Goal: Task Accomplishment & Management: Use online tool/utility

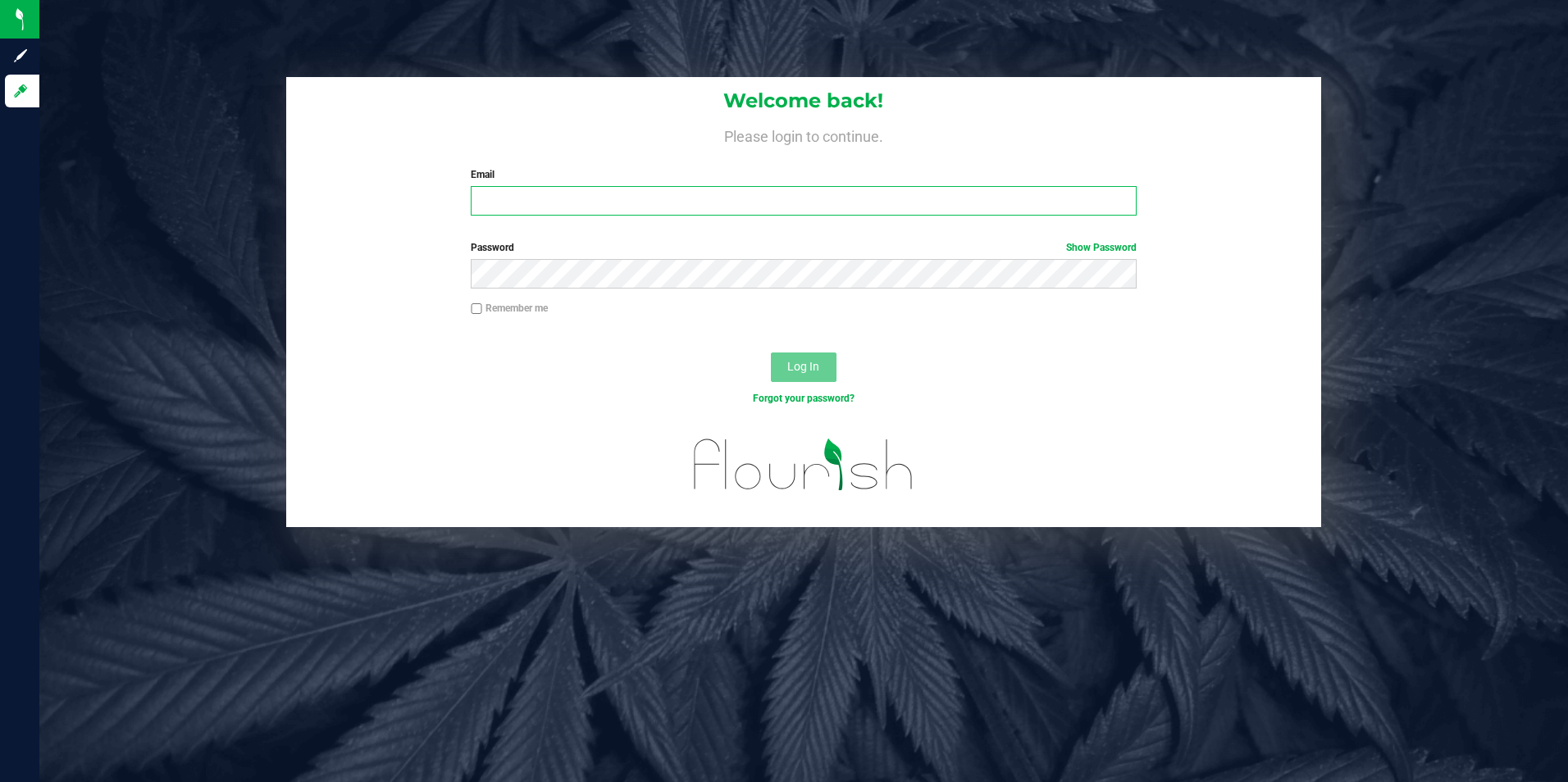
type input "[EMAIL_ADDRESS][DOMAIN_NAME]"
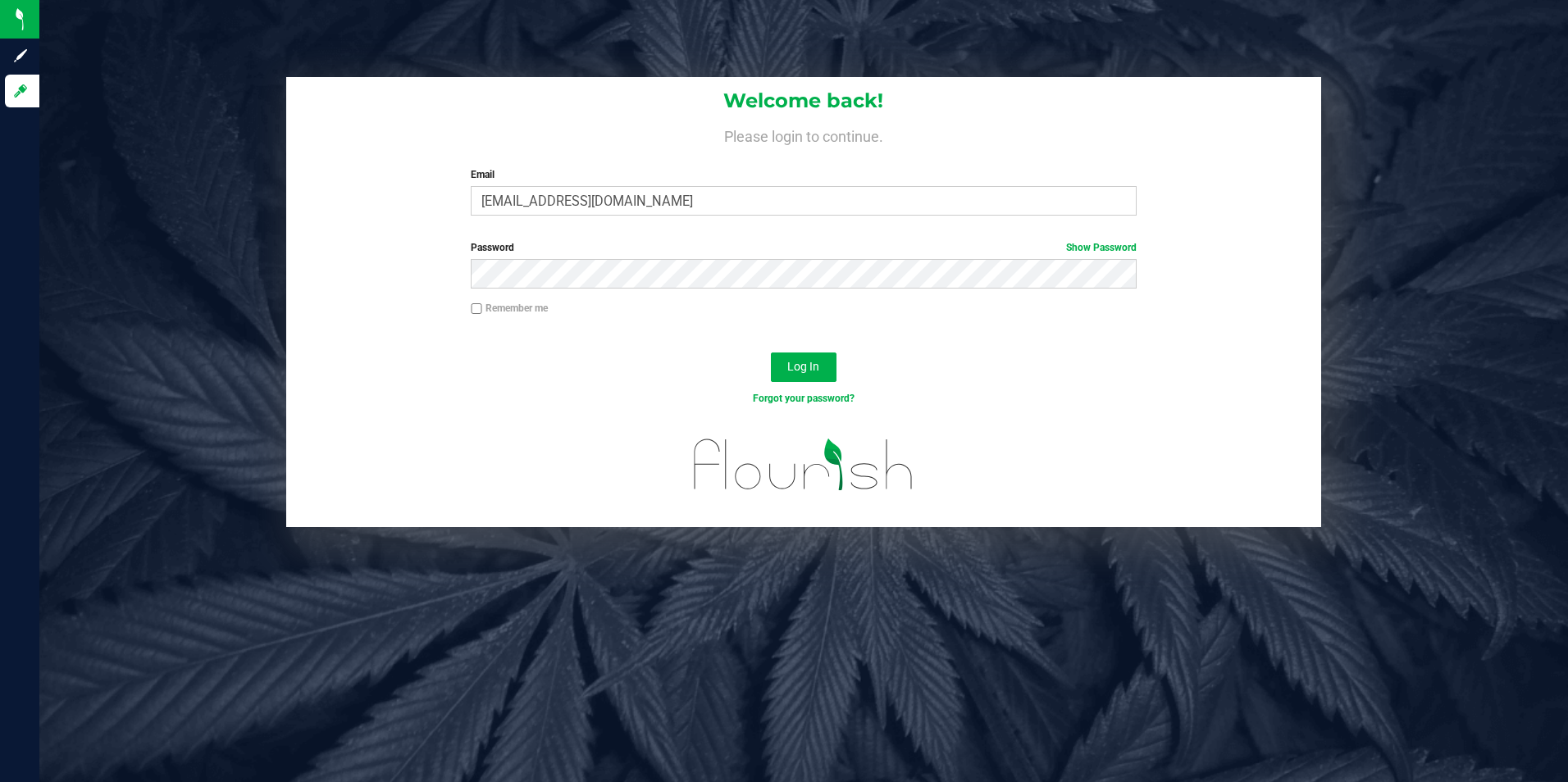
drag, startPoint x: 730, startPoint y: 381, endPoint x: 745, endPoint y: 372, distance: 17.5
click at [731, 382] on div "Log In" at bounding box center [804, 373] width 1036 height 55
click at [802, 372] on span "Log In" at bounding box center [804, 366] width 32 height 13
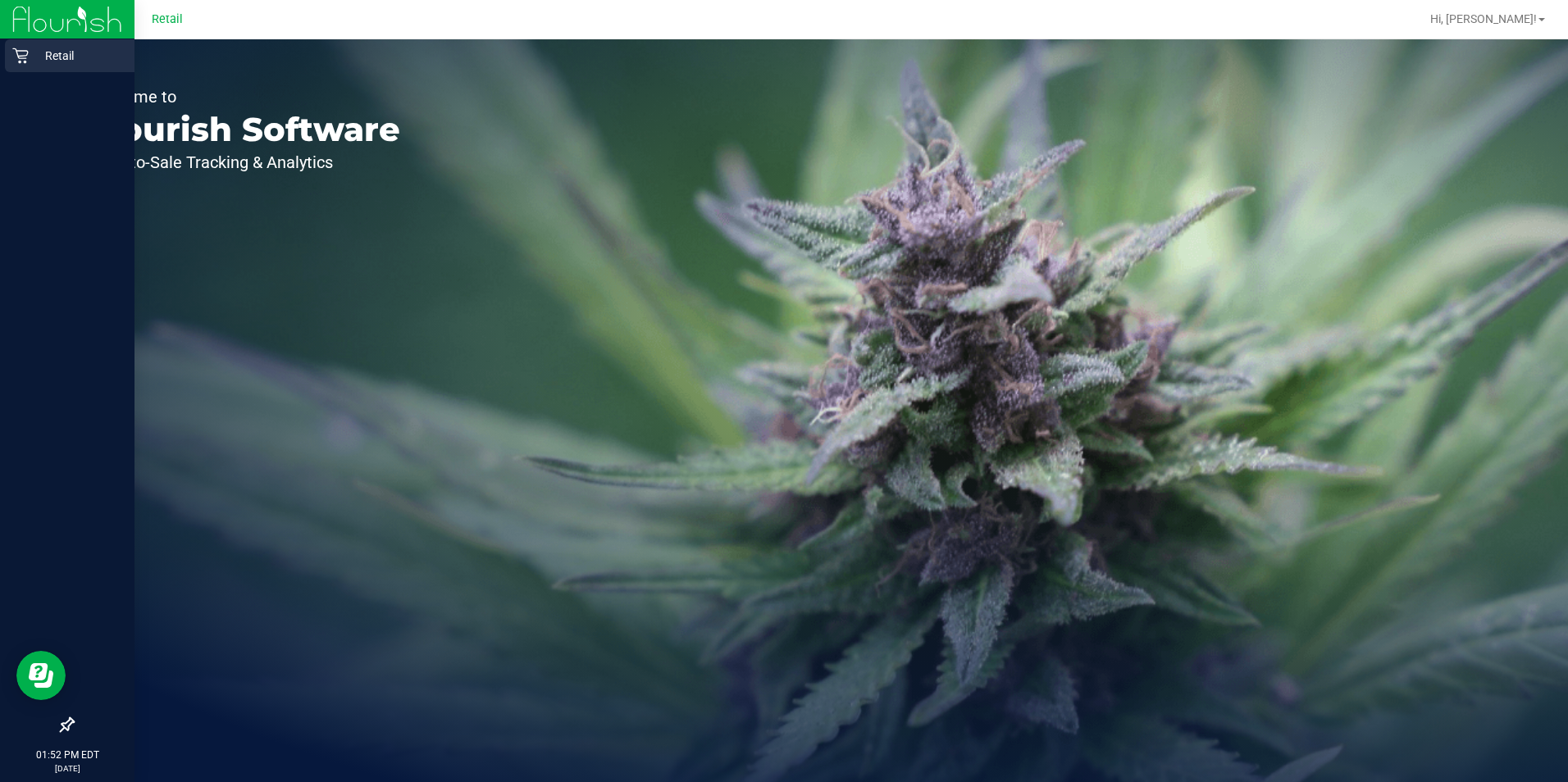
click at [20, 50] on icon at bounding box center [21, 56] width 17 height 17
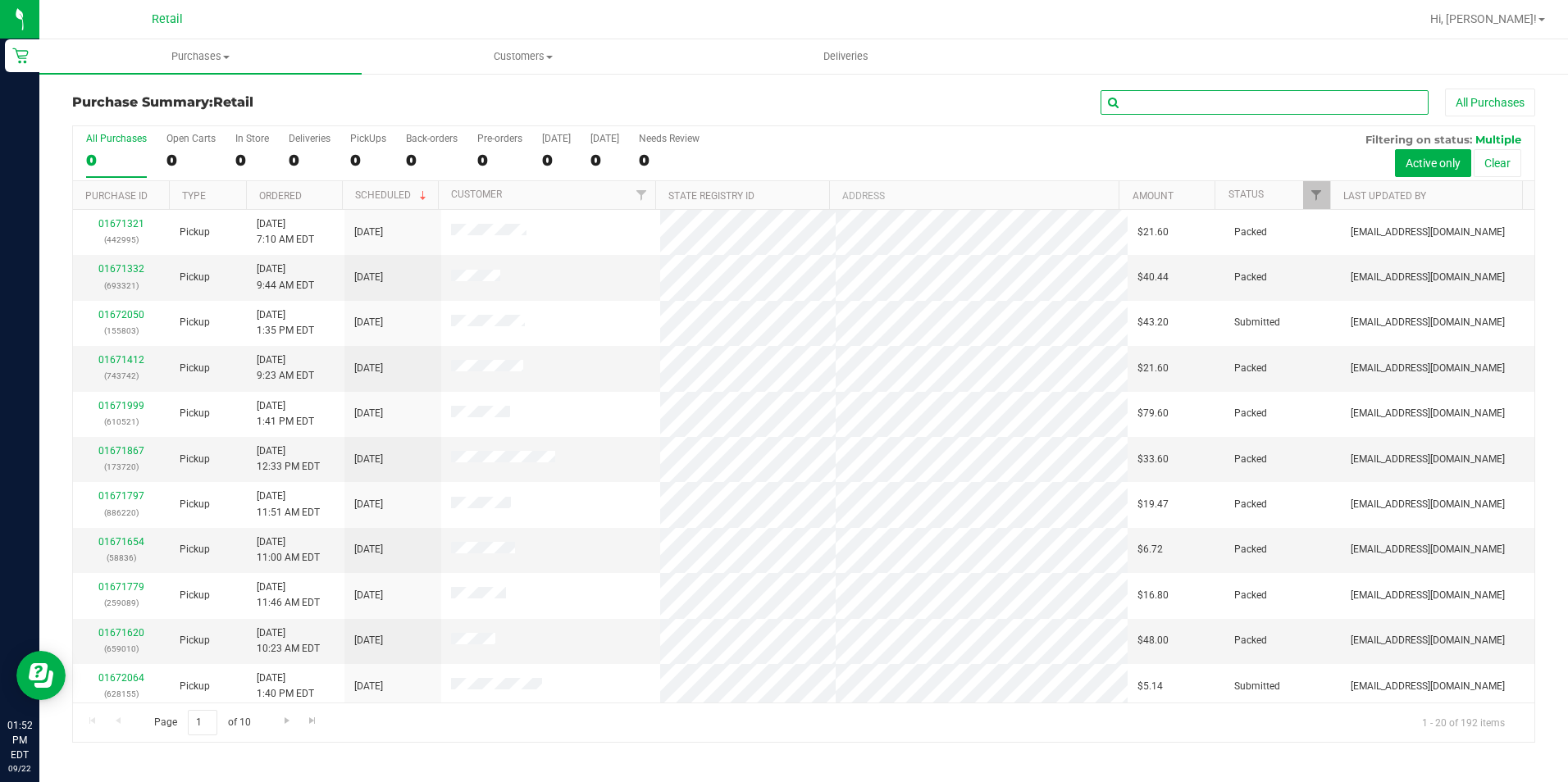
click at [1310, 106] on input "text" at bounding box center [1264, 103] width 328 height 24
type input "155874"
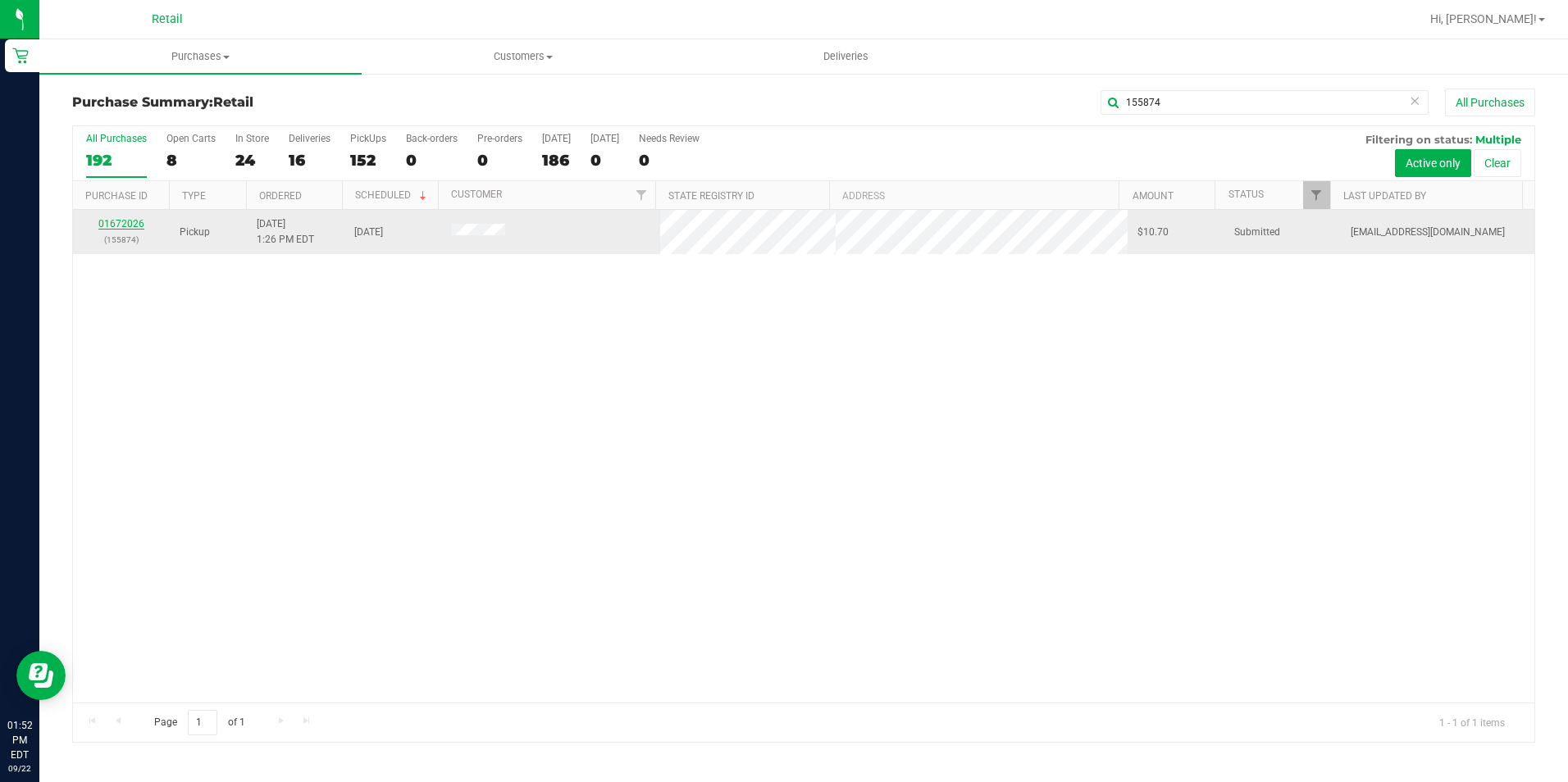
click at [111, 220] on link "01672026" at bounding box center [121, 223] width 46 height 11
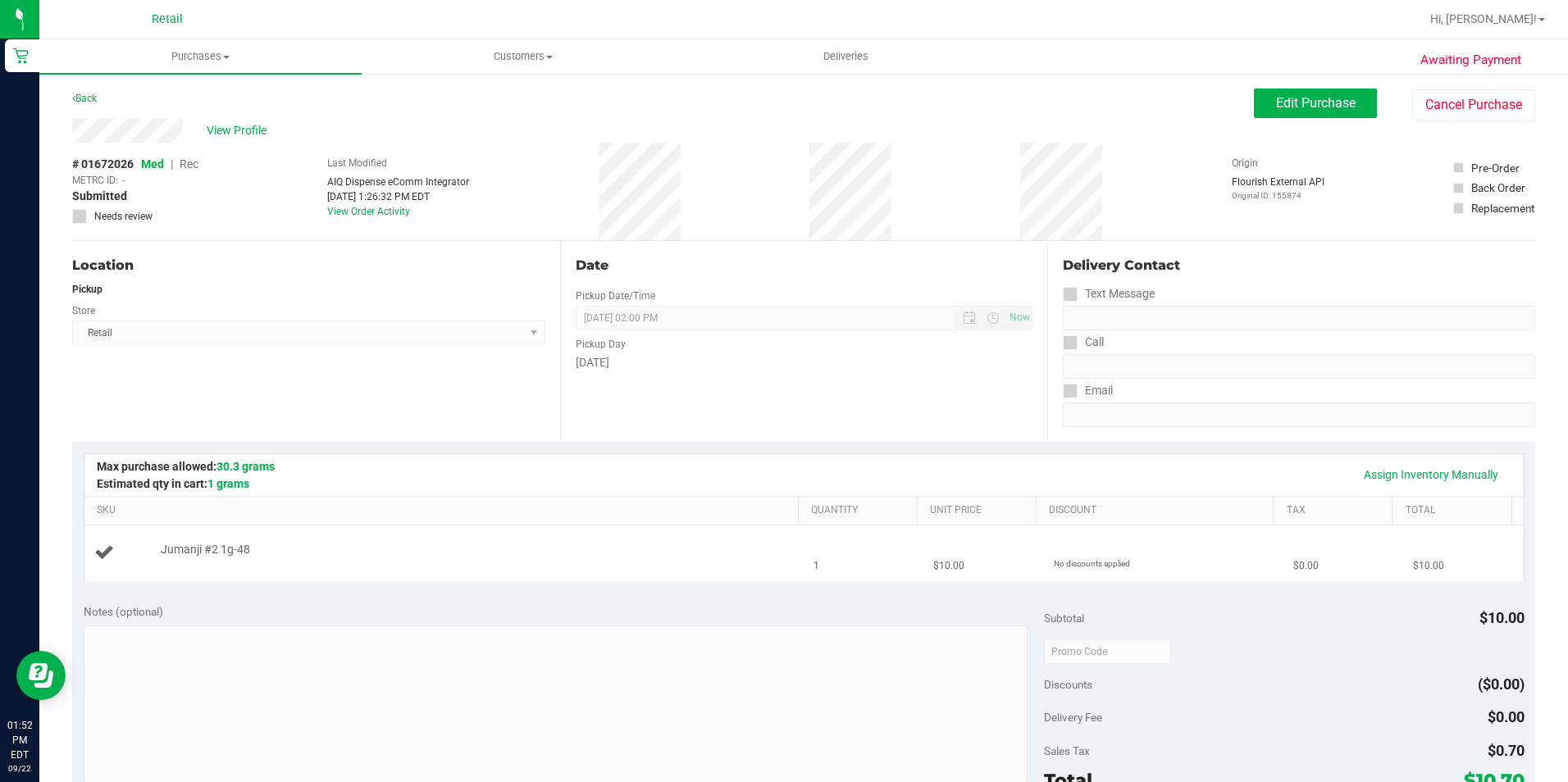
click at [525, 560] on div "Jumanji #2 1g-48" at bounding box center [445, 553] width 701 height 22
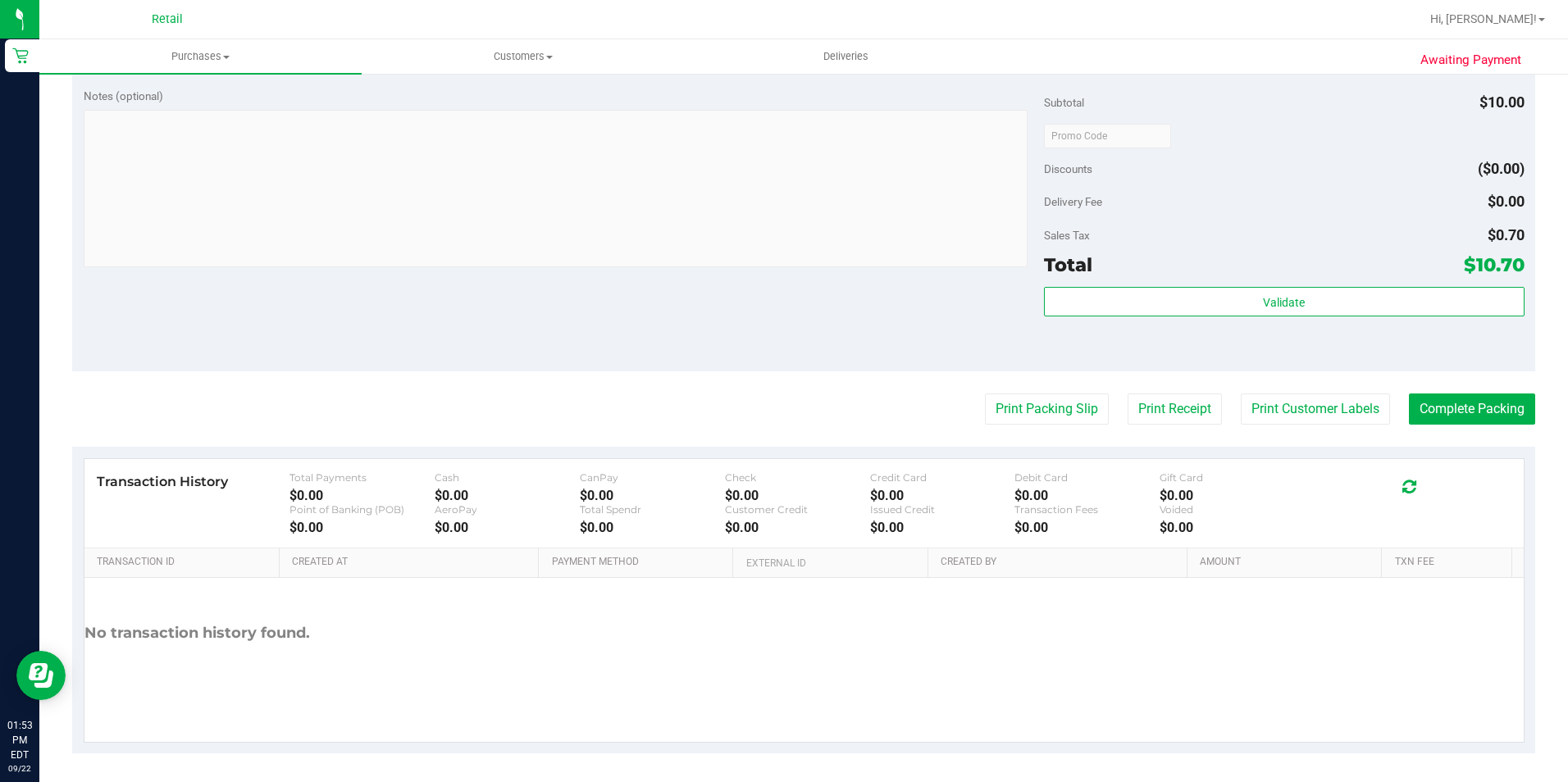
scroll to position [559, 0]
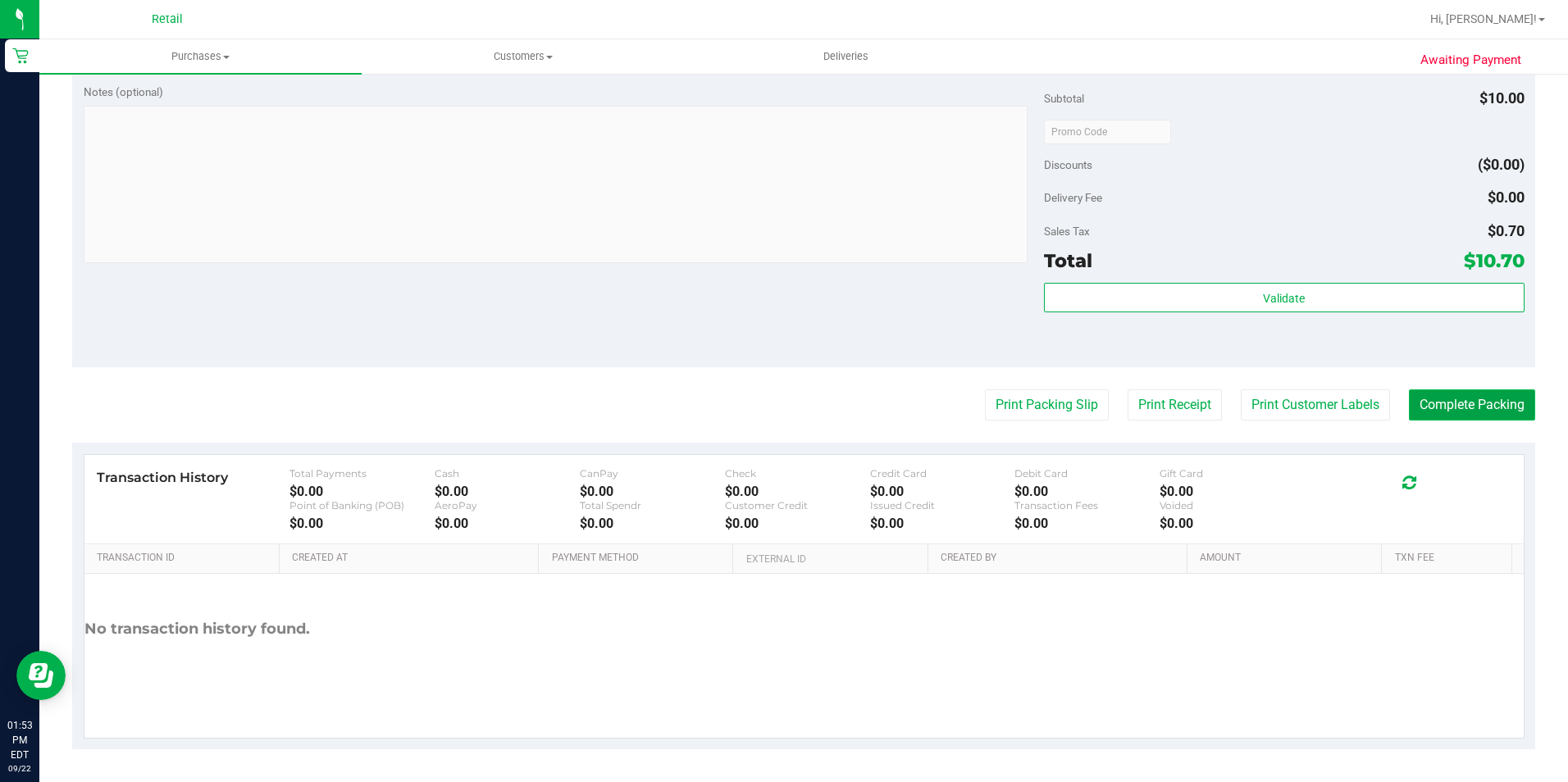
click at [1522, 405] on button "Complete Packing" at bounding box center [1472, 405] width 126 height 31
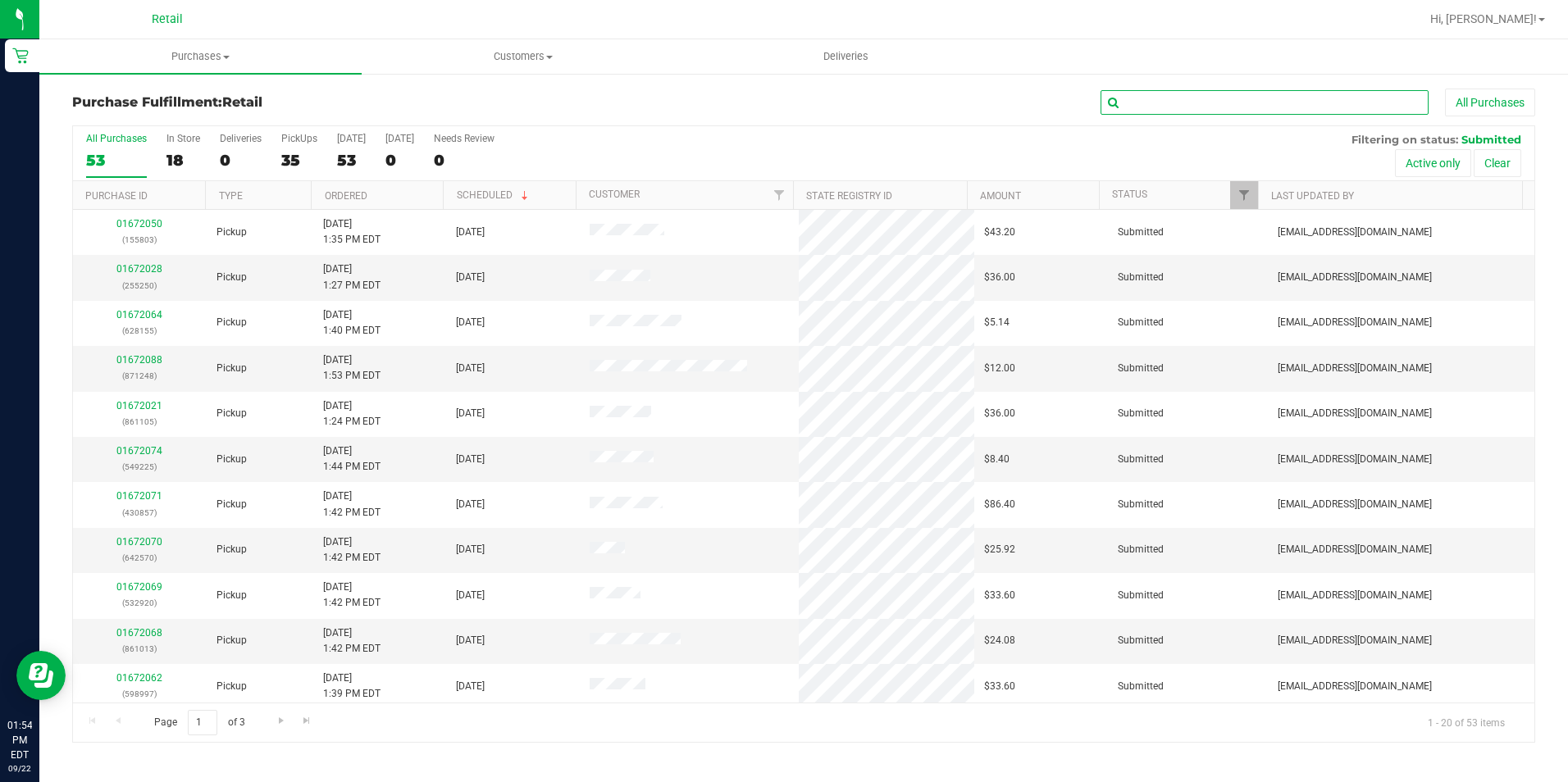
click at [1177, 97] on input "text" at bounding box center [1264, 103] width 328 height 24
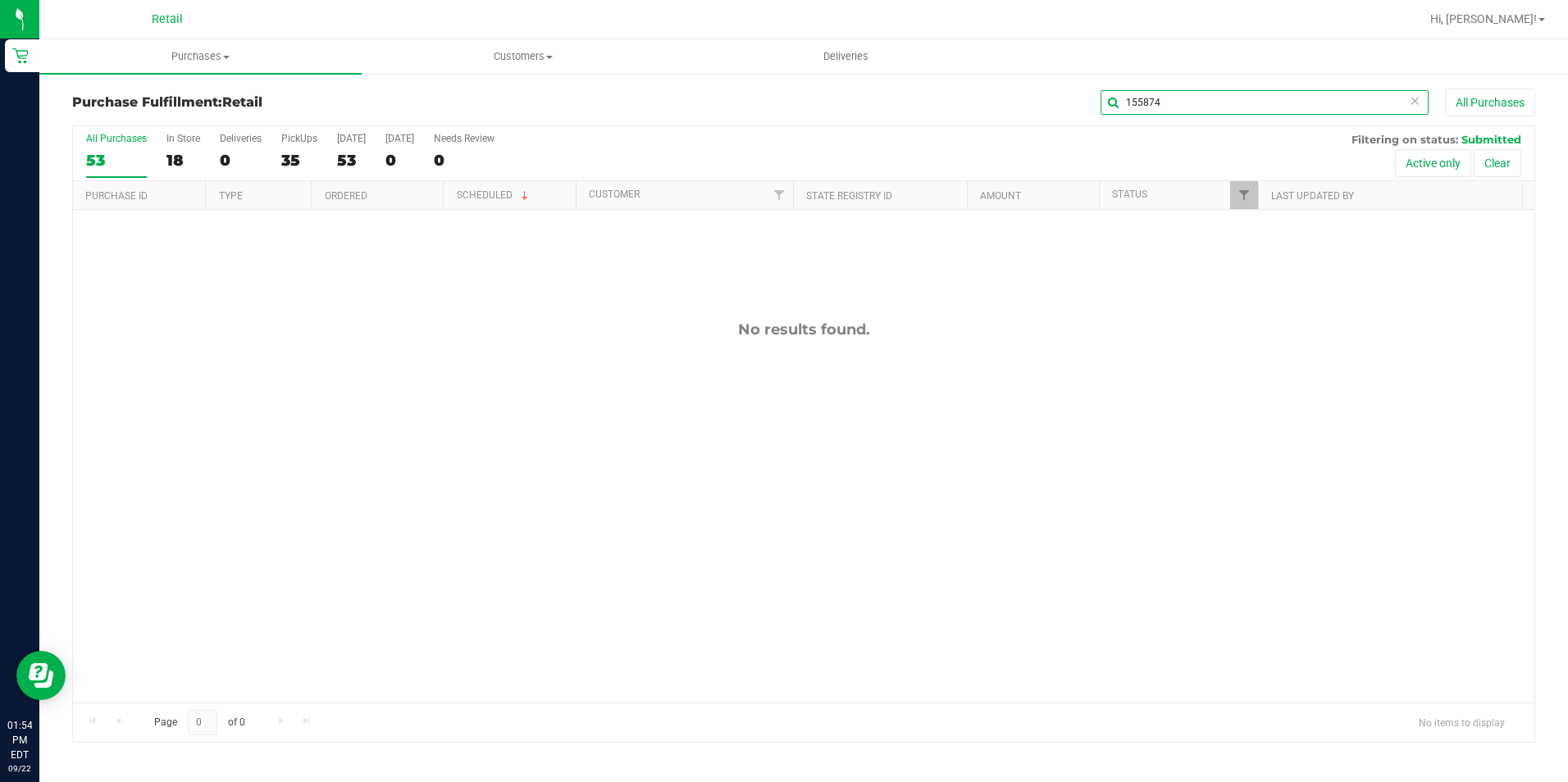
click at [1170, 98] on input "155874" at bounding box center [1264, 103] width 328 height 24
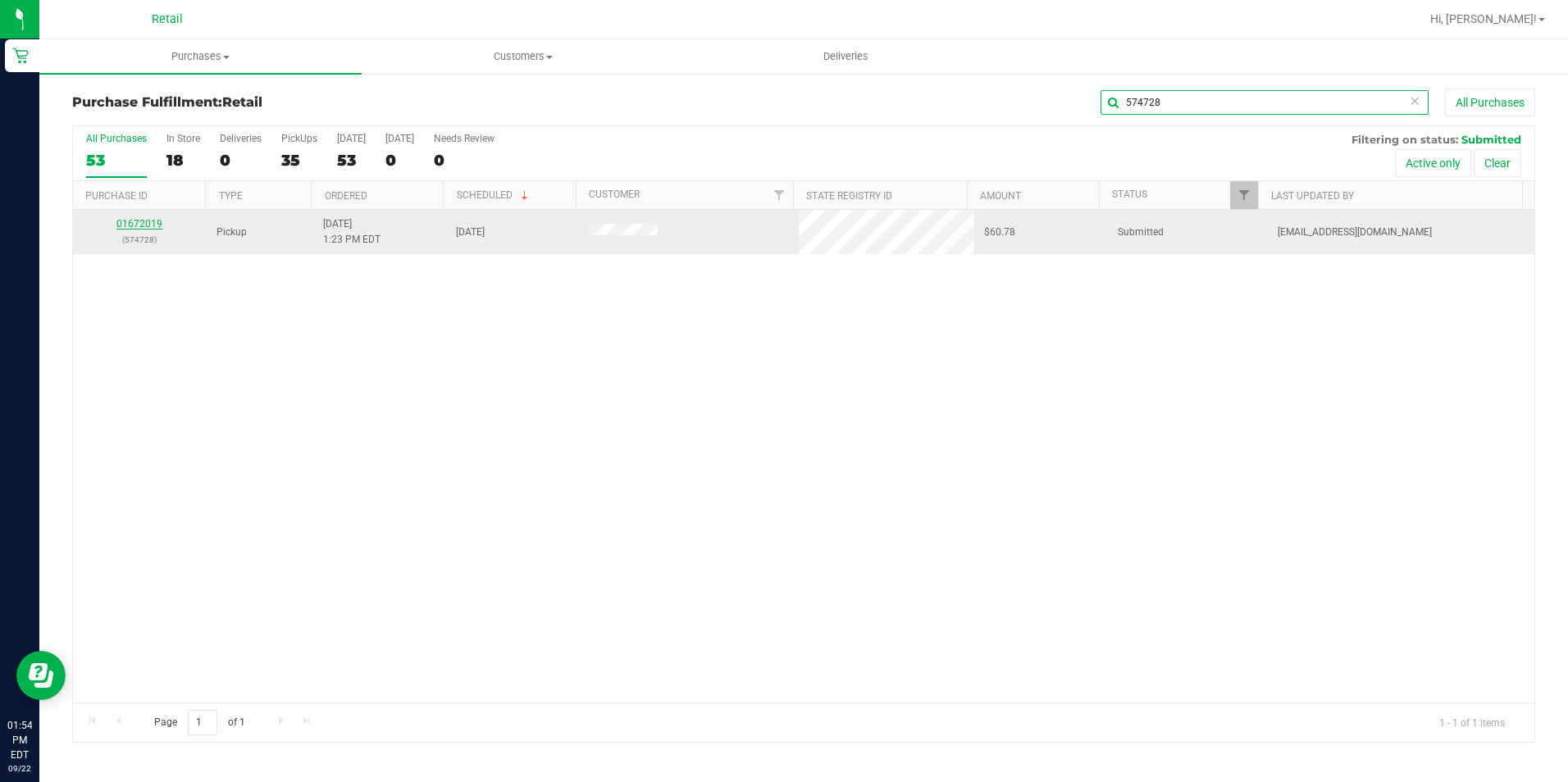
type input "574728"
click at [137, 228] on link "01672019" at bounding box center [139, 223] width 46 height 11
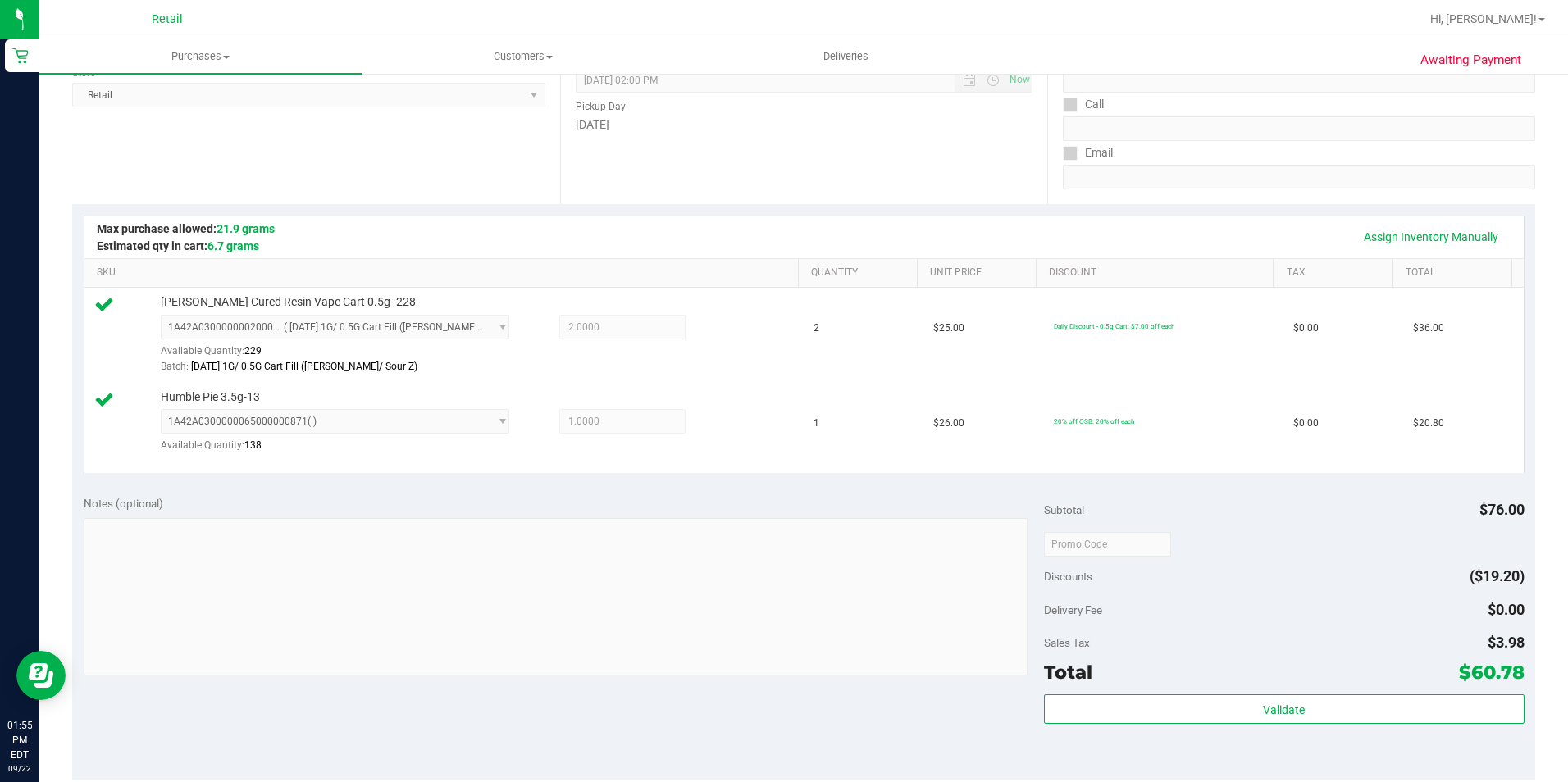
scroll to position [492, 0]
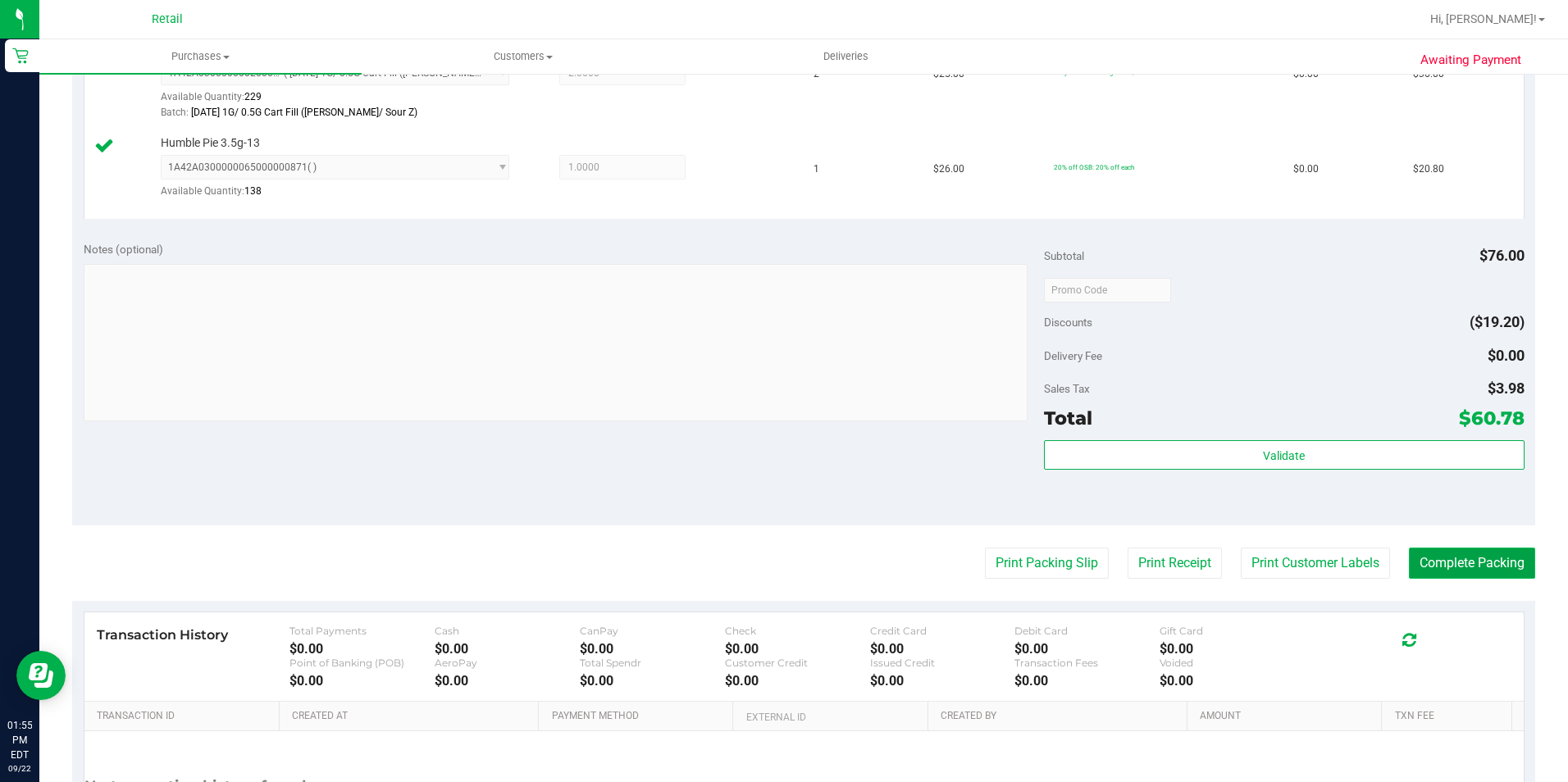
click at [1444, 559] on button "Complete Packing" at bounding box center [1472, 562] width 126 height 31
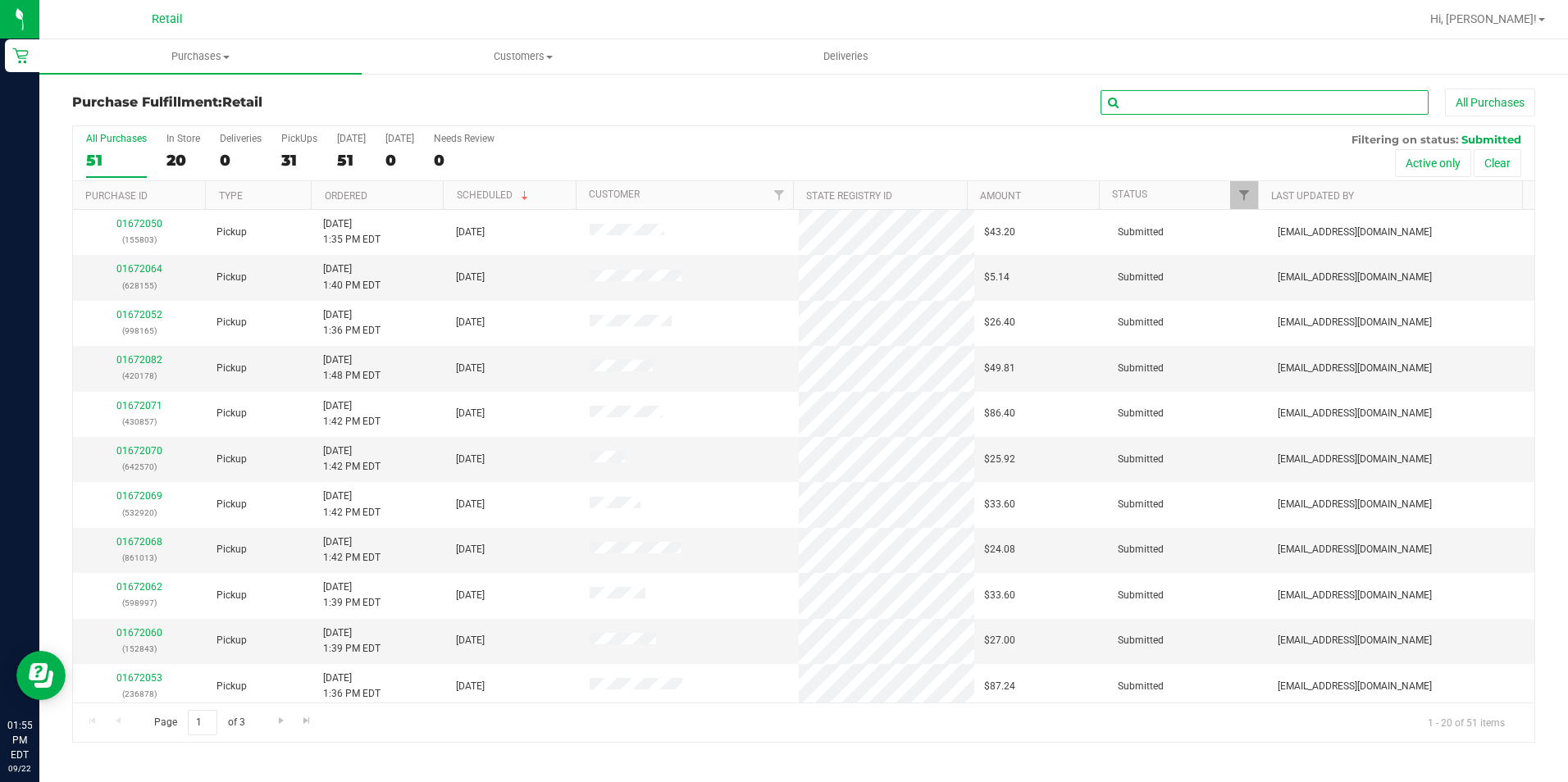
click at [1287, 96] on input "text" at bounding box center [1264, 103] width 328 height 24
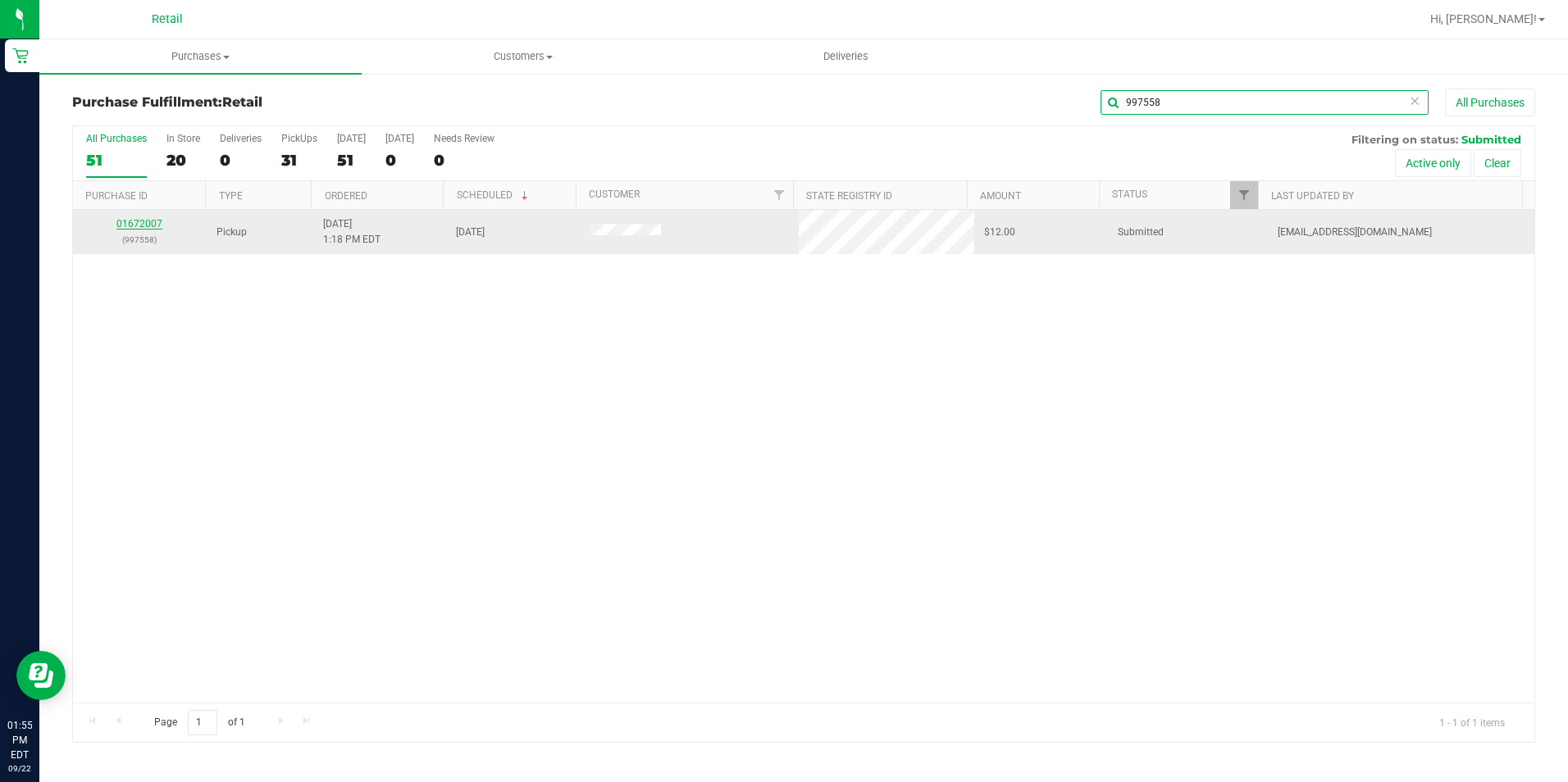
type input "997558"
click at [144, 224] on link "01672007" at bounding box center [139, 223] width 46 height 11
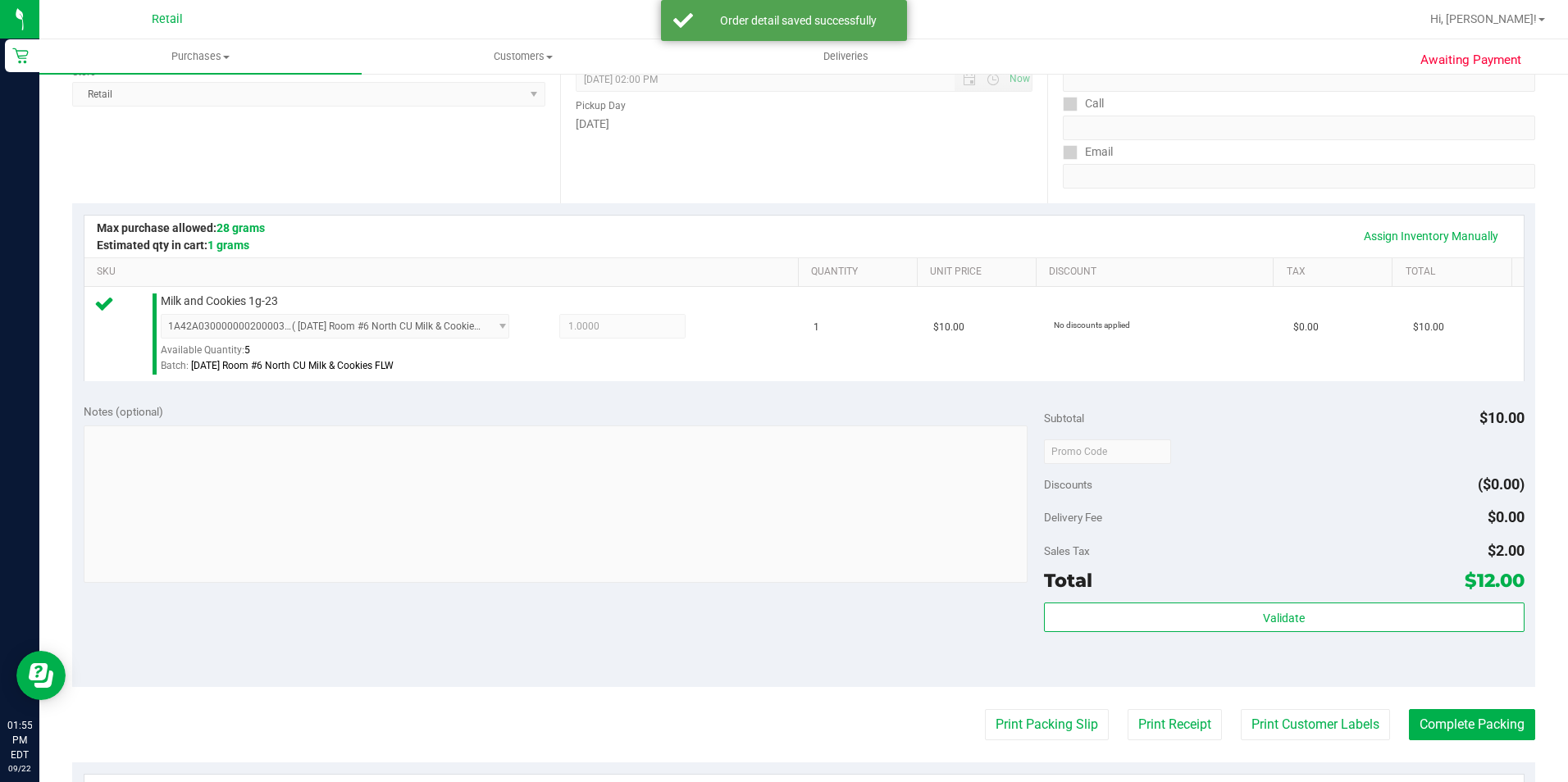
scroll to position [559, 0]
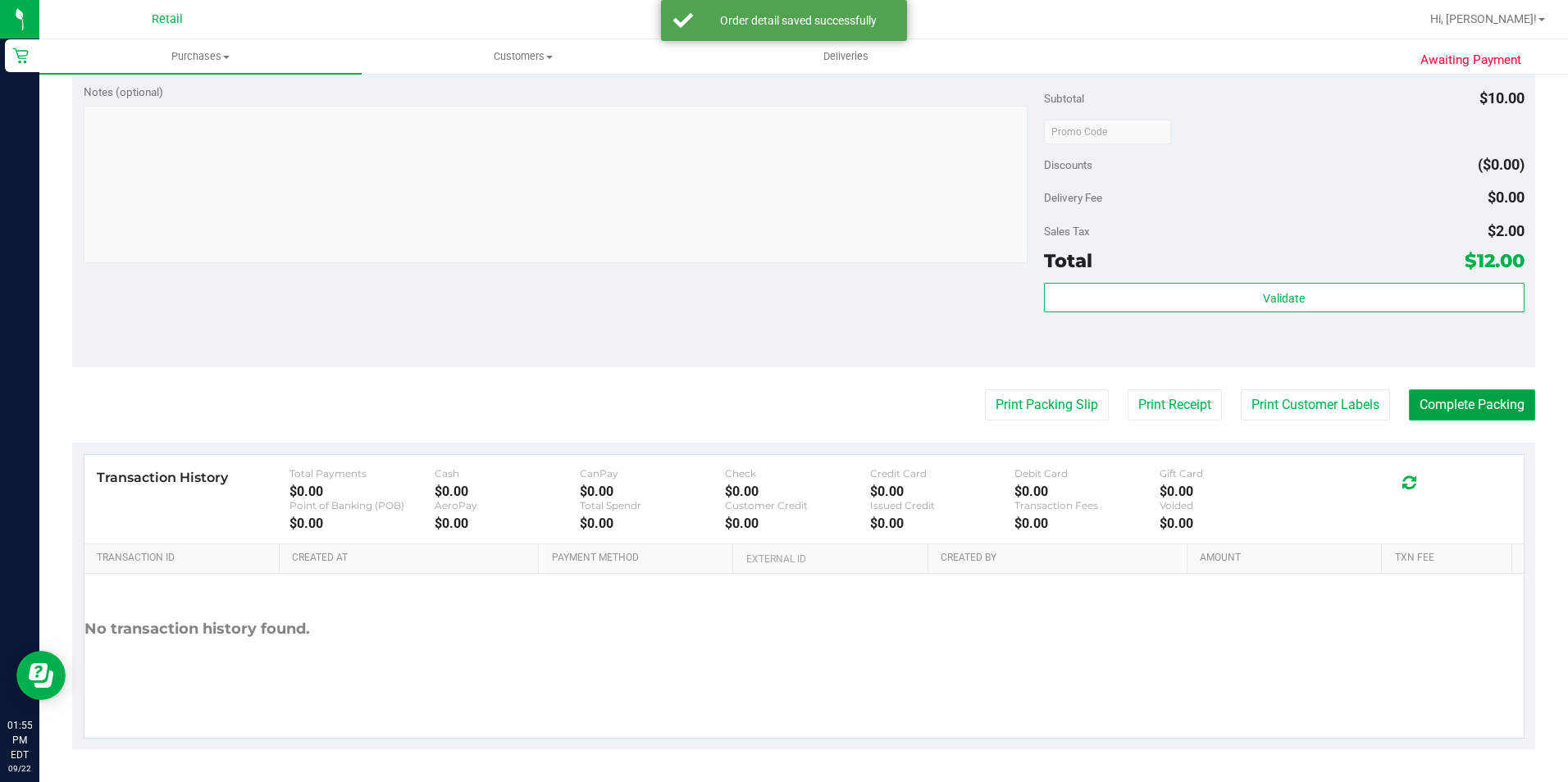
click at [1492, 396] on button "Complete Packing" at bounding box center [1472, 405] width 126 height 31
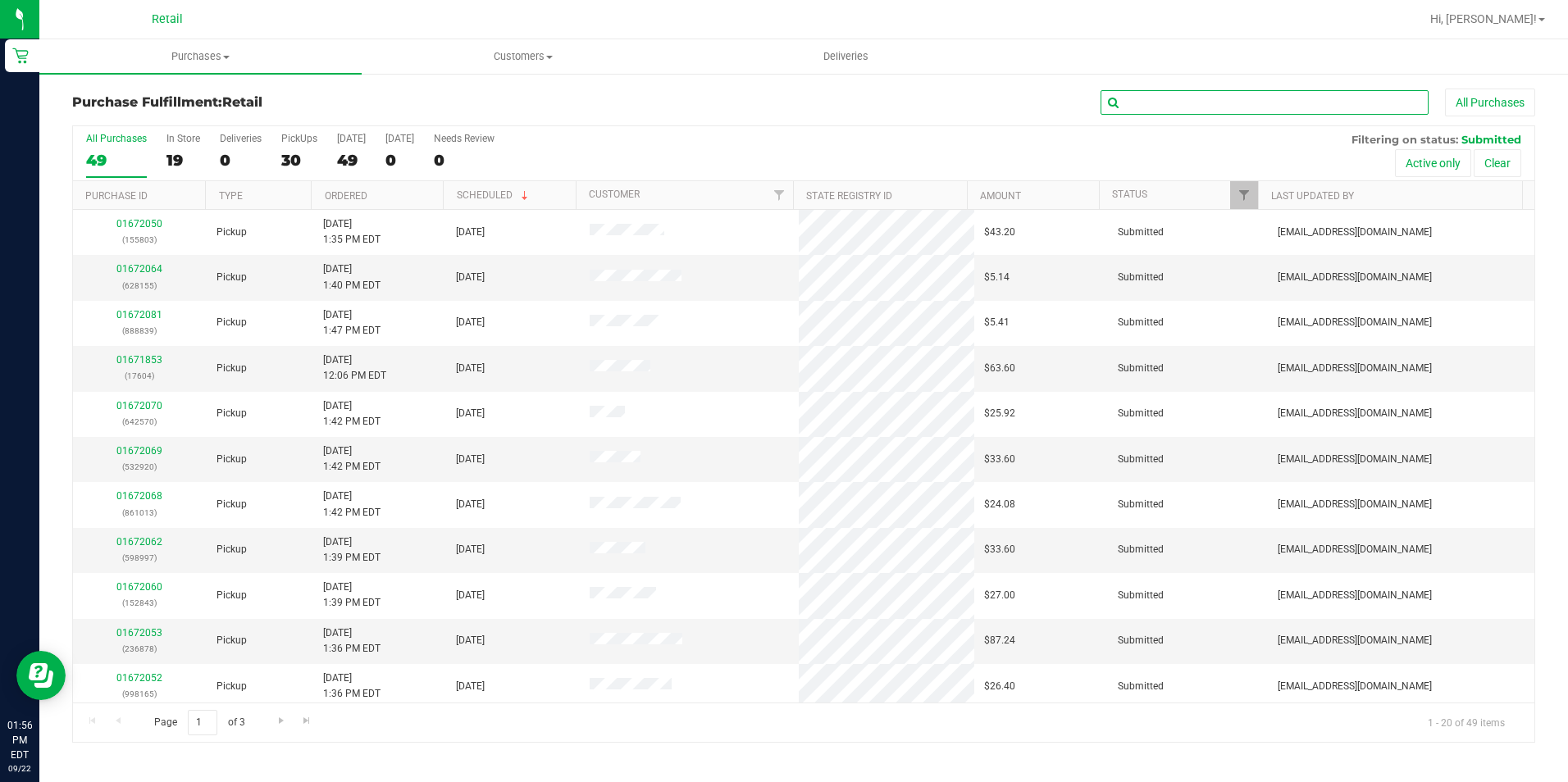
click at [1283, 96] on input "text" at bounding box center [1264, 103] width 328 height 24
type input "138846"
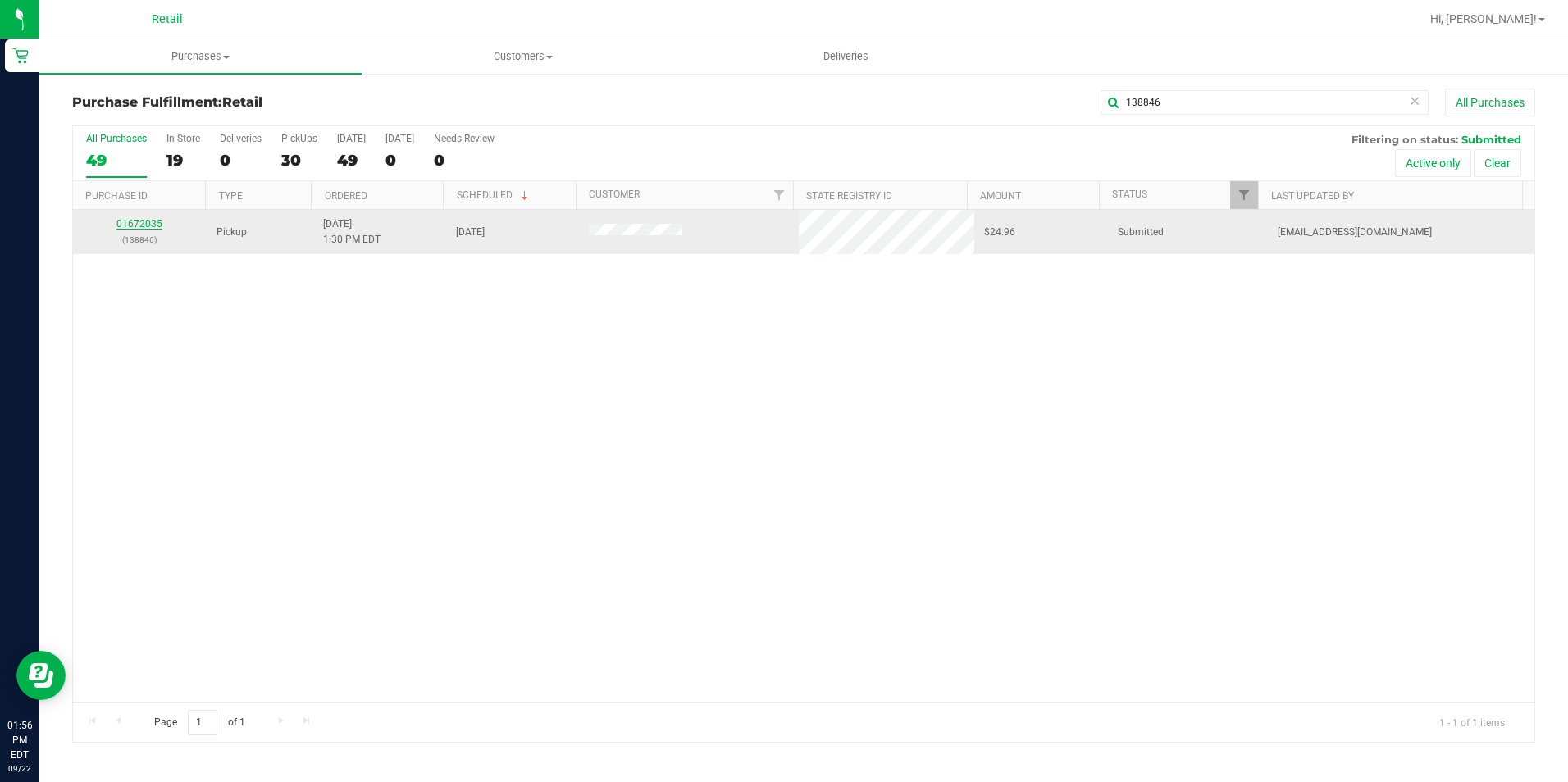
click at [131, 228] on link "01672035" at bounding box center [139, 223] width 46 height 11
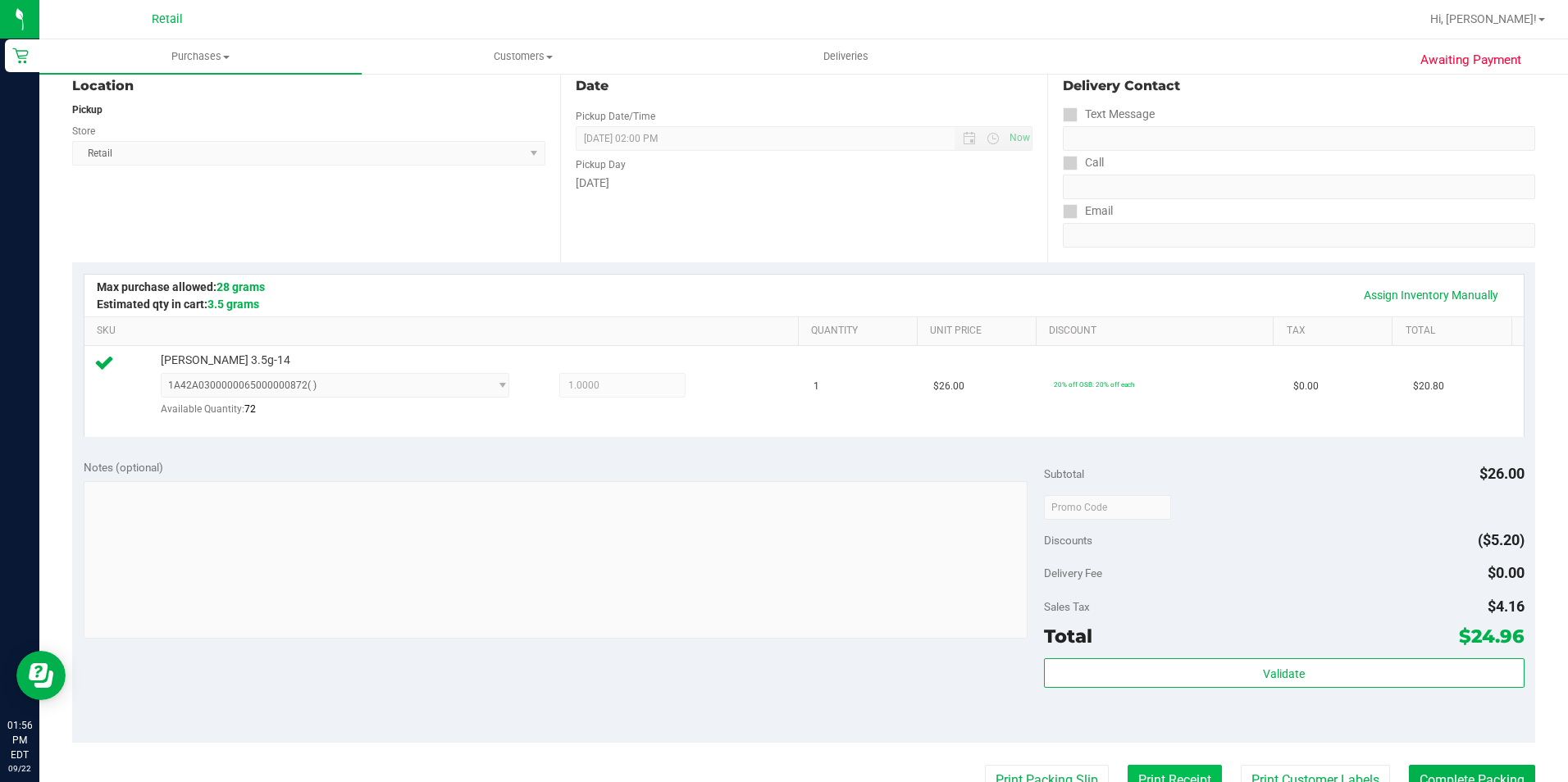
scroll to position [492, 0]
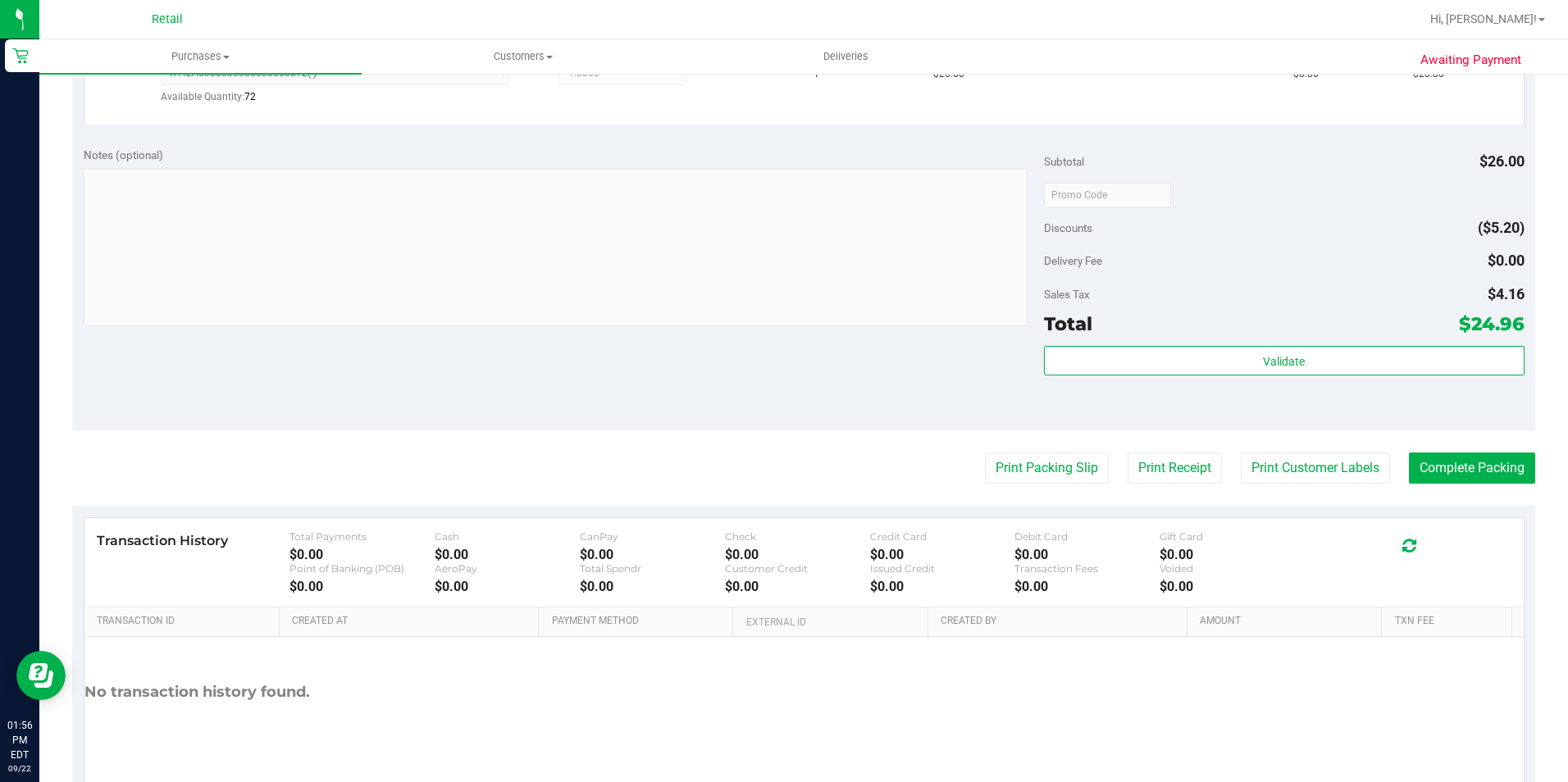
click at [1486, 486] on purchase-details "Back Edit Purchase Cancel Purchase View Profile # 01672035 Med | Rec METRC ID: …" at bounding box center [804, 205] width 1463 height 1216
click at [1485, 477] on button "Complete Packing" at bounding box center [1472, 467] width 126 height 31
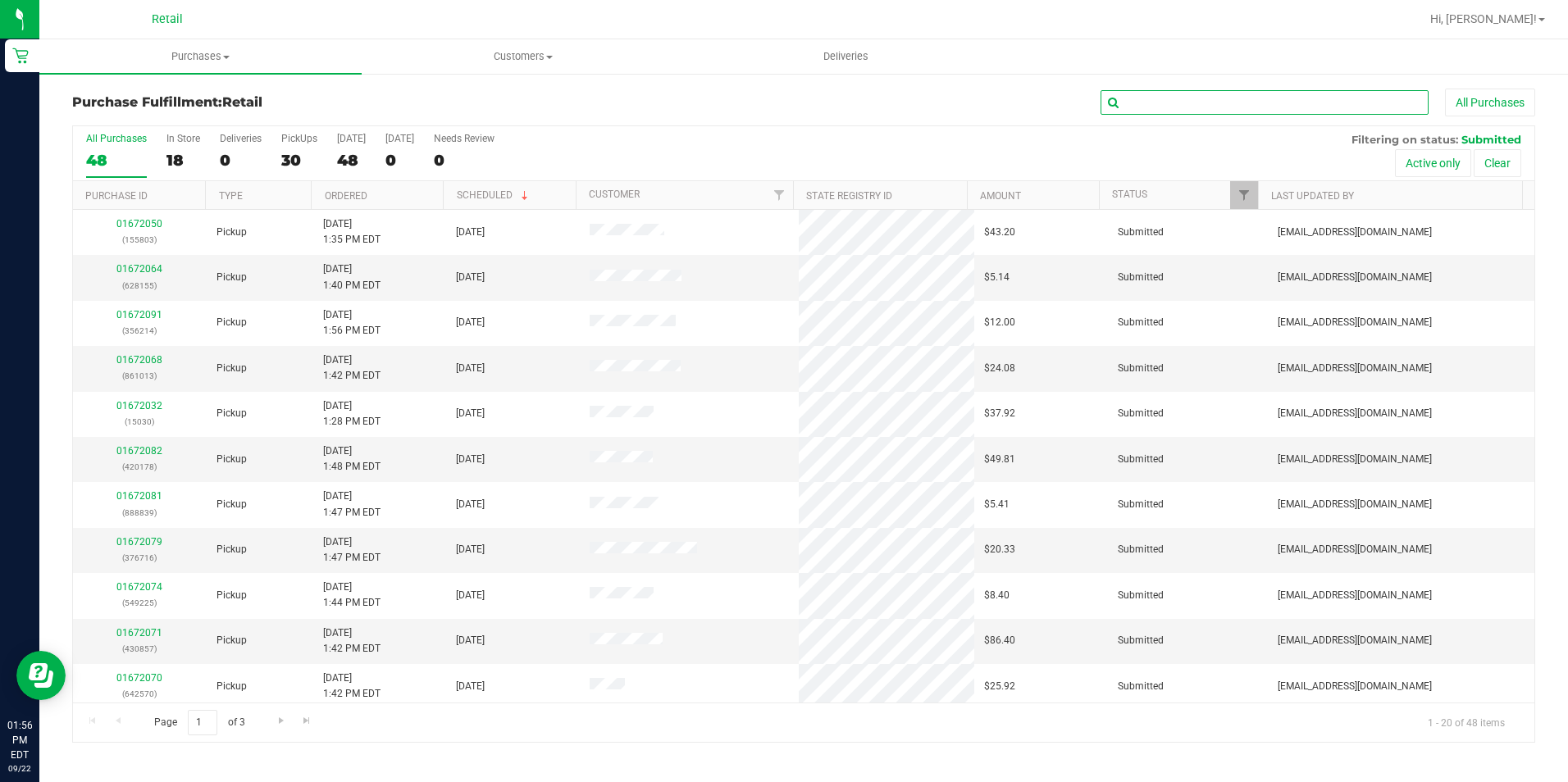
click at [1234, 106] on input "text" at bounding box center [1264, 103] width 328 height 24
type input "702966"
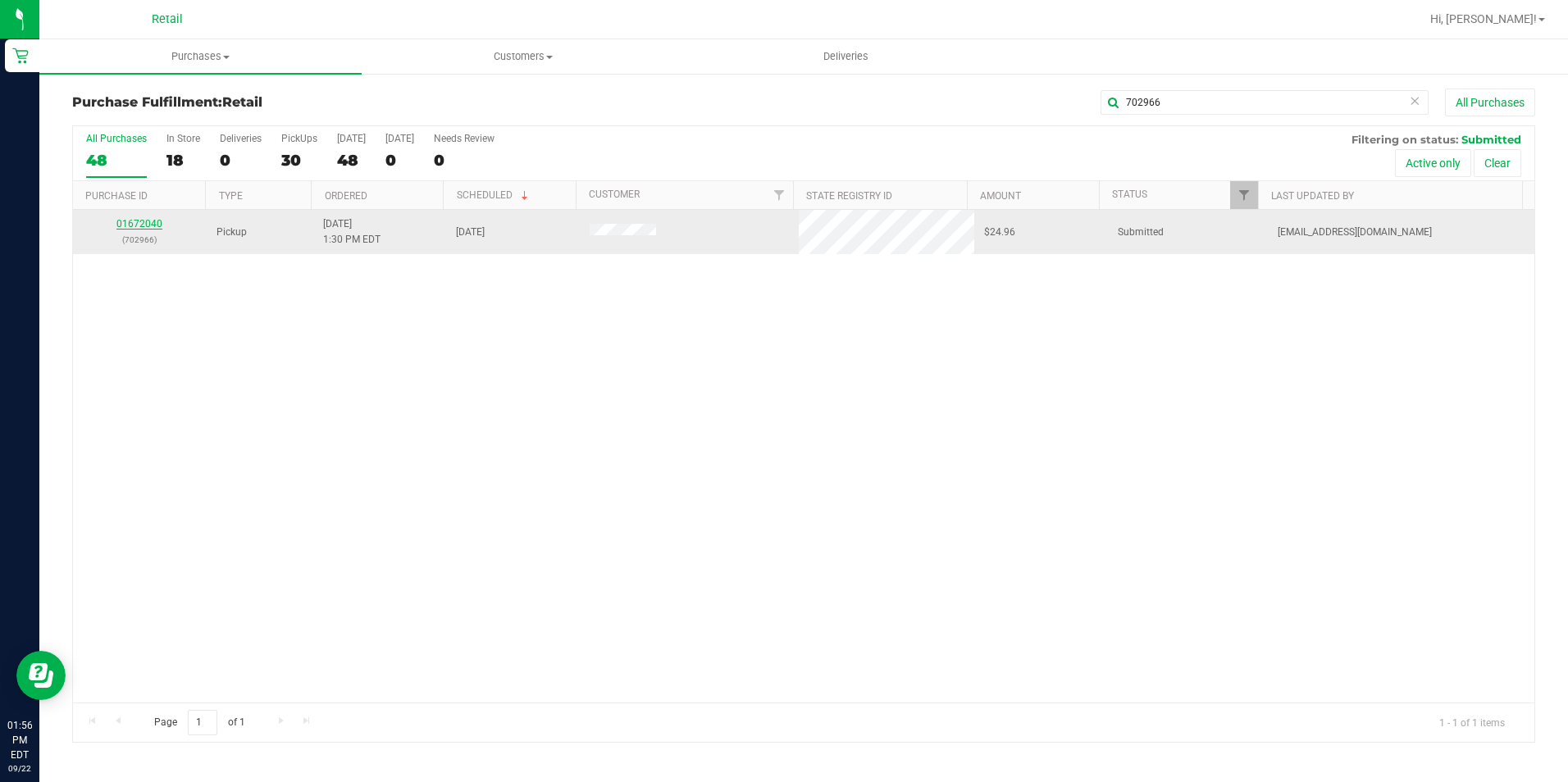
click at [160, 222] on link "01672040" at bounding box center [139, 223] width 46 height 11
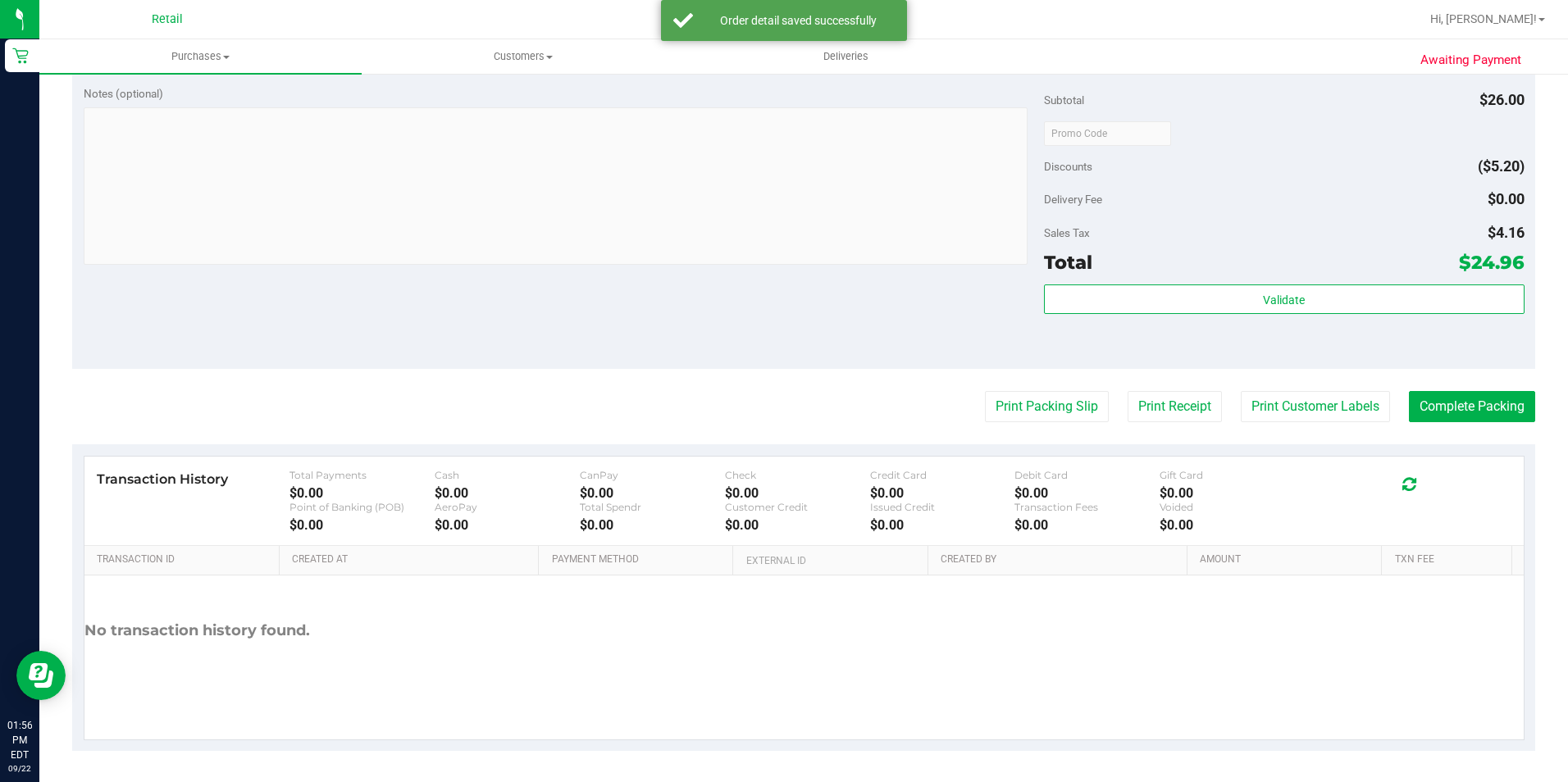
scroll to position [555, 0]
click at [1501, 393] on button "Complete Packing" at bounding box center [1472, 405] width 126 height 31
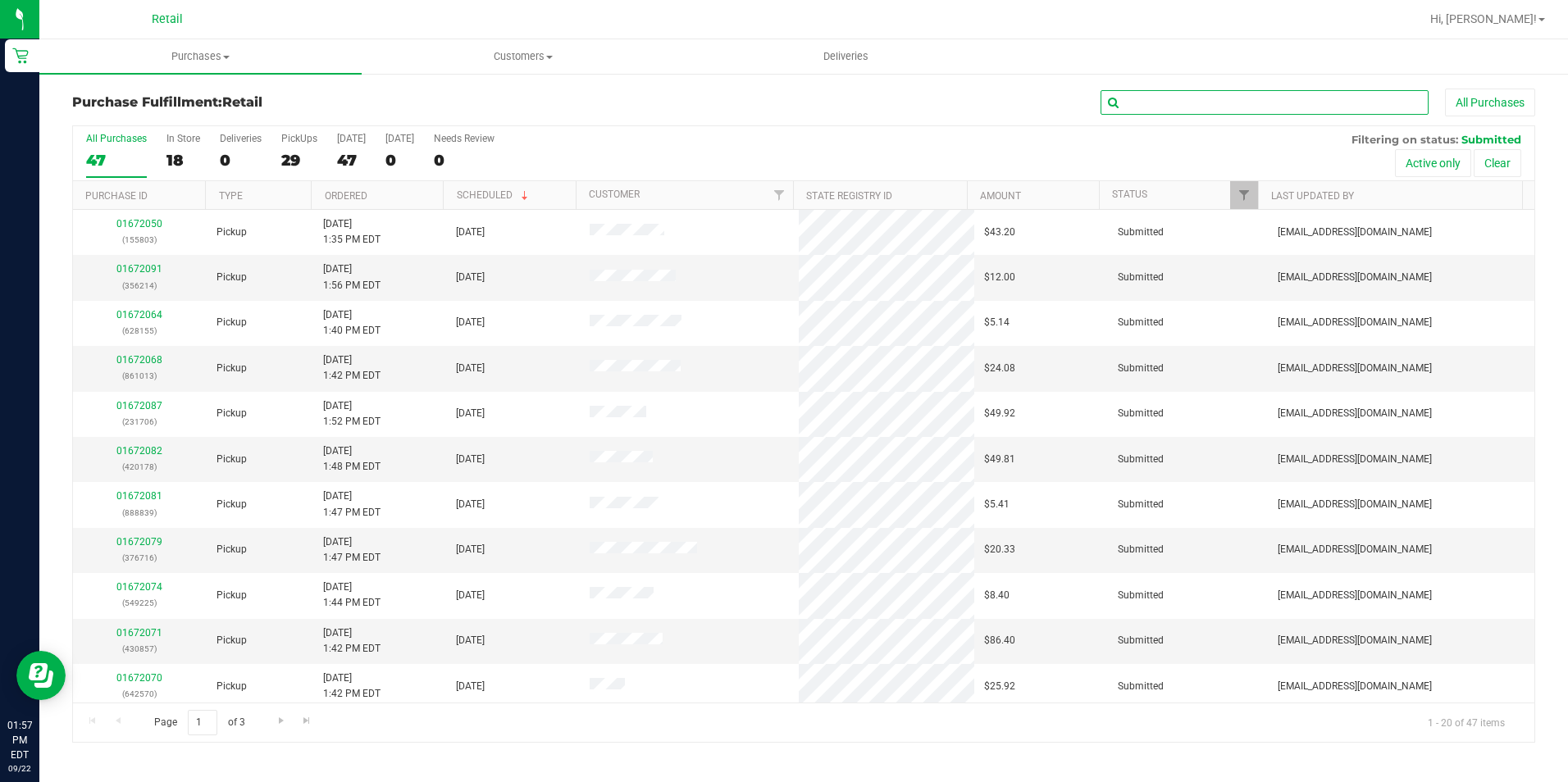
click at [1338, 91] on input "text" at bounding box center [1264, 103] width 328 height 24
type input "15030"
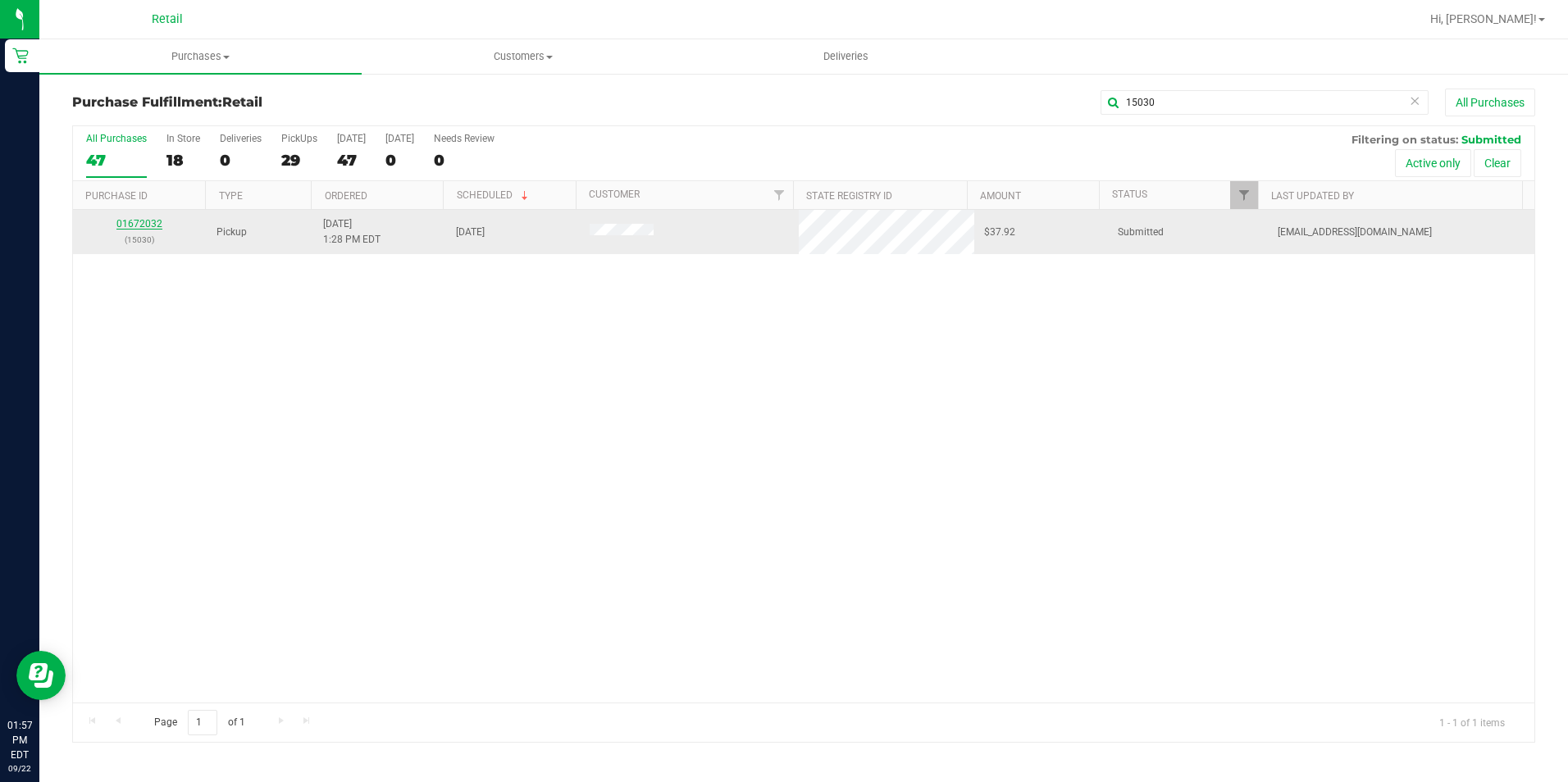
click at [141, 223] on link "01672032" at bounding box center [139, 223] width 46 height 11
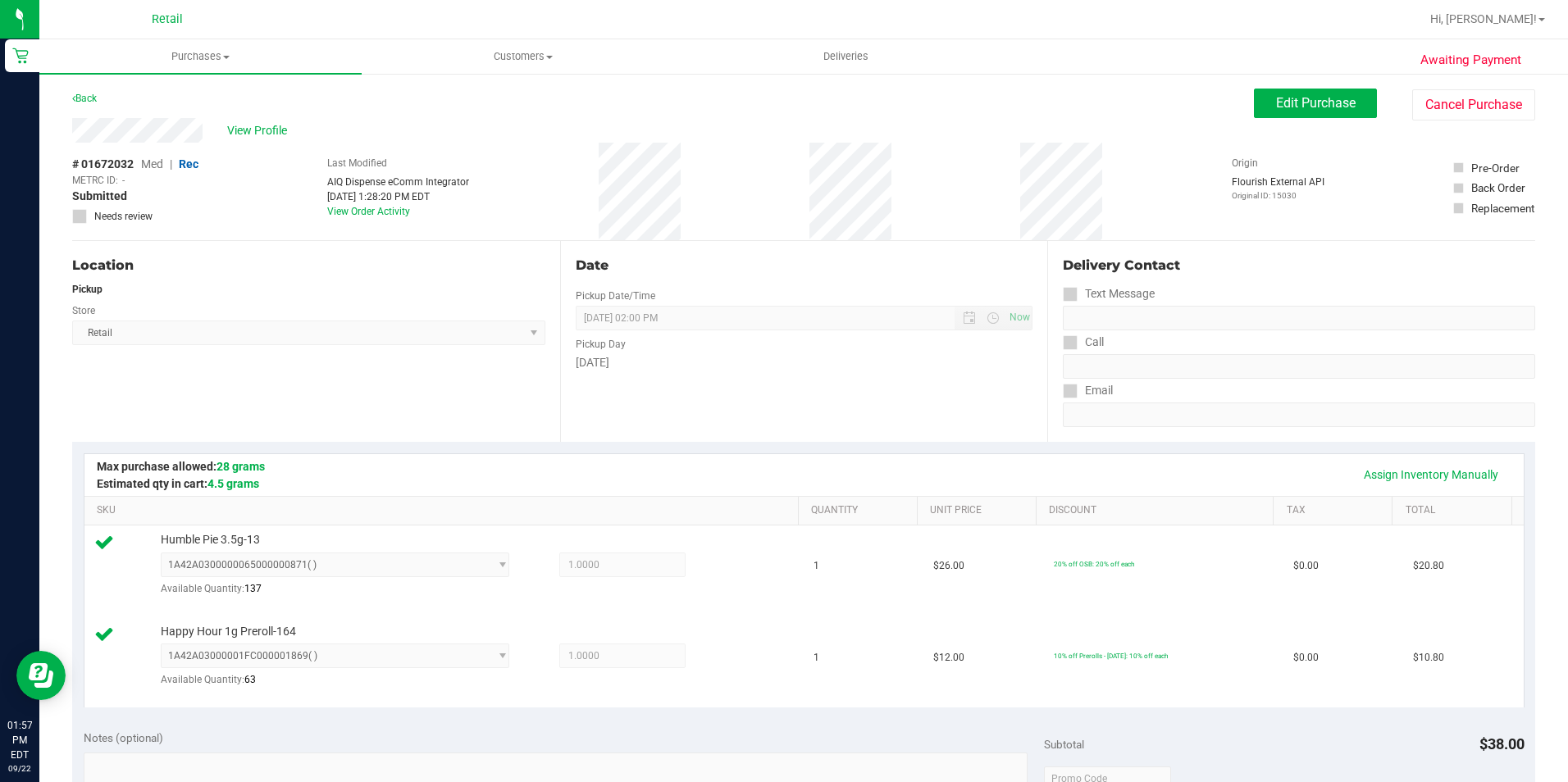
scroll to position [492, 0]
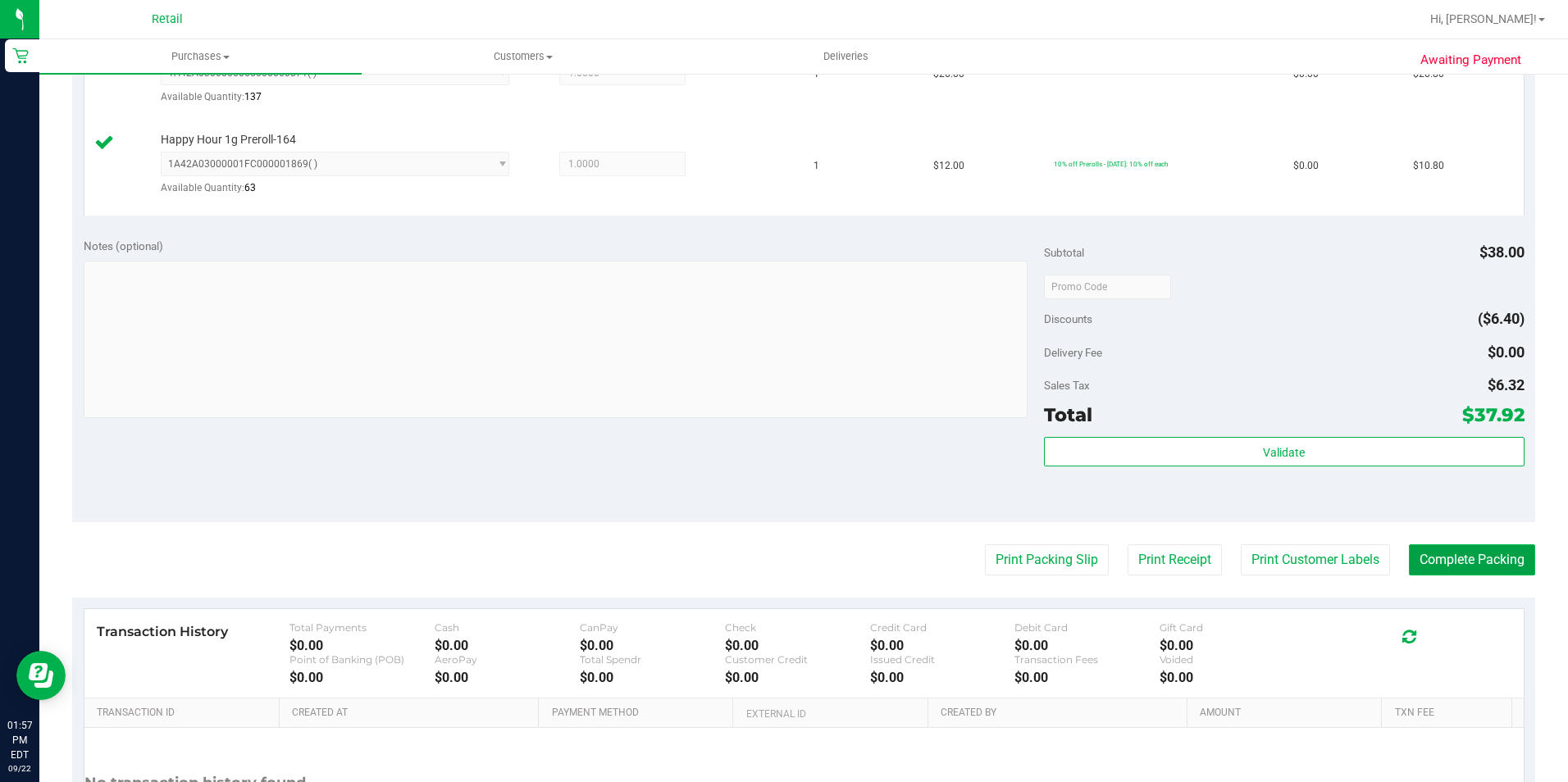
click at [1438, 554] on button "Complete Packing" at bounding box center [1472, 560] width 126 height 31
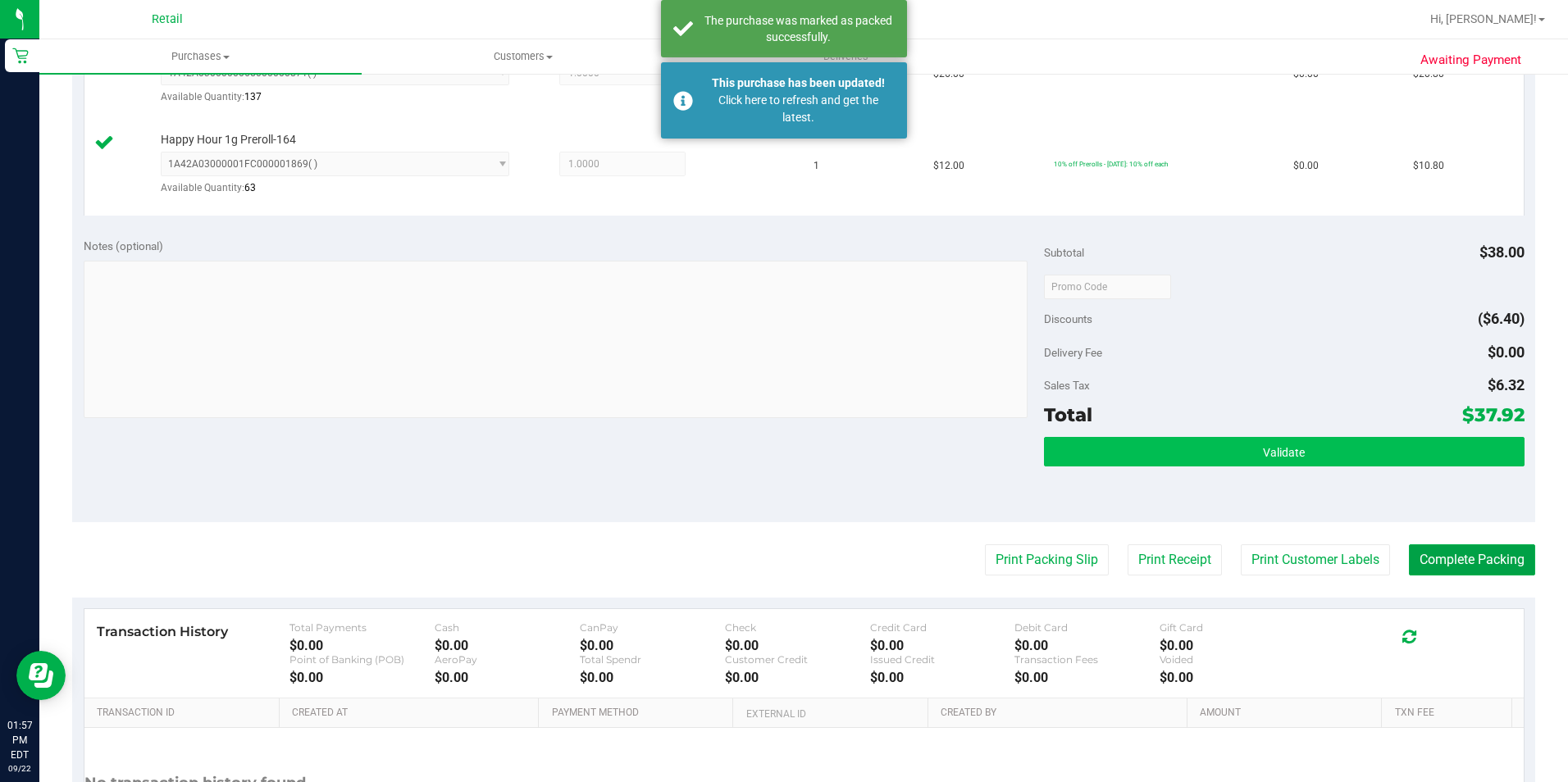
scroll to position [0, 0]
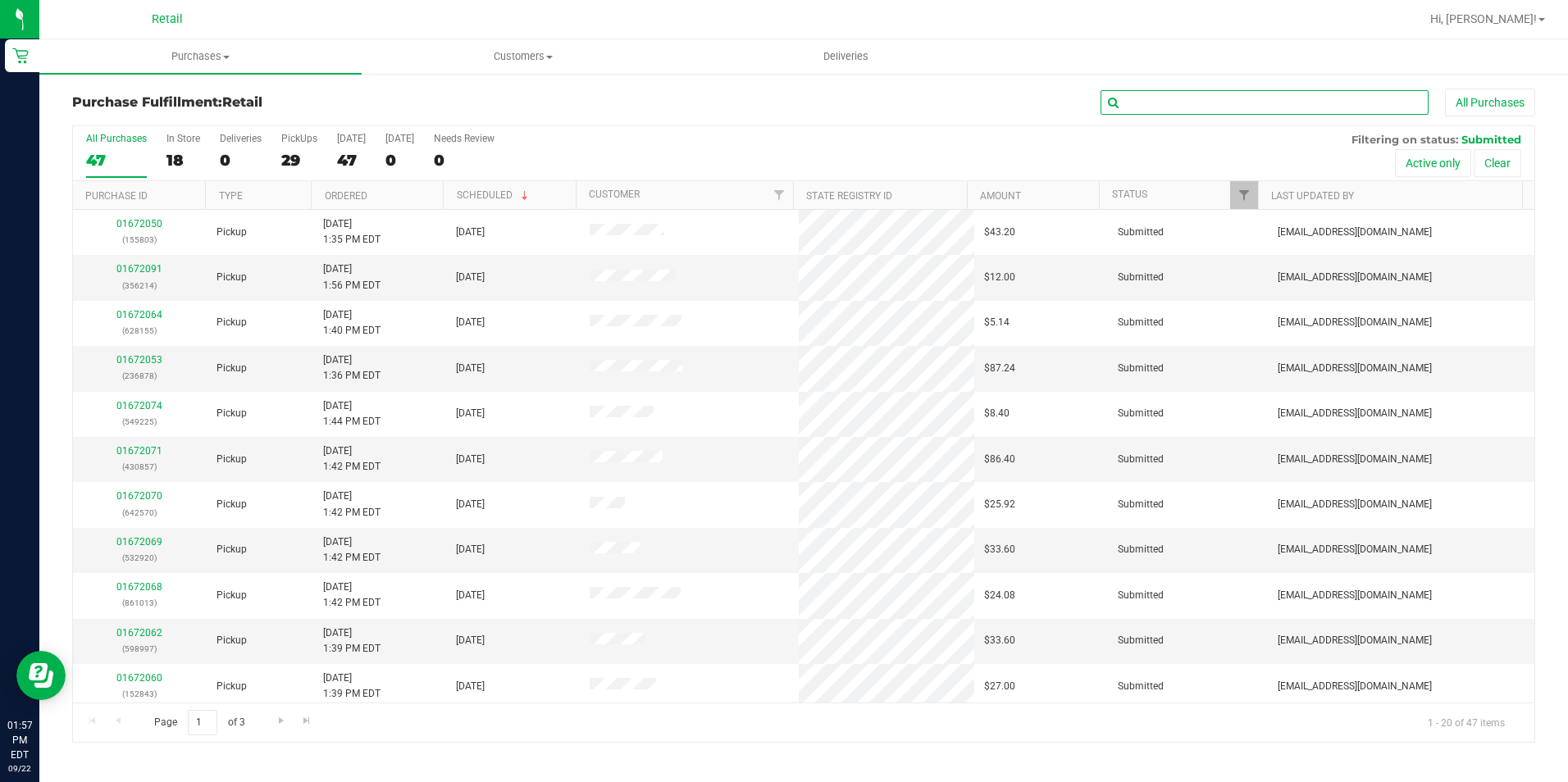
click at [1177, 91] on input "text" at bounding box center [1264, 103] width 328 height 24
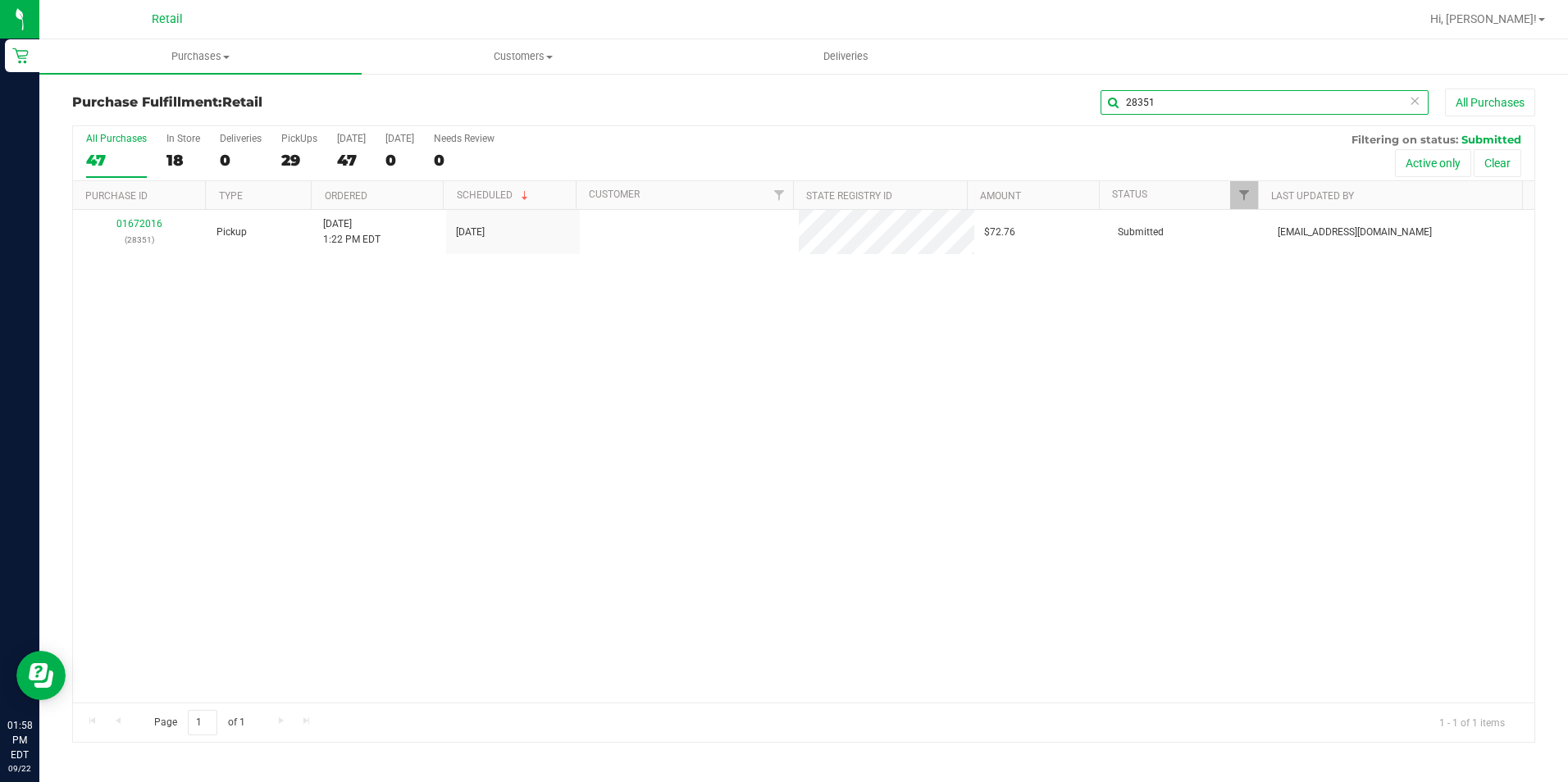
type input "28351"
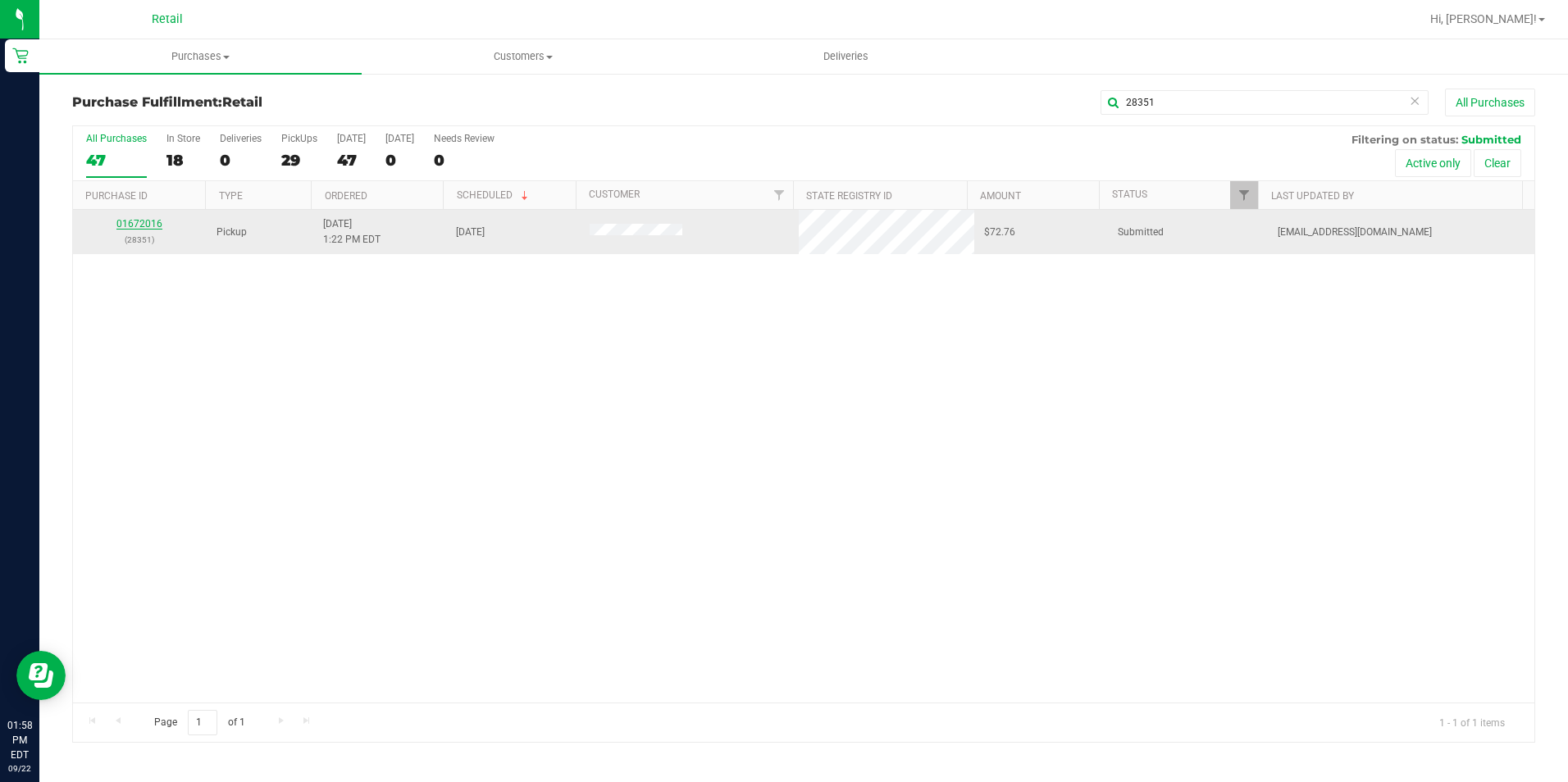
click at [141, 219] on link "01672016" at bounding box center [139, 223] width 46 height 11
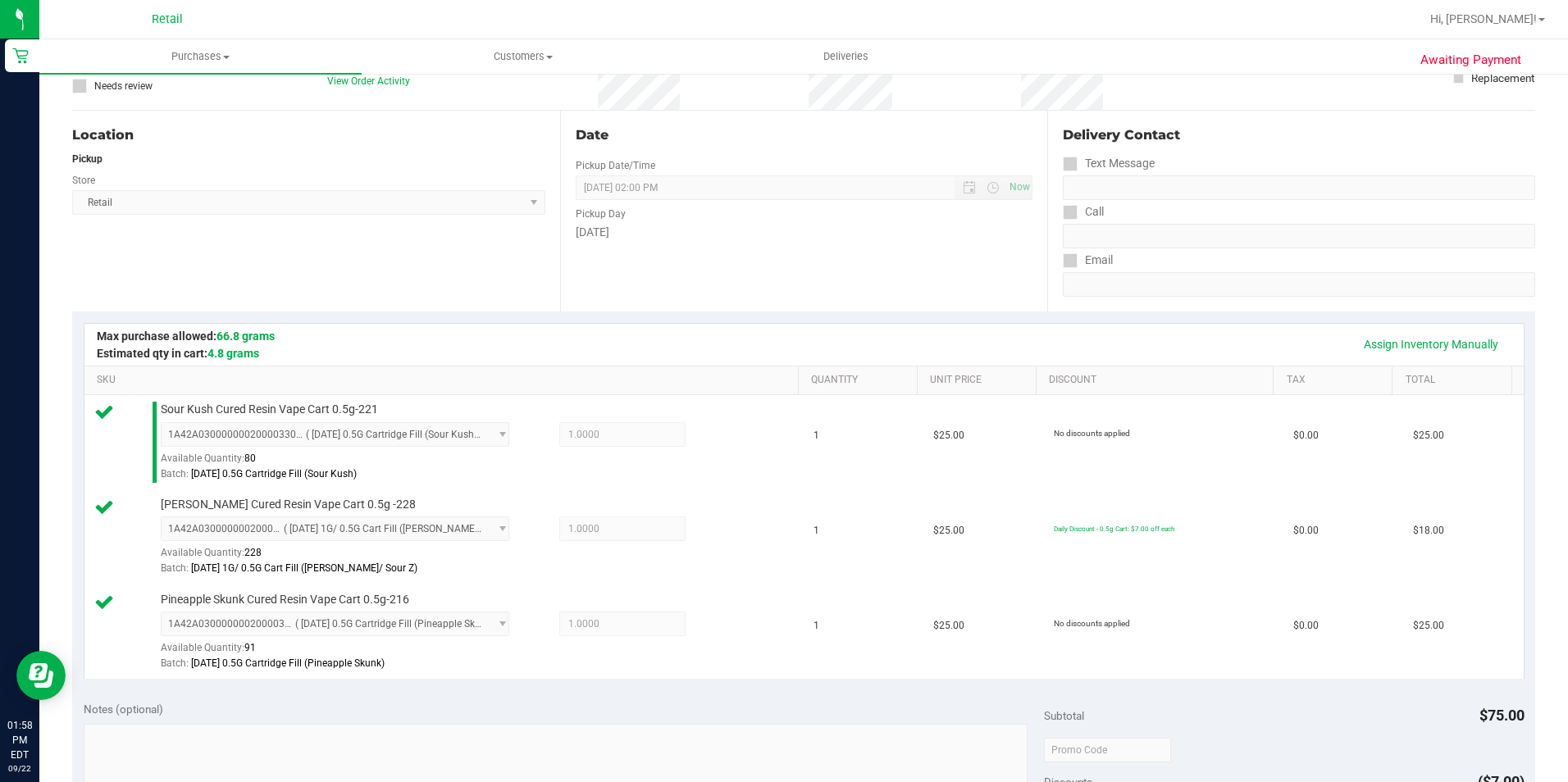
scroll to position [410, 0]
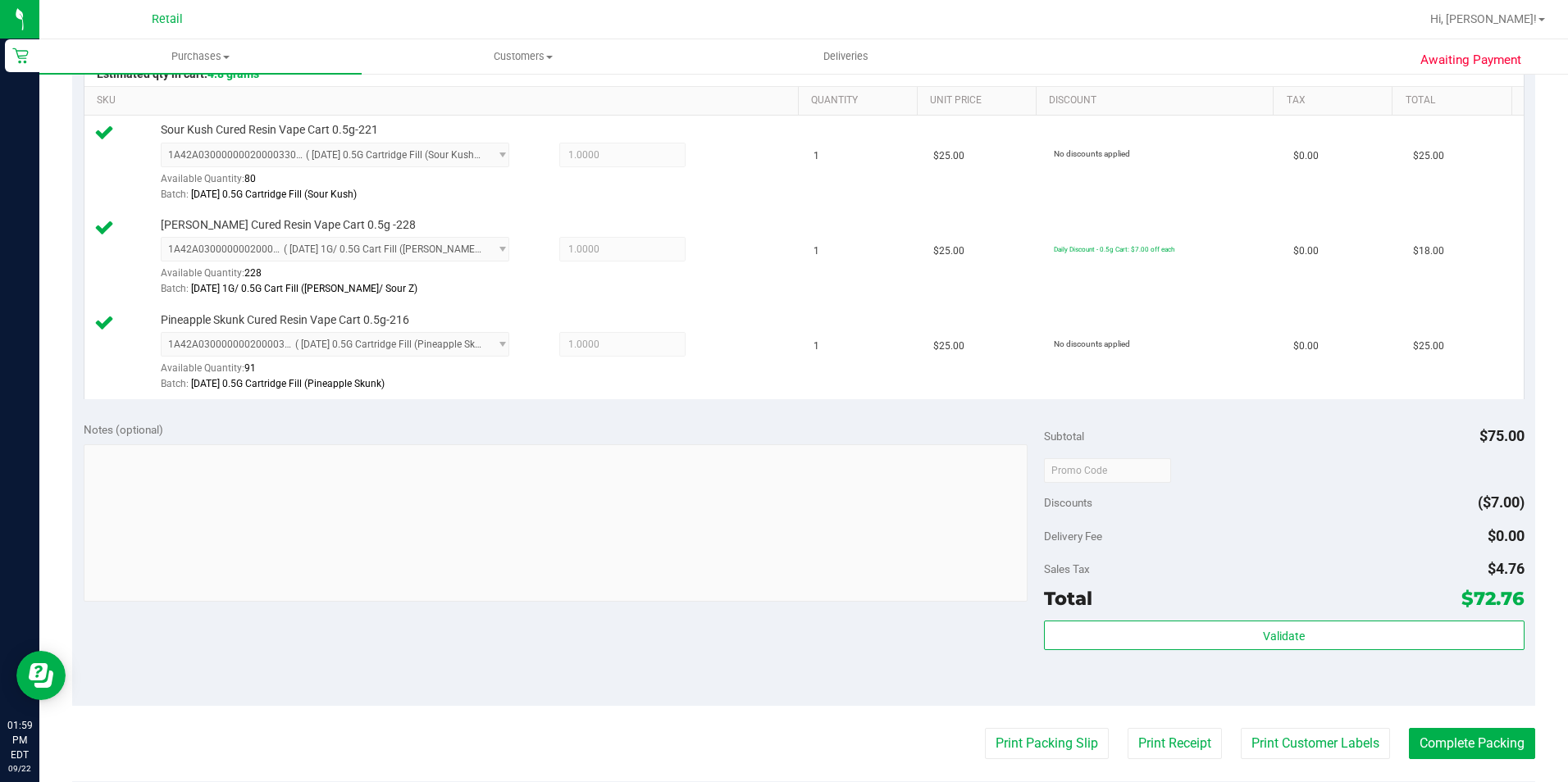
click at [1418, 711] on purchase-details "Back Edit Purchase Cancel Purchase View Profile # 01672016 Med | Rec METRC ID: …" at bounding box center [804, 383] width 1463 height 1410
click at [1430, 728] on button "Complete Packing" at bounding box center [1472, 743] width 126 height 31
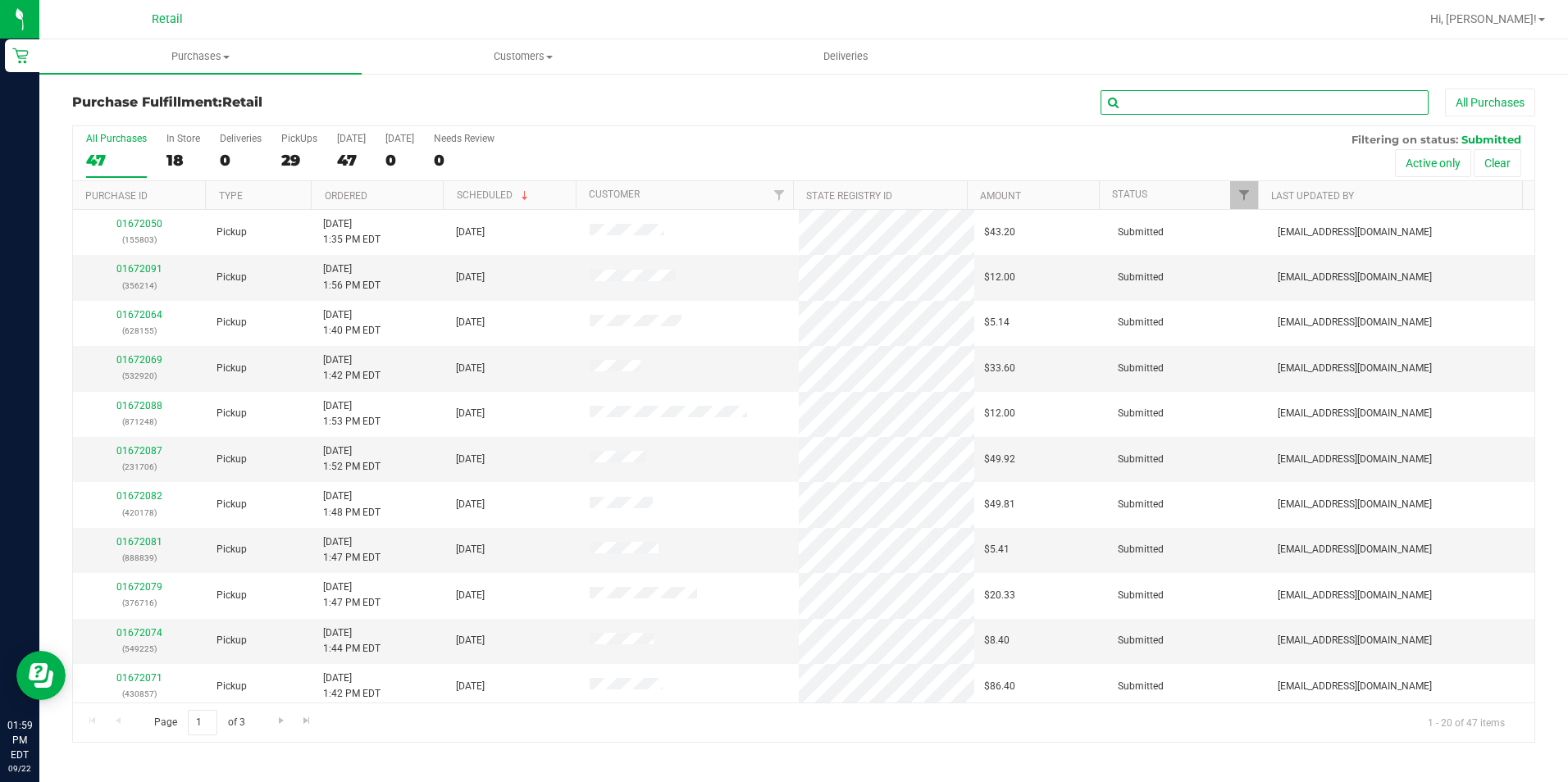
click at [1372, 91] on input "text" at bounding box center [1264, 103] width 328 height 24
type input "970117"
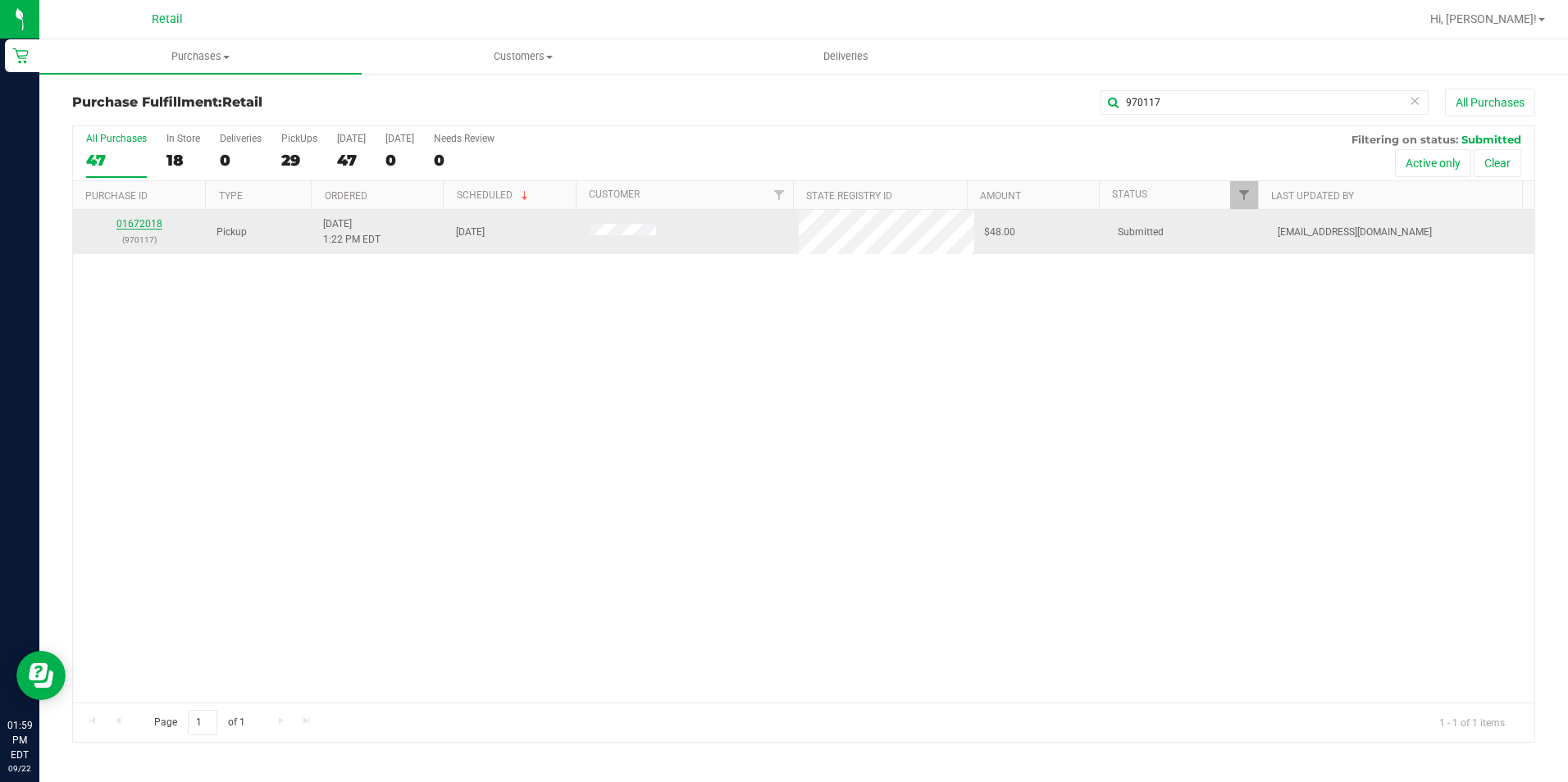
click at [145, 226] on link "01672018" at bounding box center [139, 223] width 46 height 11
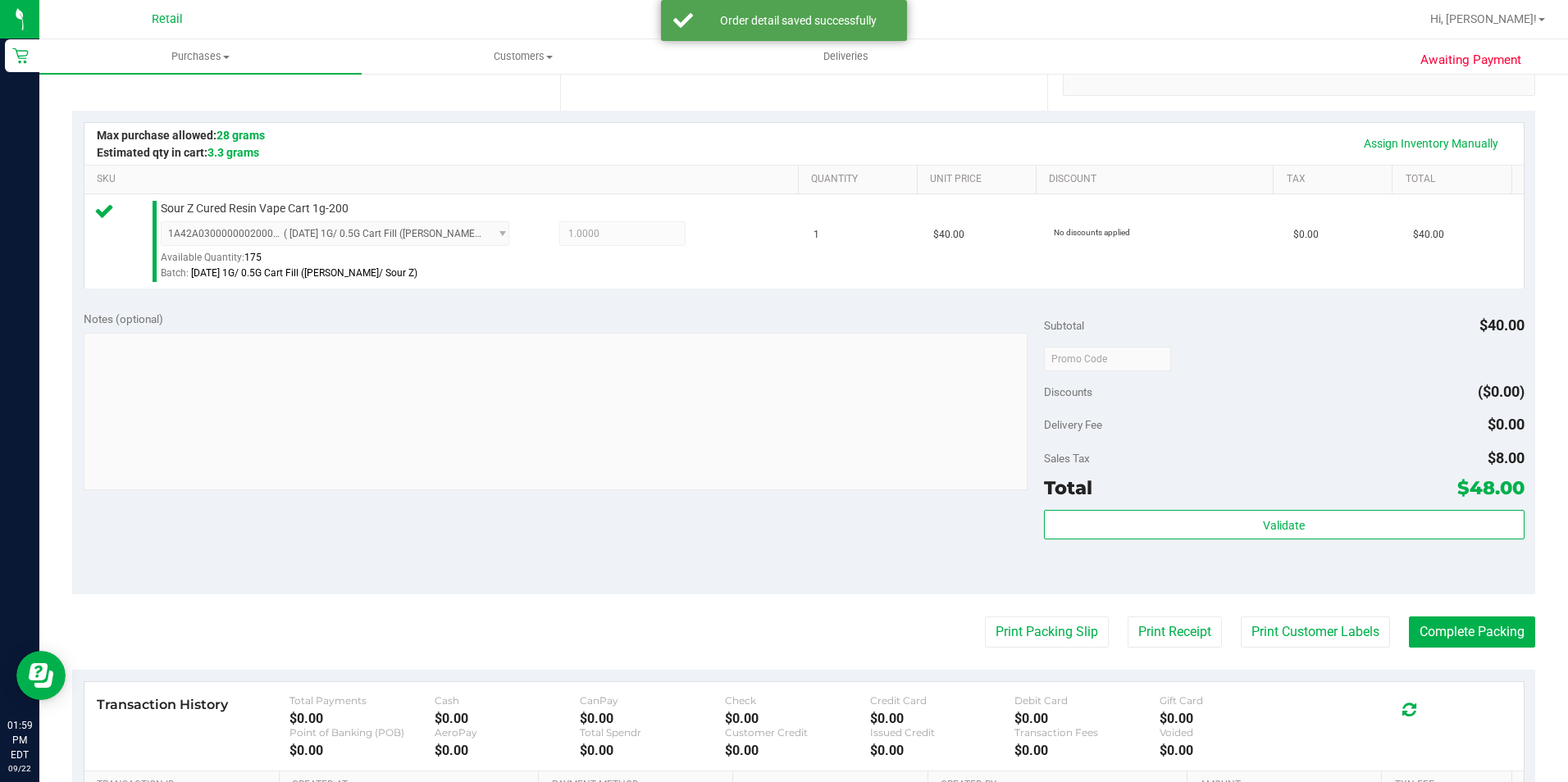
scroll to position [410, 0]
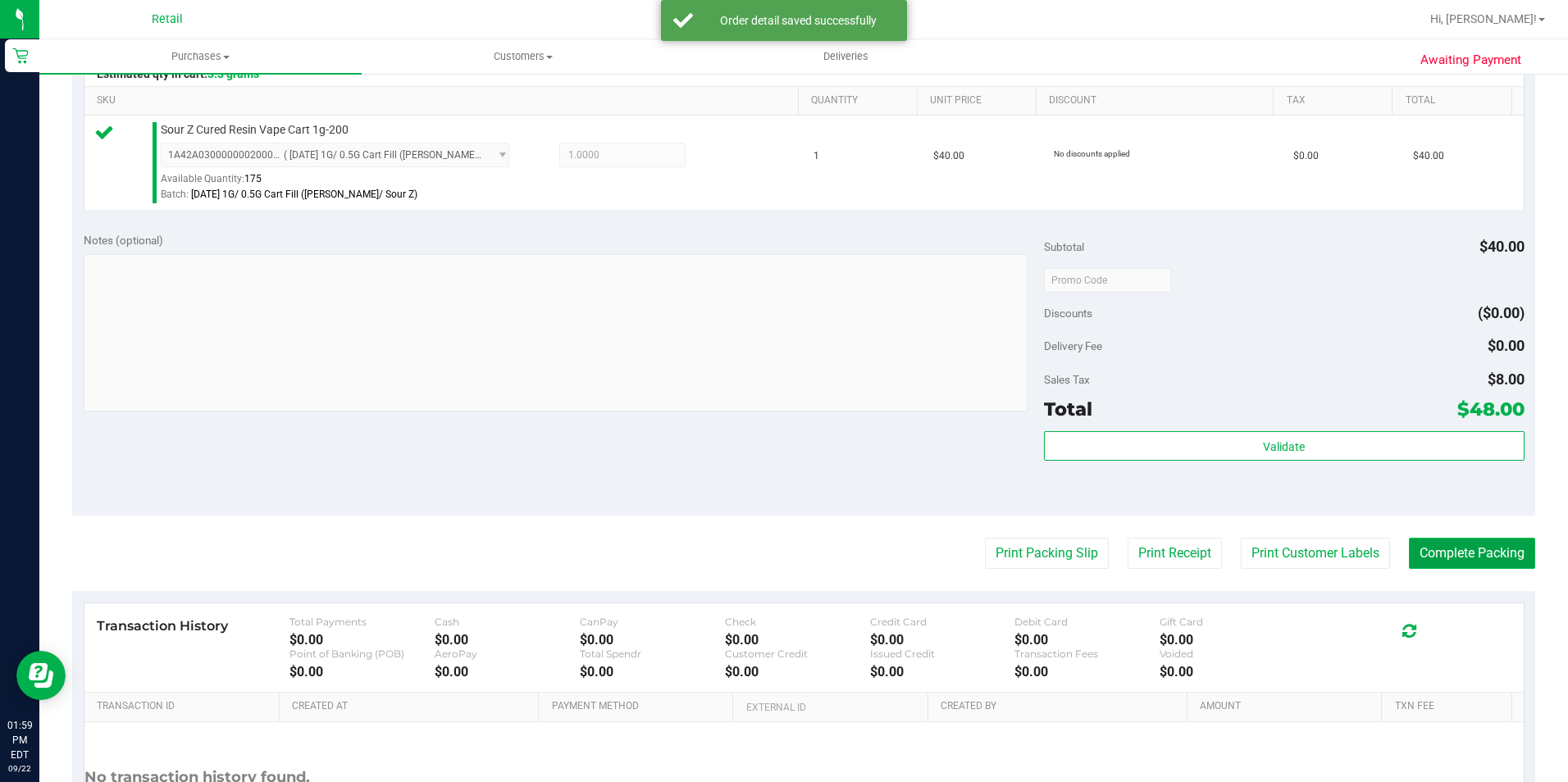
click at [1454, 543] on button "Complete Packing" at bounding box center [1472, 553] width 126 height 31
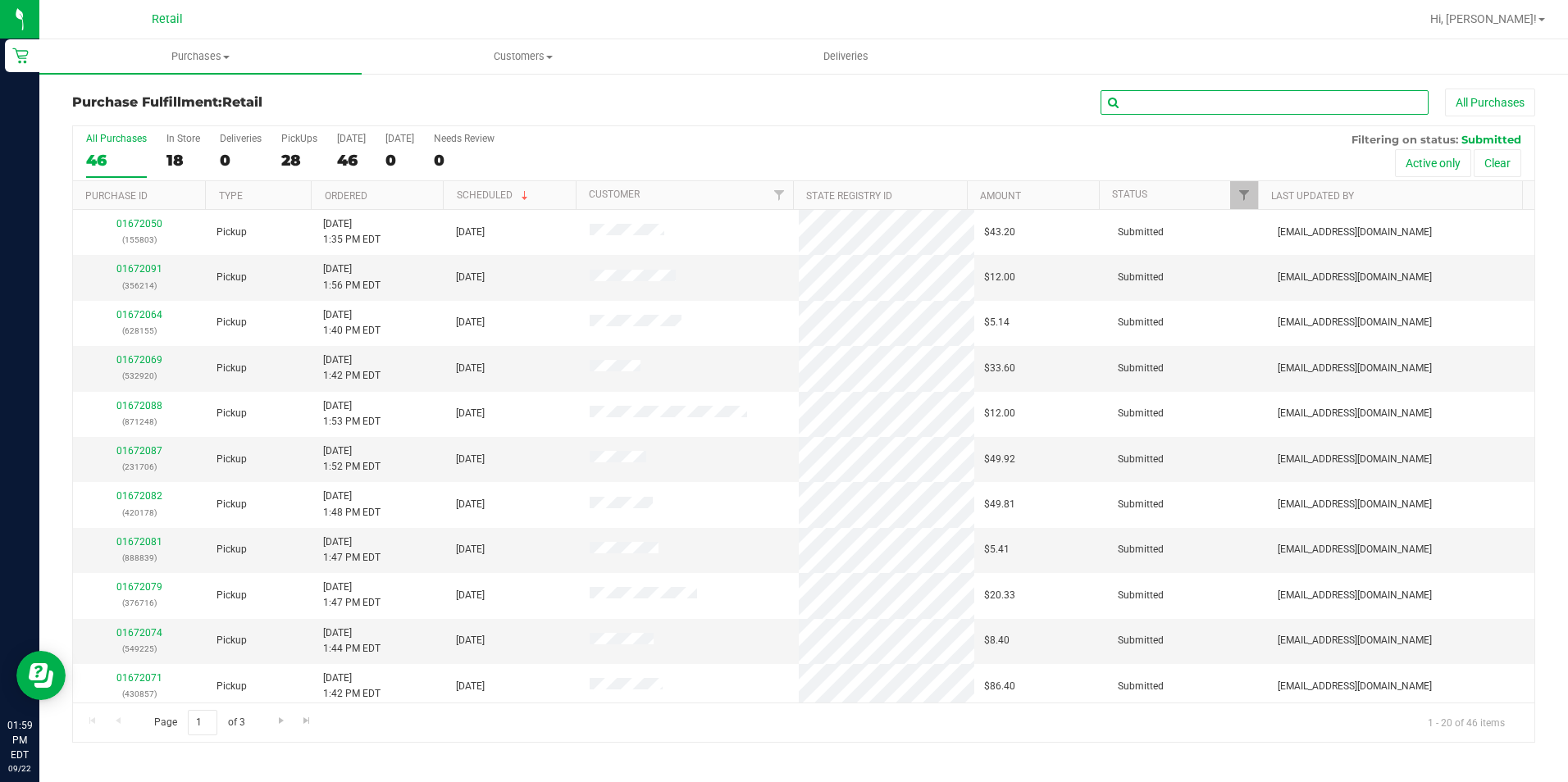
click at [1177, 104] on input "text" at bounding box center [1264, 103] width 328 height 24
type input "37629"
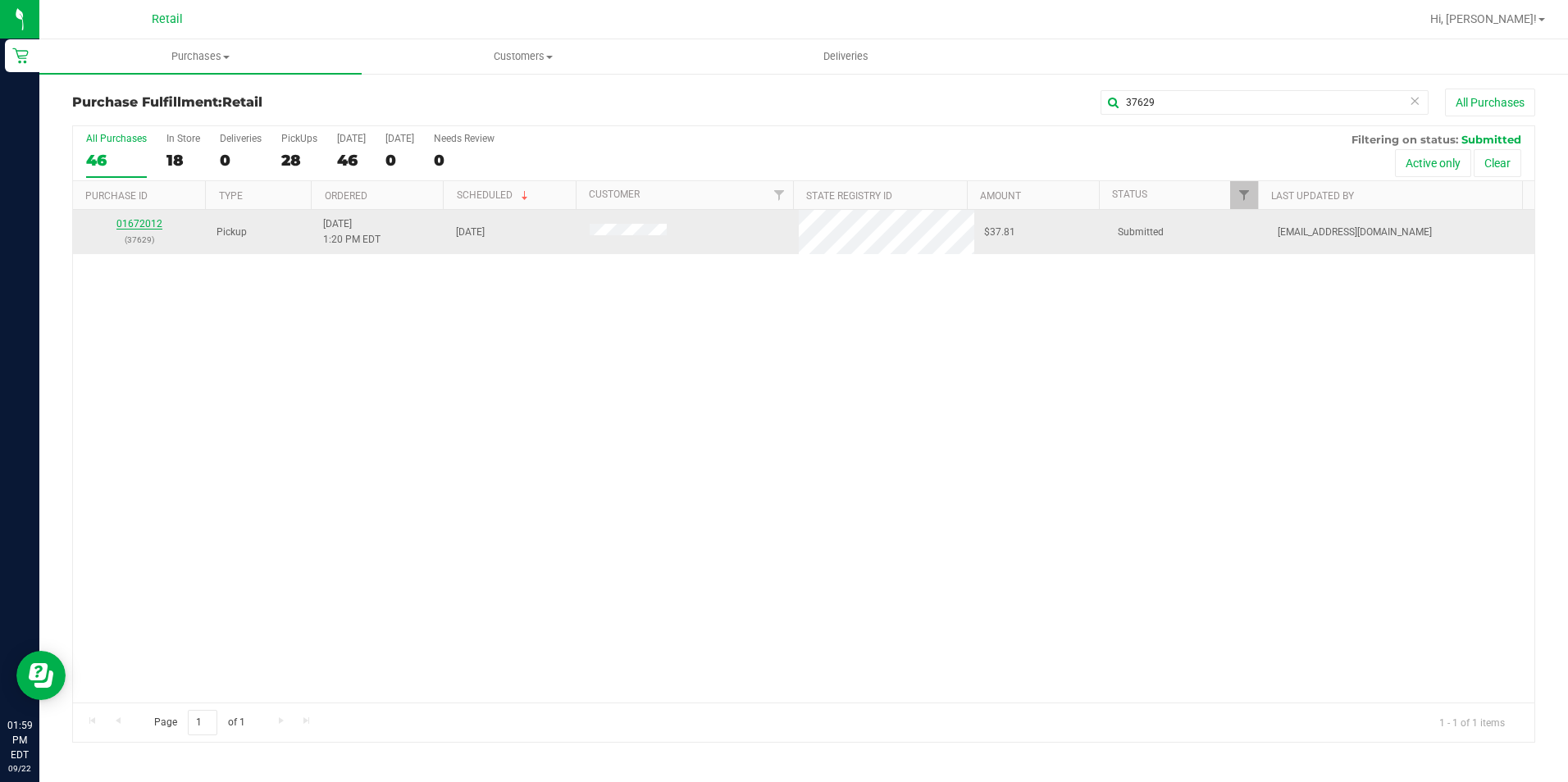
click at [160, 224] on link "01672012" at bounding box center [139, 223] width 46 height 11
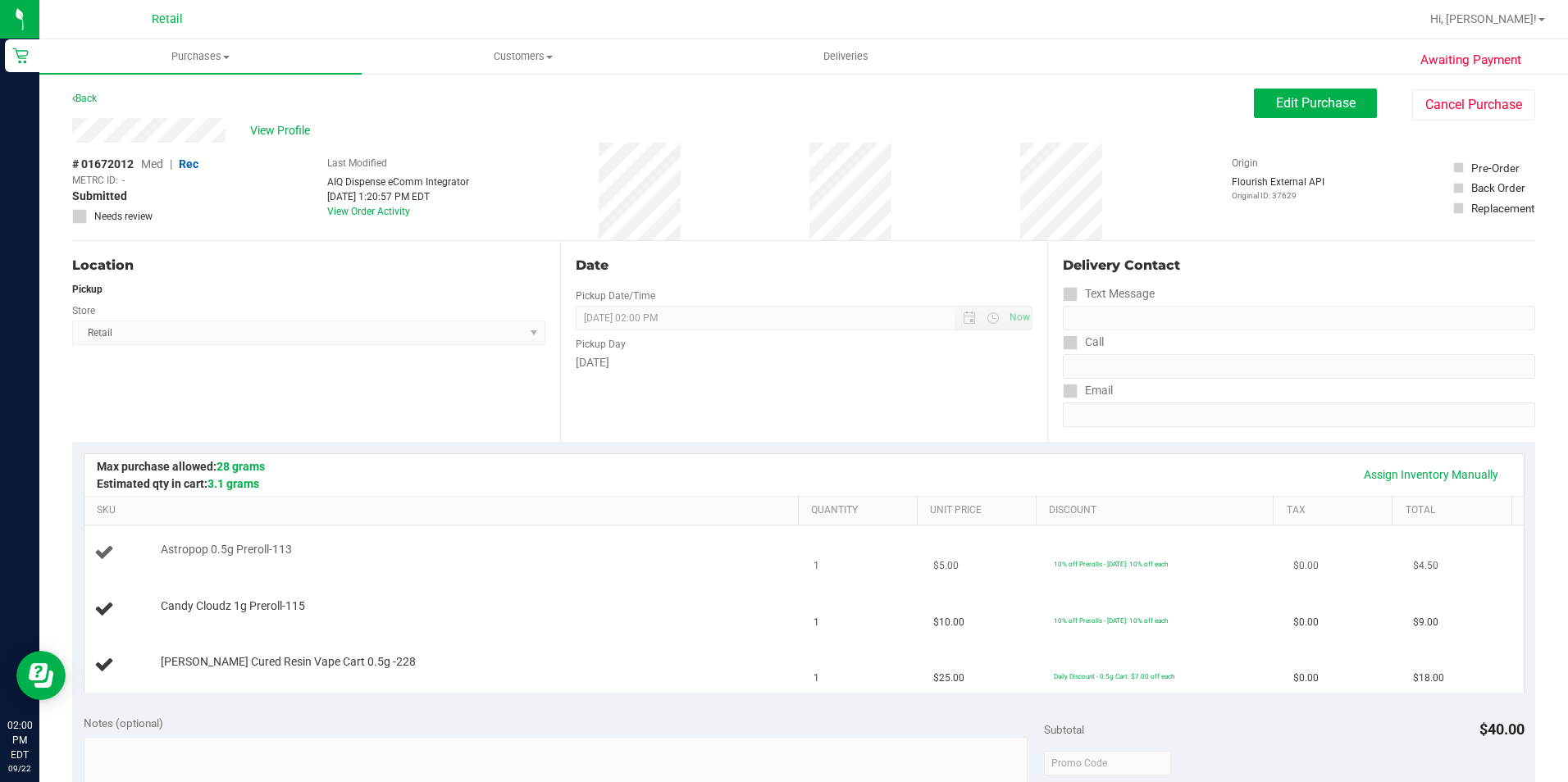
click at [903, 578] on td "1" at bounding box center [863, 554] width 120 height 56
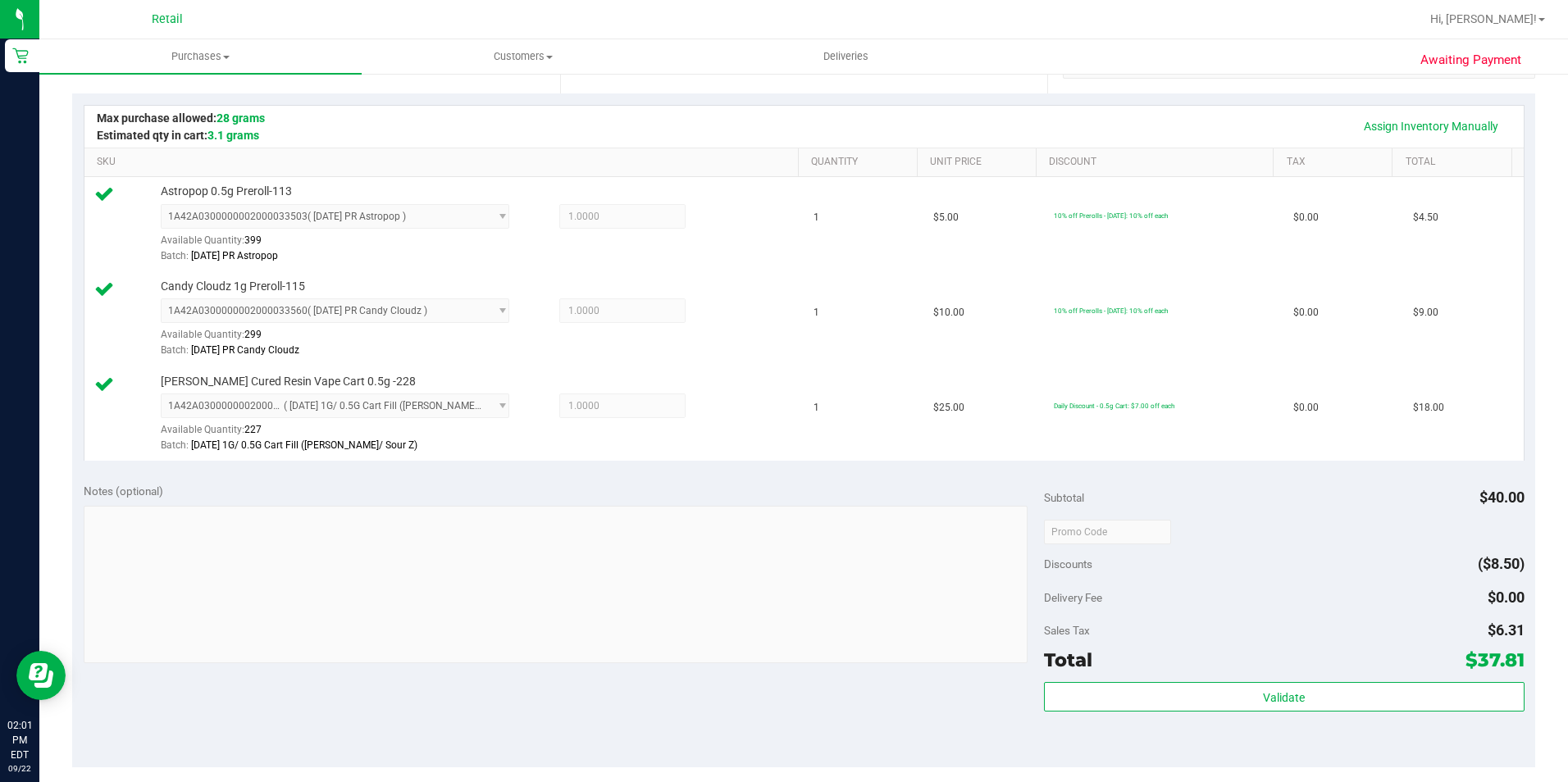
scroll to position [410, 0]
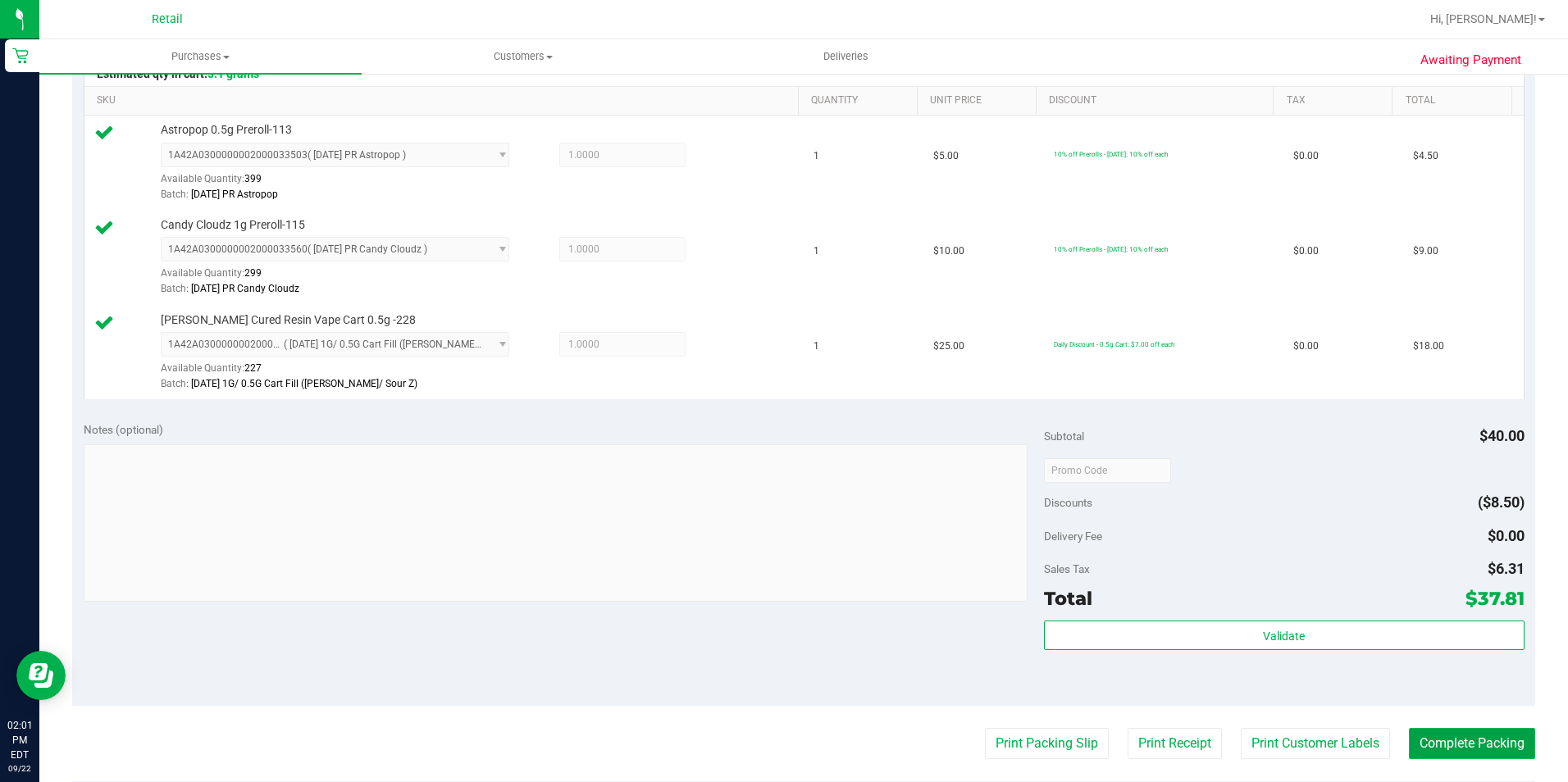
click at [1503, 742] on button "Complete Packing" at bounding box center [1472, 743] width 126 height 31
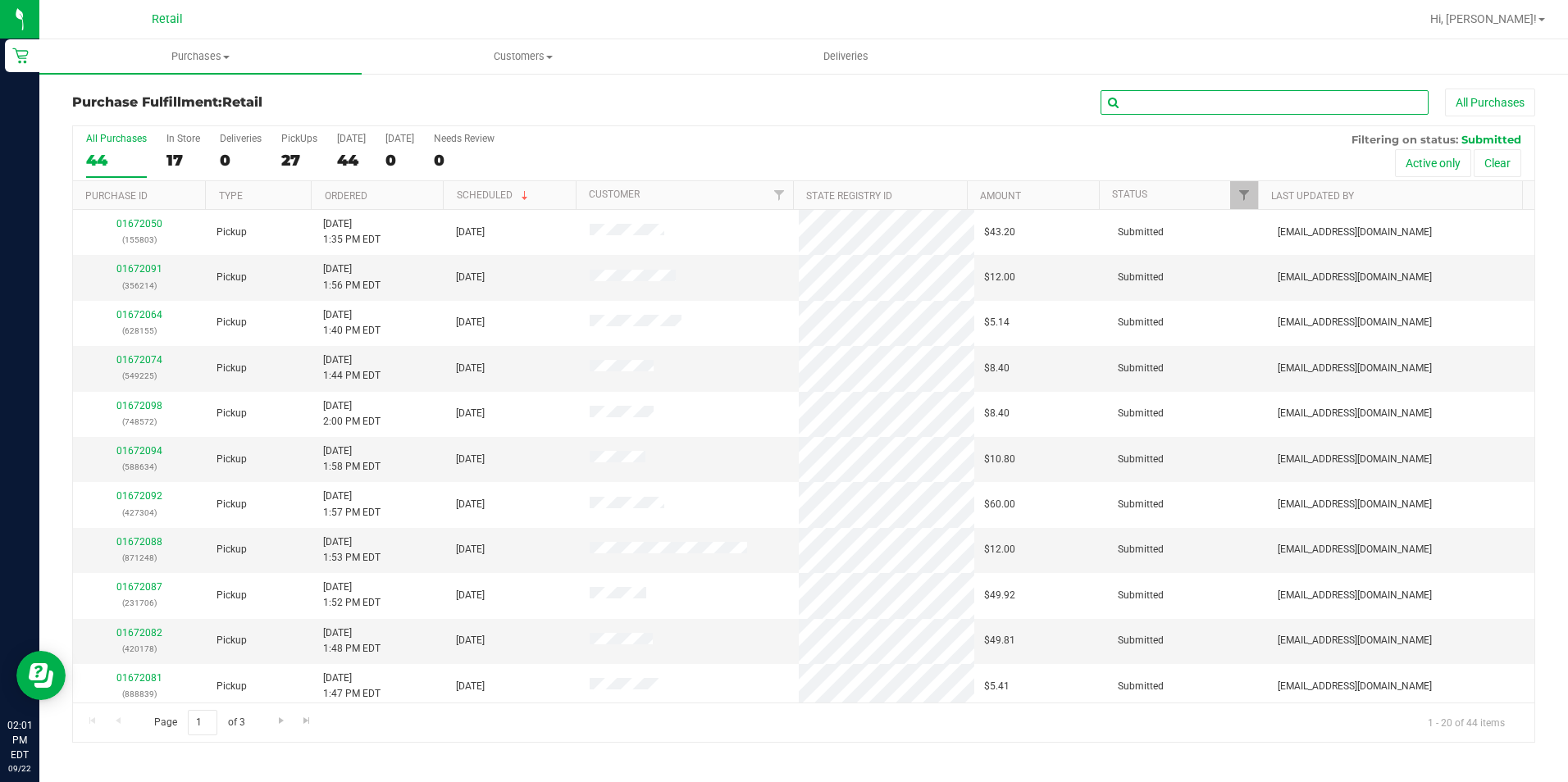
drag, startPoint x: 1234, startPoint y: 110, endPoint x: 1235, endPoint y: 128, distance: 18.0
click at [1234, 110] on input "text" at bounding box center [1264, 103] width 328 height 24
type input "155803"
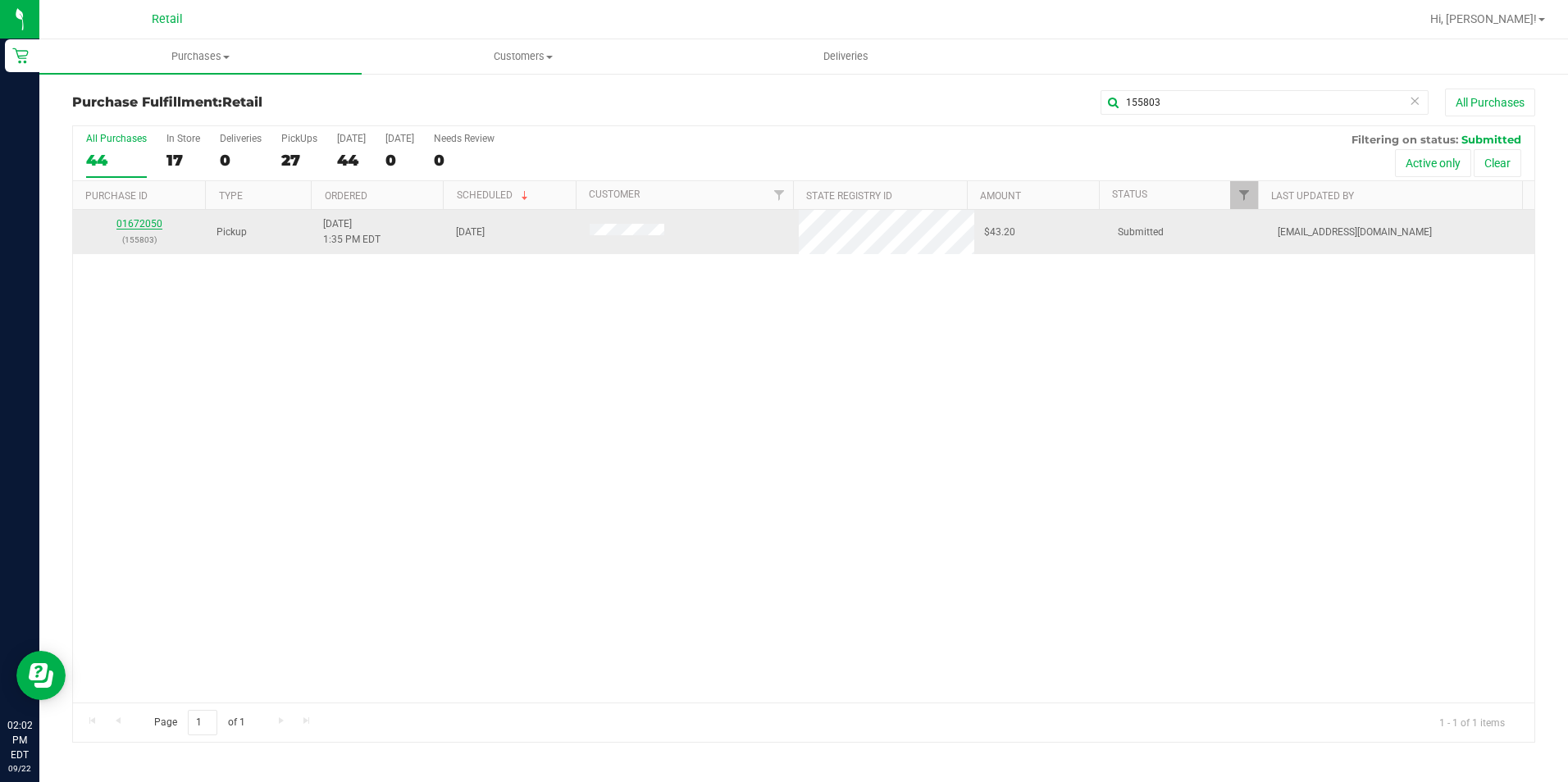
click at [132, 225] on link "01672050" at bounding box center [139, 223] width 46 height 11
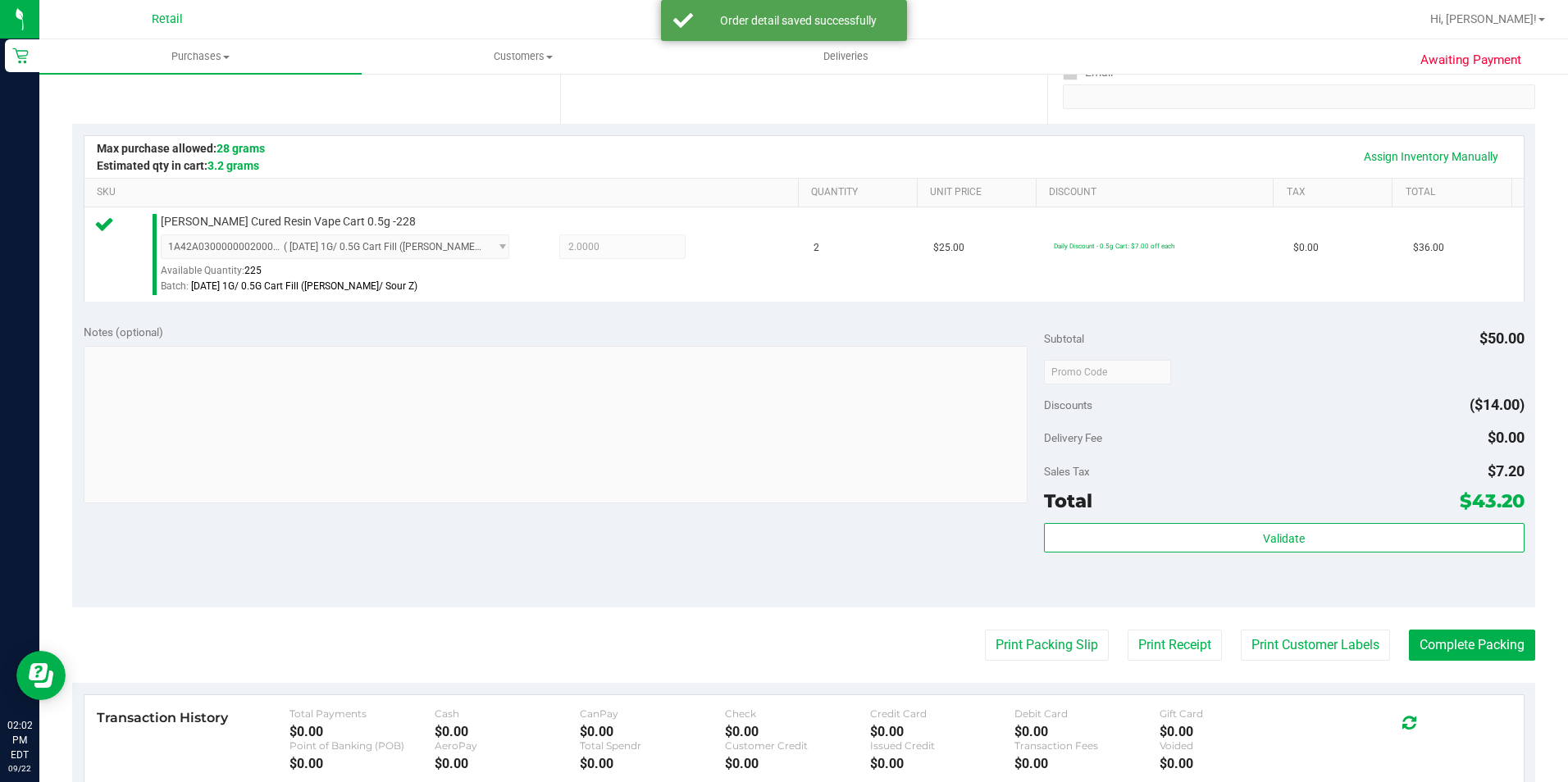
scroll to position [410, 0]
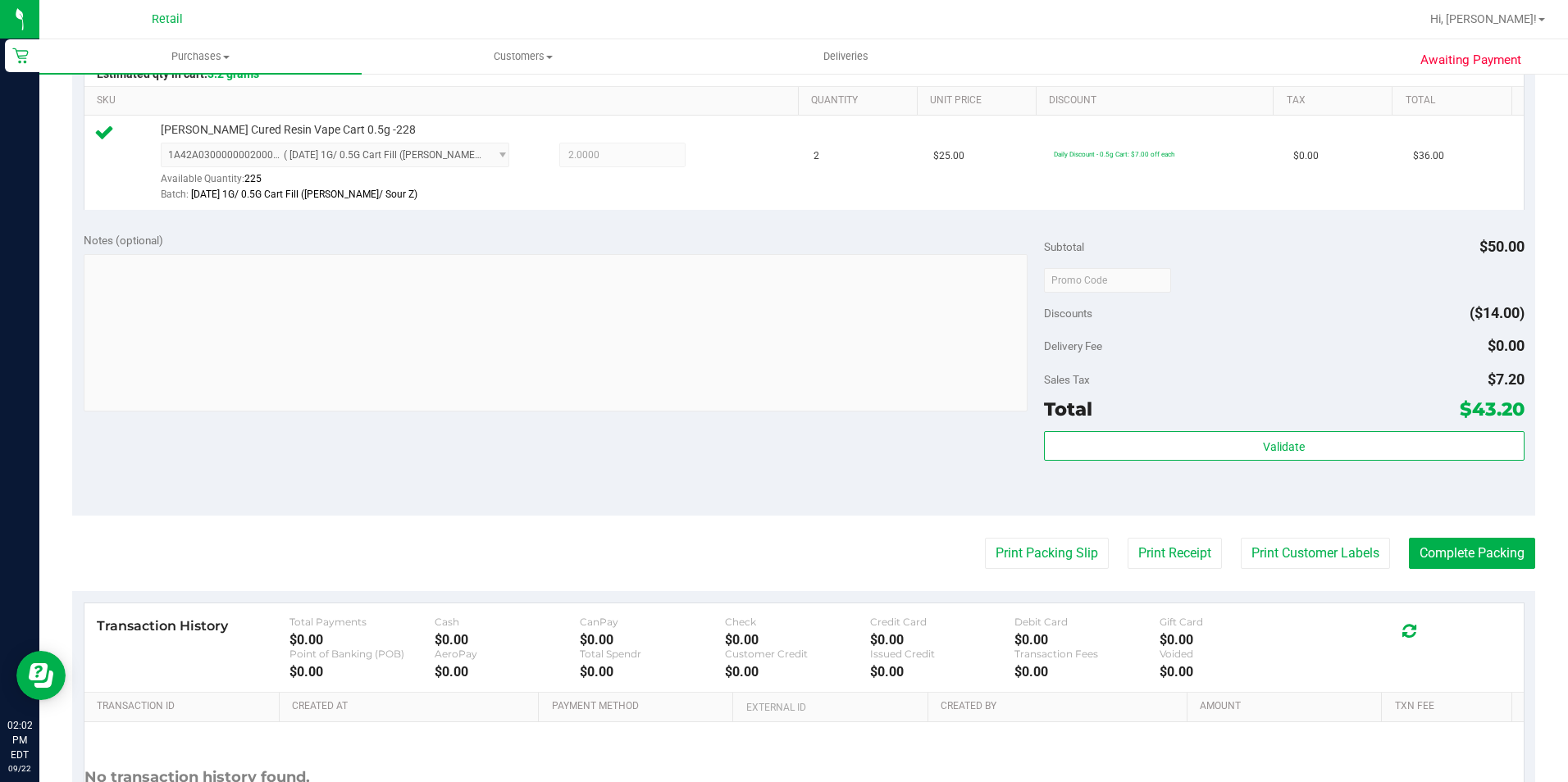
click at [1426, 533] on purchase-details "Back Edit Purchase Cancel Purchase View Profile # 01672050 Med | Rec METRC ID: …" at bounding box center [804, 288] width 1463 height 1219
click at [1422, 552] on button "Complete Packing" at bounding box center [1472, 553] width 126 height 31
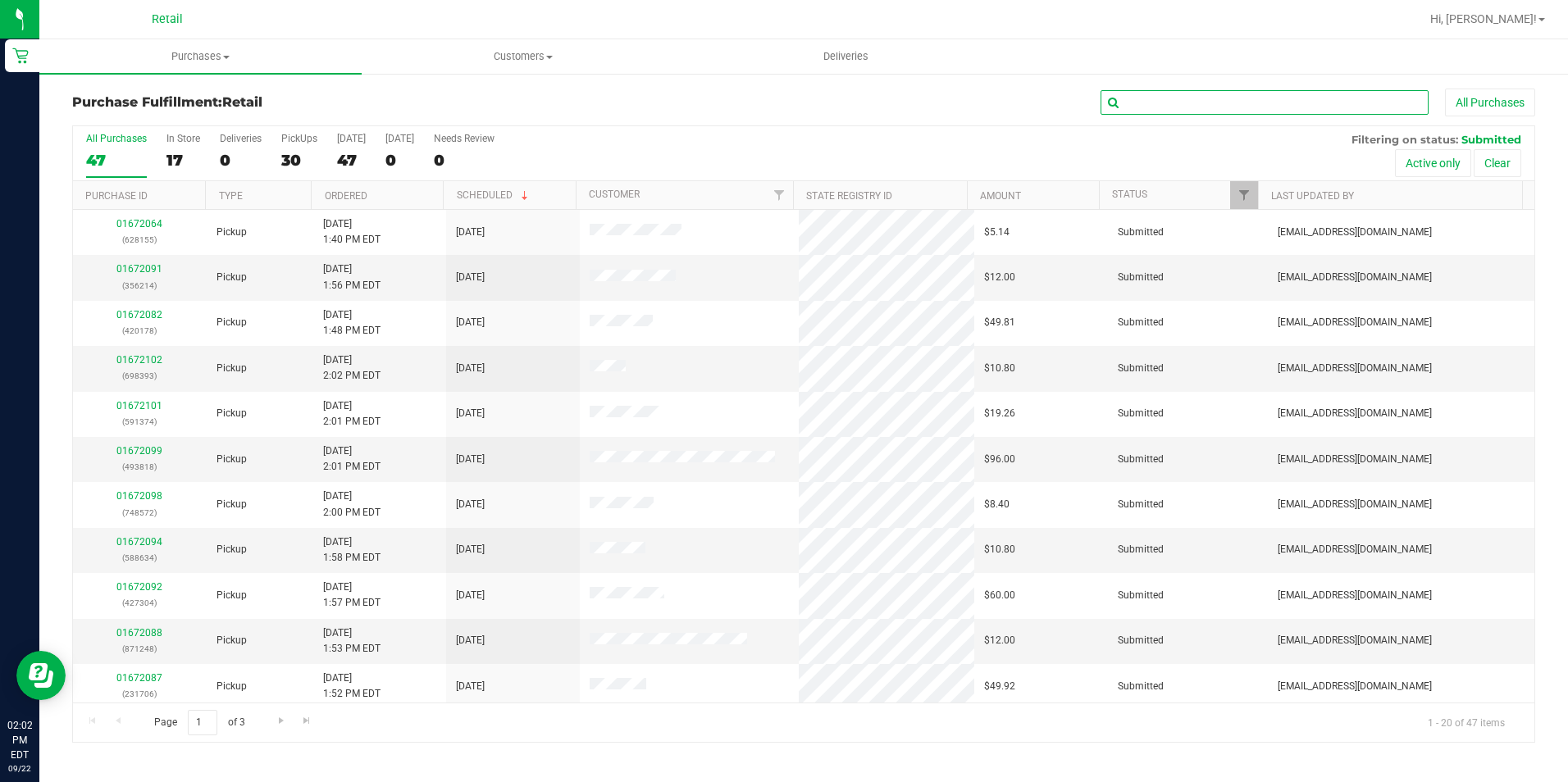
click at [1285, 102] on input "text" at bounding box center [1264, 103] width 328 height 24
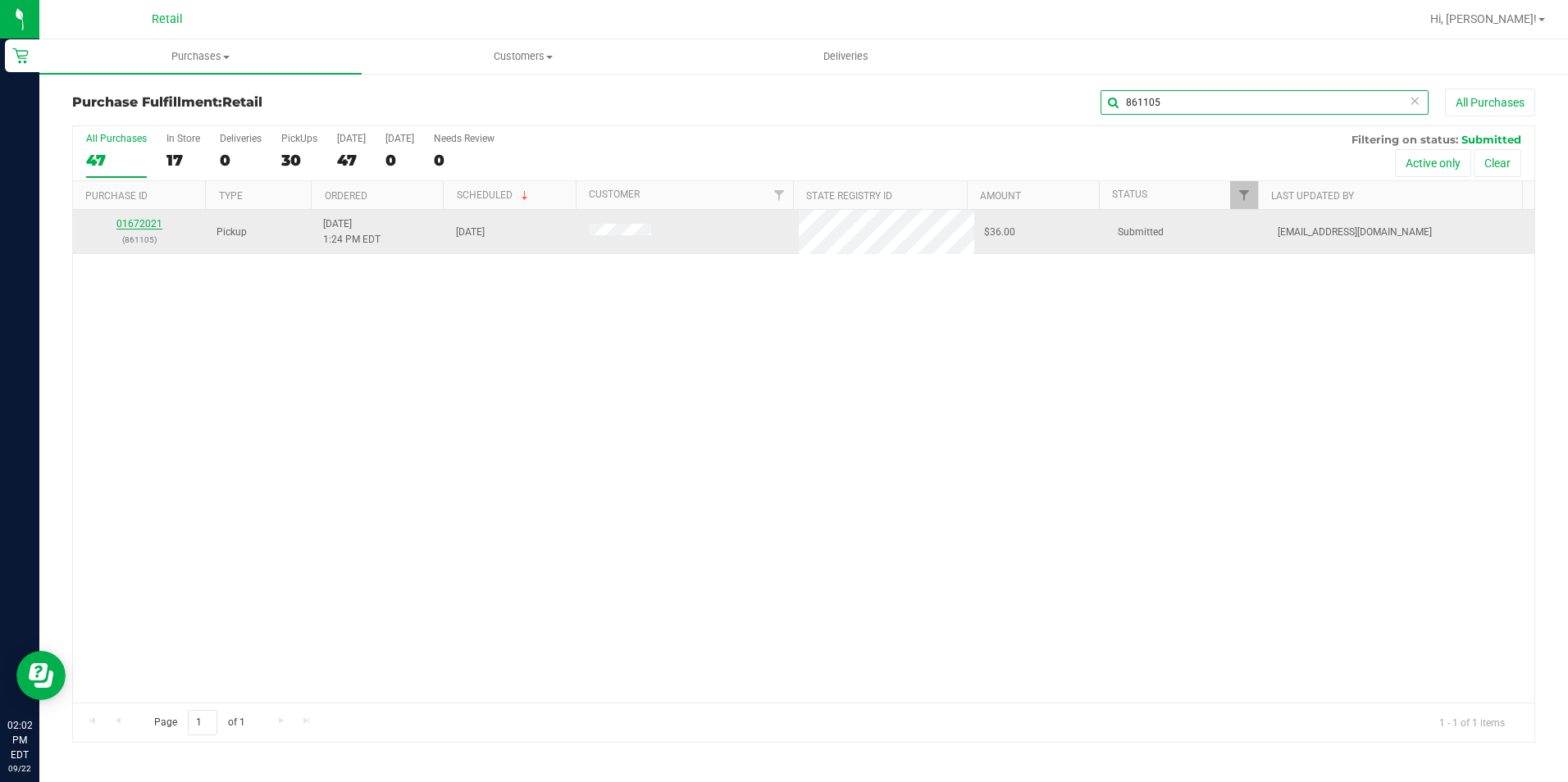
type input "861105"
click at [155, 229] on link "01672021" at bounding box center [139, 223] width 46 height 11
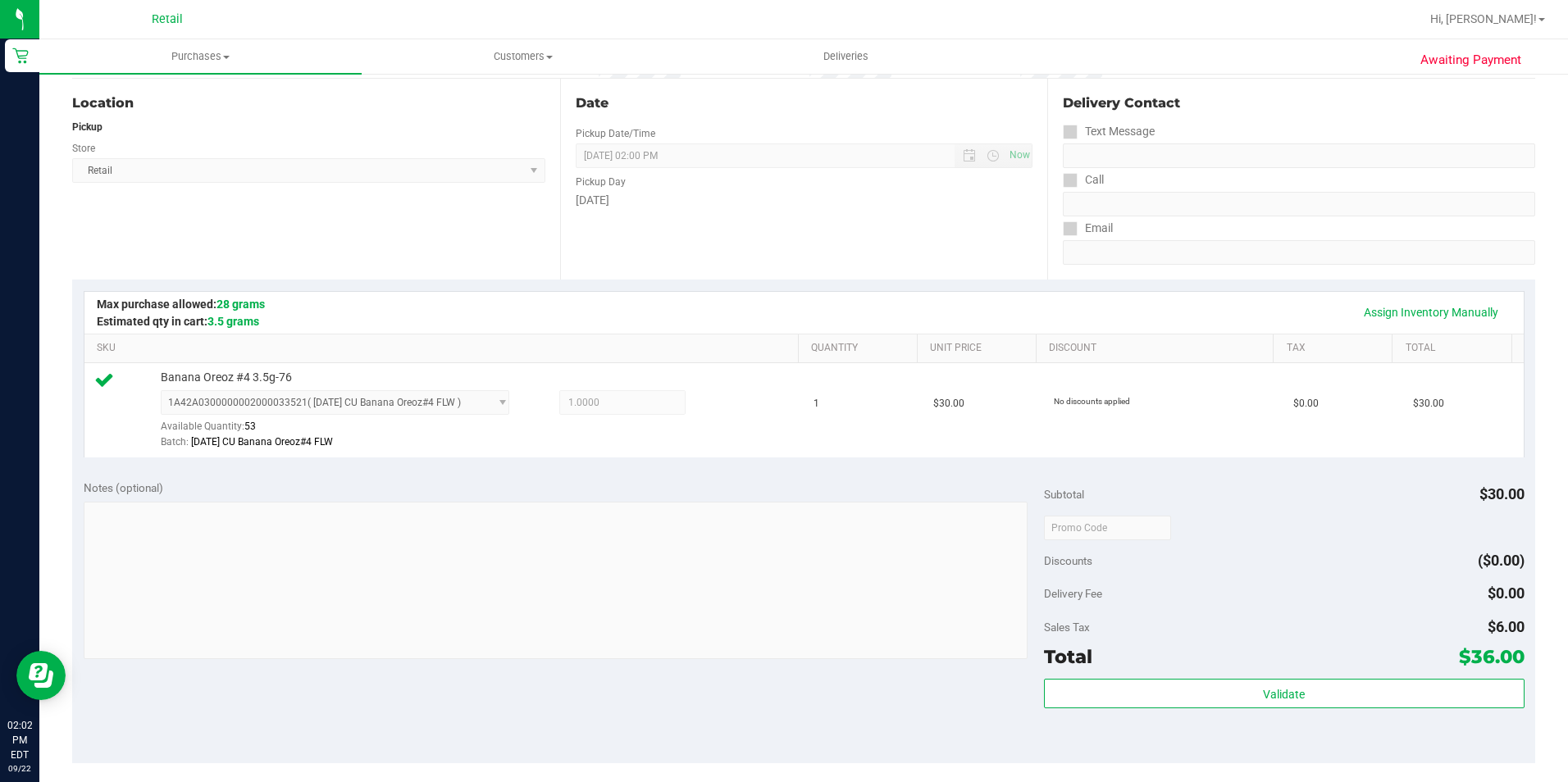
scroll to position [492, 0]
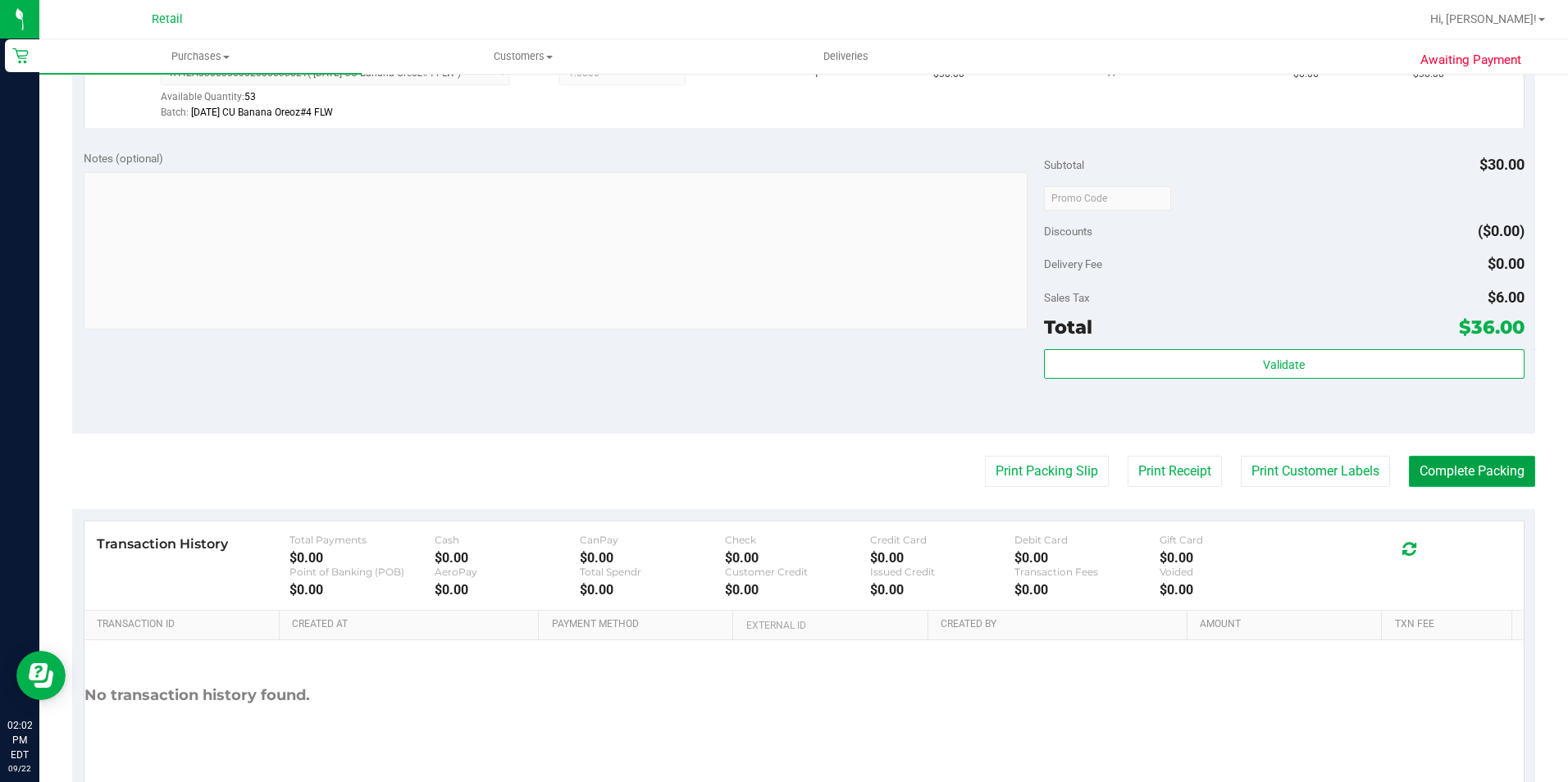
click at [1429, 481] on button "Complete Packing" at bounding box center [1472, 471] width 126 height 31
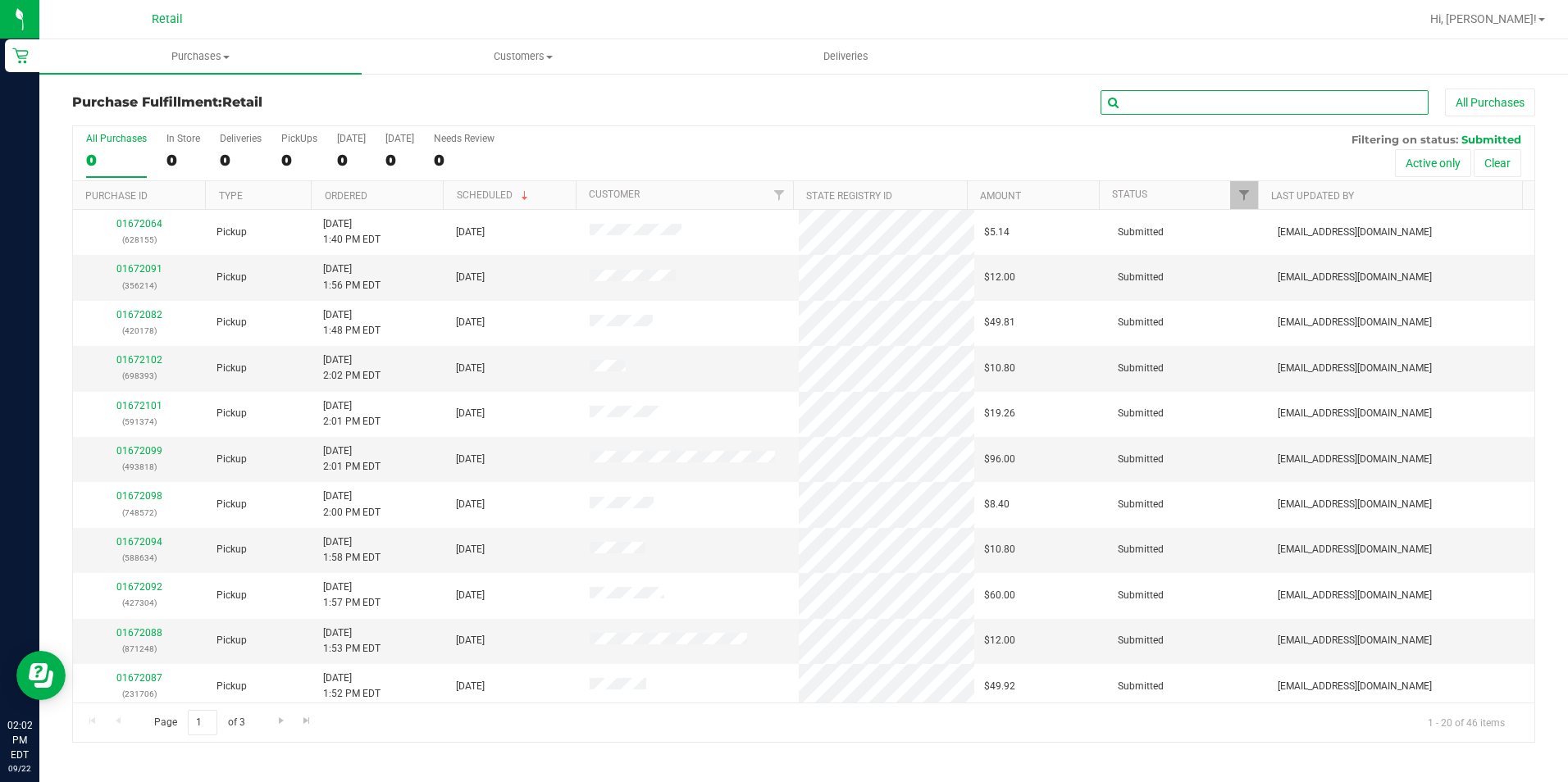
click at [1302, 102] on input "text" at bounding box center [1264, 103] width 328 height 24
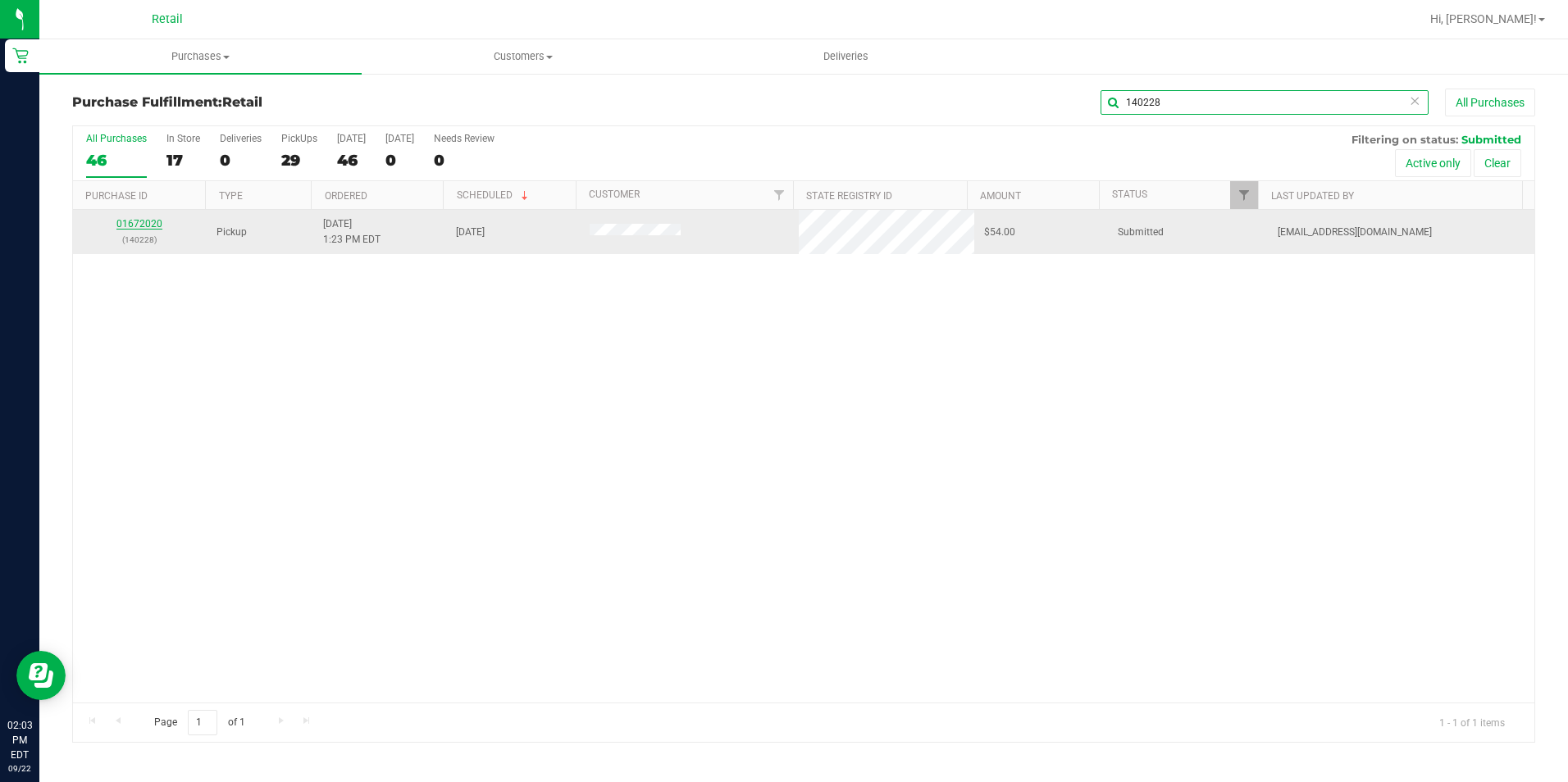
type input "140228"
click at [139, 225] on link "01672020" at bounding box center [139, 223] width 46 height 11
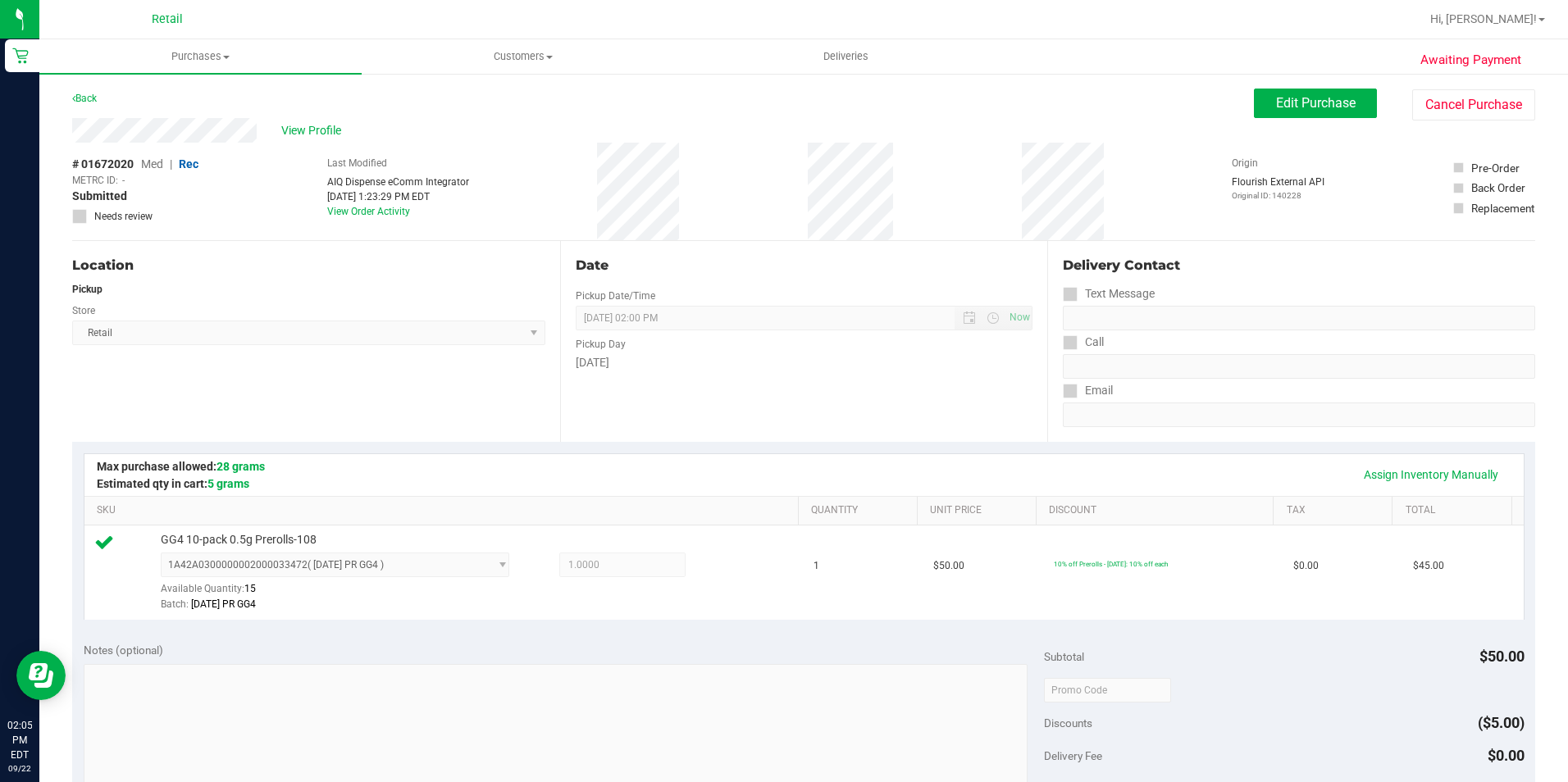
scroll to position [492, 0]
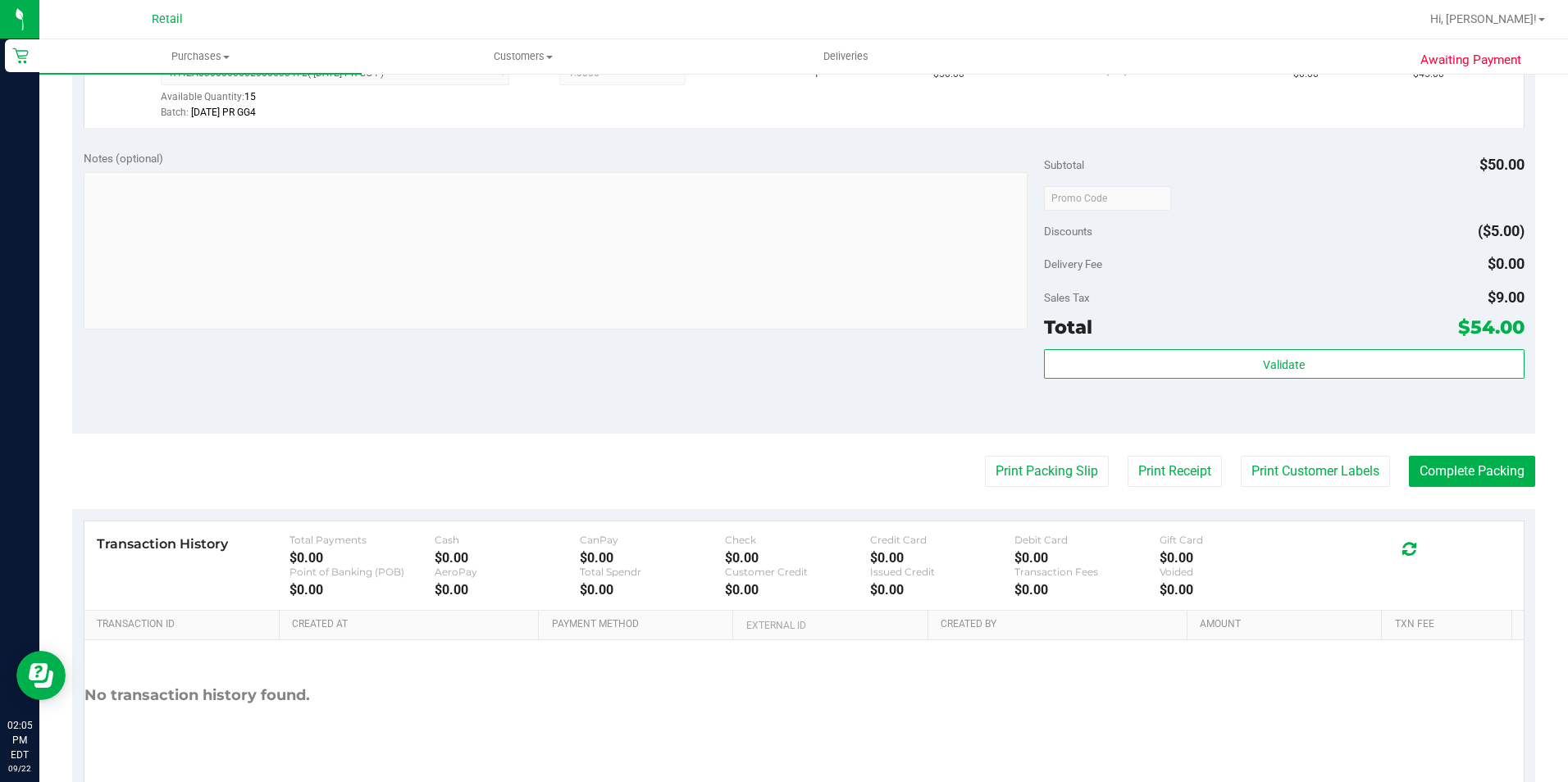
click at [1437, 452] on purchase-details "Back Edit Purchase Cancel Purchase View Profile # 01672020 Med | Rec METRC ID: …" at bounding box center [804, 206] width 1463 height 1219
click at [1437, 466] on button "Complete Packing" at bounding box center [1472, 471] width 126 height 31
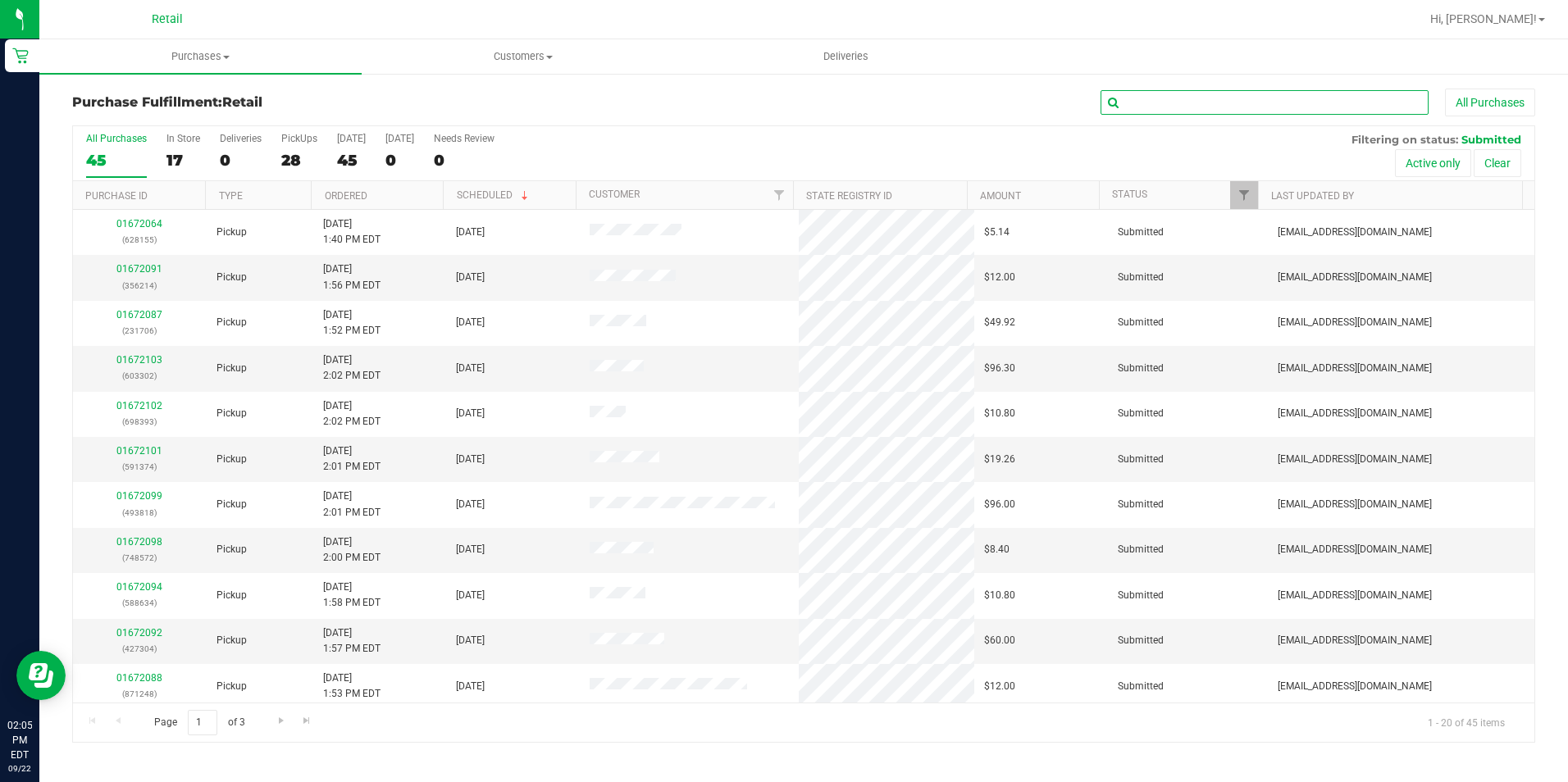
click at [1283, 107] on input "text" at bounding box center [1264, 103] width 328 height 24
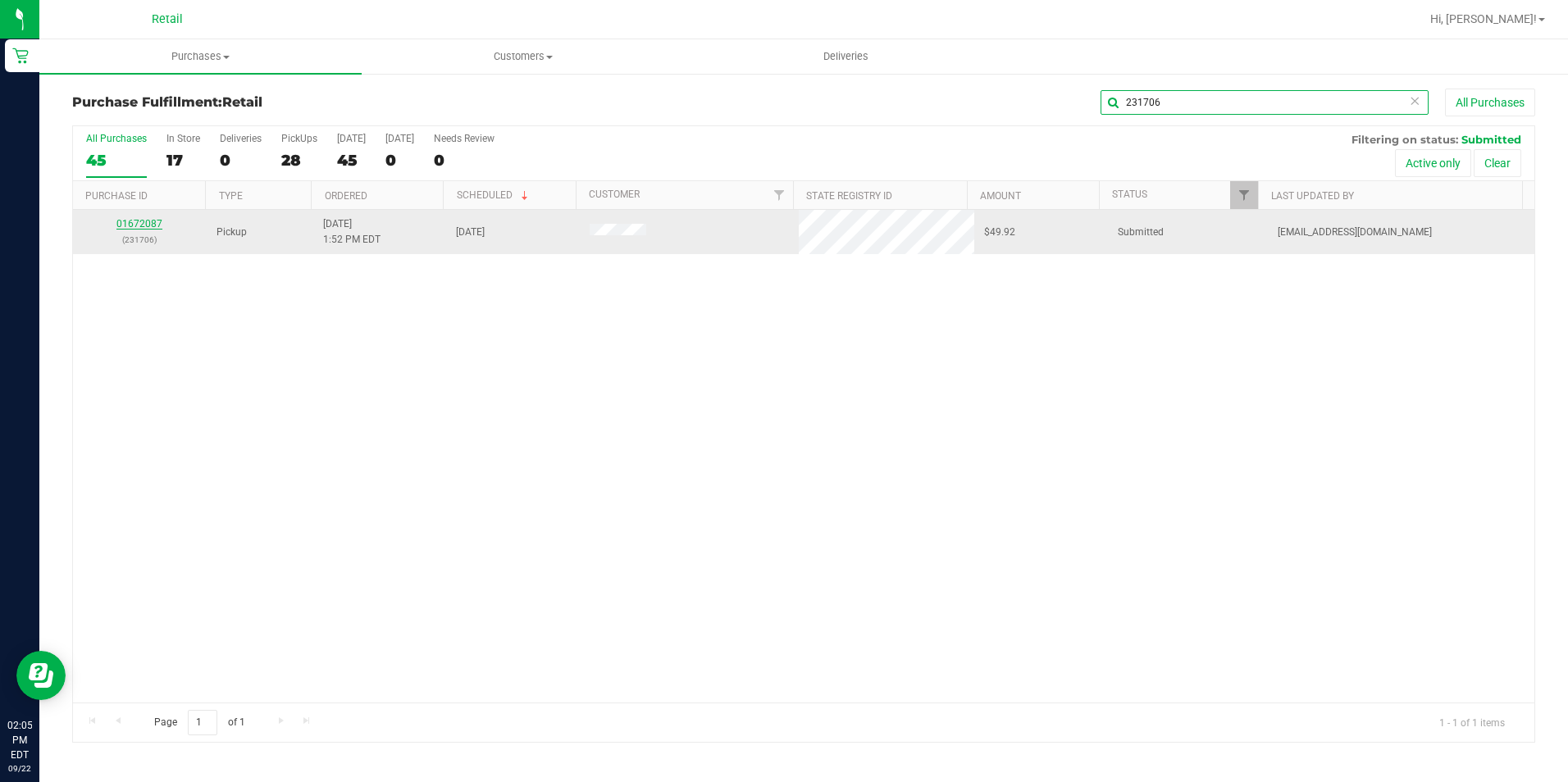
type input "231706"
click at [149, 226] on link "01672087" at bounding box center [139, 223] width 46 height 11
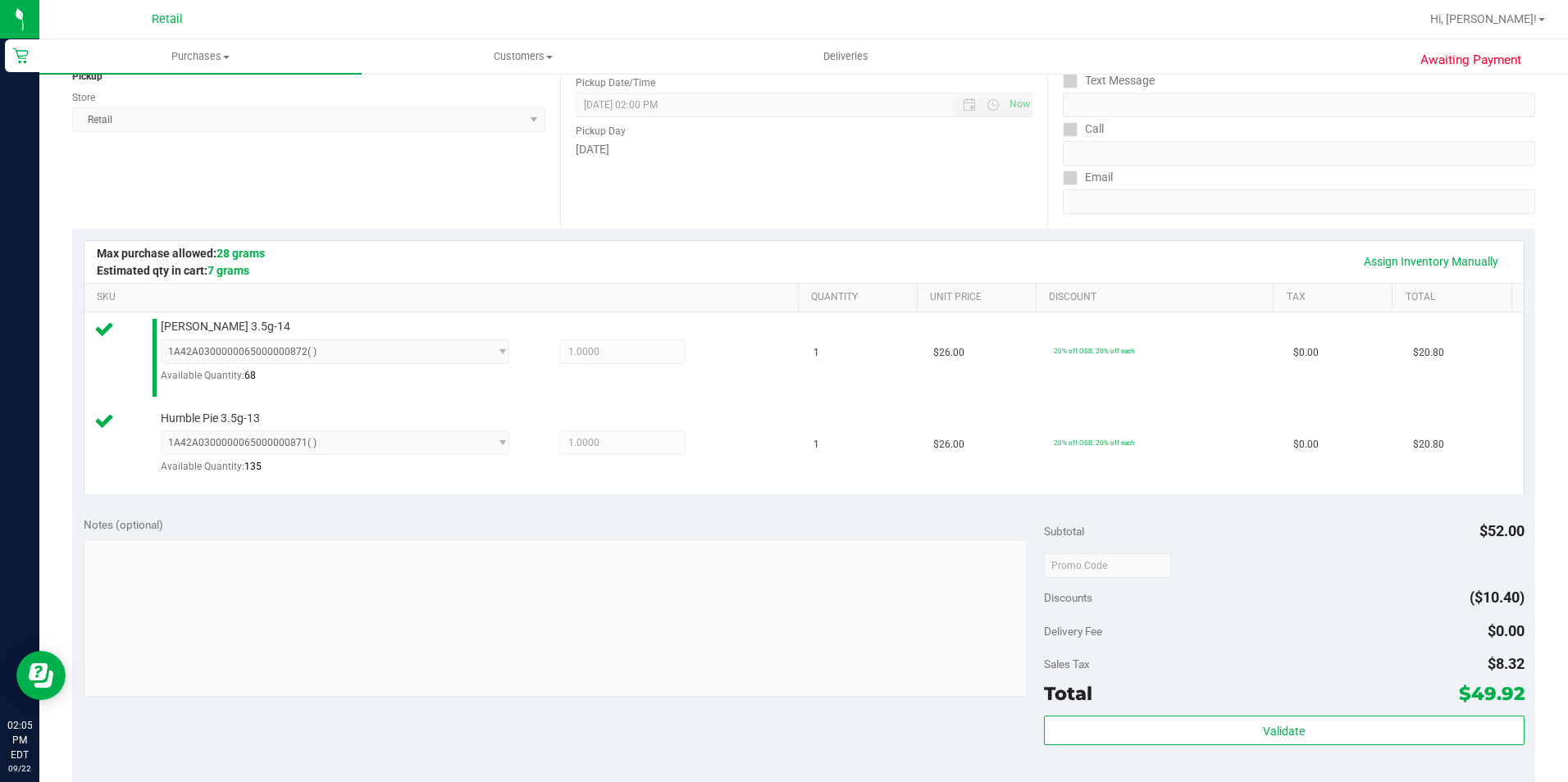
scroll to position [410, 0]
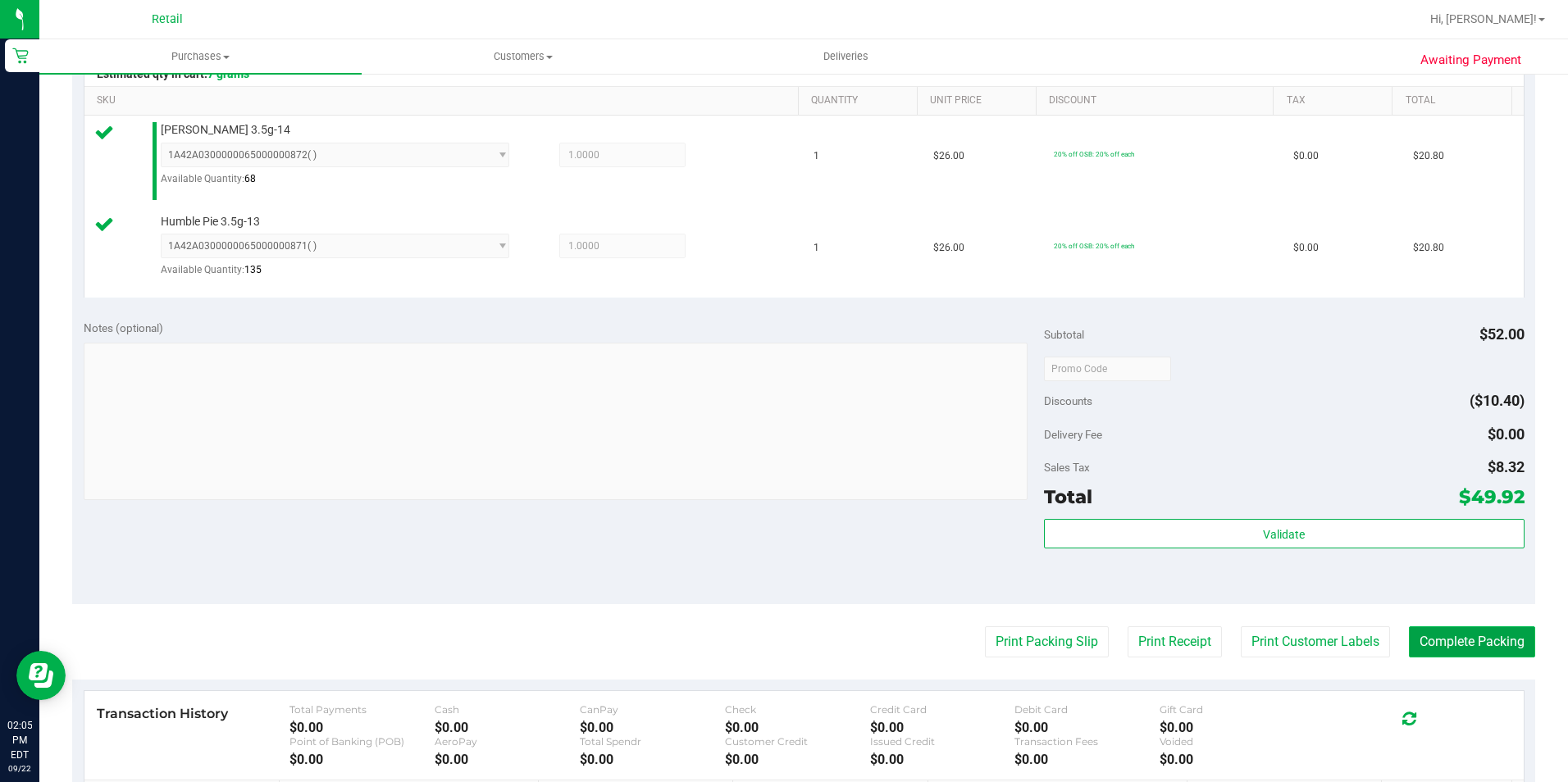
click at [1476, 652] on button "Complete Packing" at bounding box center [1472, 642] width 126 height 31
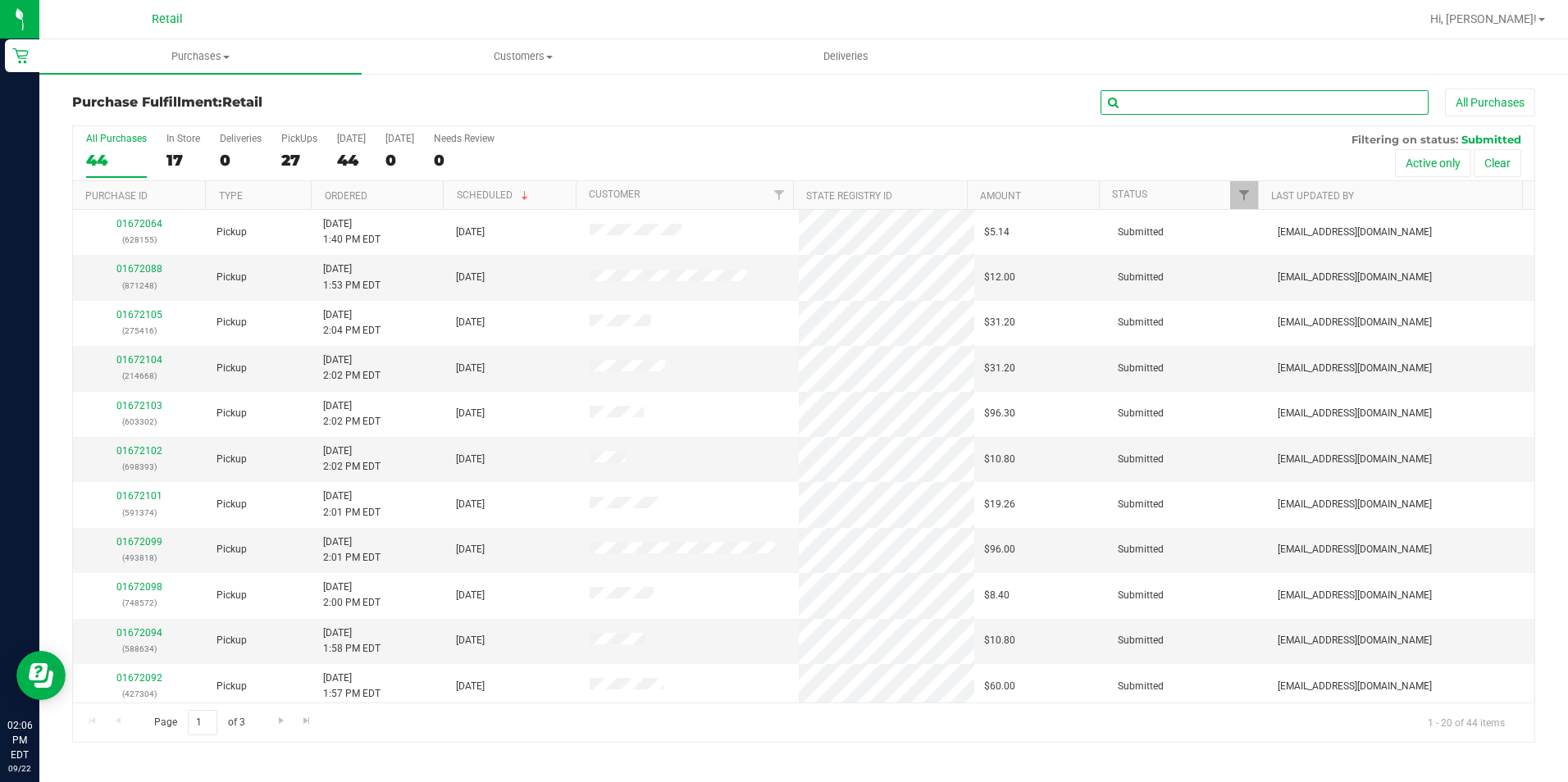
click at [1217, 107] on input "text" at bounding box center [1264, 103] width 328 height 24
type input "642570"
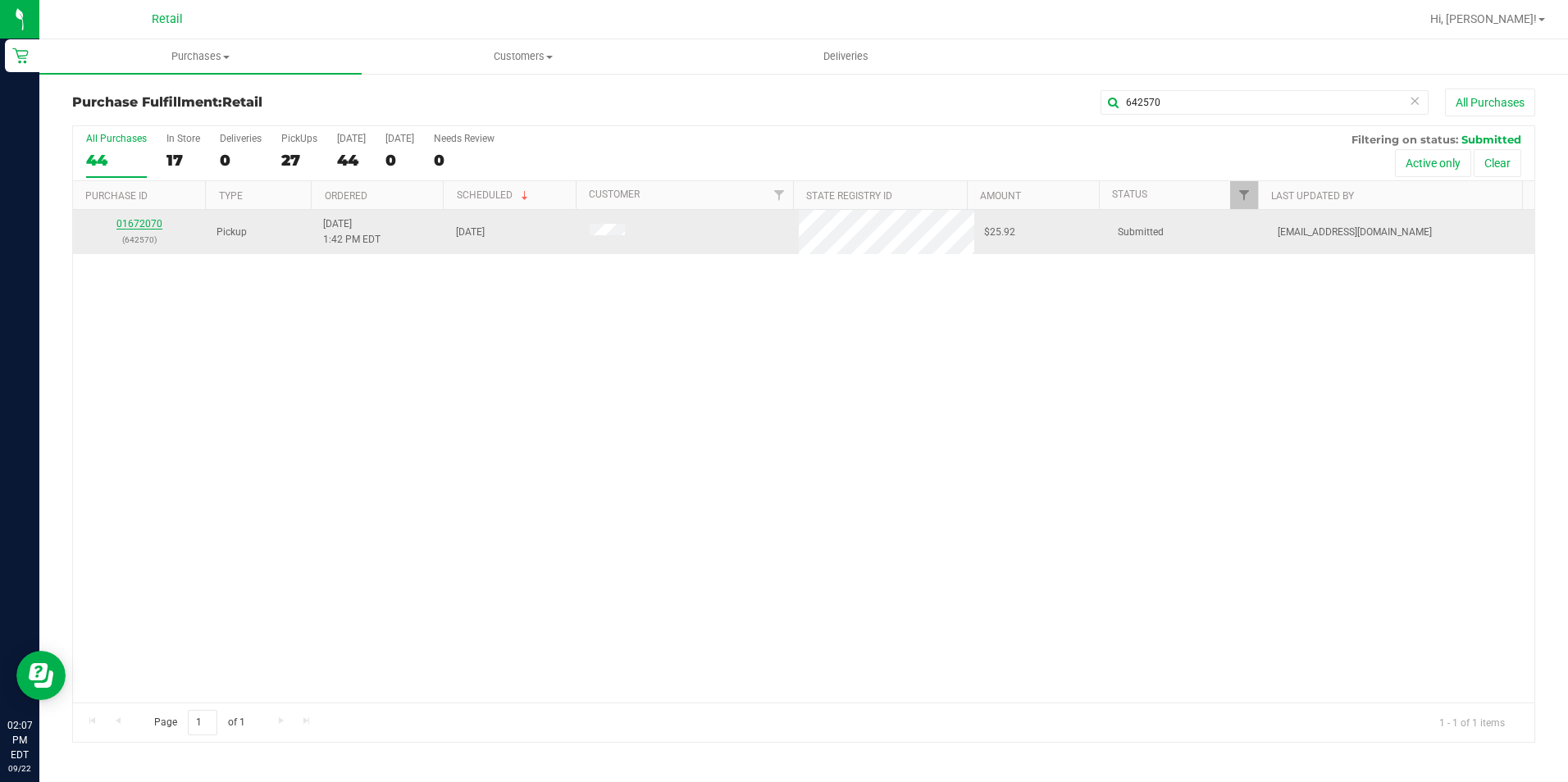
click at [134, 222] on link "01672070" at bounding box center [139, 223] width 46 height 11
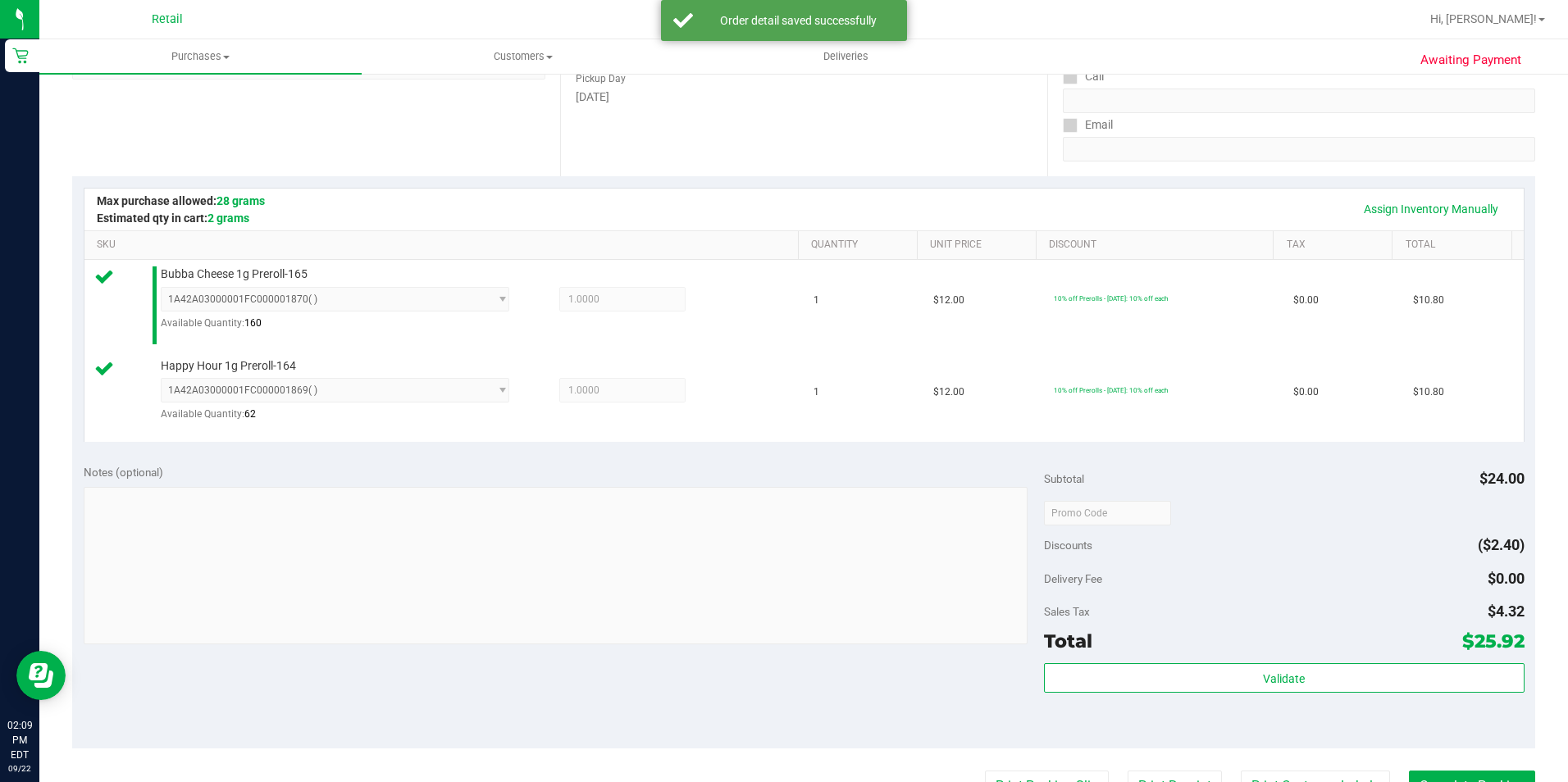
scroll to position [328, 0]
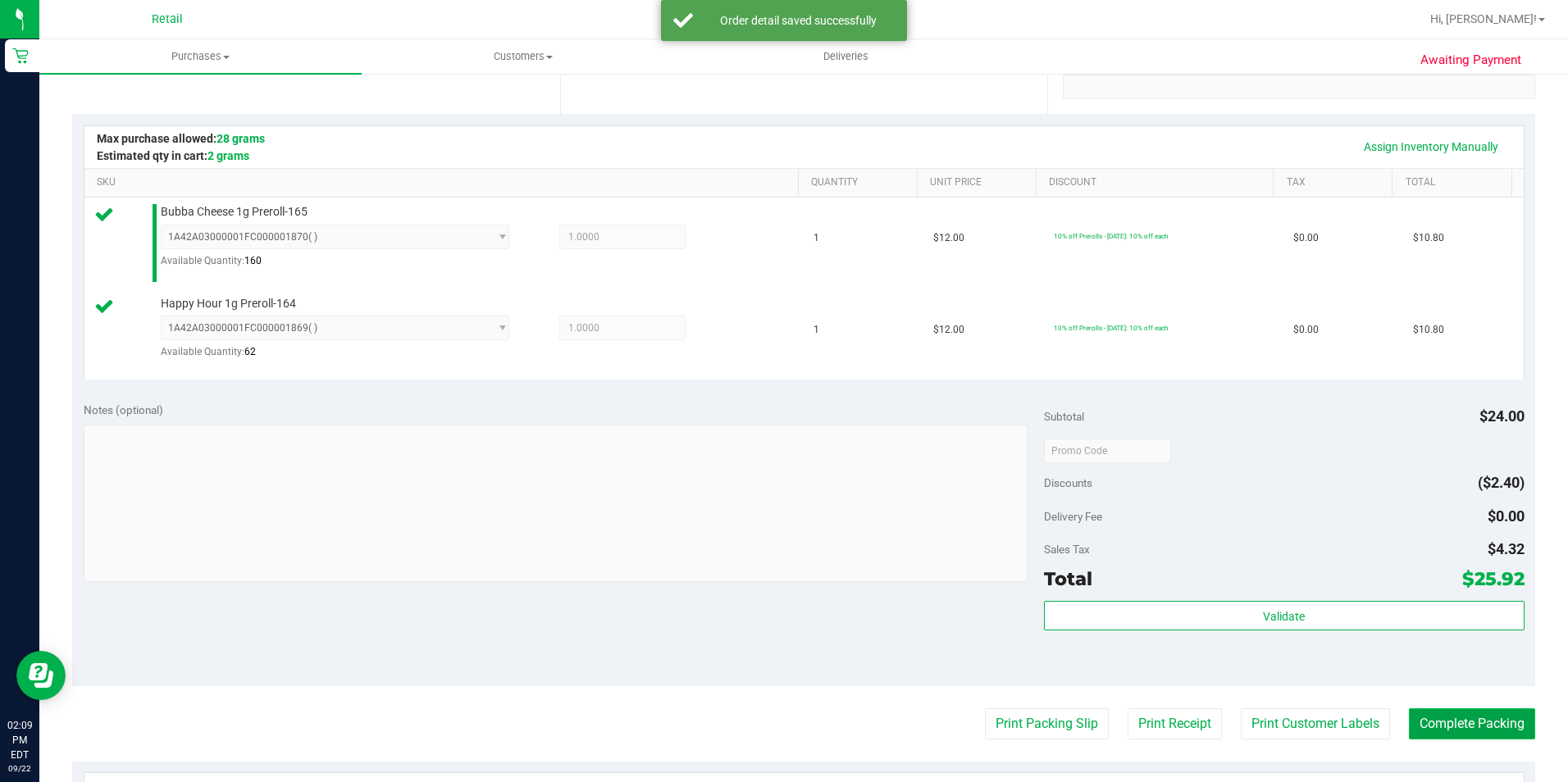
click at [1469, 718] on button "Complete Packing" at bounding box center [1472, 723] width 126 height 31
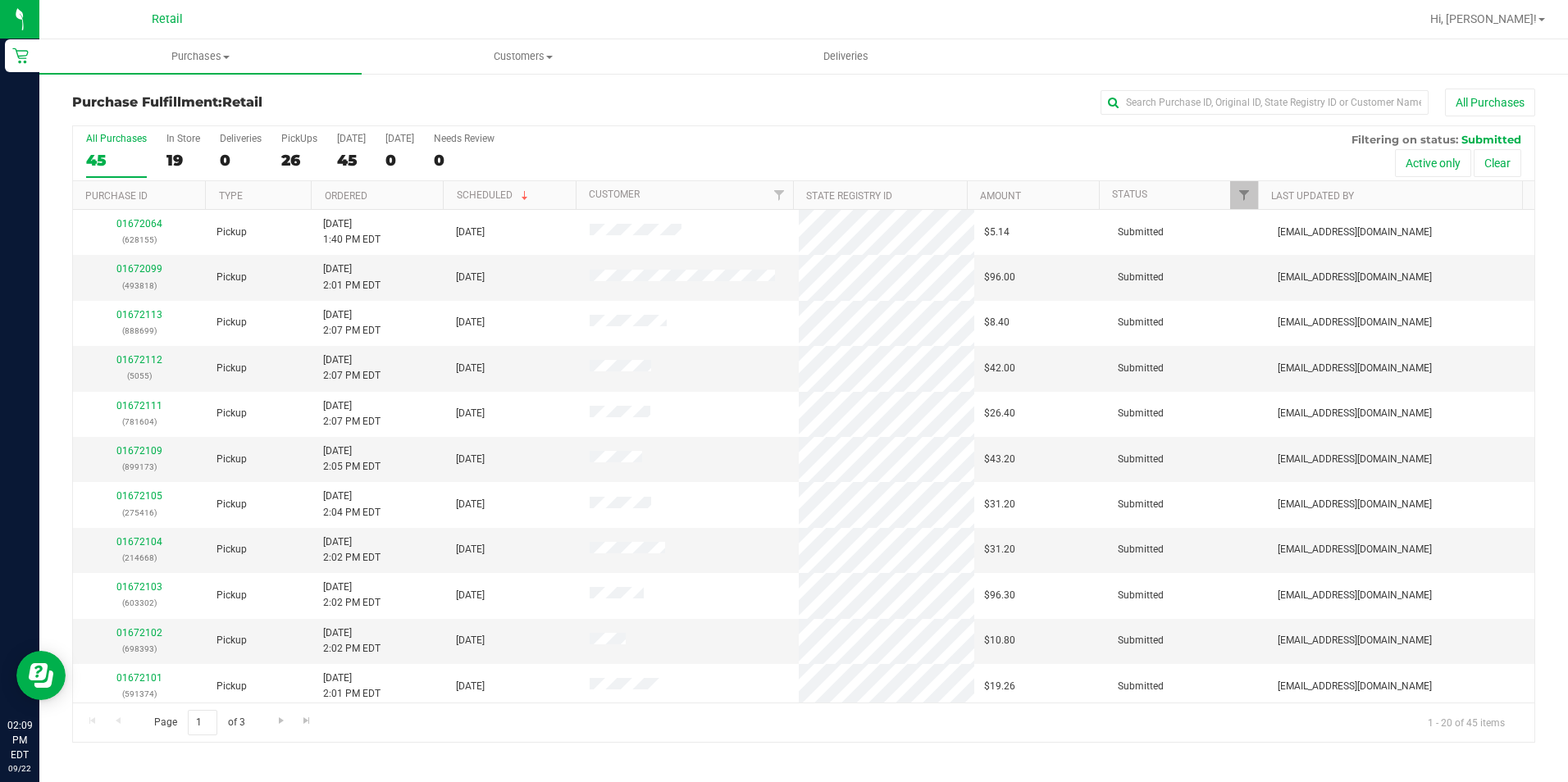
click at [1334, 82] on div "Purchase Fulfillment: Retail All Purchases All Purchases 45 In Store 19 Deliver…" at bounding box center [804, 416] width 1529 height 688
click at [1312, 96] on input "text" at bounding box center [1264, 103] width 328 height 24
type input "430857"
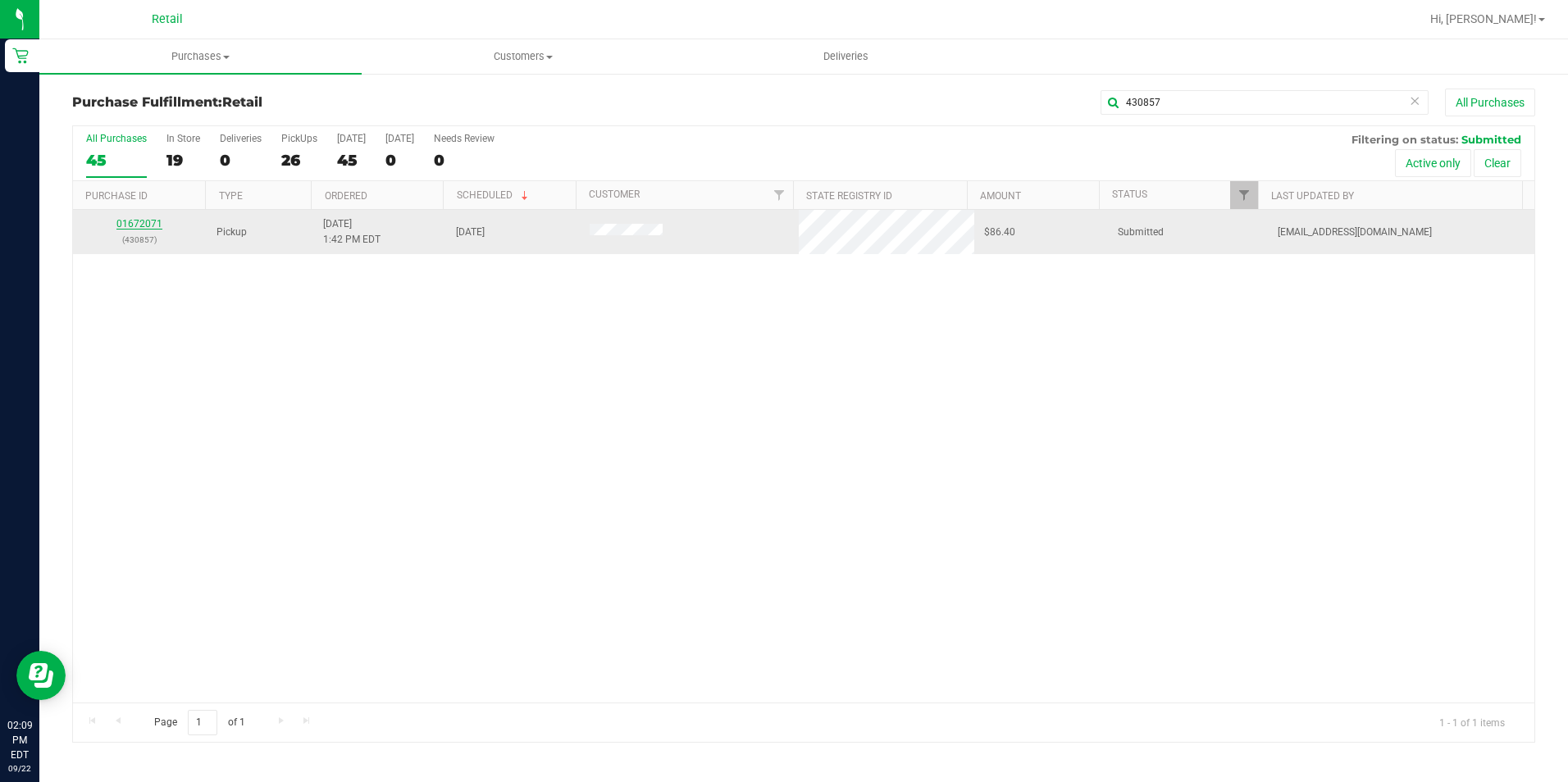
click at [151, 228] on link "01672071" at bounding box center [139, 223] width 46 height 11
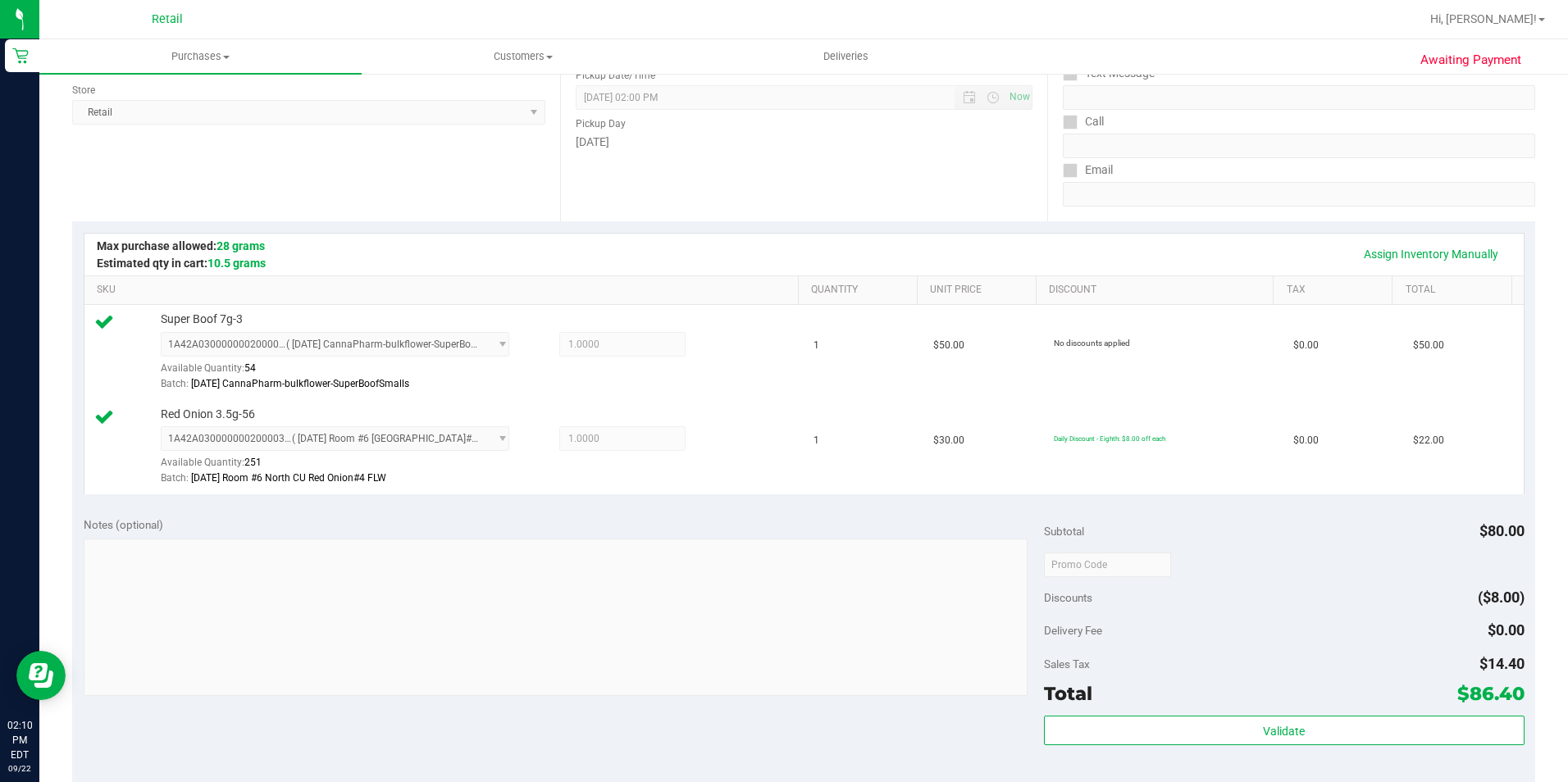
scroll to position [492, 0]
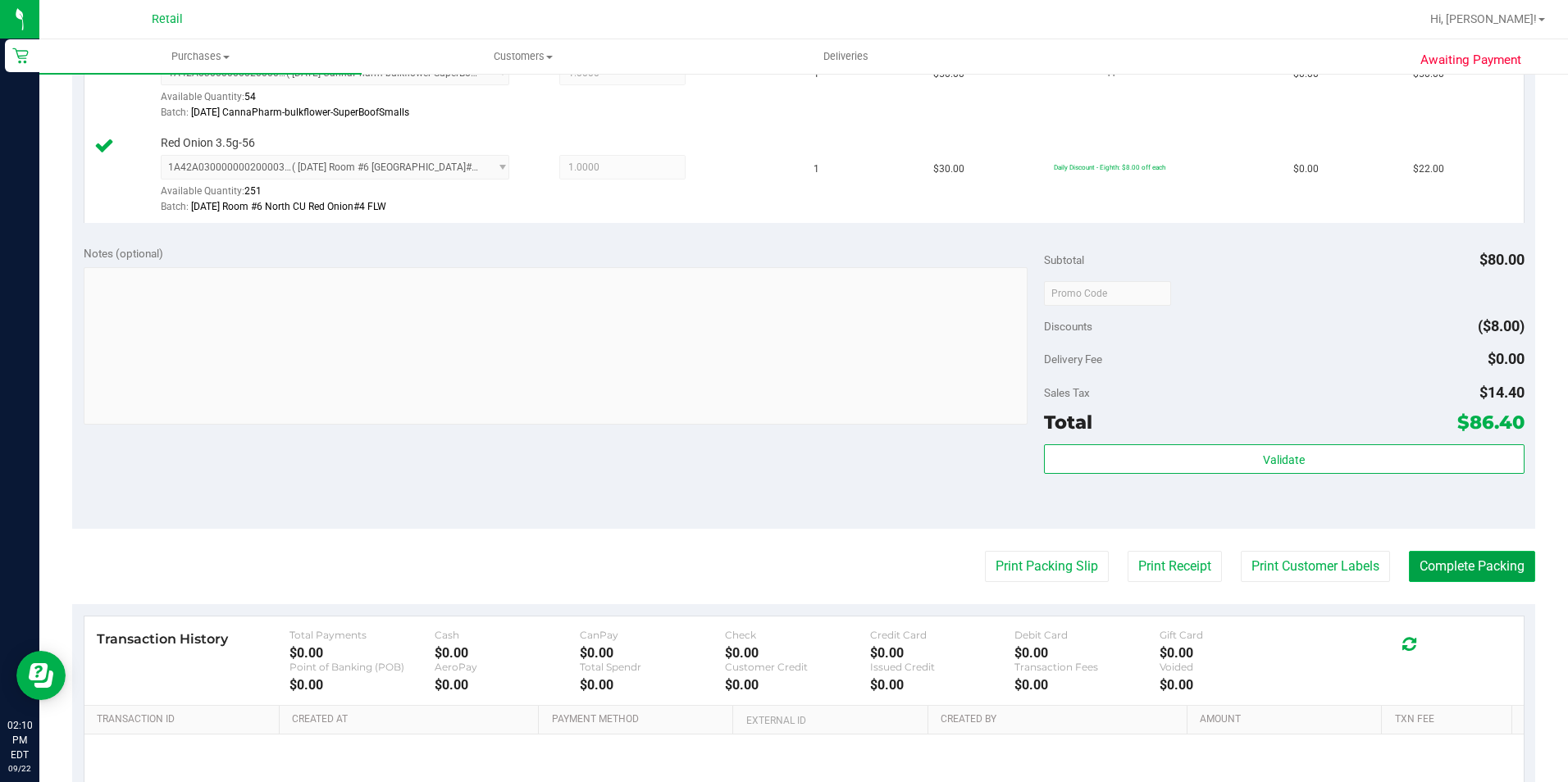
click at [1485, 574] on button "Complete Packing" at bounding box center [1472, 566] width 126 height 31
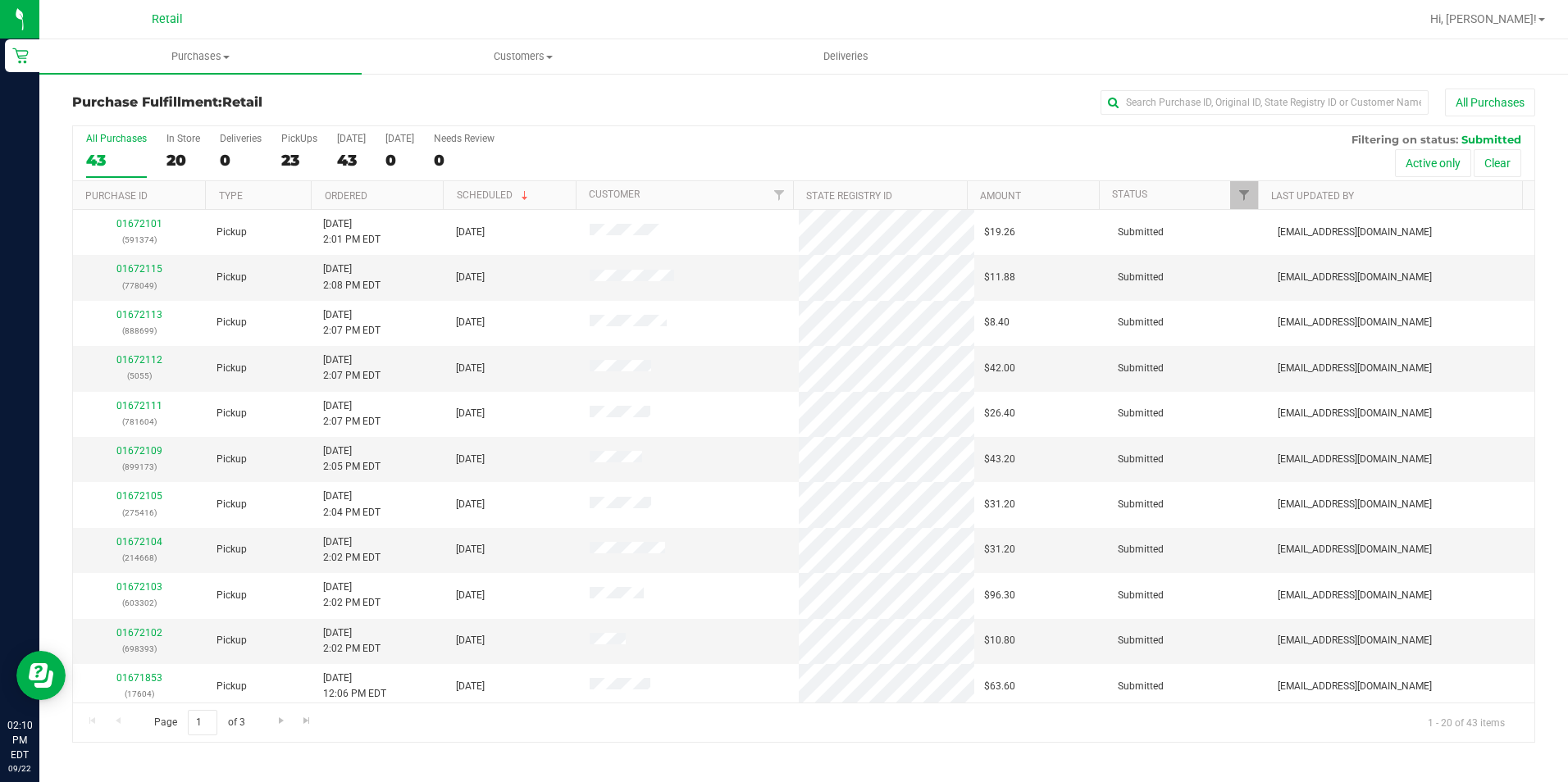
click at [1205, 118] on div "Purchase Fulfillment: Retail All Purchases" at bounding box center [804, 107] width 1463 height 36
click at [1200, 107] on input "text" at bounding box center [1264, 103] width 328 height 24
type input "861013"
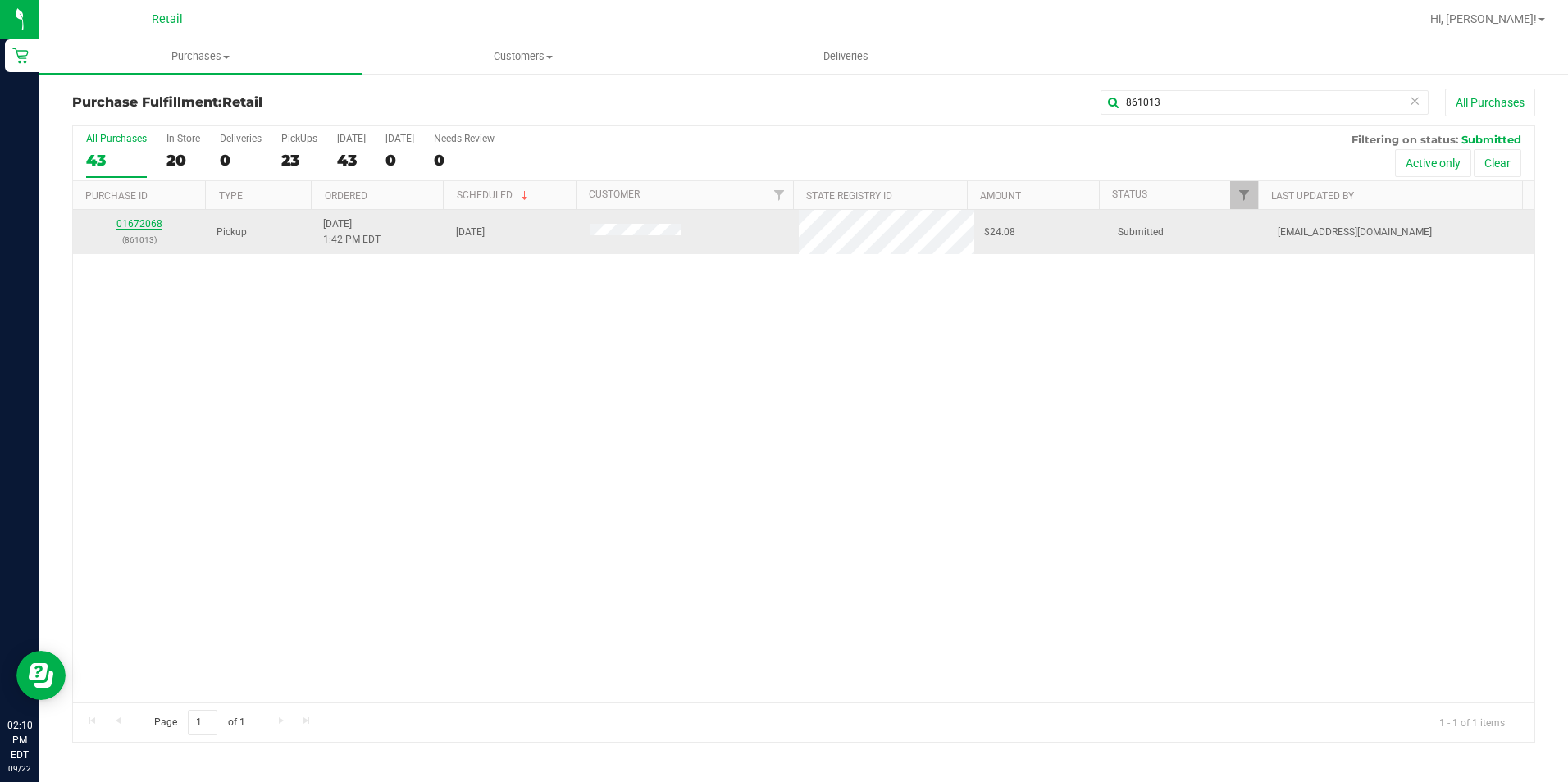
click at [141, 221] on link "01672068" at bounding box center [139, 223] width 46 height 11
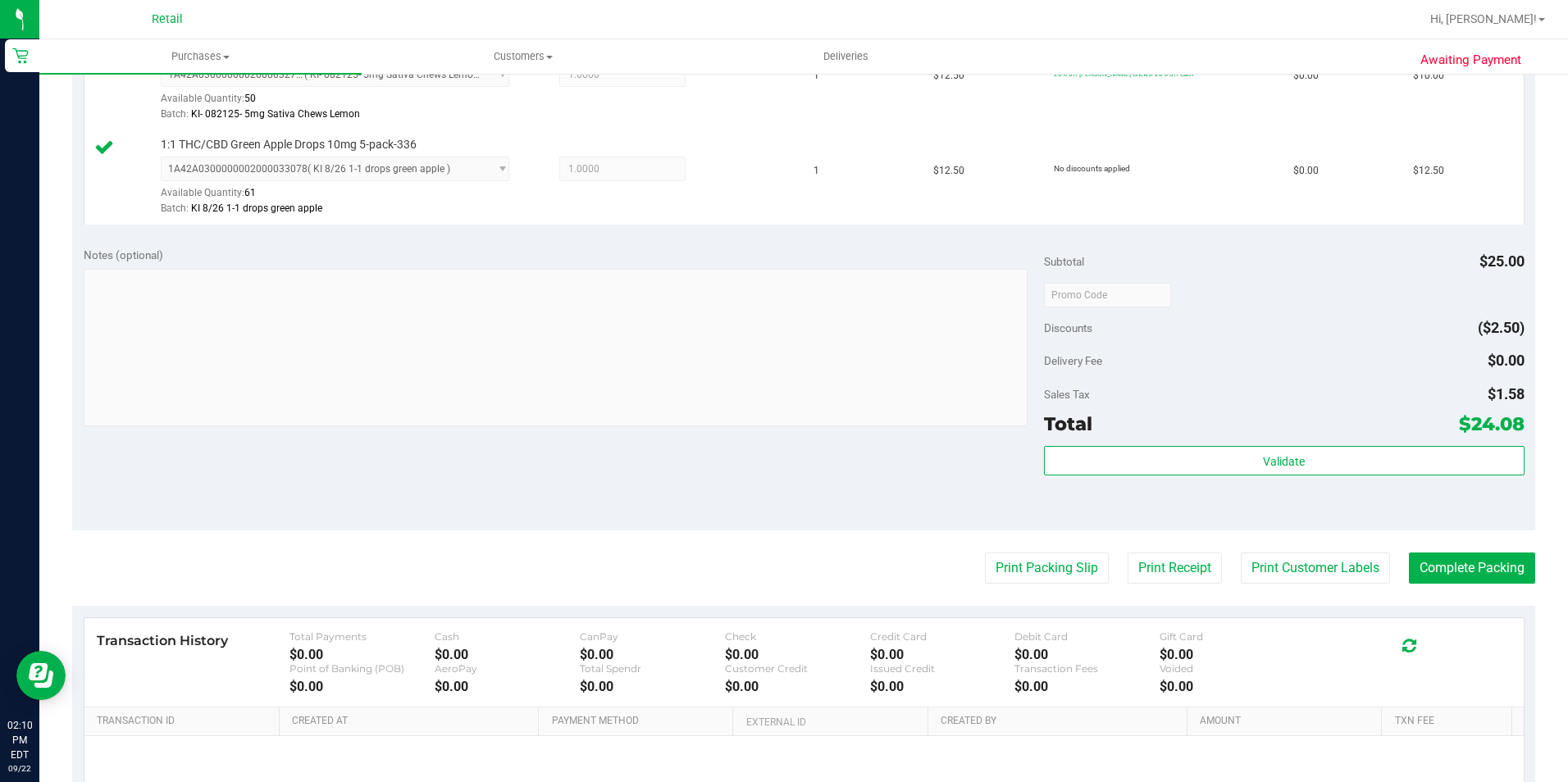
scroll to position [492, 0]
click at [1430, 553] on button "Complete Packing" at bounding box center [1472, 566] width 126 height 31
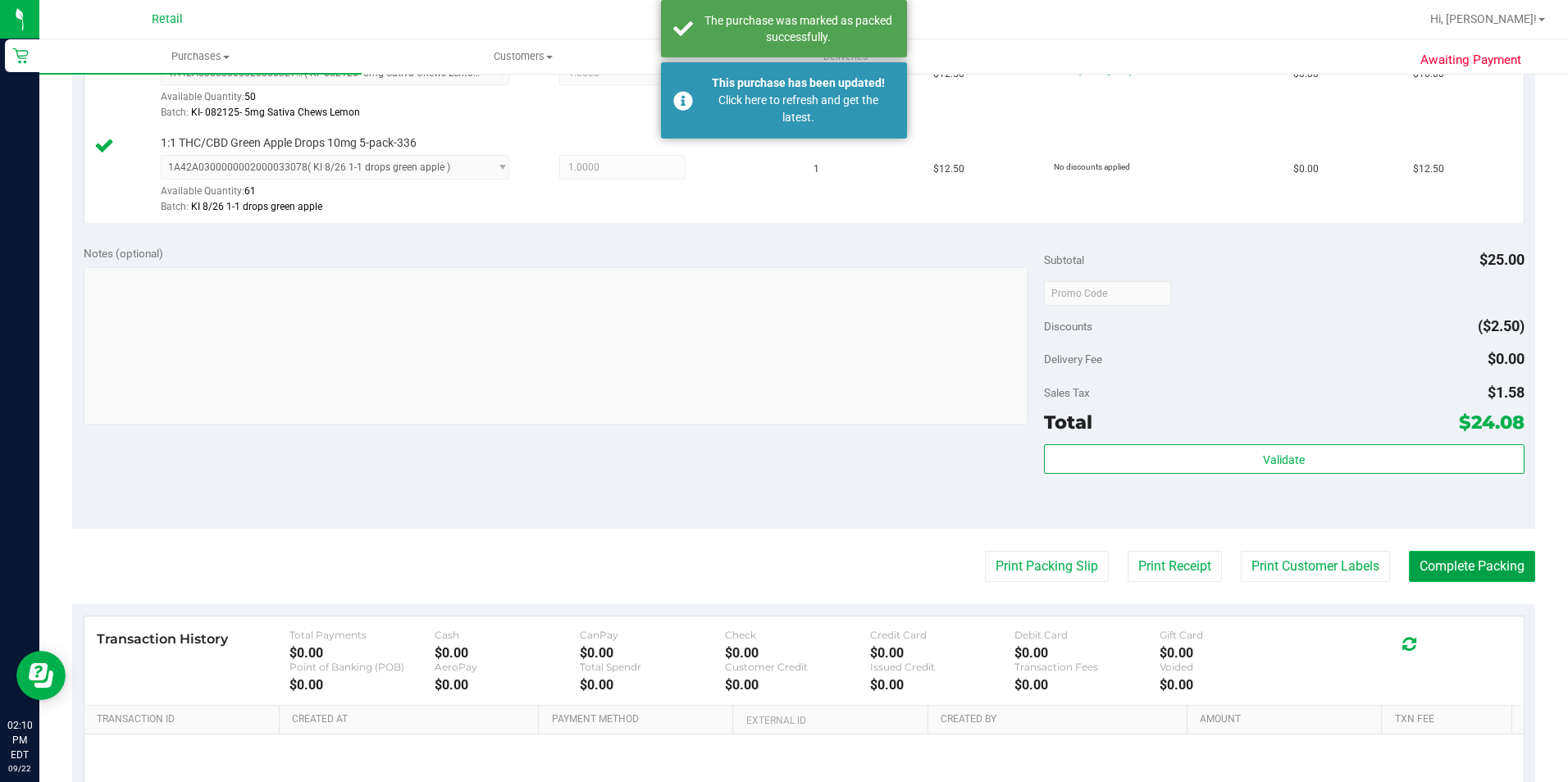
click at [1430, 553] on button "Complete Packing" at bounding box center [1472, 566] width 126 height 31
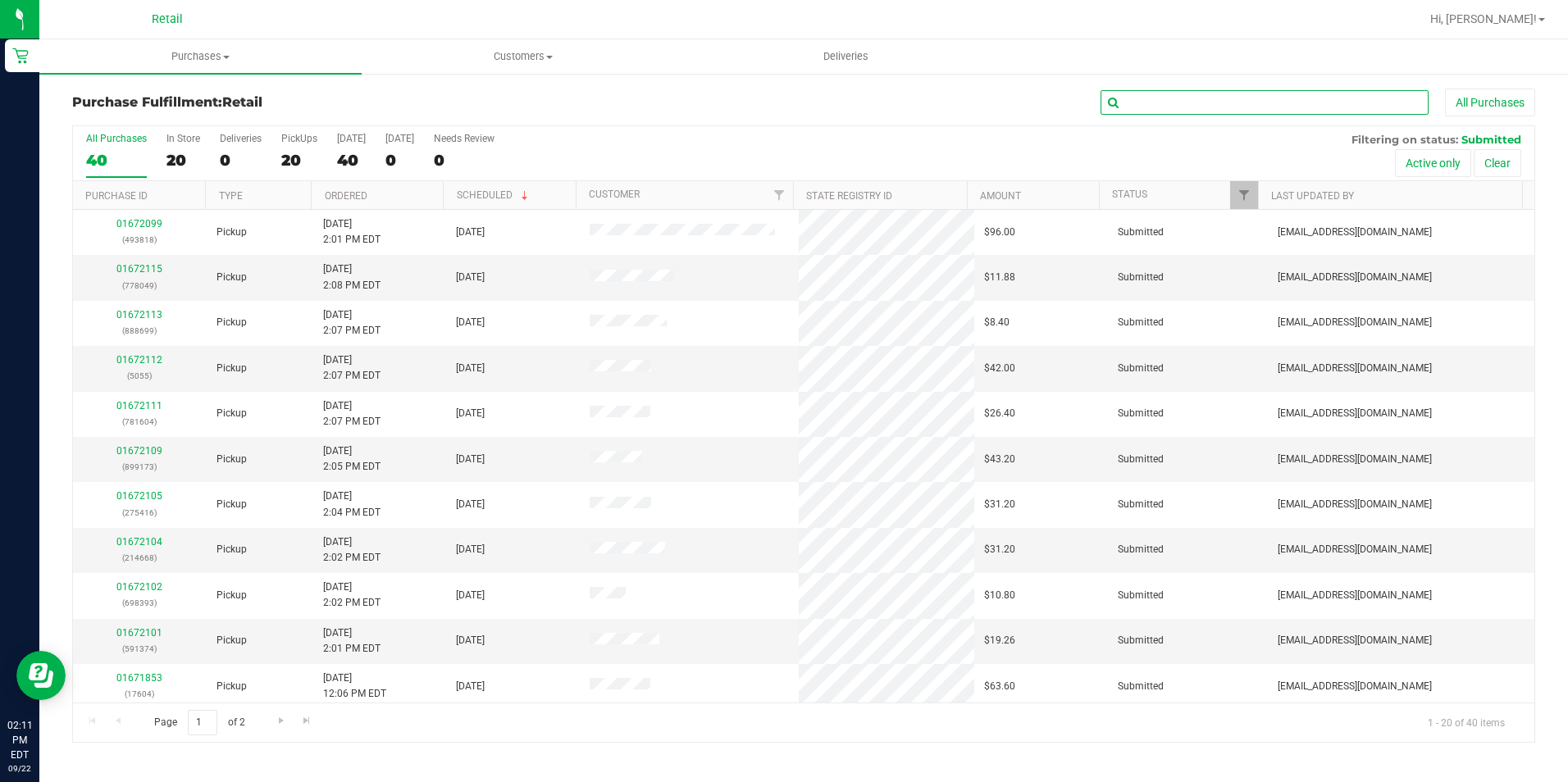
click at [1238, 97] on input "text" at bounding box center [1264, 103] width 328 height 24
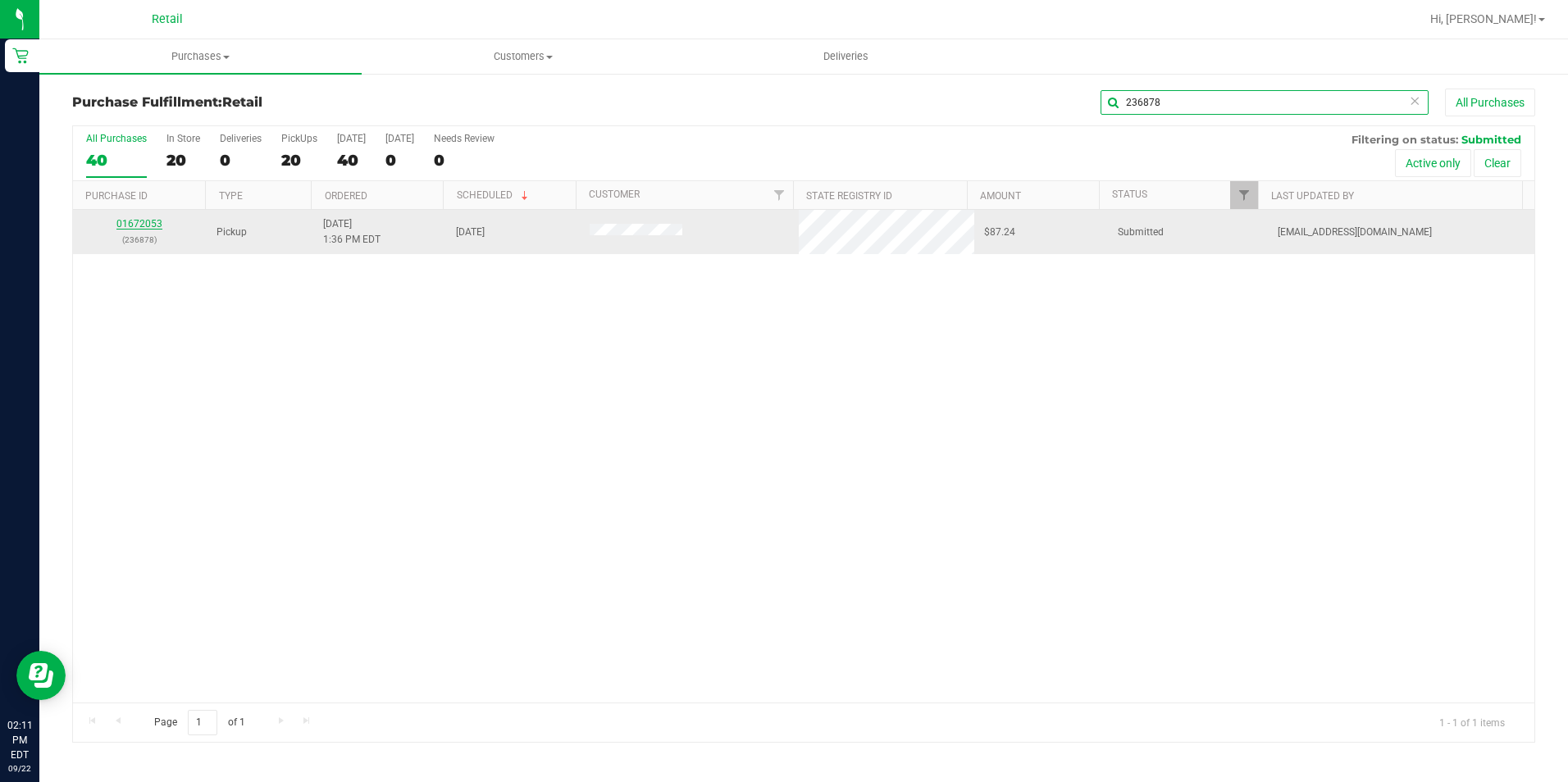
type input "236878"
click at [152, 226] on link "01672053" at bounding box center [139, 223] width 46 height 11
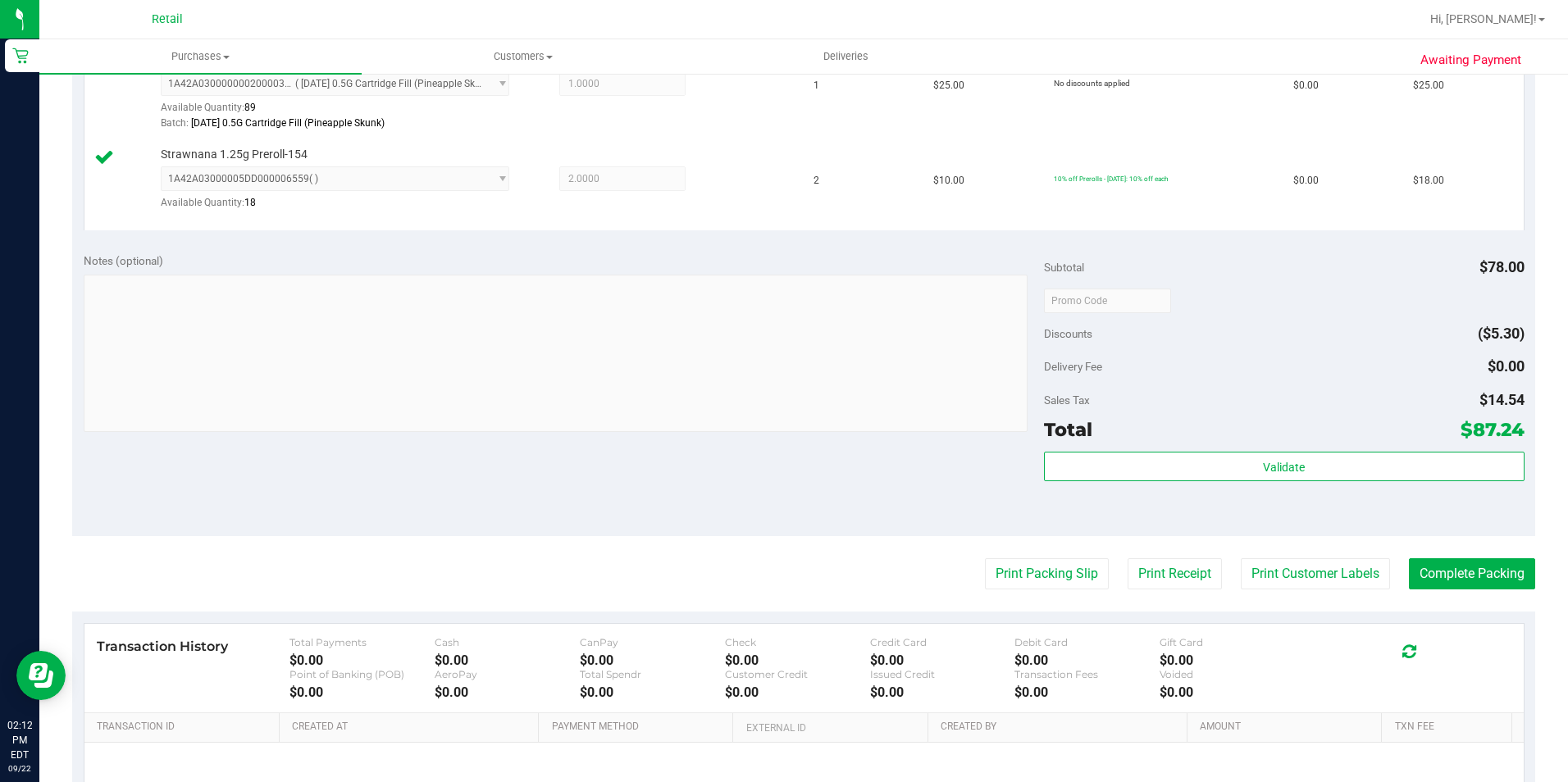
scroll to position [656, 0]
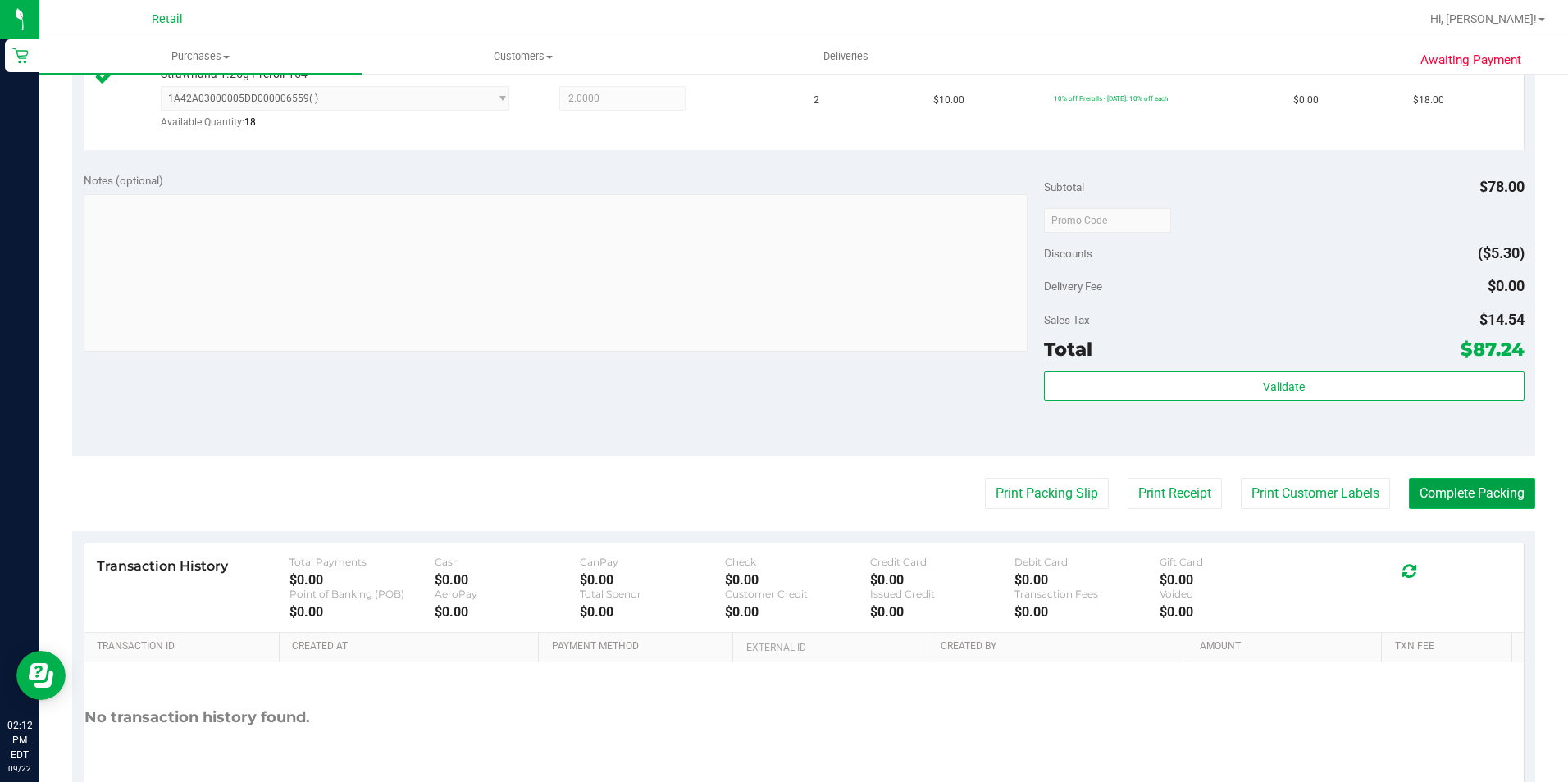
click at [1460, 484] on button "Complete Packing" at bounding box center [1472, 493] width 126 height 31
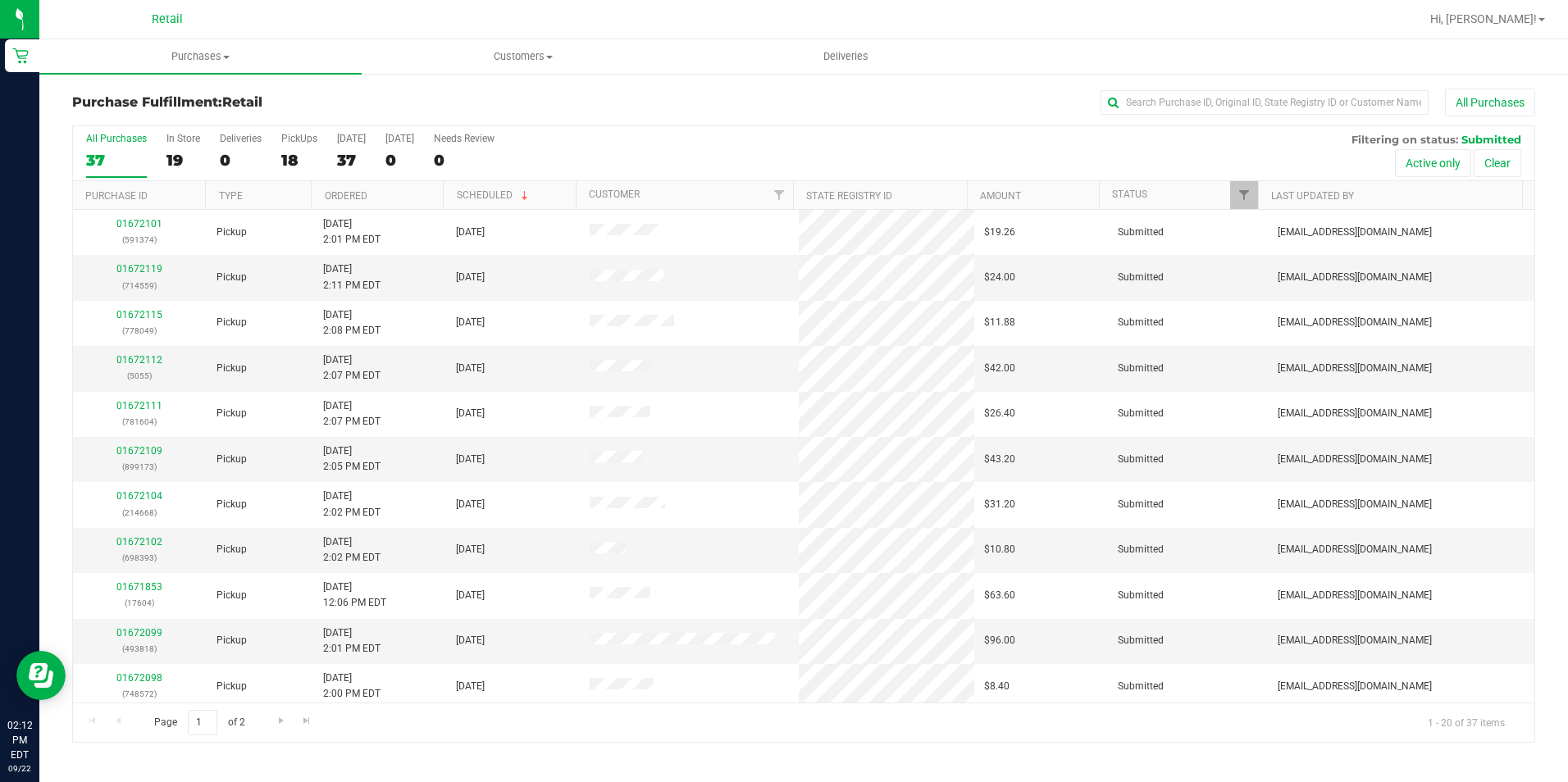
click at [1260, 80] on div "Purchase Fulfillment: Retail All Purchases All Purchases 37 In Store 19 Deliver…" at bounding box center [804, 416] width 1529 height 688
click at [1250, 104] on input "text" at bounding box center [1264, 103] width 328 height 24
type input "748572"
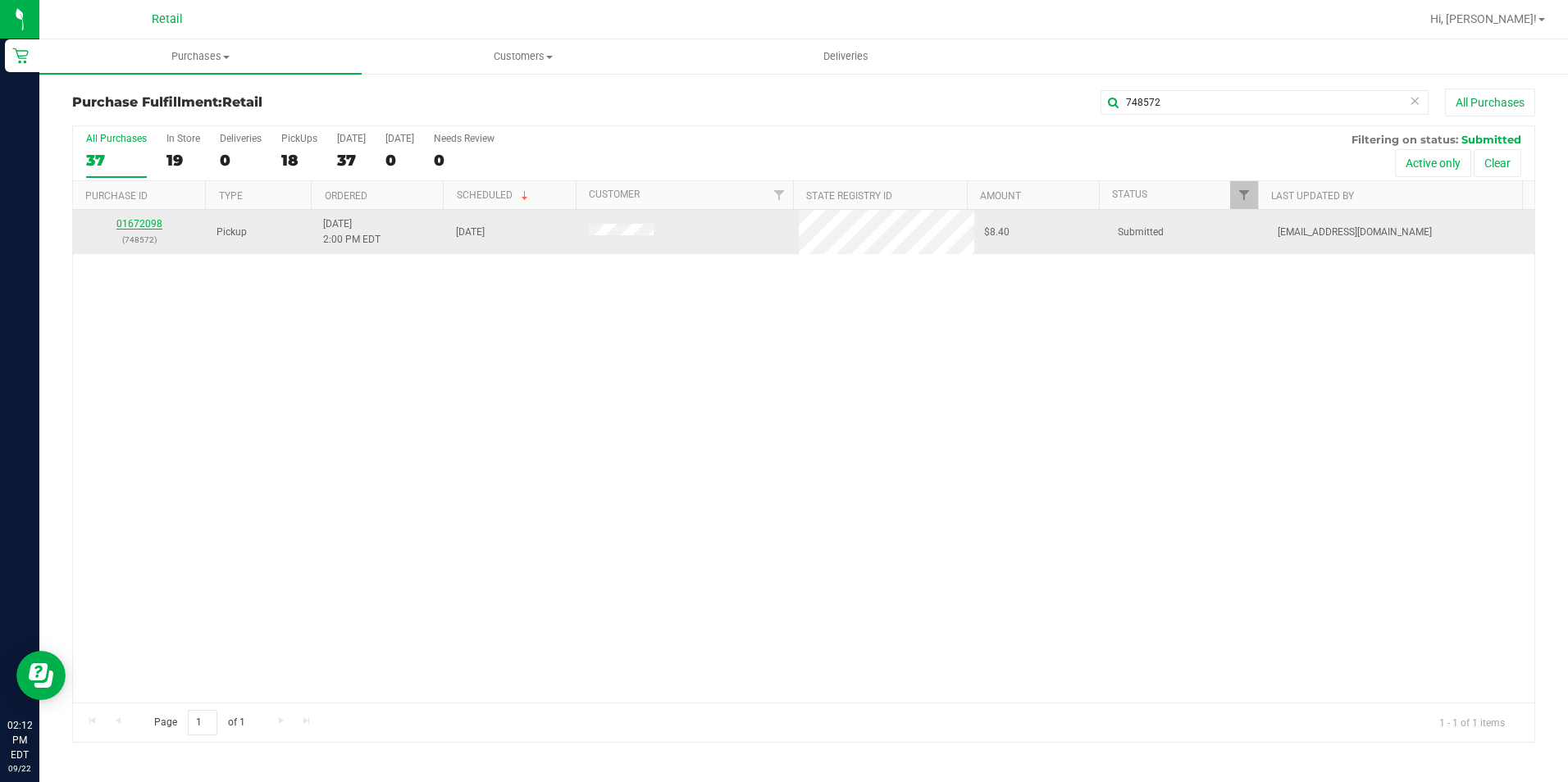
click at [135, 220] on link "01672098" at bounding box center [139, 223] width 46 height 11
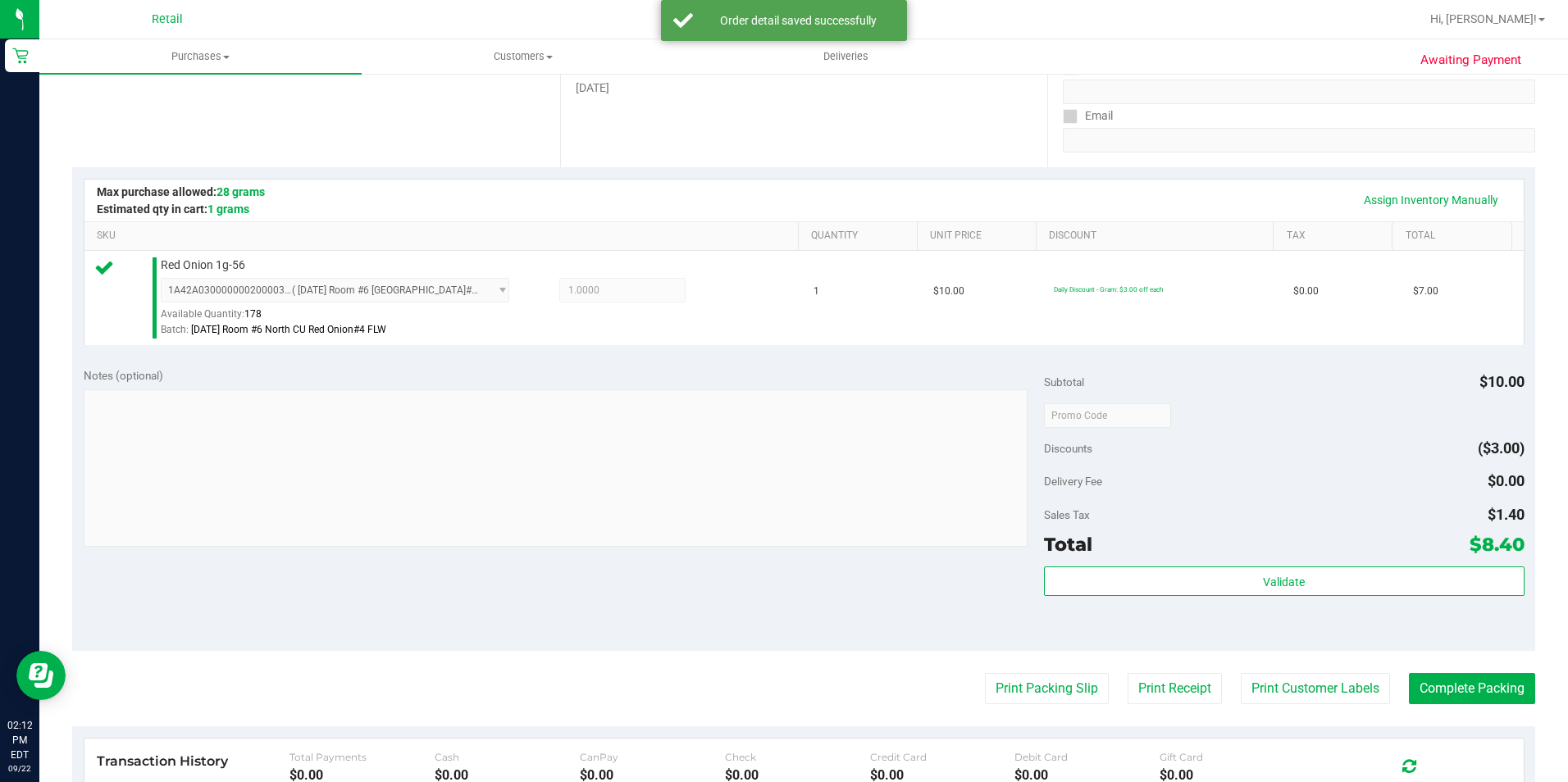
scroll to position [410, 0]
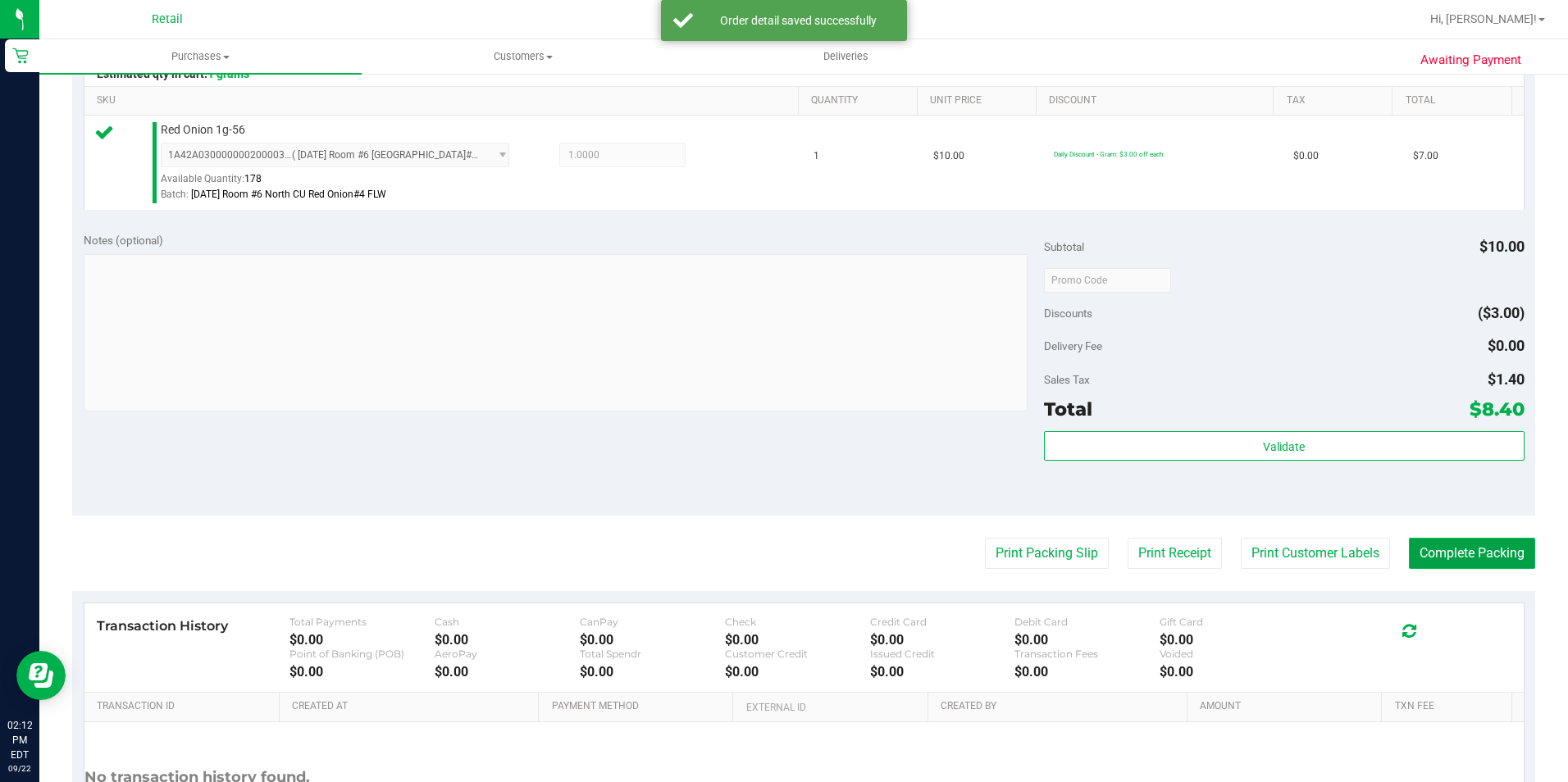
click at [1482, 545] on button "Complete Packing" at bounding box center [1472, 553] width 126 height 31
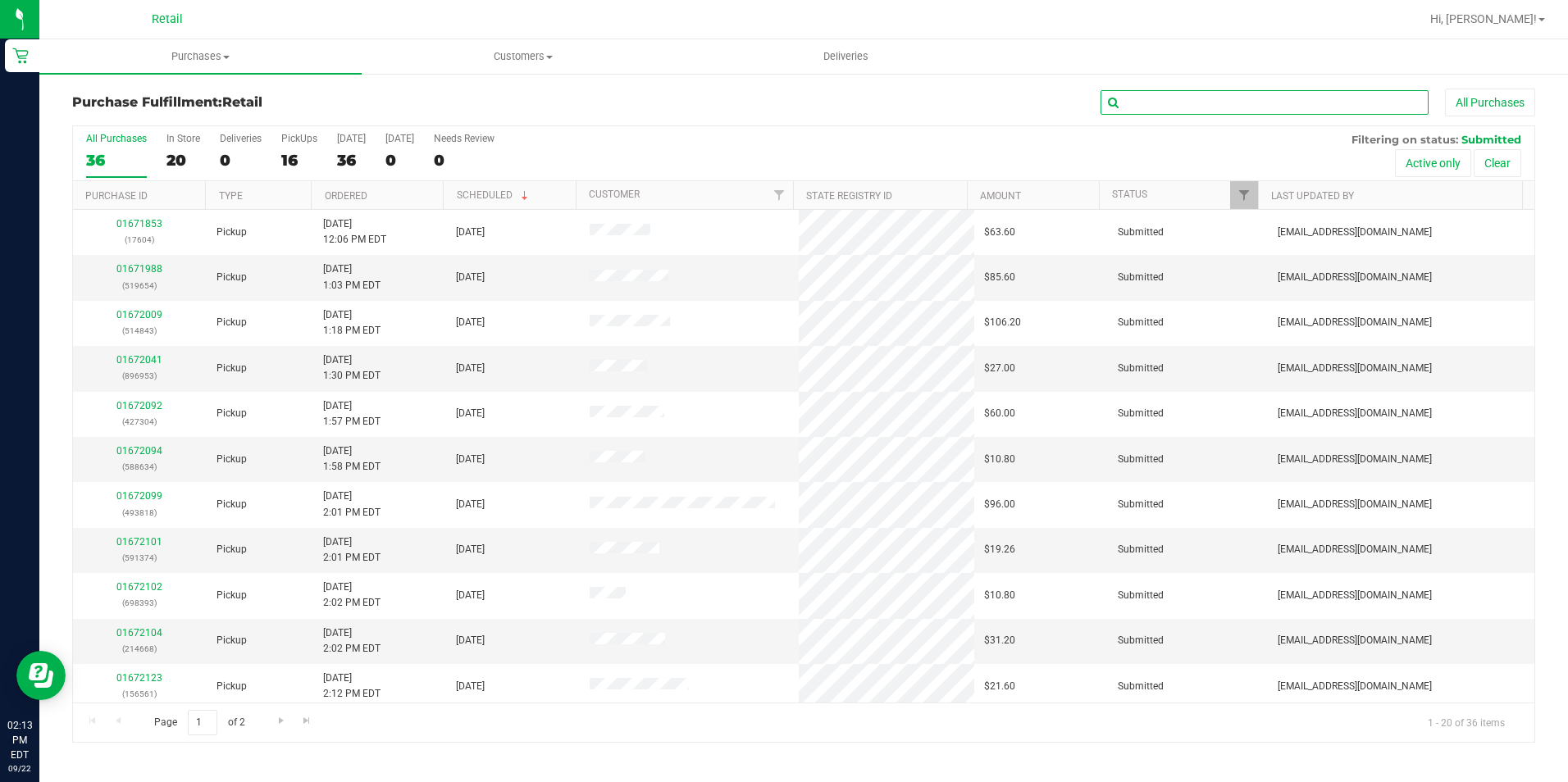
click at [1204, 97] on input "text" at bounding box center [1264, 103] width 328 height 24
type input "591374"
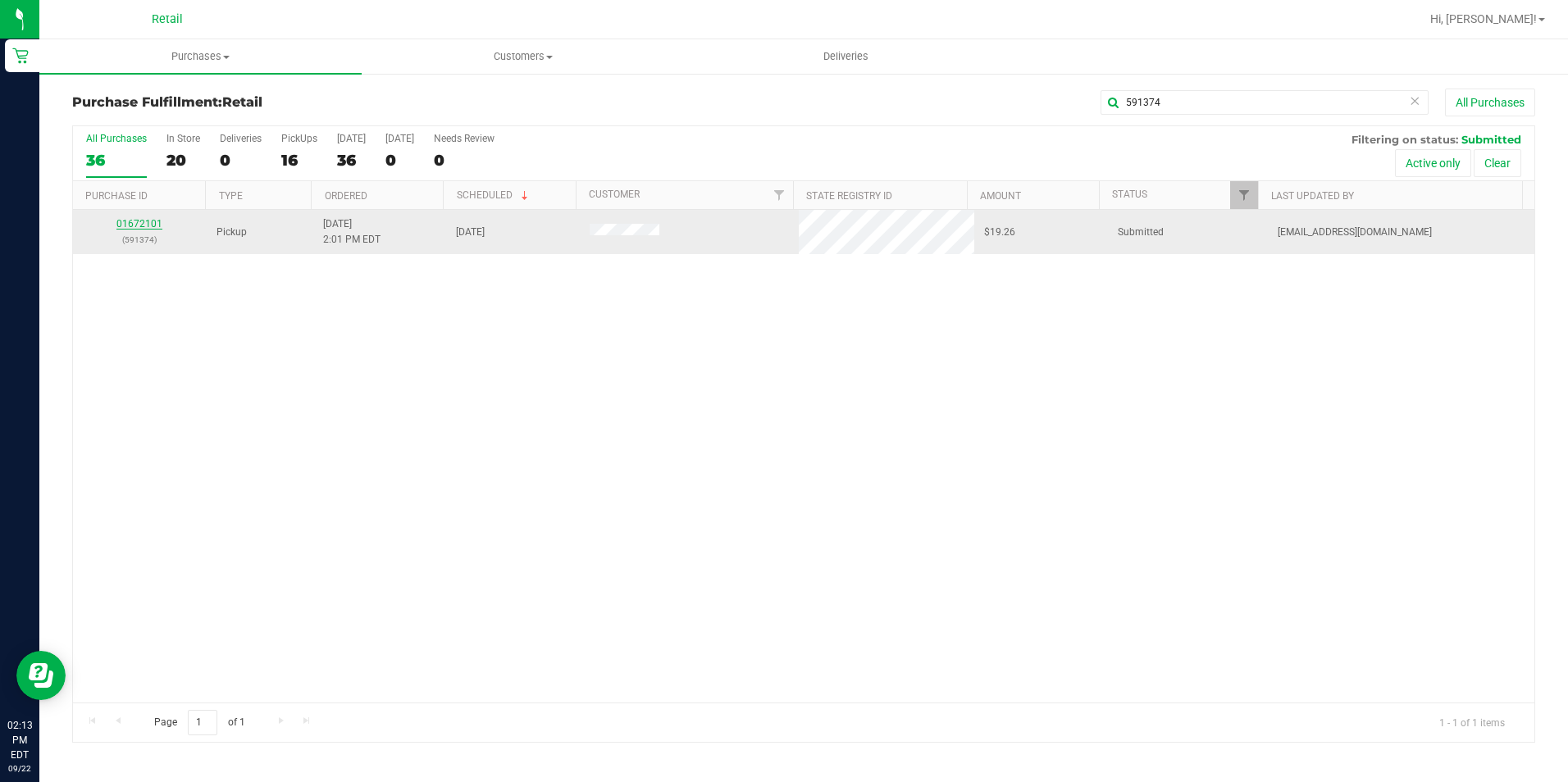
click at [148, 220] on link "01672101" at bounding box center [139, 223] width 46 height 11
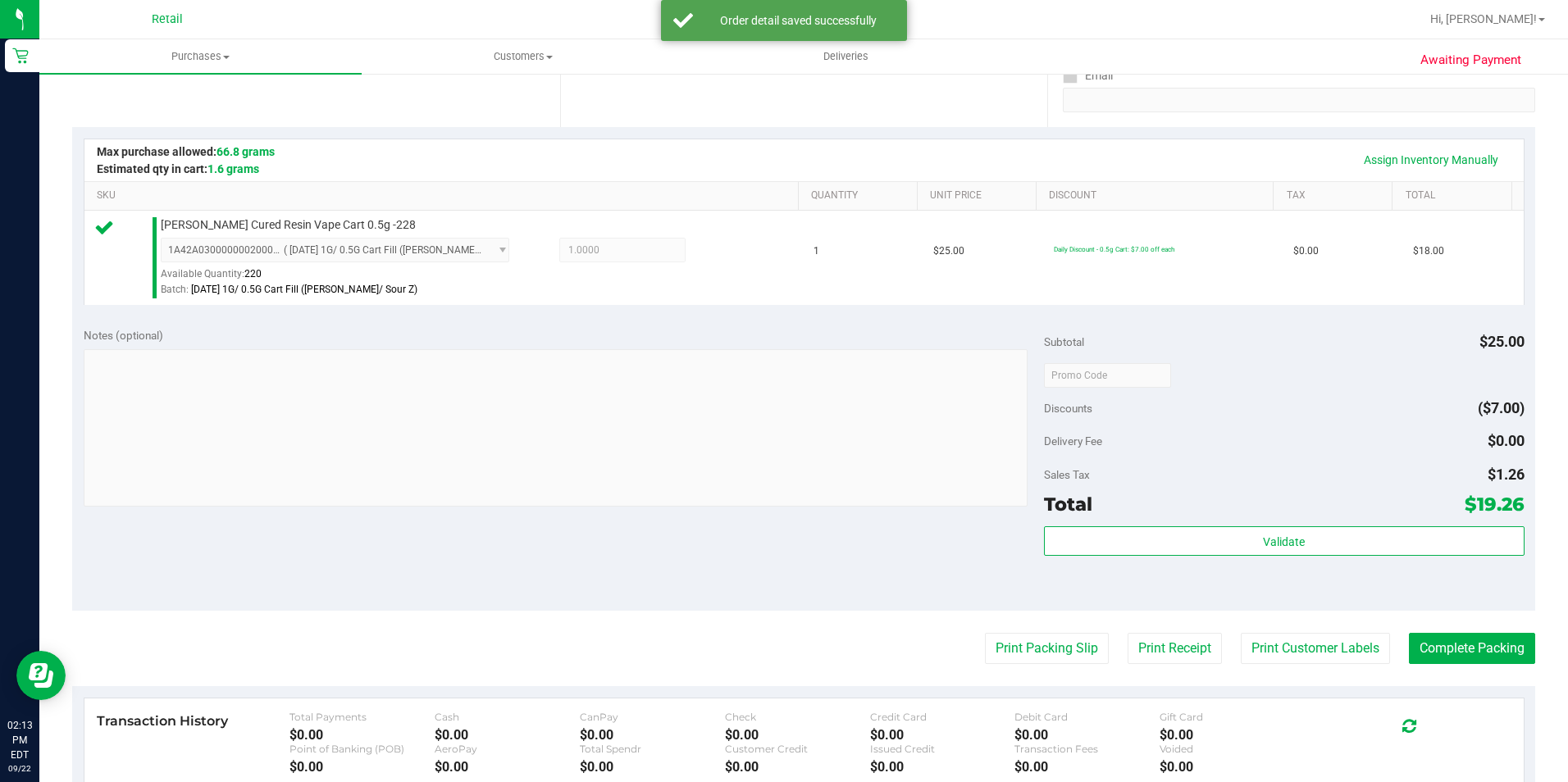
scroll to position [328, 0]
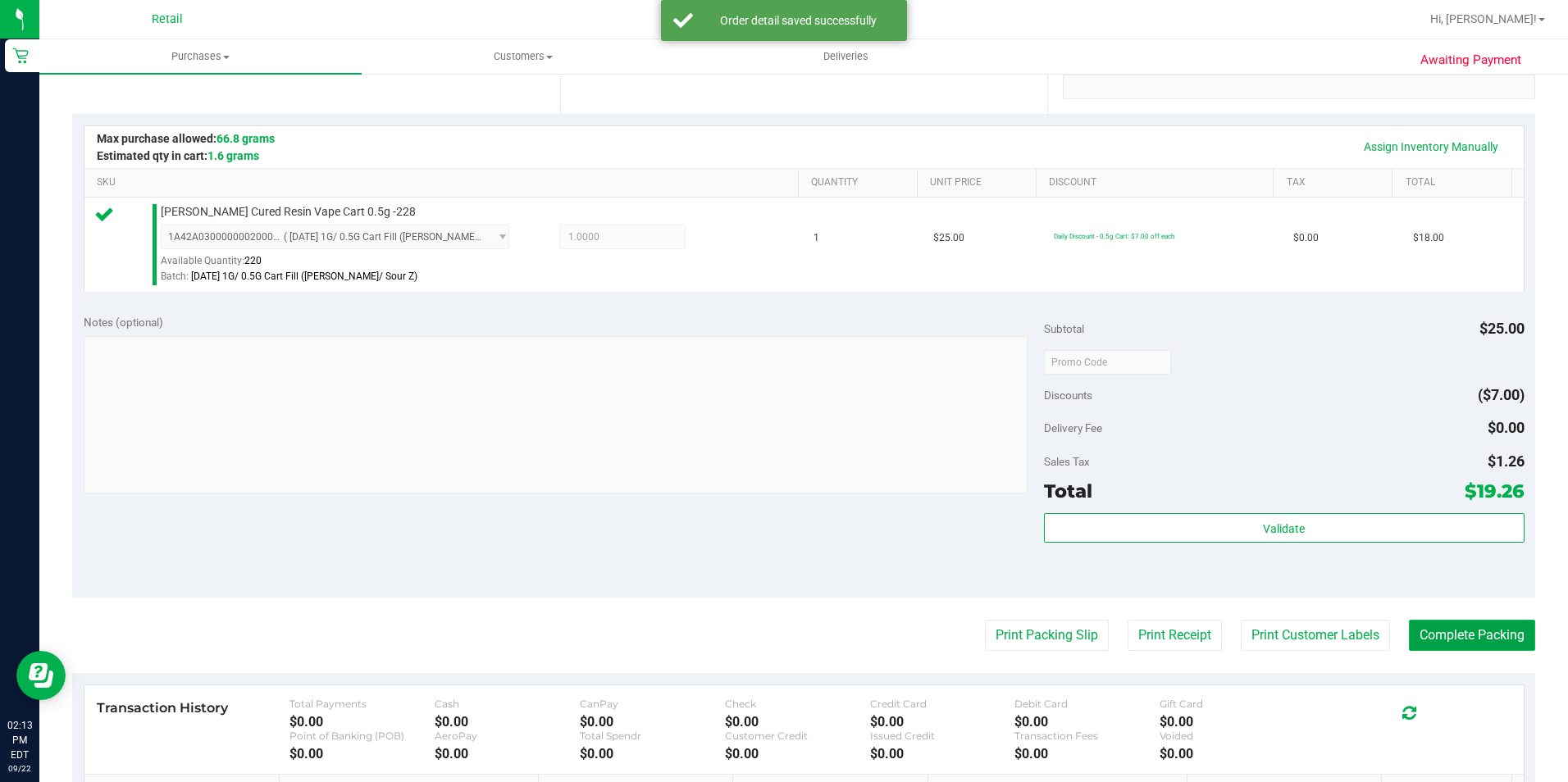
click at [1518, 646] on button "Complete Packing" at bounding box center [1472, 635] width 126 height 31
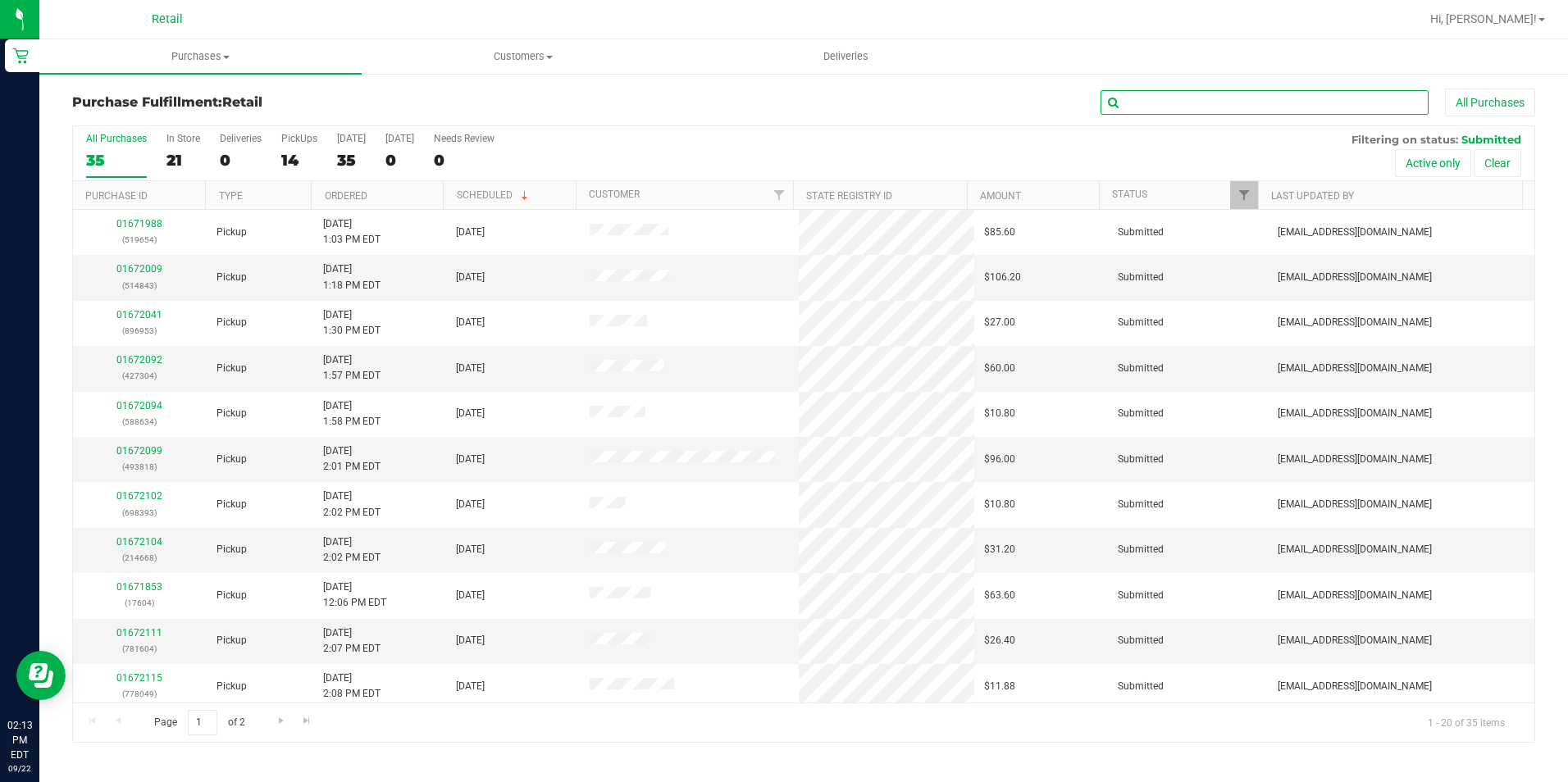
click at [1176, 108] on input "text" at bounding box center [1264, 103] width 328 height 24
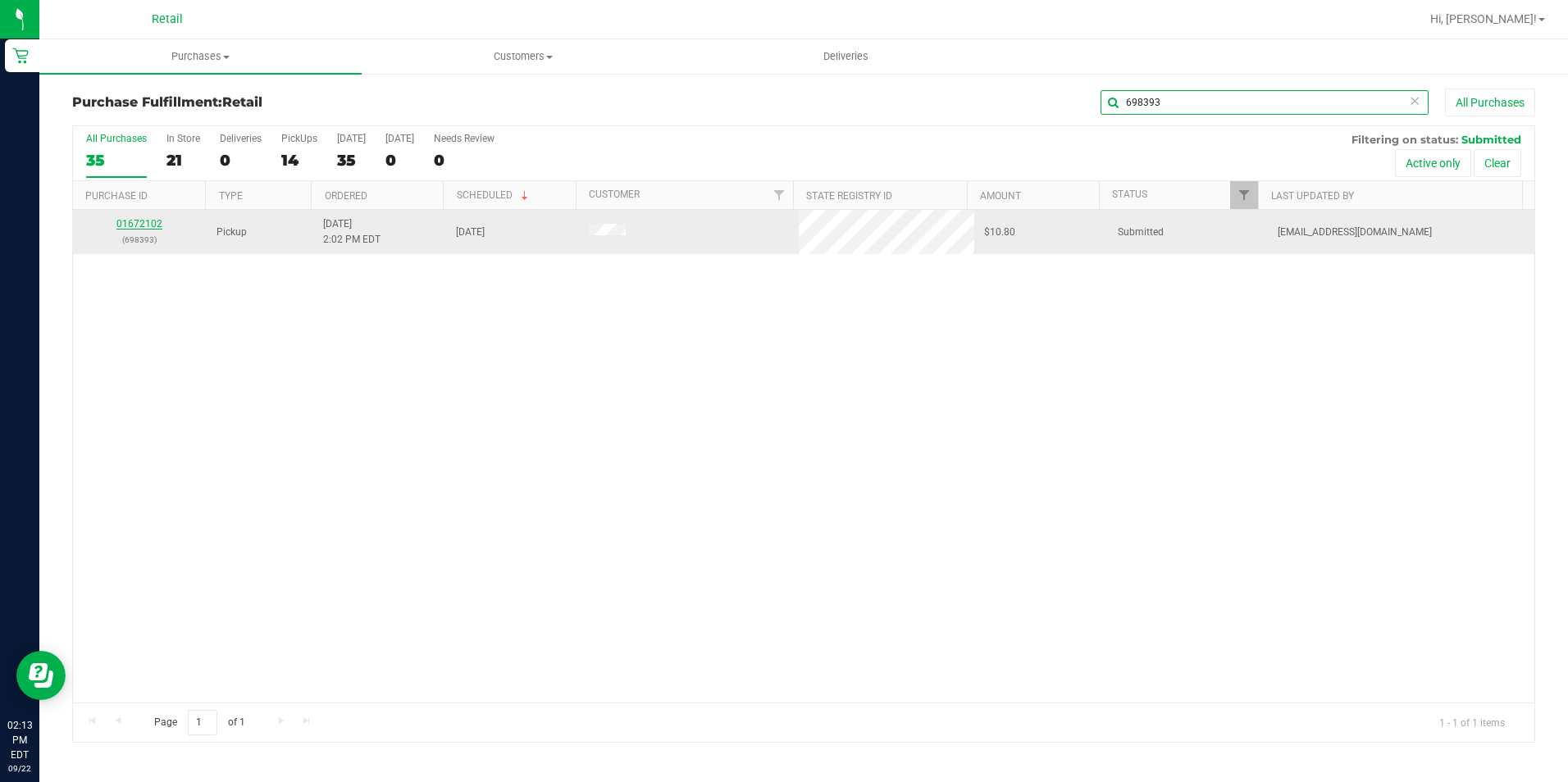
type input "698393"
click at [137, 223] on link "01672102" at bounding box center [139, 223] width 46 height 11
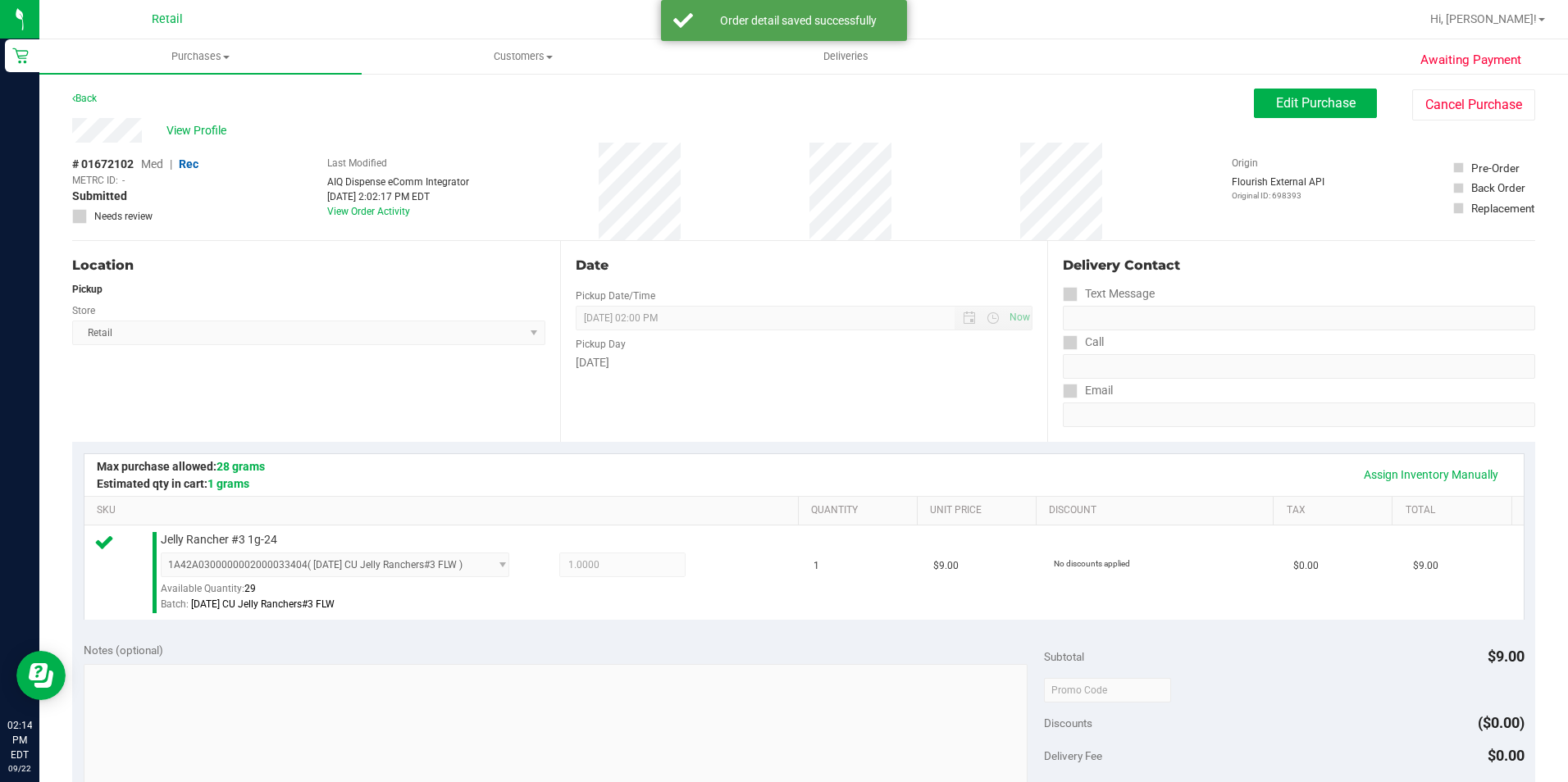
click at [137, 223] on span "Needs review" at bounding box center [123, 217] width 58 height 15
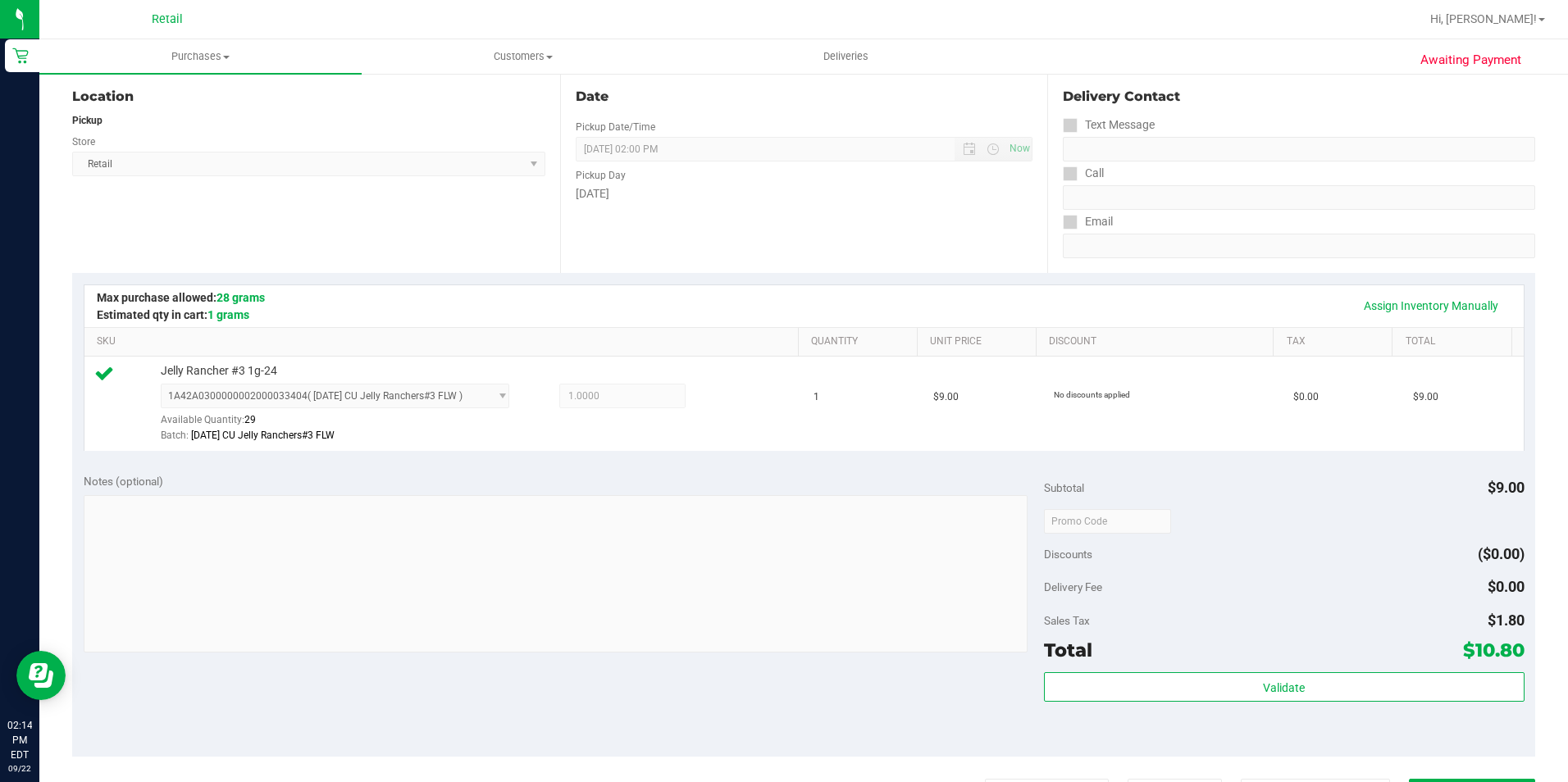
scroll to position [410, 0]
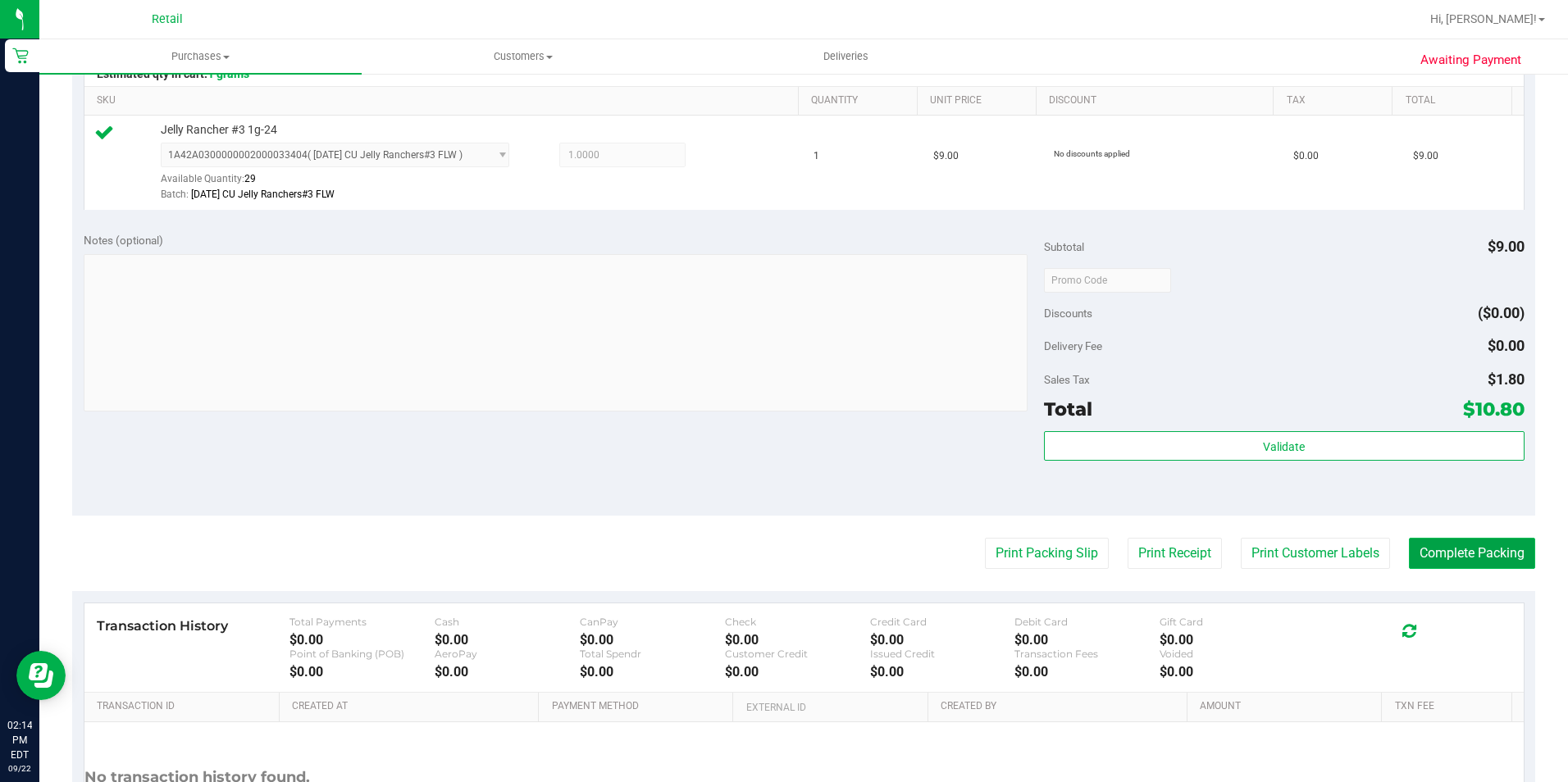
click at [1516, 547] on button "Complete Packing" at bounding box center [1472, 553] width 126 height 31
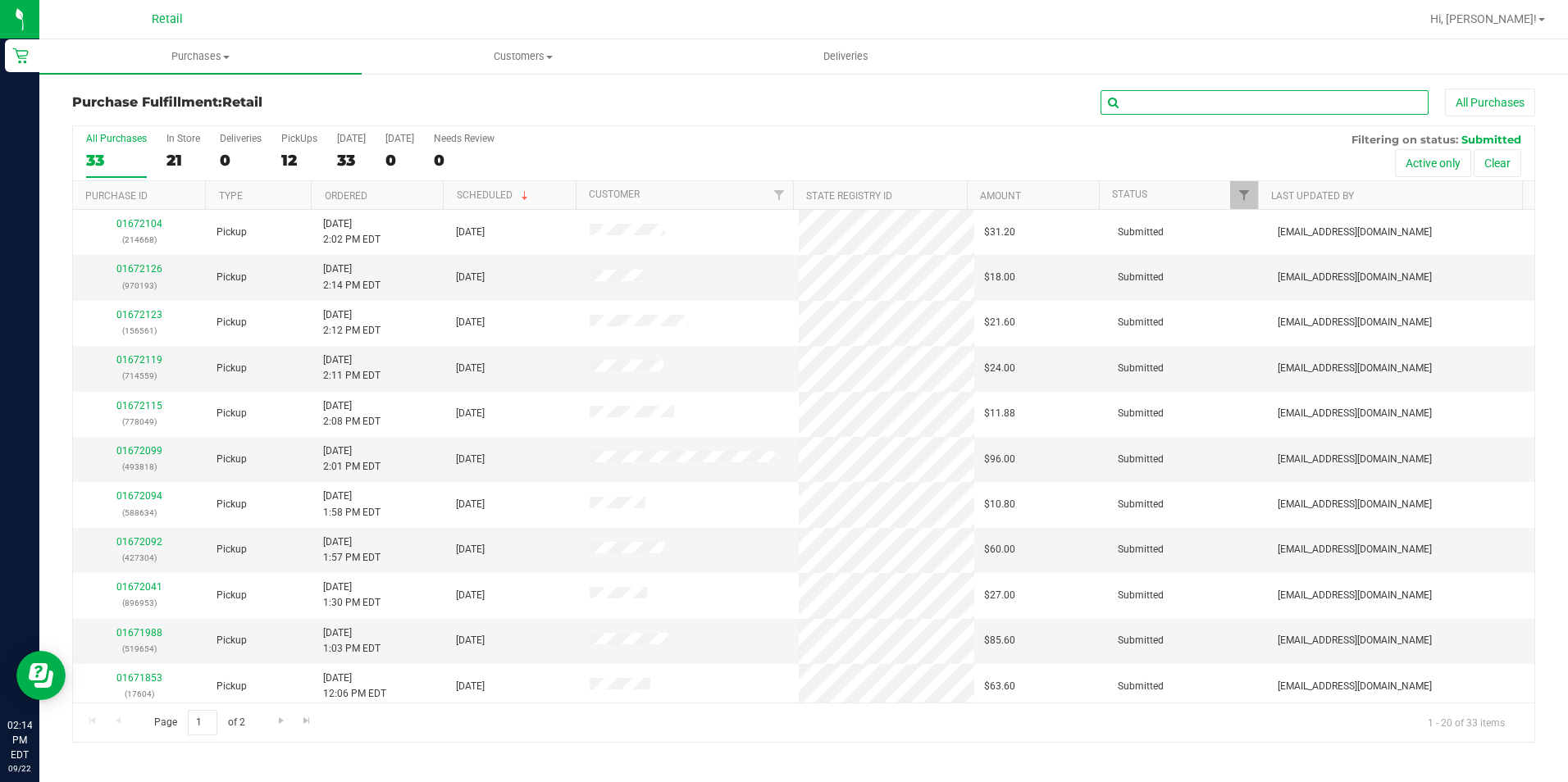
click at [1317, 106] on input "text" at bounding box center [1264, 103] width 328 height 24
type input "588634"
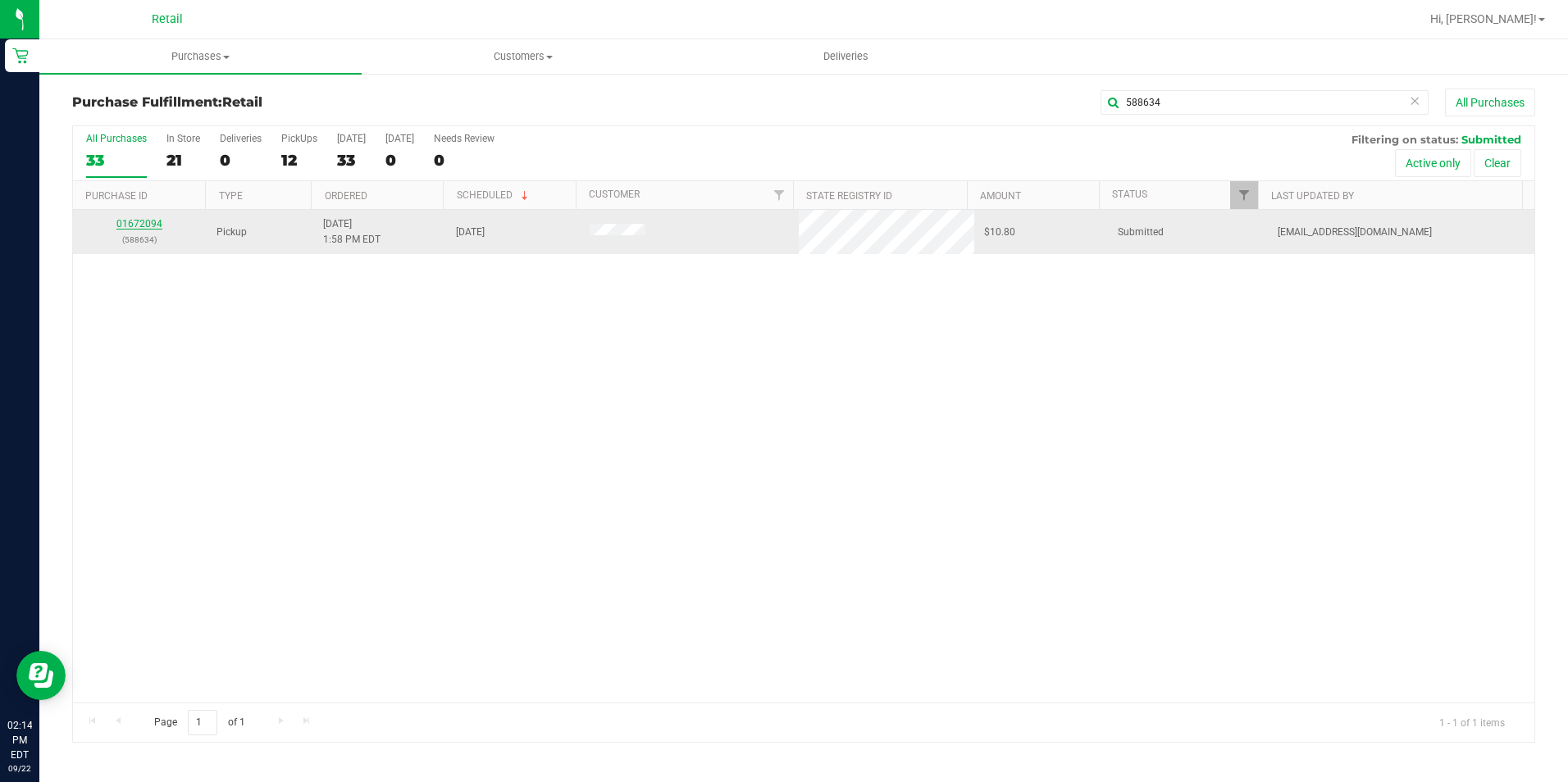
click at [142, 227] on link "01672094" at bounding box center [139, 223] width 46 height 11
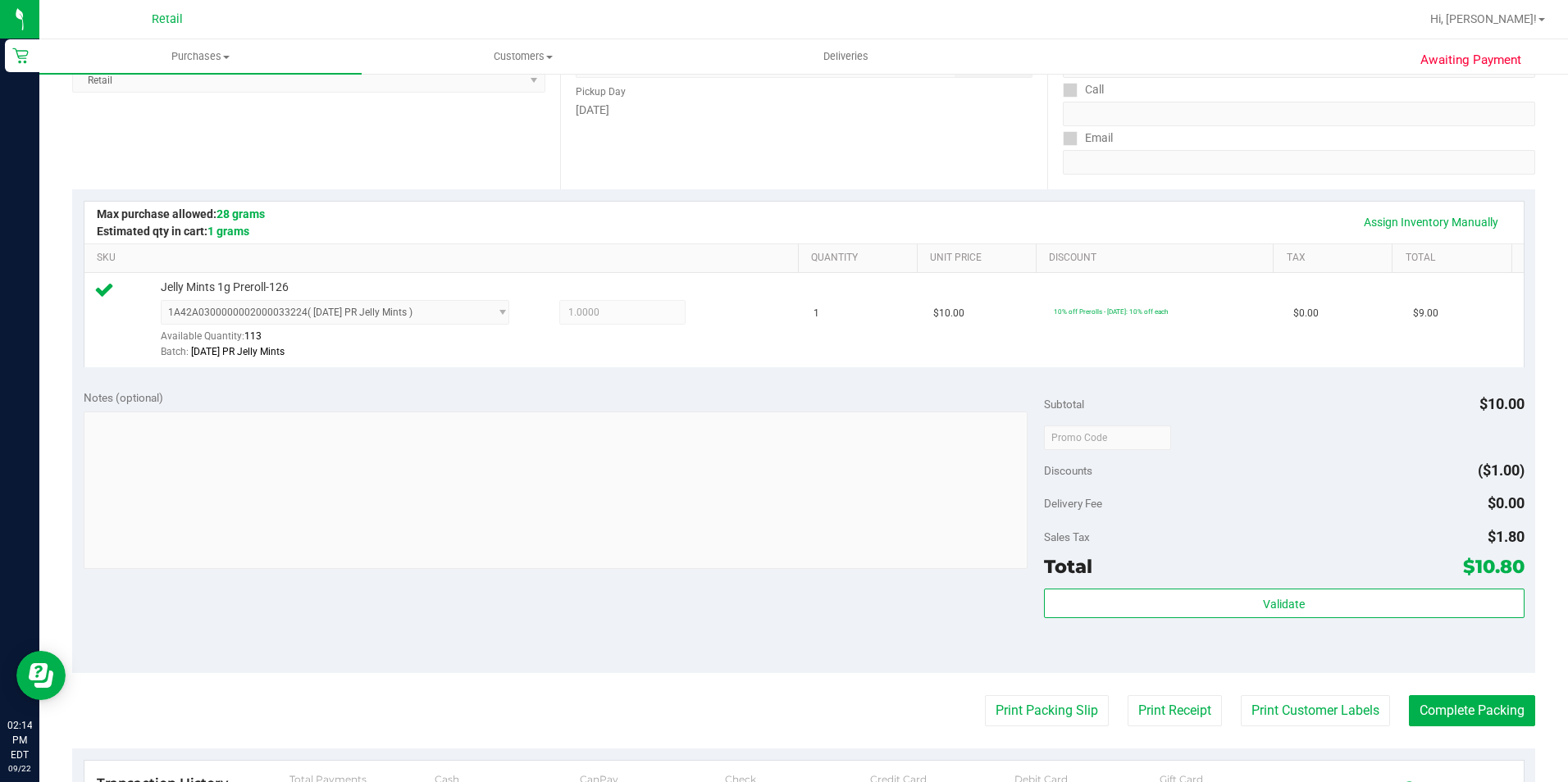
scroll to position [492, 0]
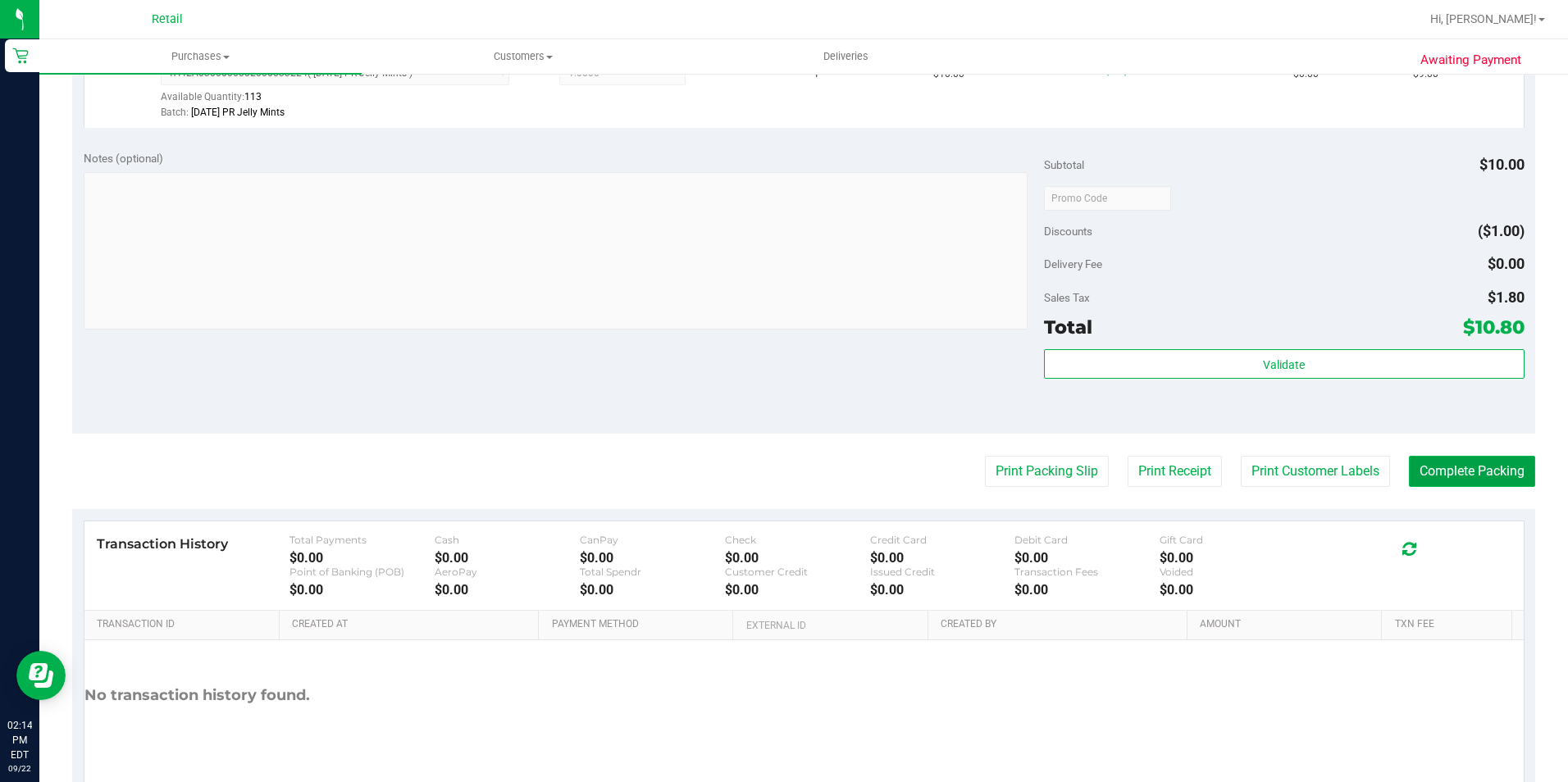
click at [1427, 464] on button "Complete Packing" at bounding box center [1472, 471] width 126 height 31
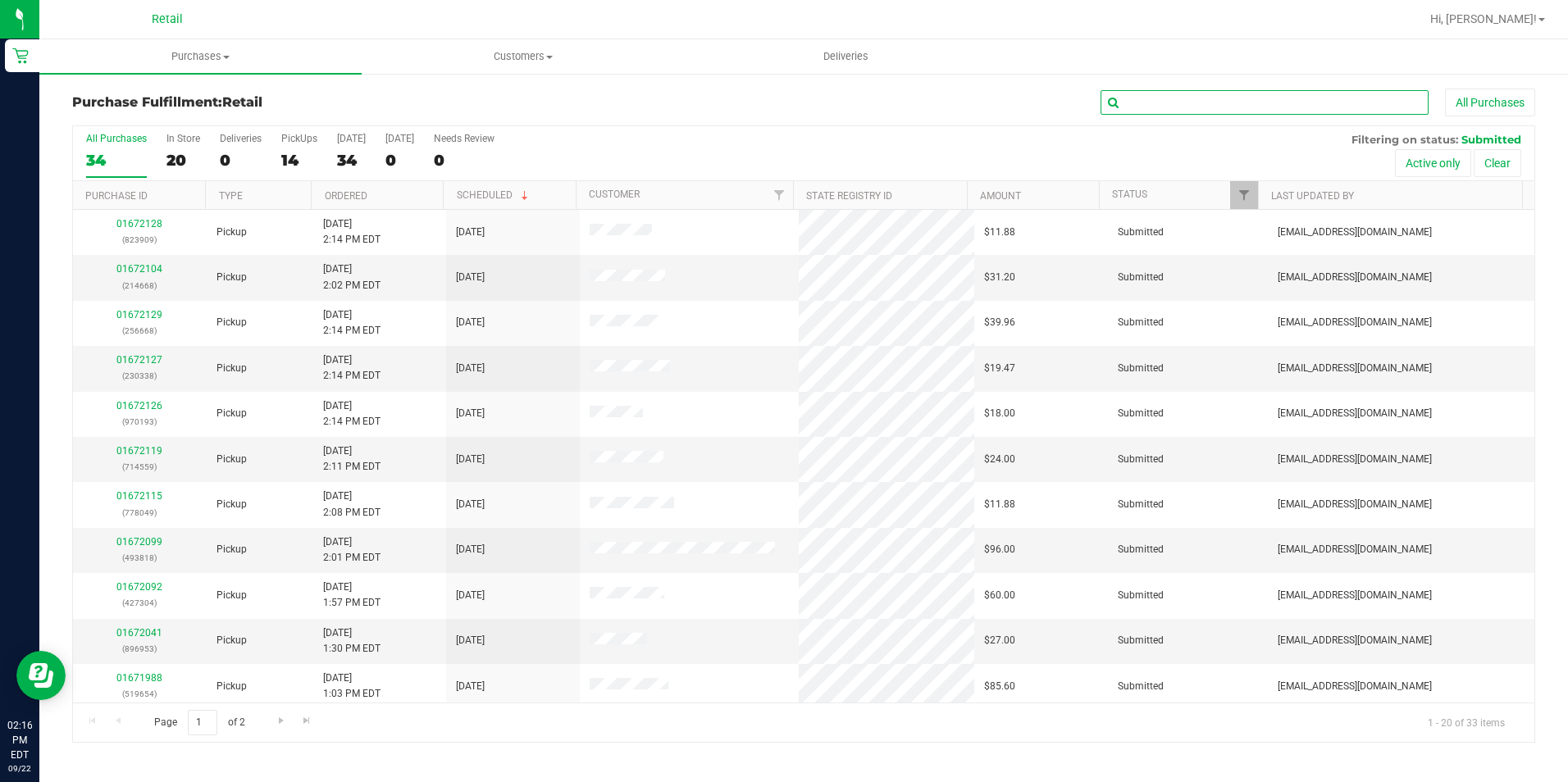
click at [1140, 95] on input "text" at bounding box center [1264, 103] width 328 height 24
type input "[DOMAIN_NAME]"
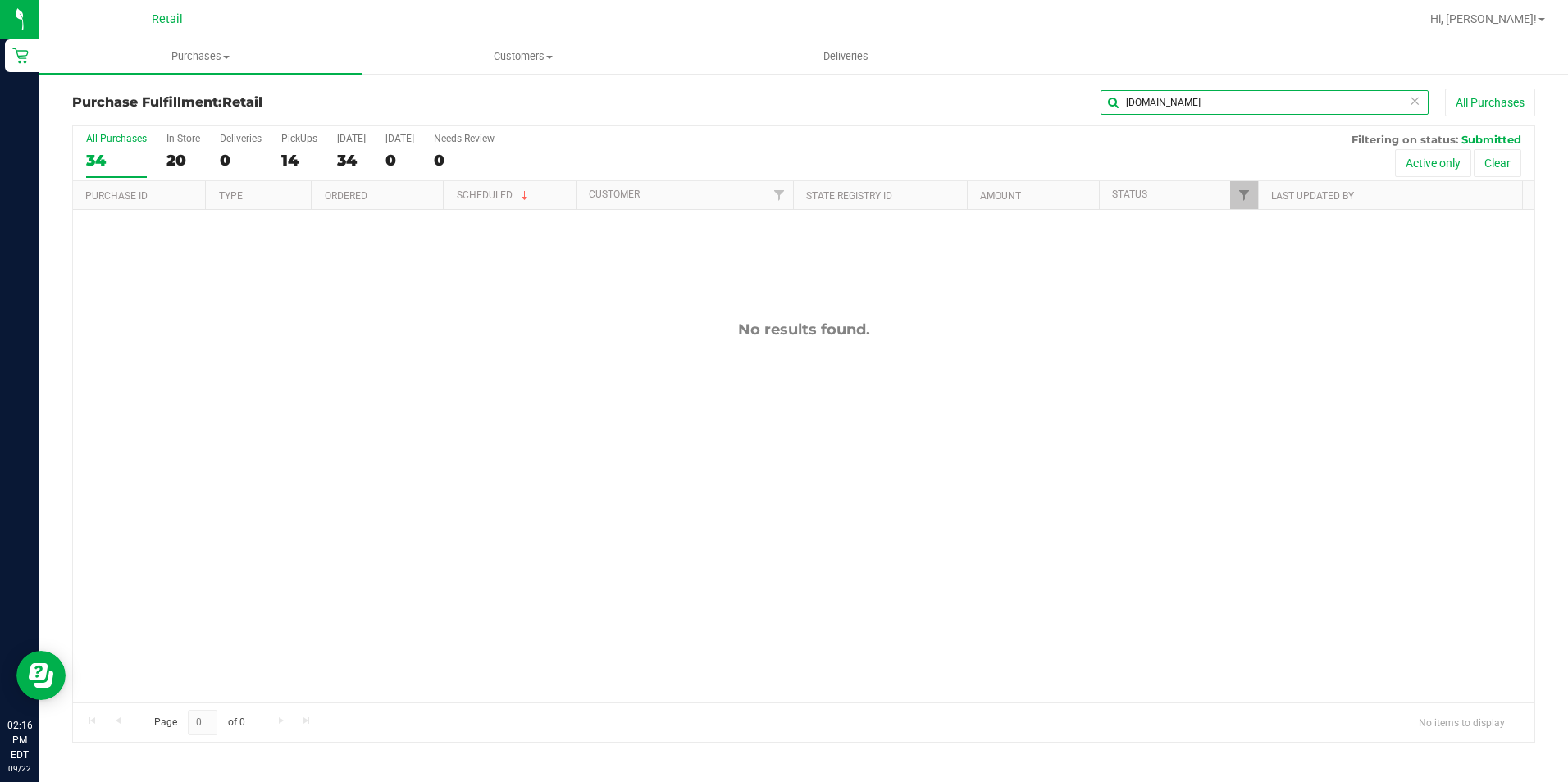
click at [1141, 95] on input "[DOMAIN_NAME]" at bounding box center [1264, 103] width 328 height 24
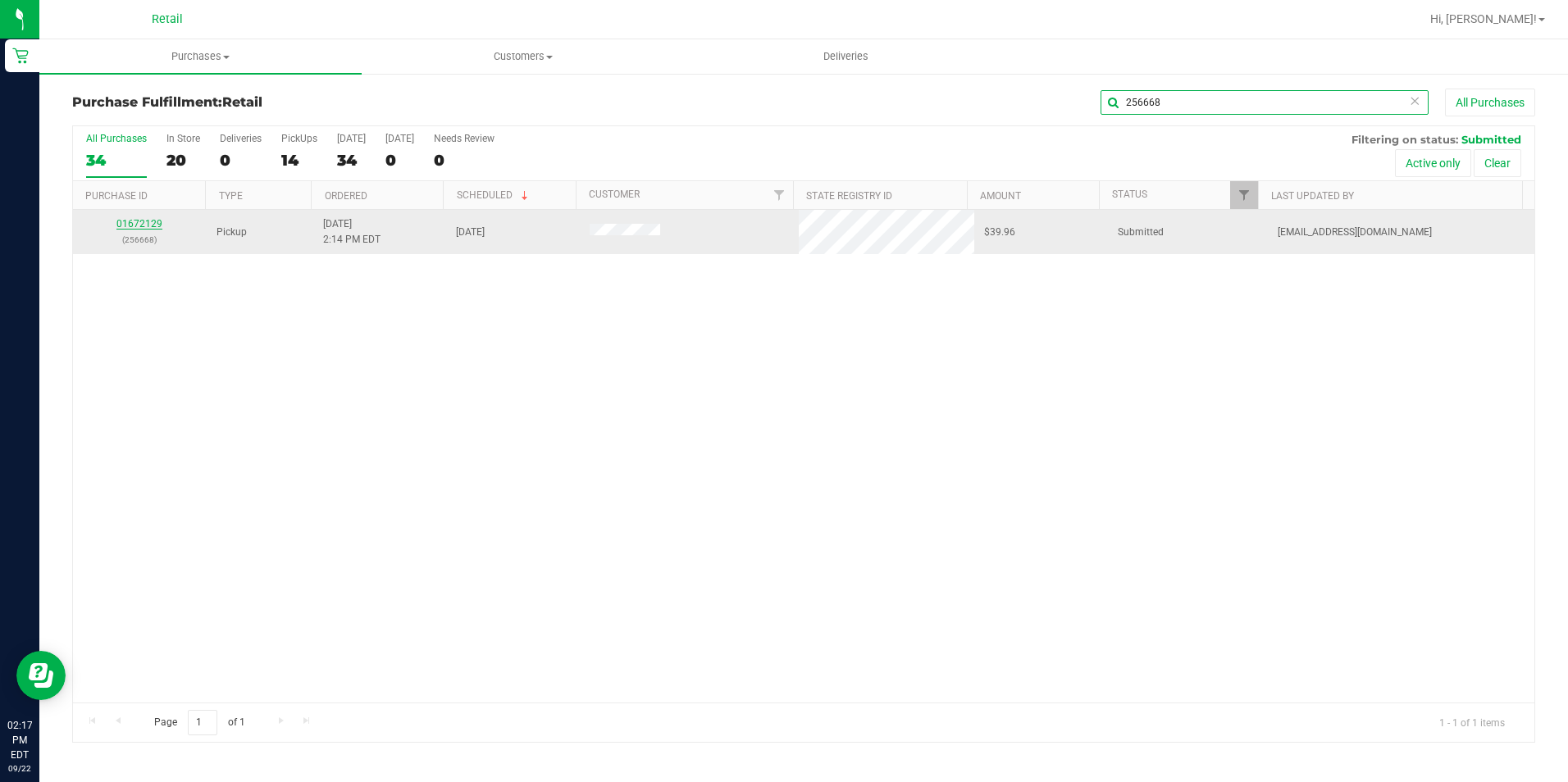
type input "256668"
click at [138, 224] on link "01672129" at bounding box center [139, 223] width 46 height 11
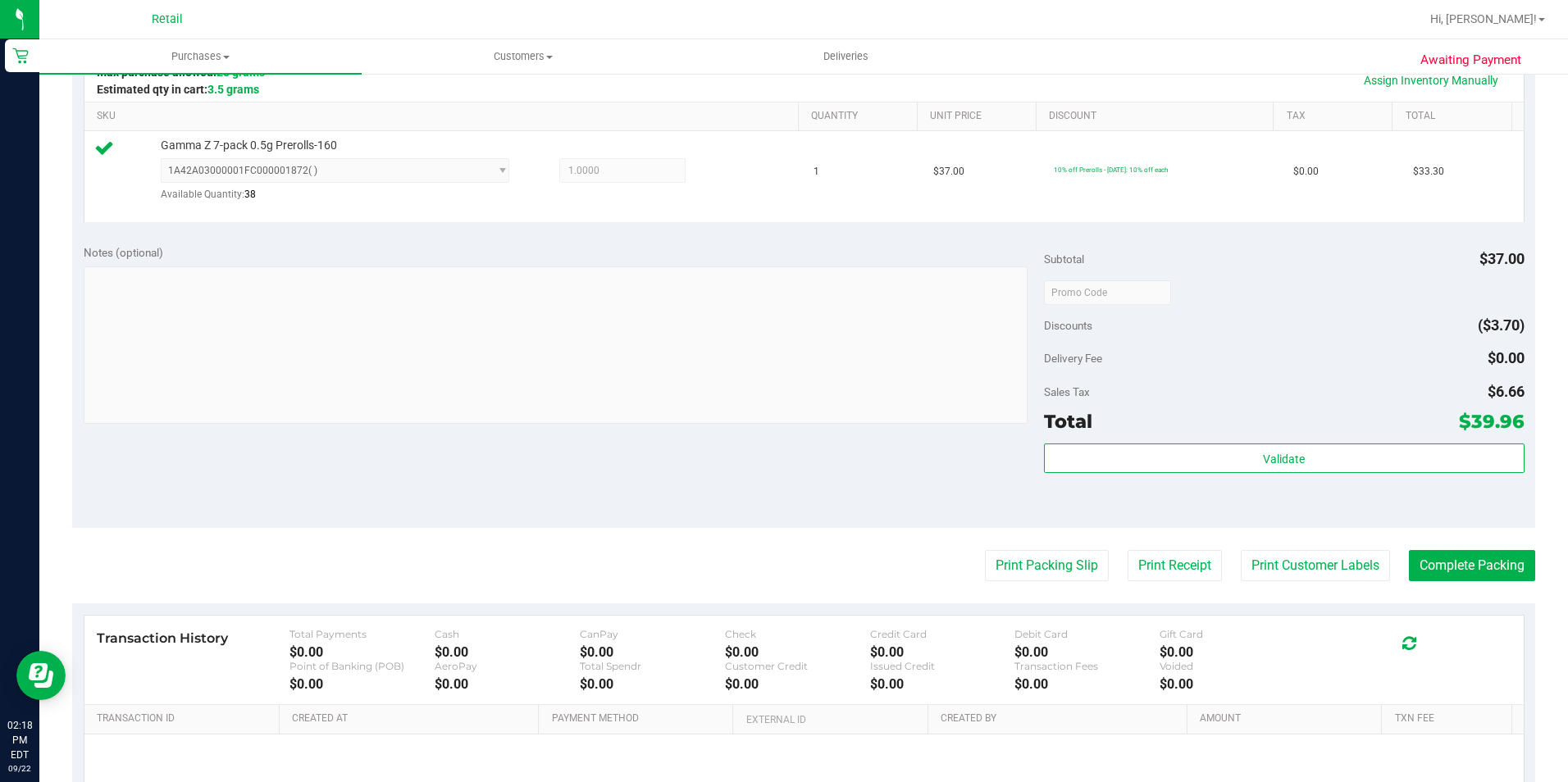
scroll to position [410, 0]
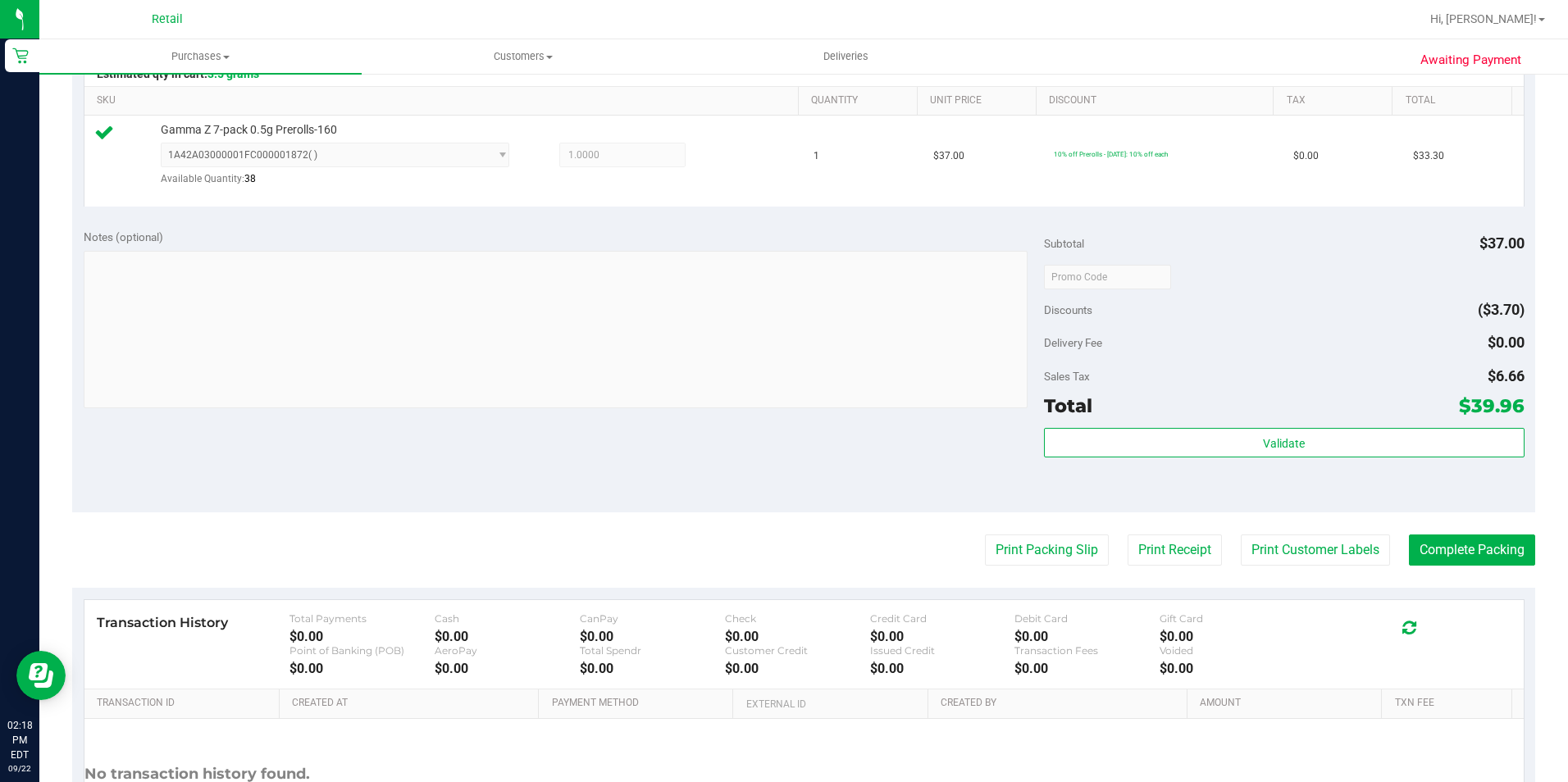
click at [1470, 567] on purchase-details "Back Edit Purchase Cancel Purchase View Profile # 01672129 Med | Rec METRC ID: …" at bounding box center [804, 287] width 1463 height 1216
click at [1475, 556] on button "Complete Packing" at bounding box center [1472, 549] width 126 height 31
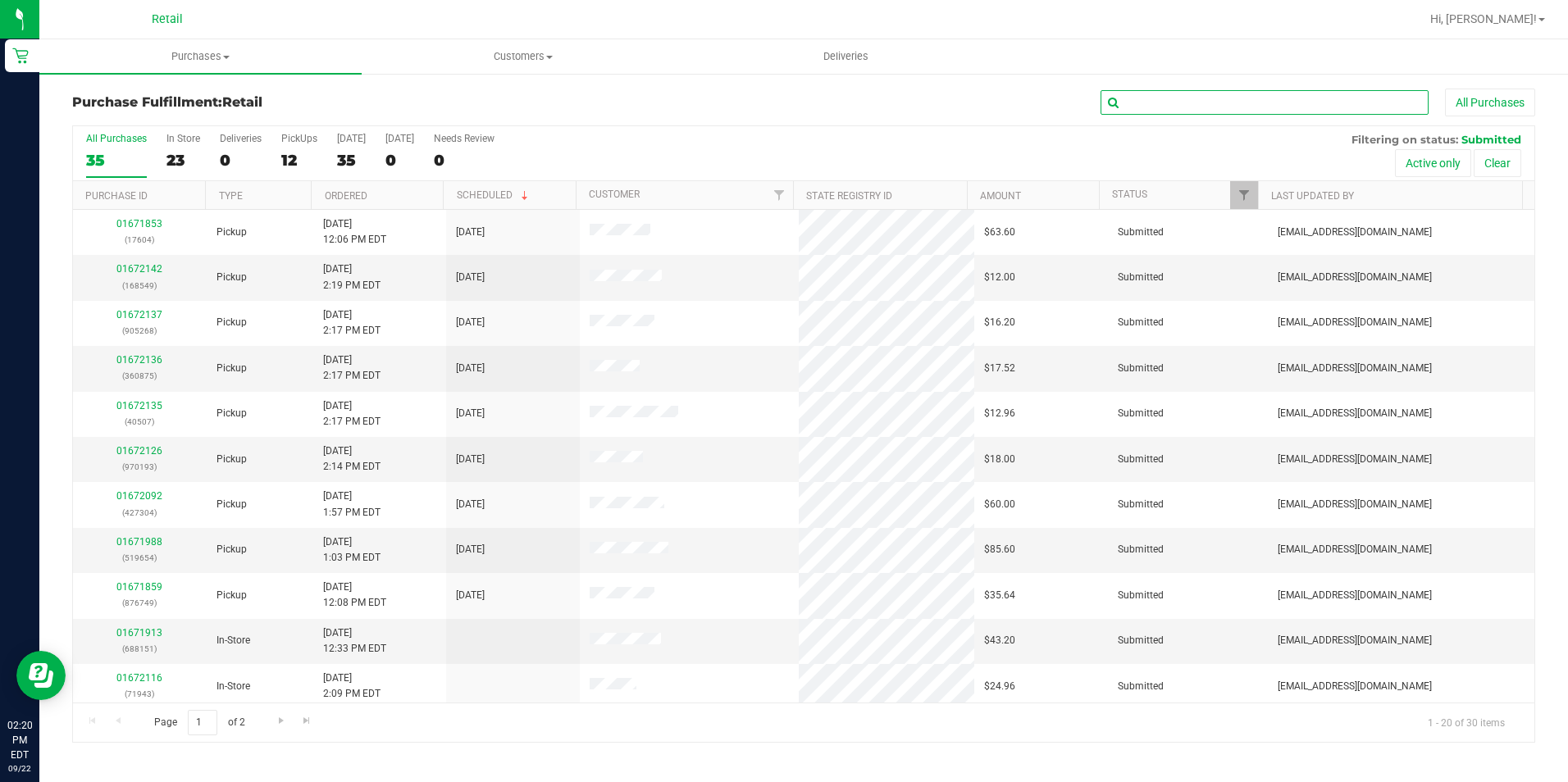
click at [1185, 92] on input "text" at bounding box center [1264, 103] width 328 height 24
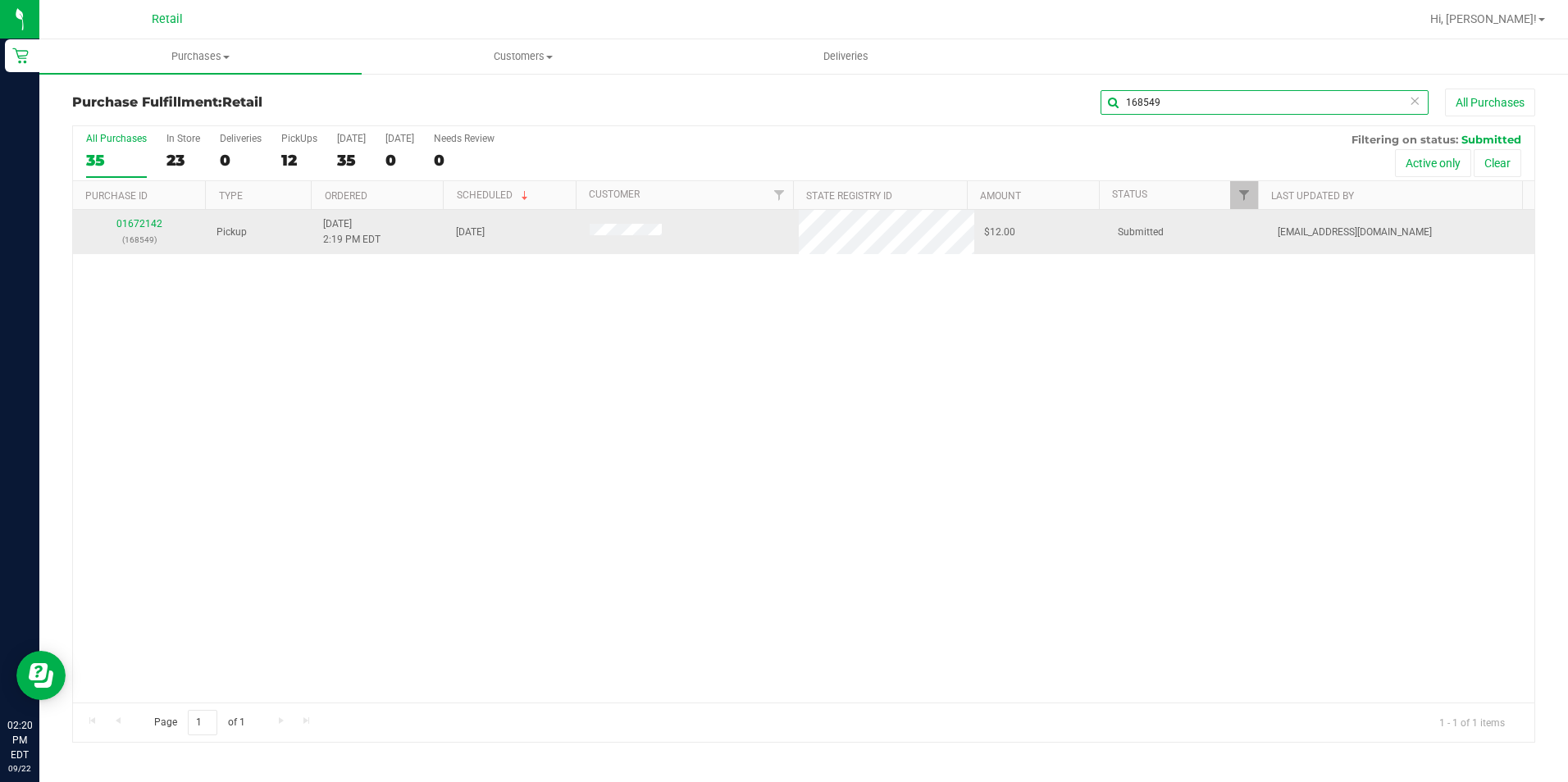
type input "168549"
click at [162, 222] on div "01672142 (168549)" at bounding box center [140, 232] width 114 height 31
click at [147, 220] on link "01672142" at bounding box center [139, 223] width 46 height 11
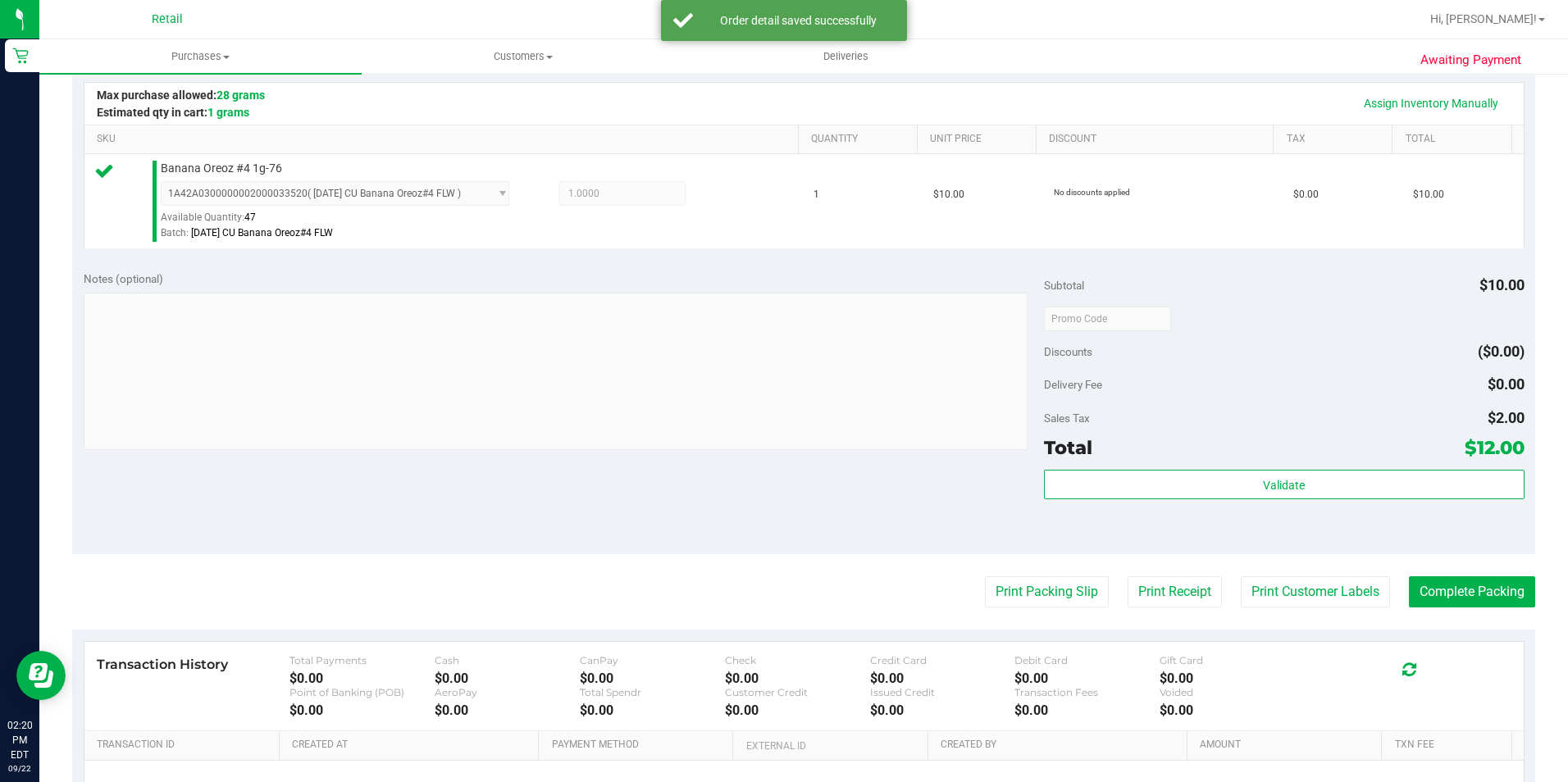
scroll to position [410, 0]
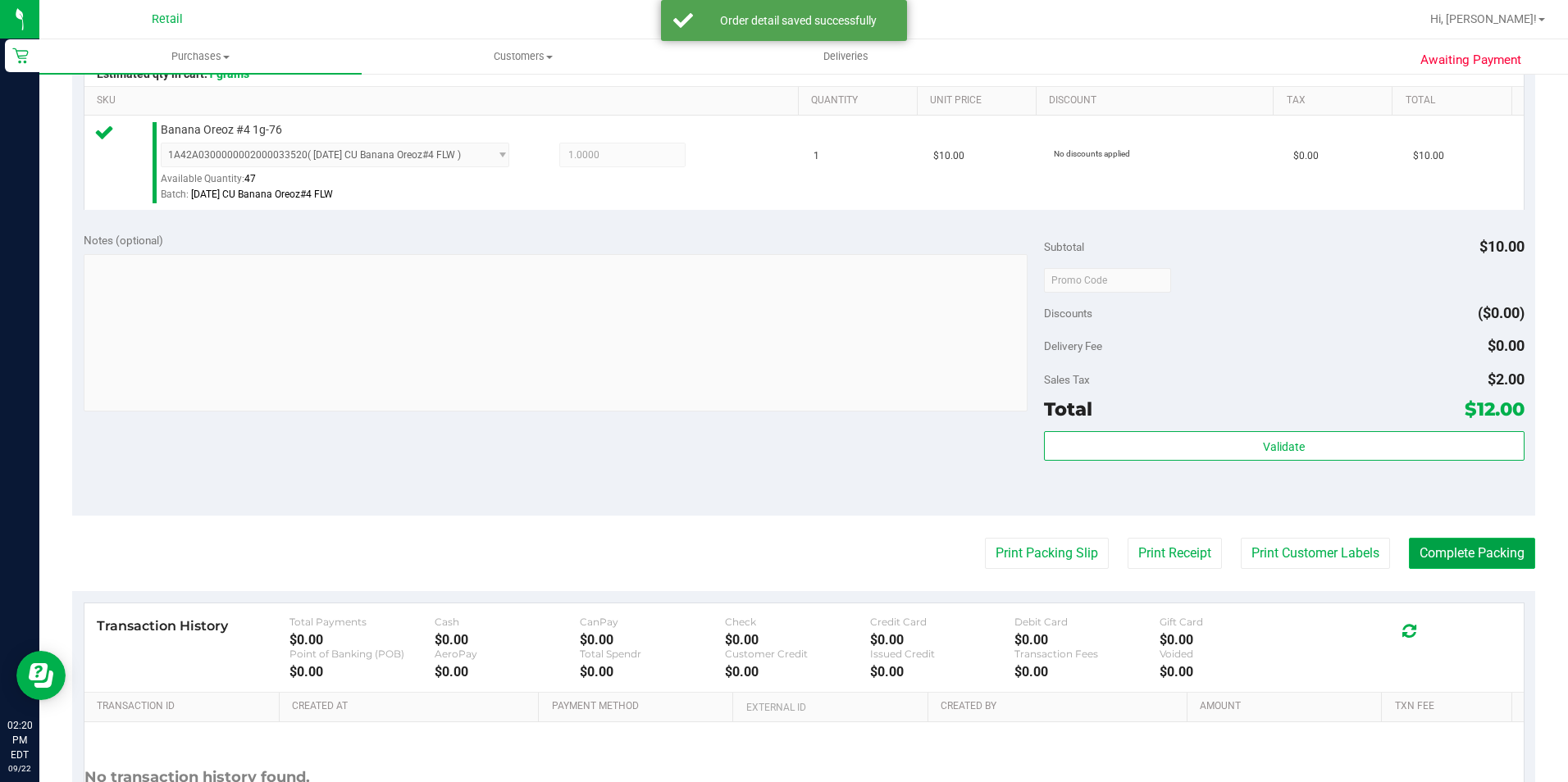
drag, startPoint x: 1432, startPoint y: 558, endPoint x: 1434, endPoint y: 540, distance: 18.1
click at [1434, 540] on button "Complete Packing" at bounding box center [1472, 553] width 126 height 31
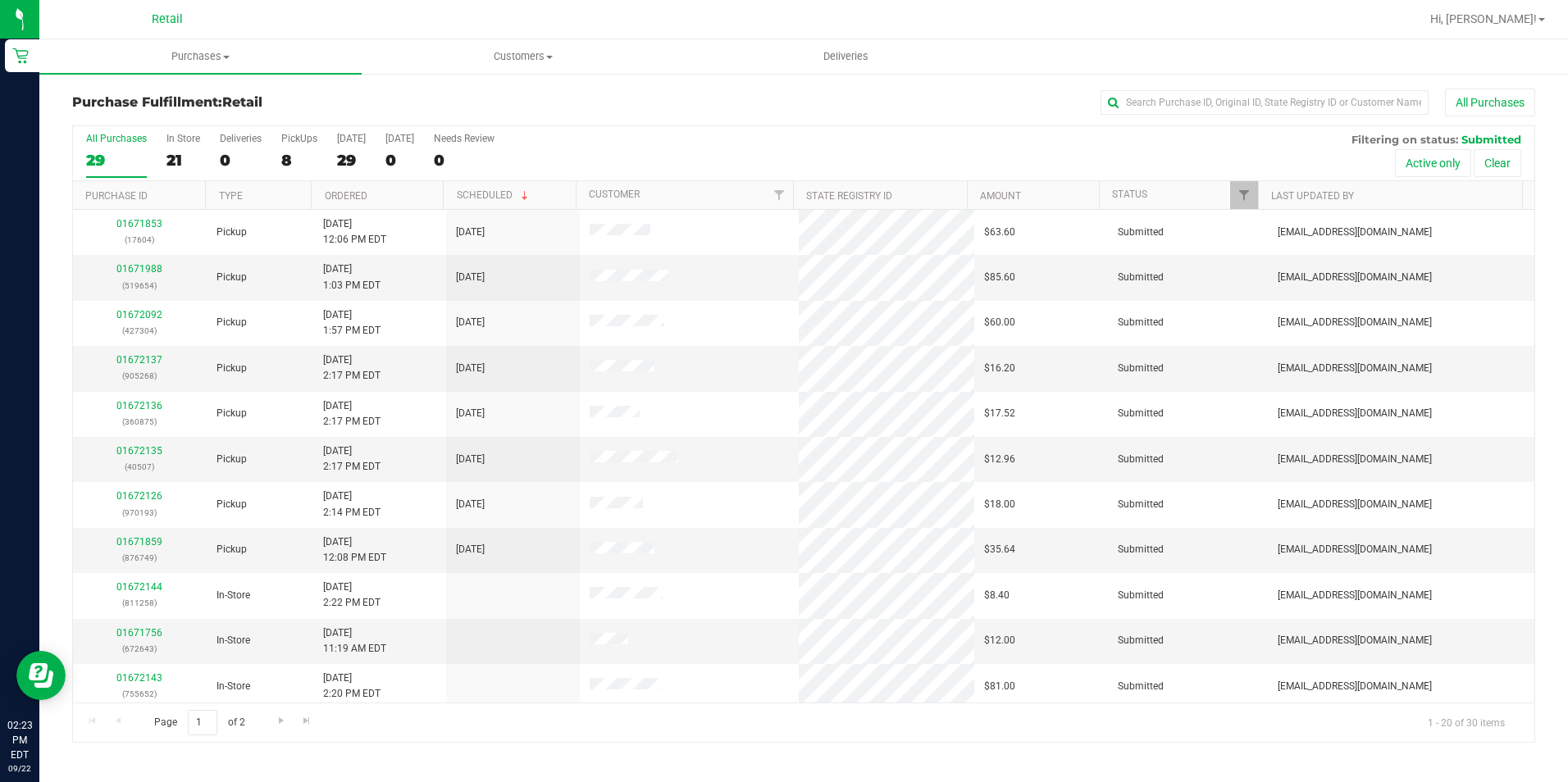
click at [1153, 88] on div "Purchase Fulfillment: Retail All Purchases All Purchases 29 In Store 21 Deliver…" at bounding box center [804, 416] width 1529 height 688
click at [1155, 92] on input "text" at bounding box center [1264, 103] width 328 height 24
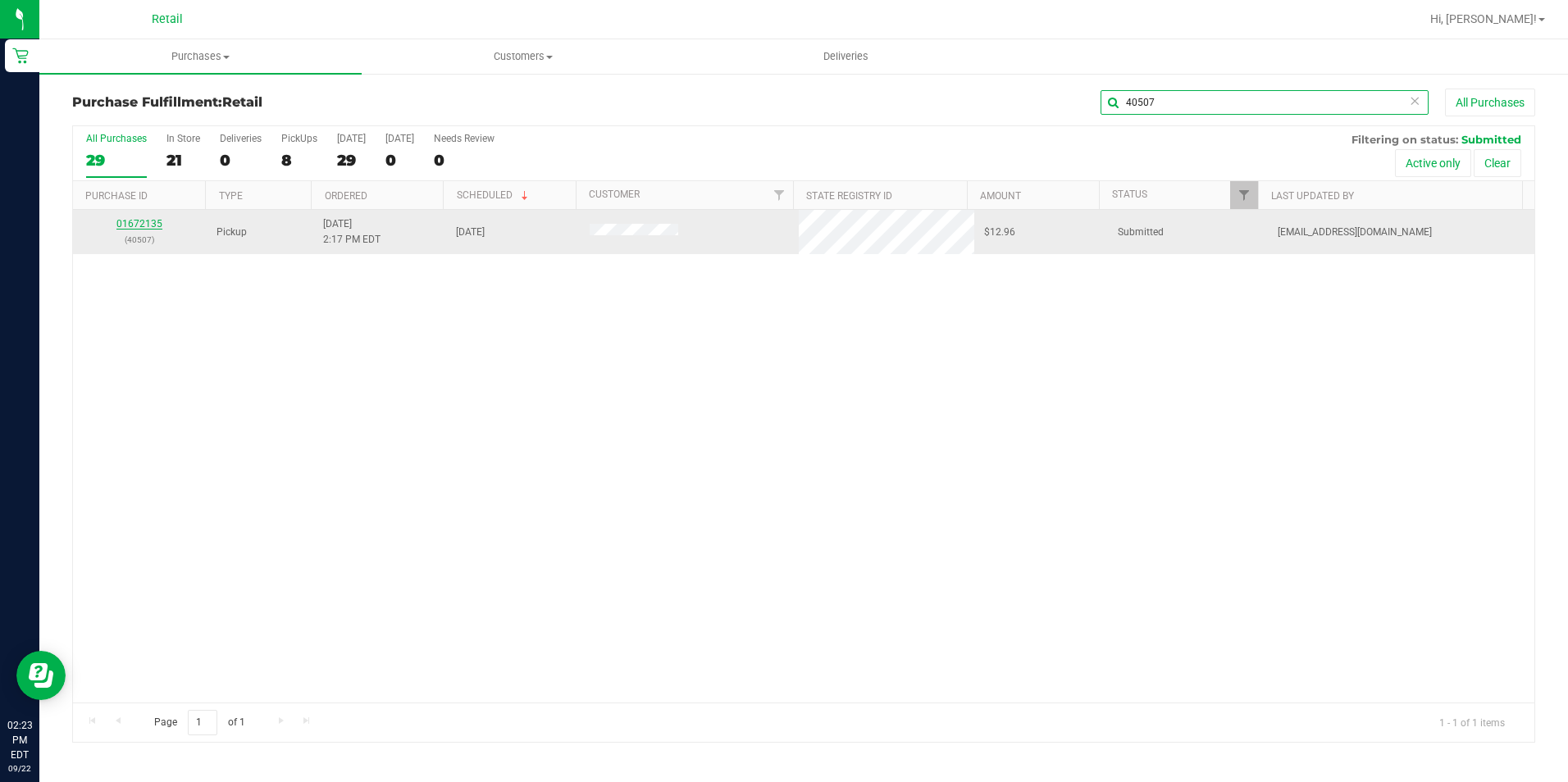
type input "40507"
click at [142, 229] on link "01672135" at bounding box center [139, 223] width 46 height 11
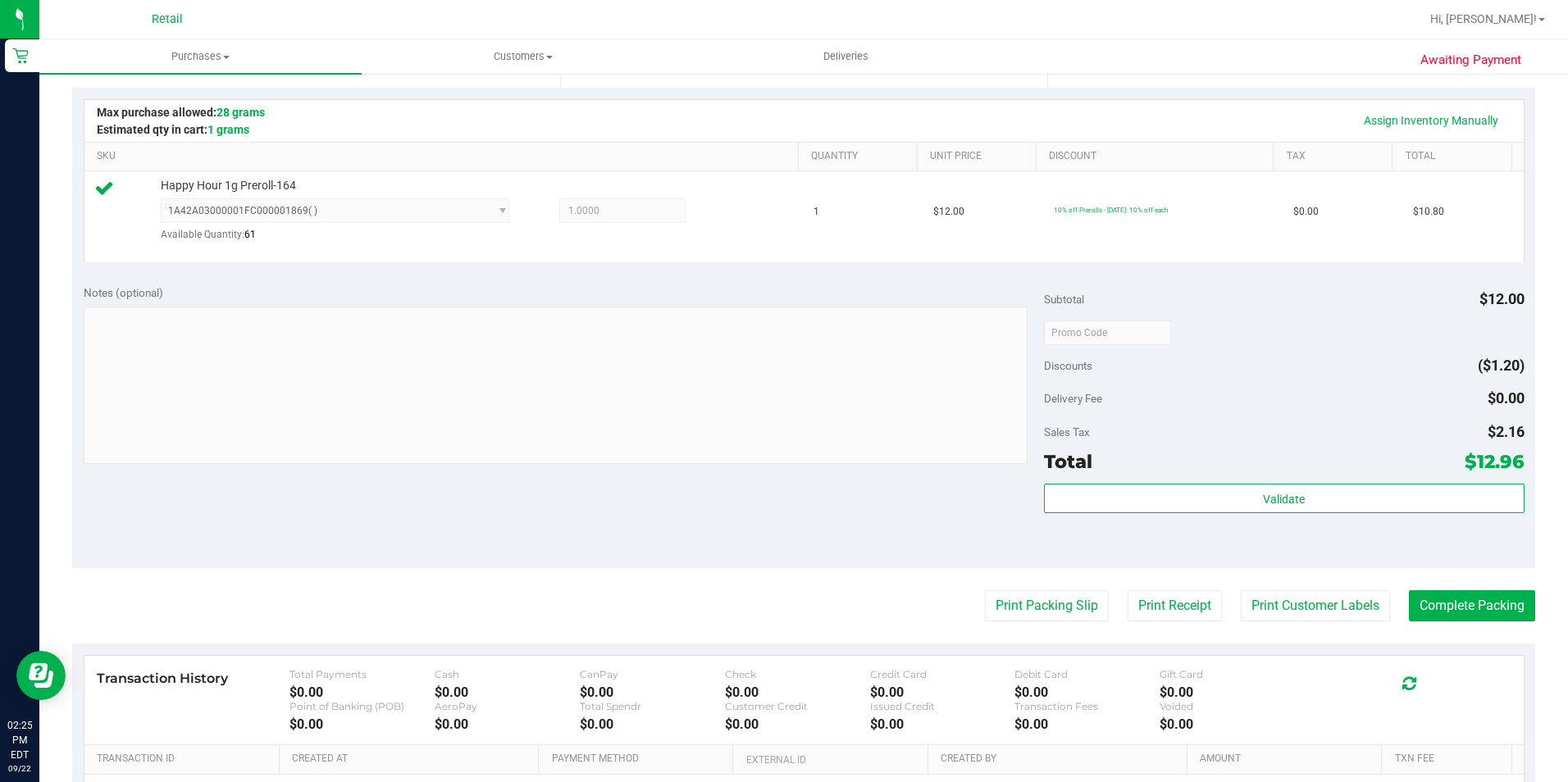
scroll to position [555, 0]
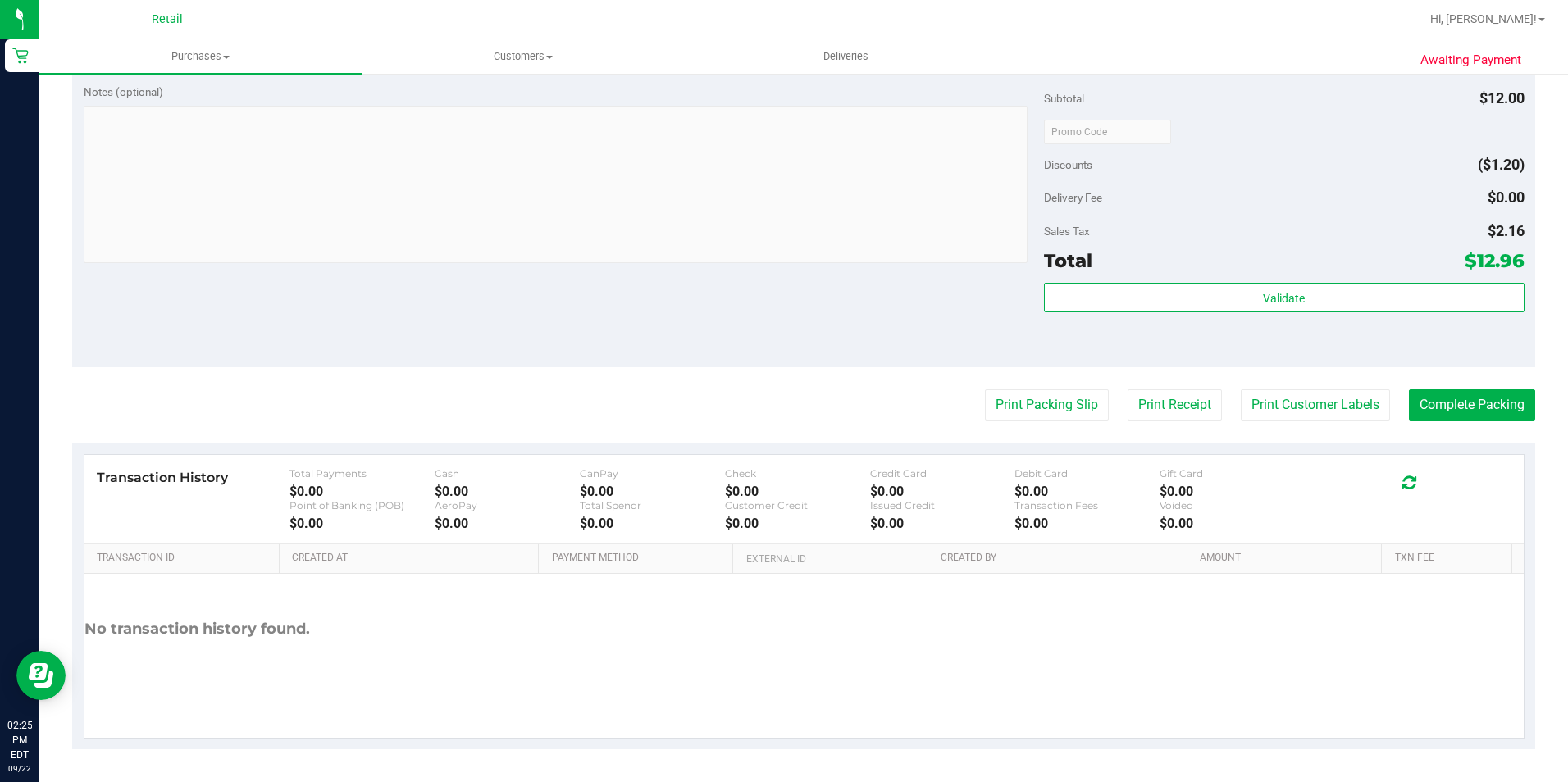
click at [1388, 403] on div "Print Packing Slip Print Receipt Print Customer Labels Complete Packing" at bounding box center [804, 405] width 1463 height 31
click at [1412, 398] on button "Complete Packing" at bounding box center [1472, 405] width 126 height 31
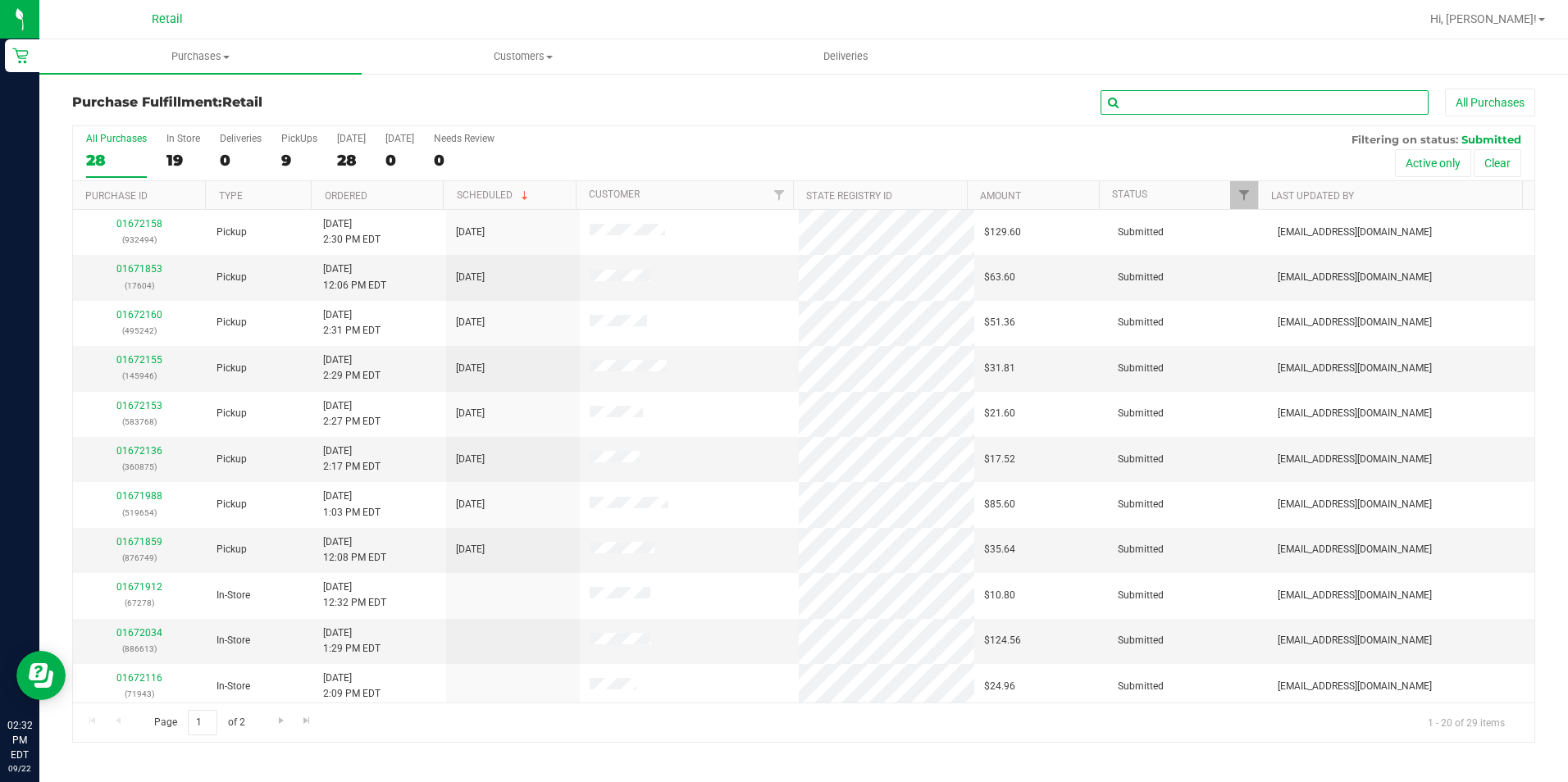
click at [1218, 102] on input "text" at bounding box center [1264, 103] width 328 height 24
type input "145946"
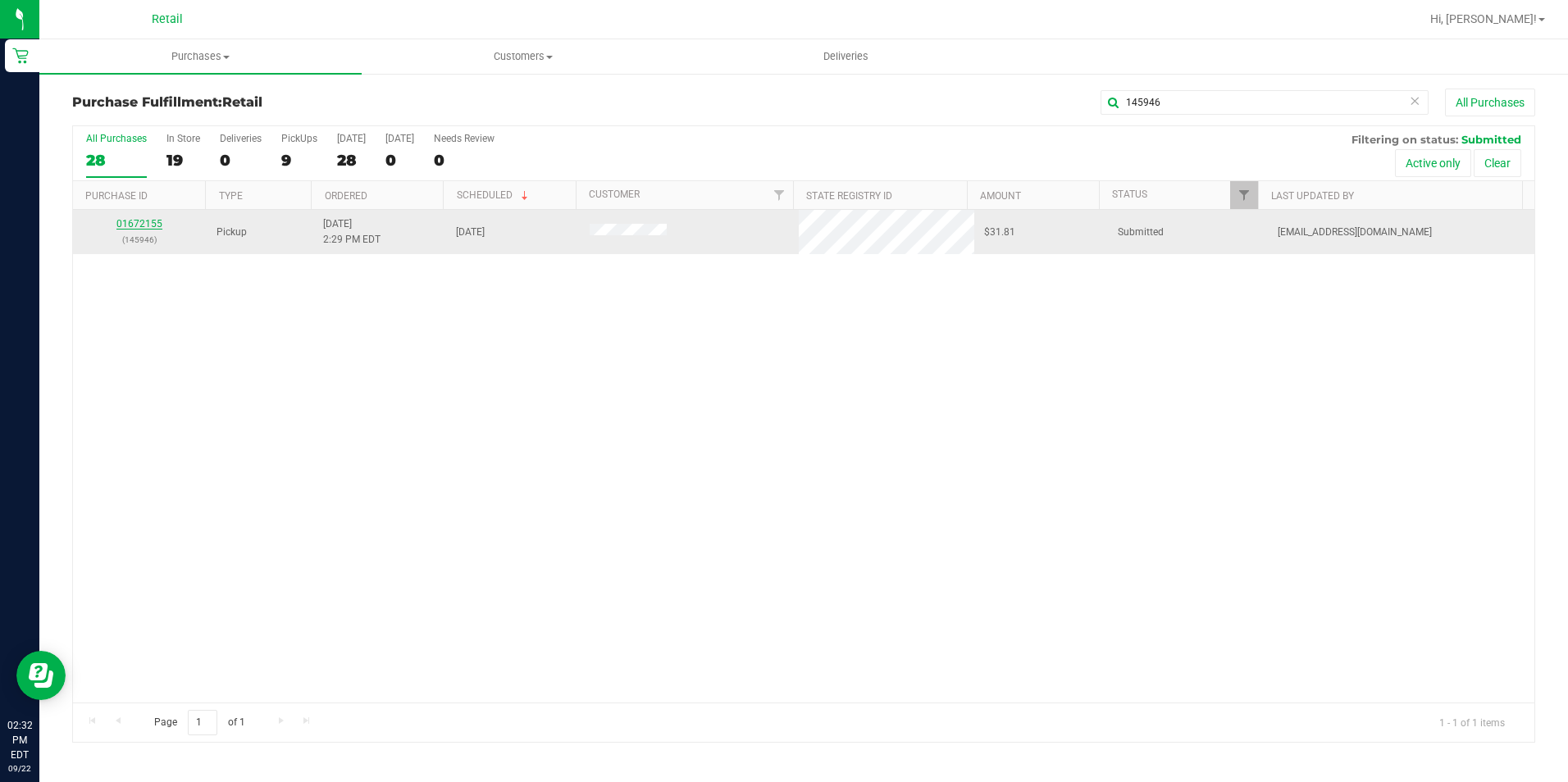
click at [154, 223] on link "01672155" at bounding box center [139, 223] width 46 height 11
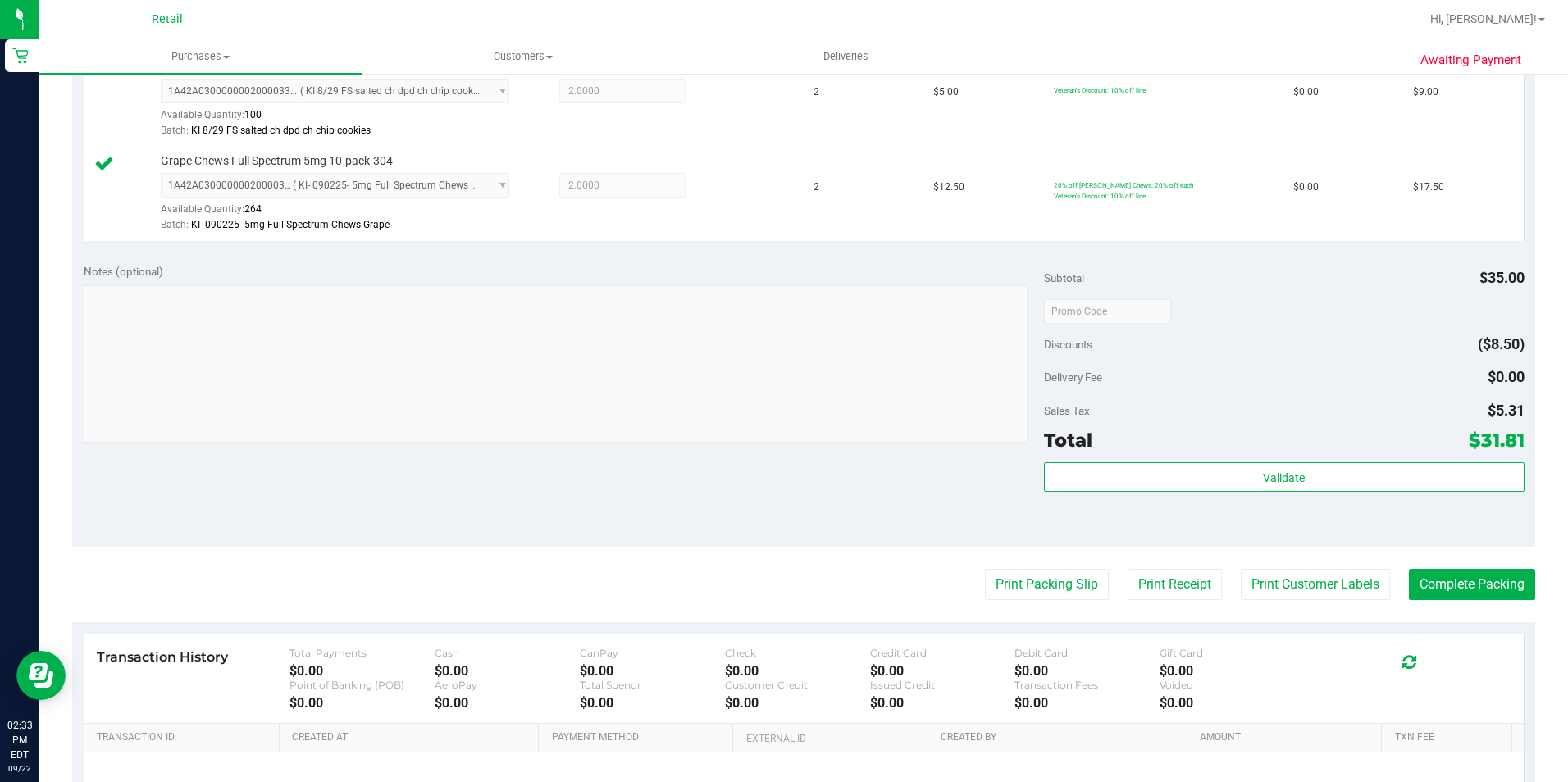
scroll to position [492, 0]
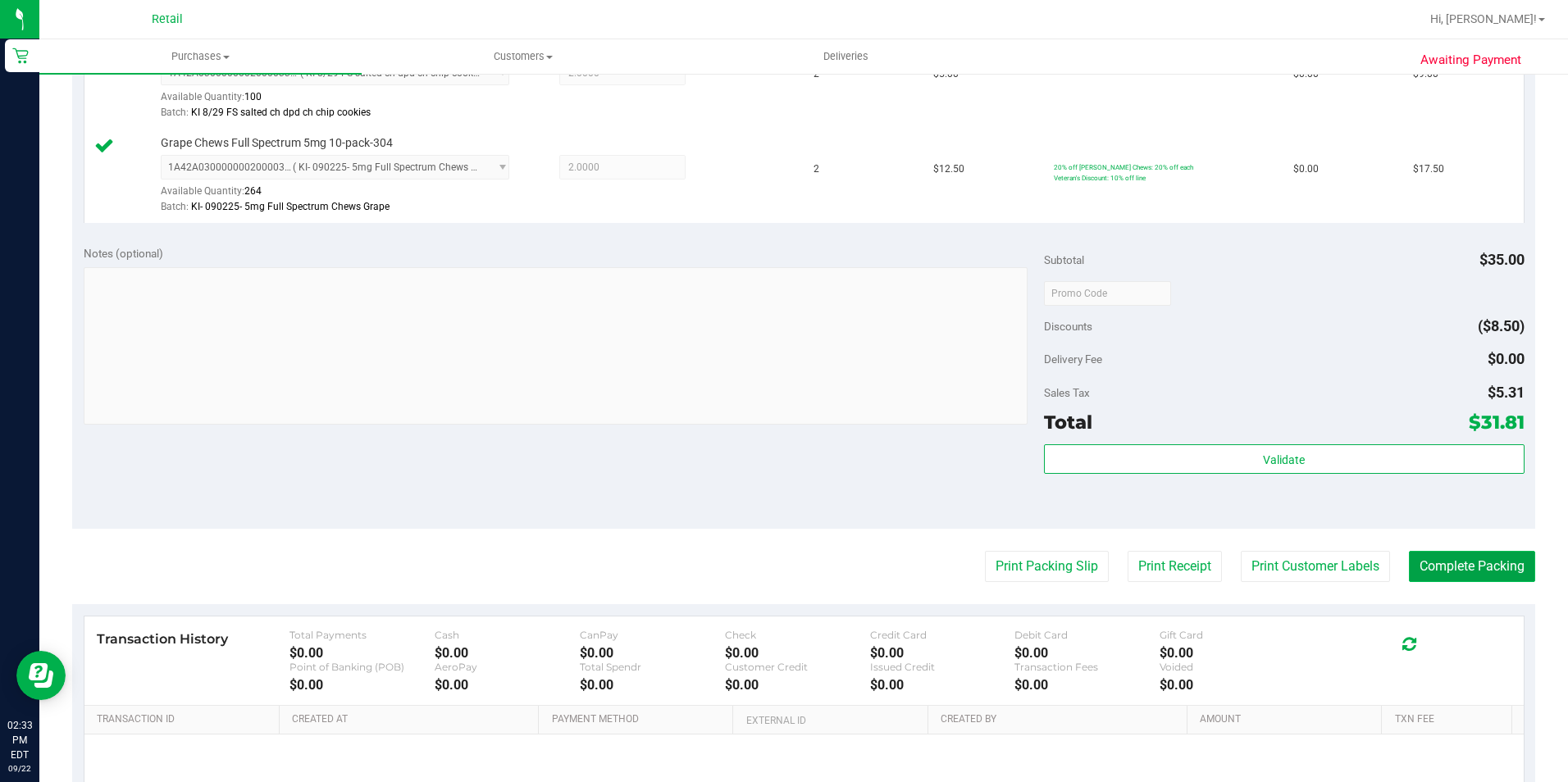
click at [1493, 576] on button "Complete Packing" at bounding box center [1472, 566] width 126 height 31
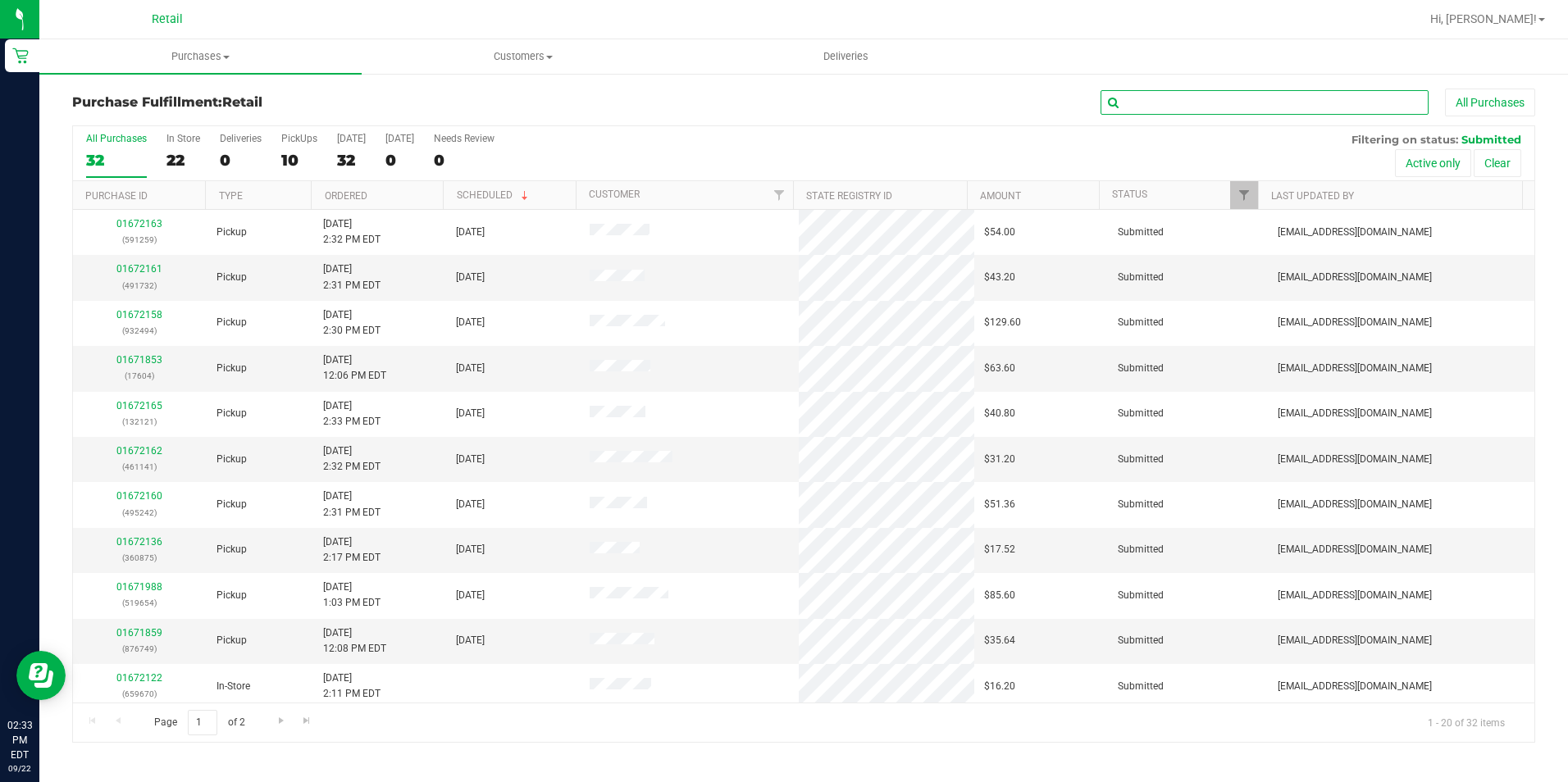
click at [1197, 108] on input "text" at bounding box center [1264, 103] width 328 height 24
type input "932494"
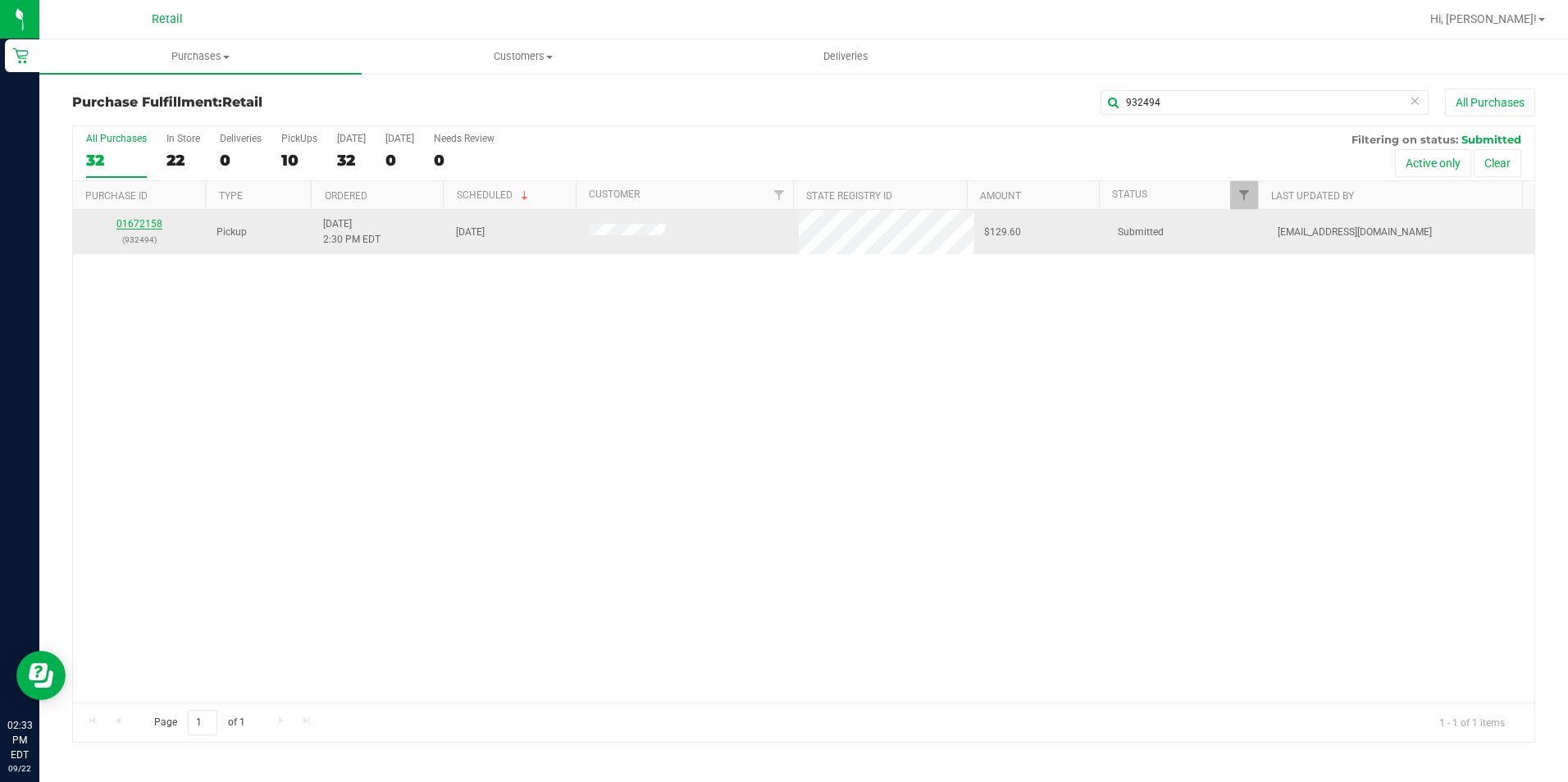
click at [144, 228] on link "01672158" at bounding box center [139, 223] width 46 height 11
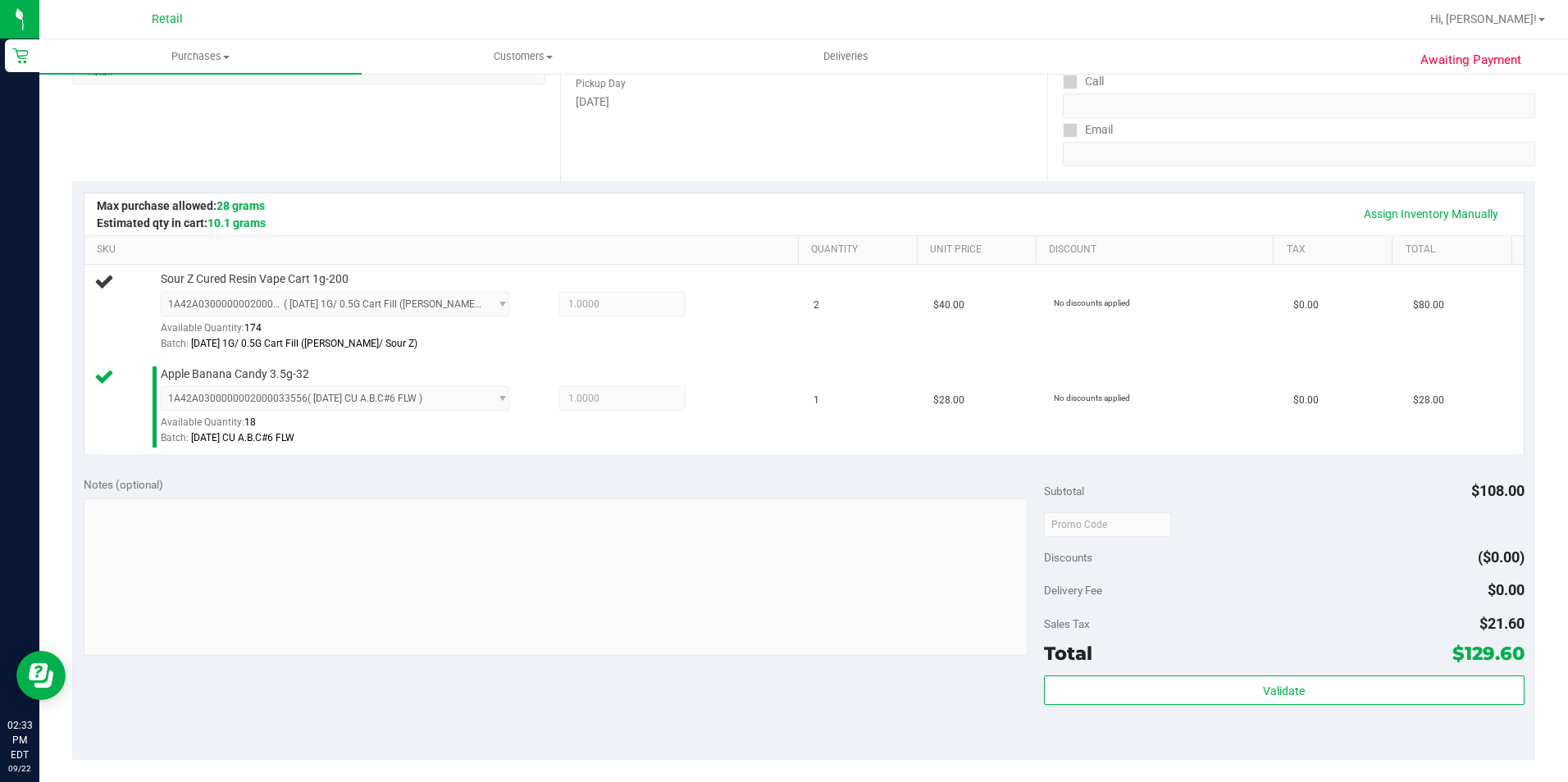
scroll to position [328, 0]
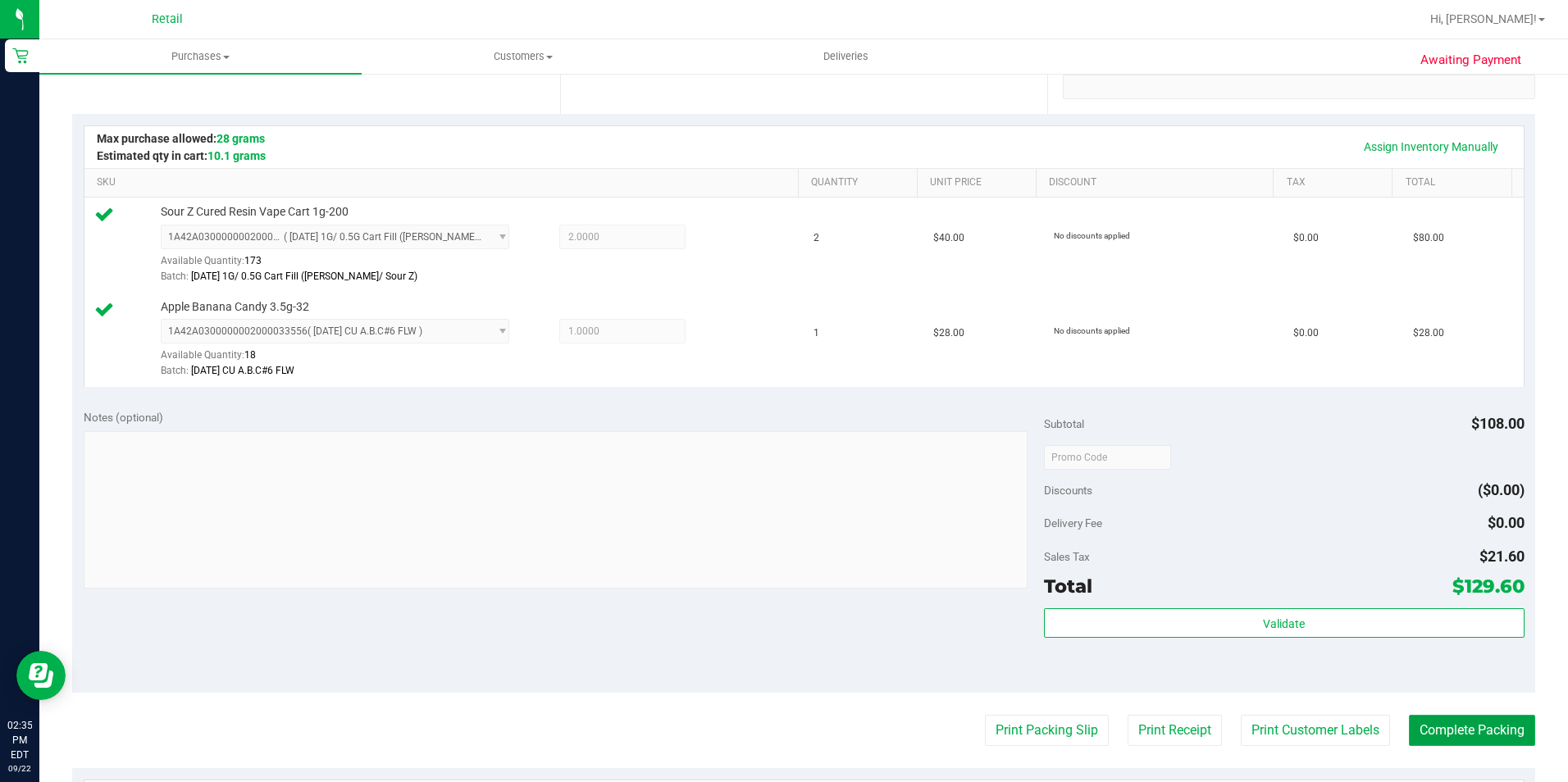
click at [1435, 728] on button "Complete Packing" at bounding box center [1472, 730] width 126 height 31
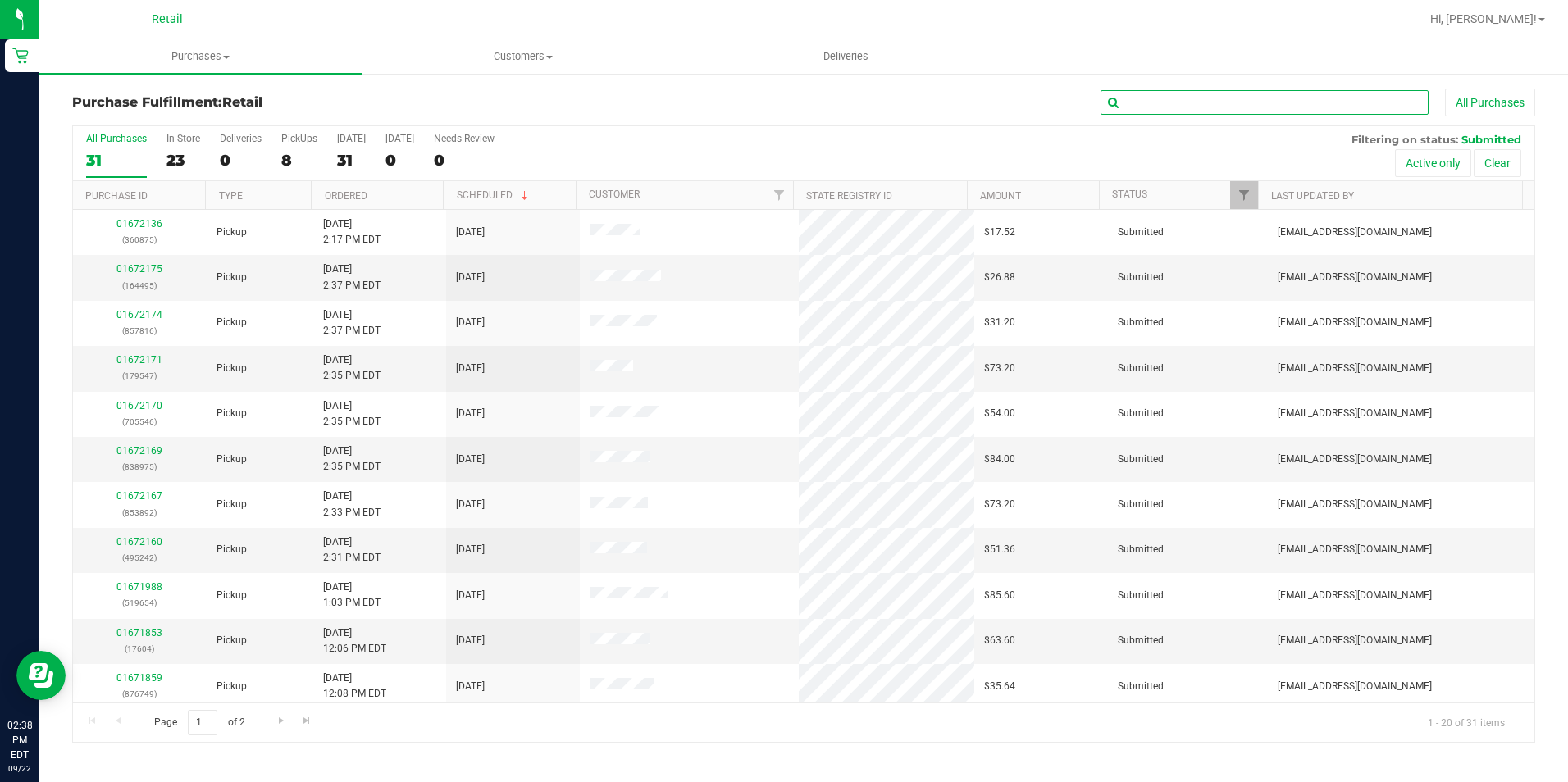
click at [1271, 103] on input "text" at bounding box center [1264, 103] width 328 height 24
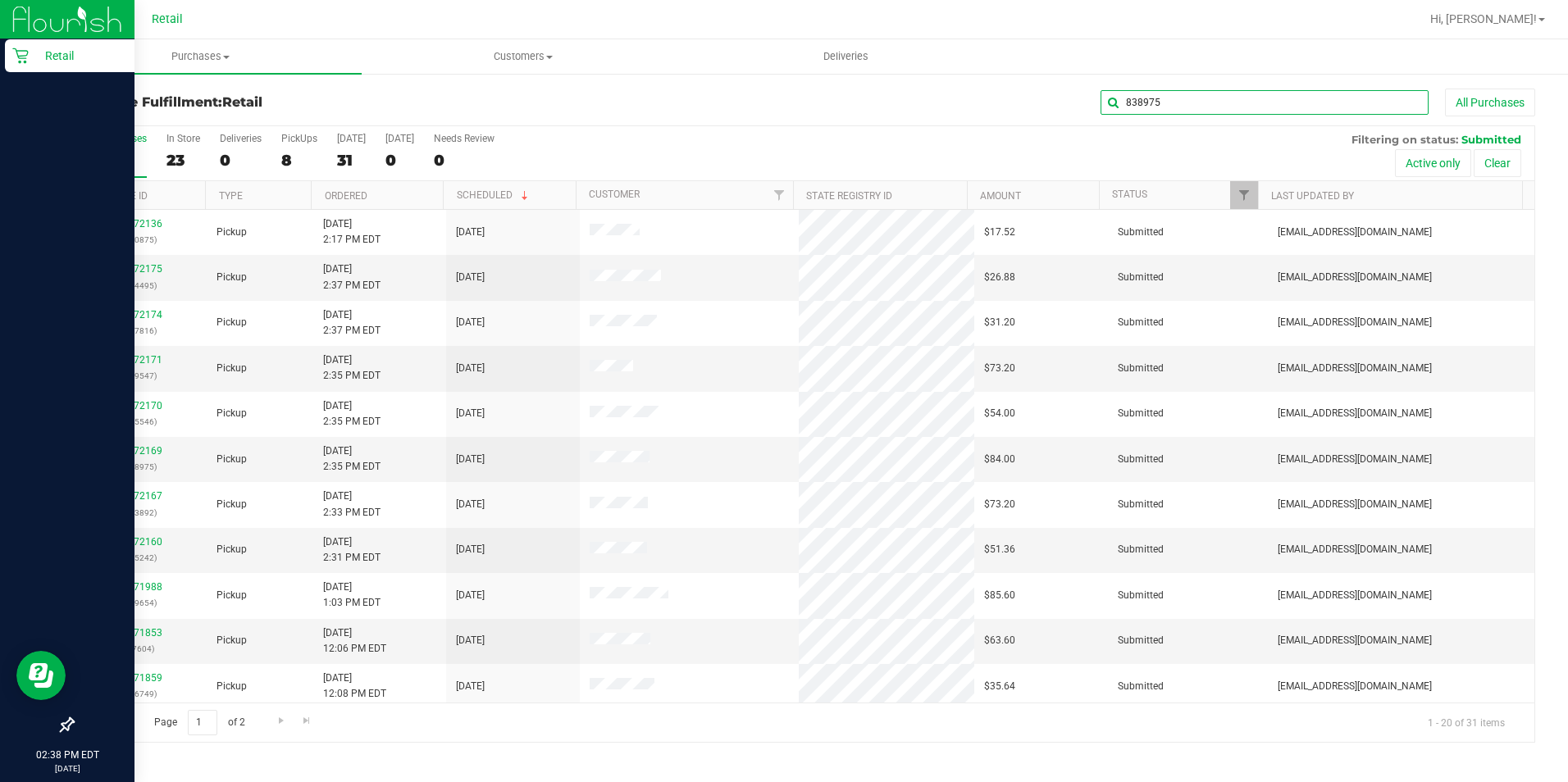
type input "838975"
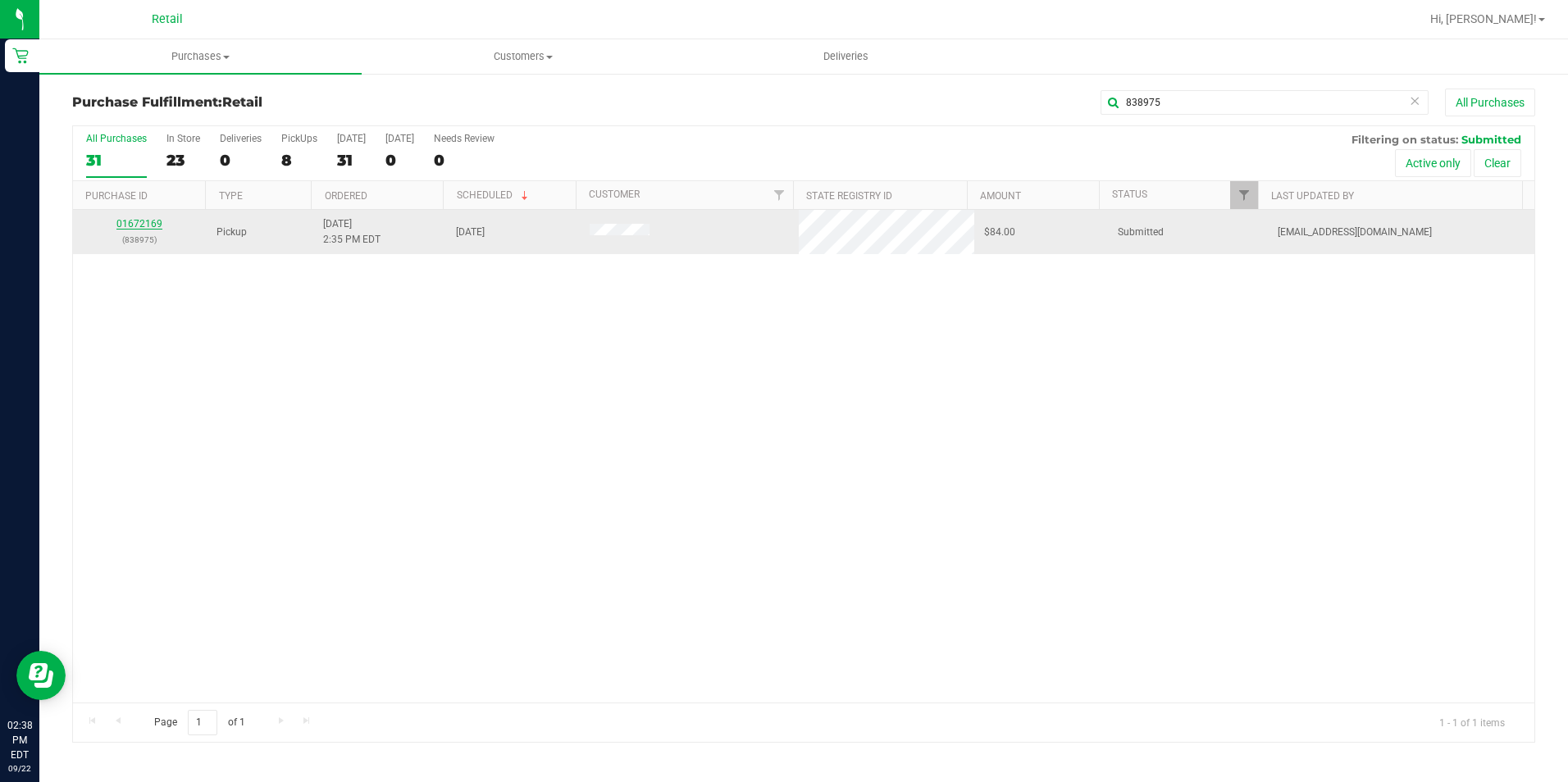
click at [135, 219] on link "01672169" at bounding box center [139, 223] width 46 height 11
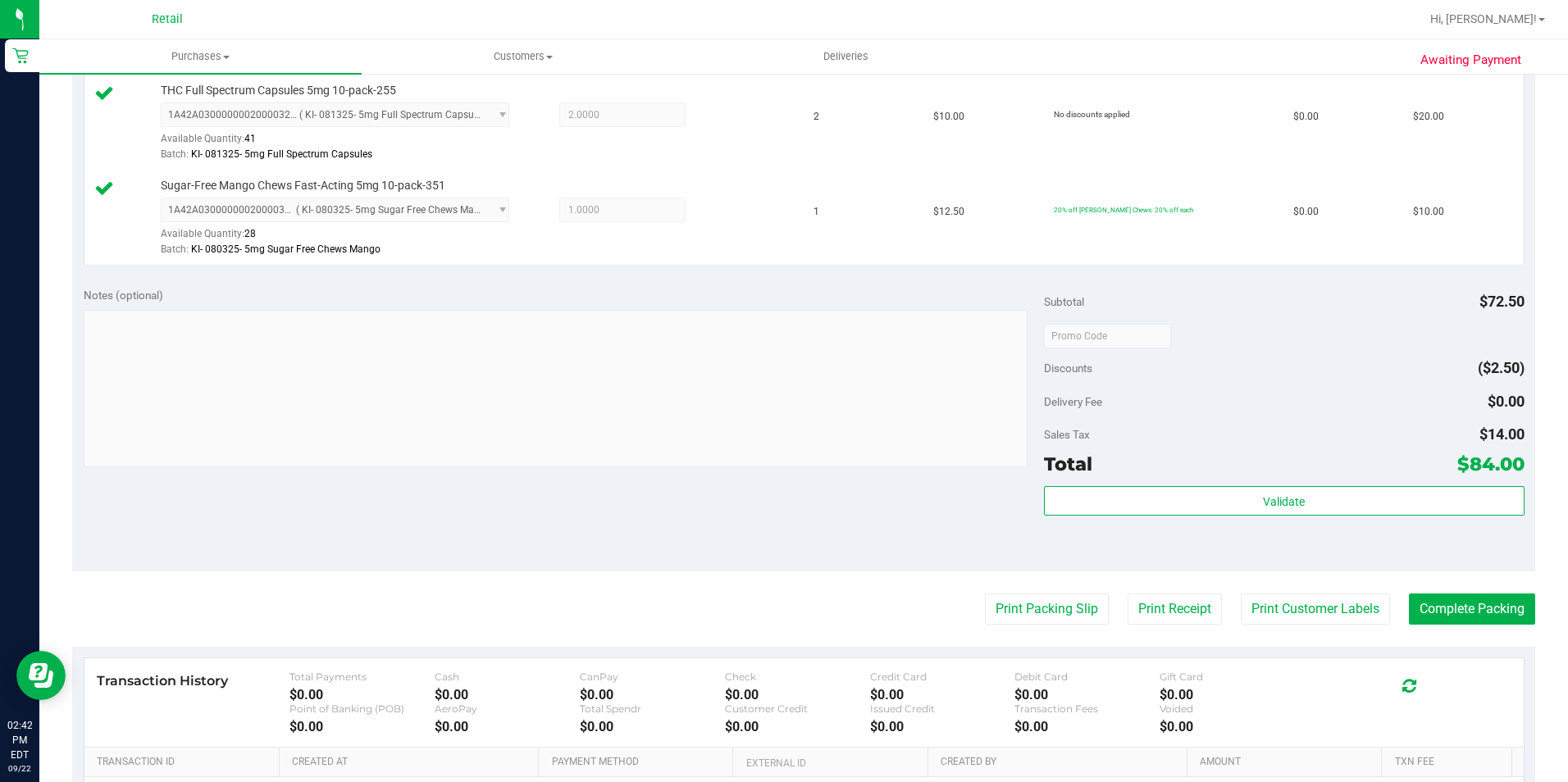
scroll to position [546, 0]
click at [1447, 614] on button "Complete Packing" at bounding box center [1472, 608] width 126 height 31
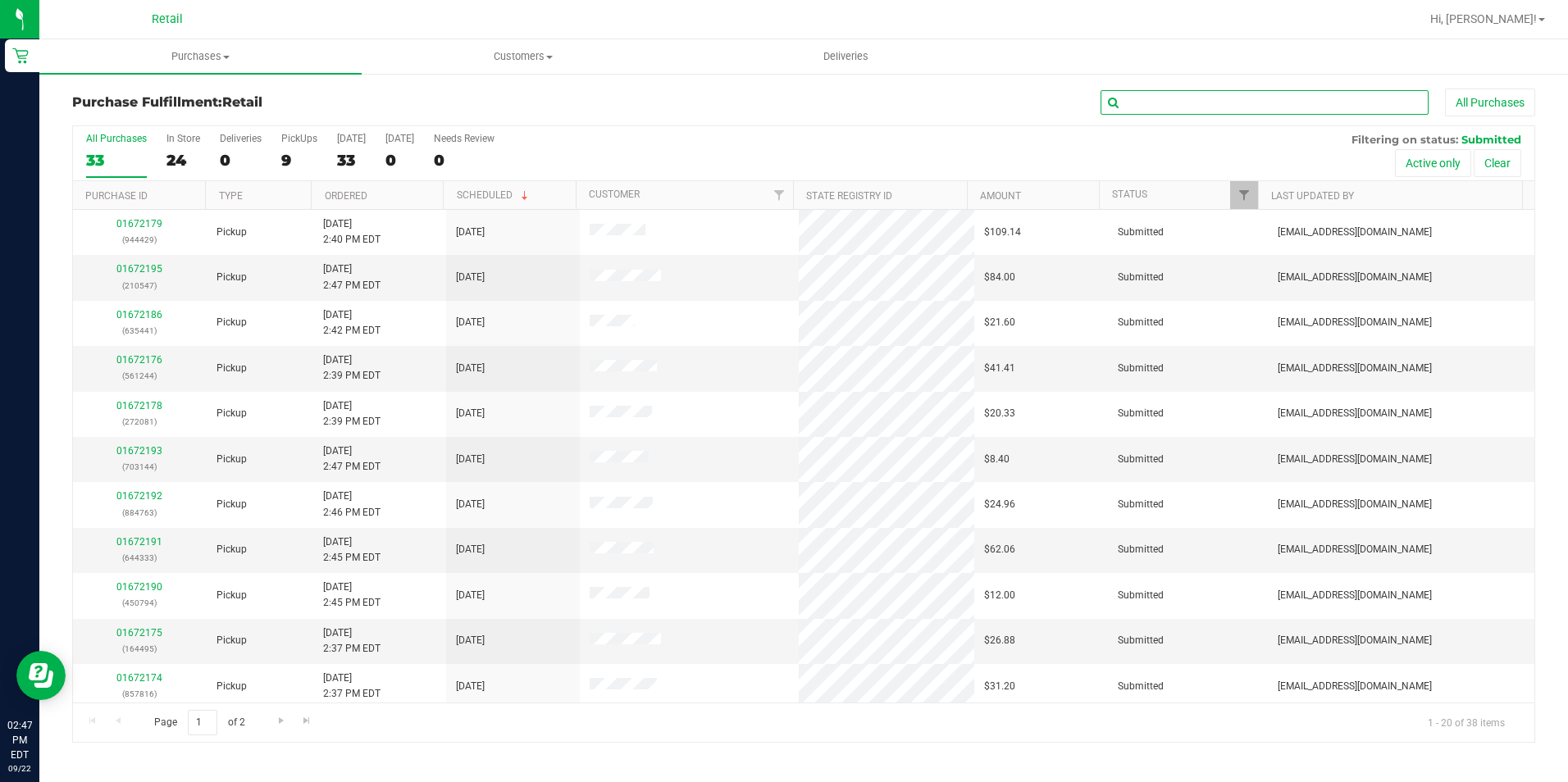
click at [1162, 104] on input "text" at bounding box center [1264, 103] width 328 height 24
type input "450794"
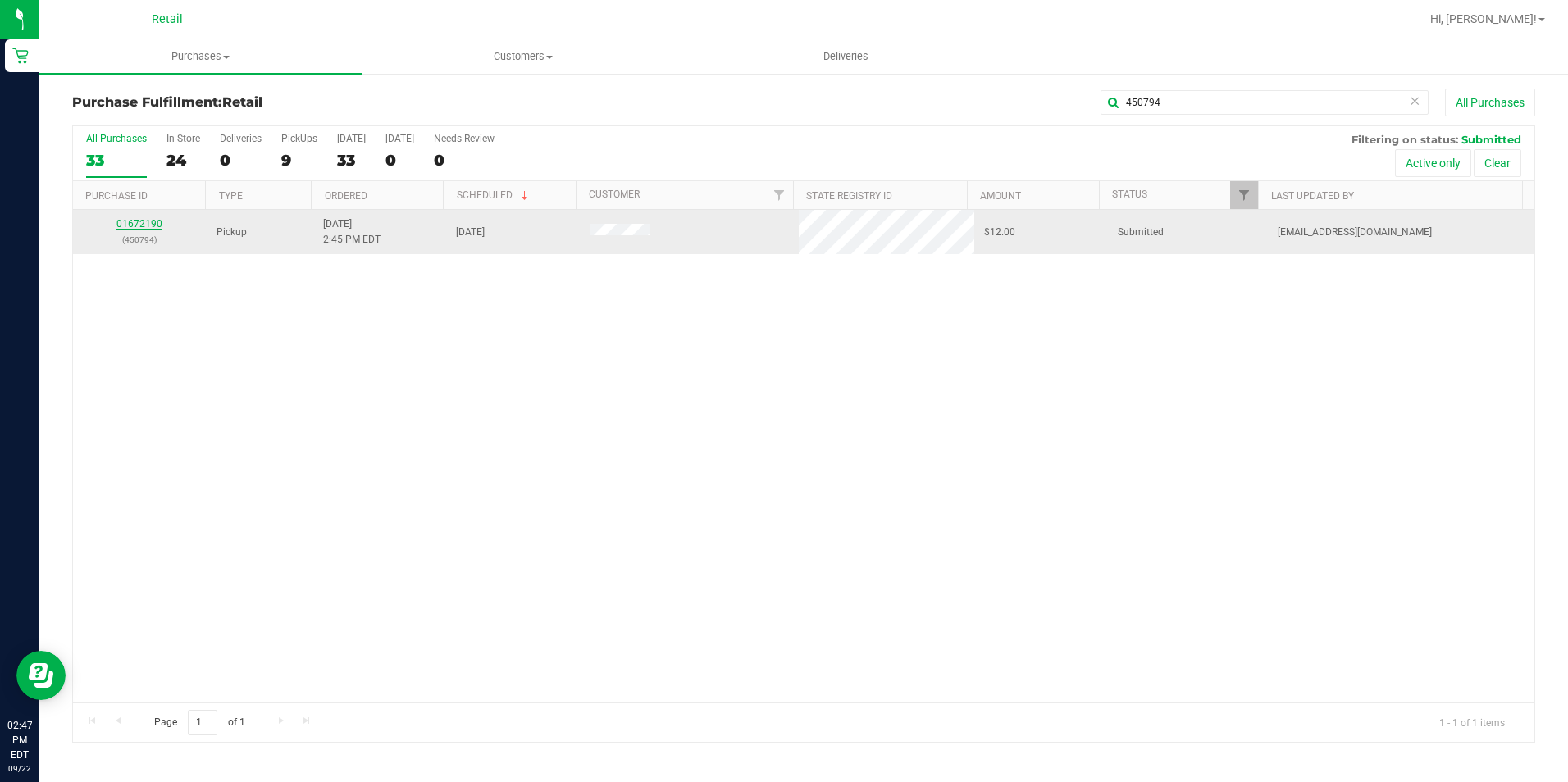
click at [132, 220] on link "01672190" at bounding box center [139, 223] width 46 height 11
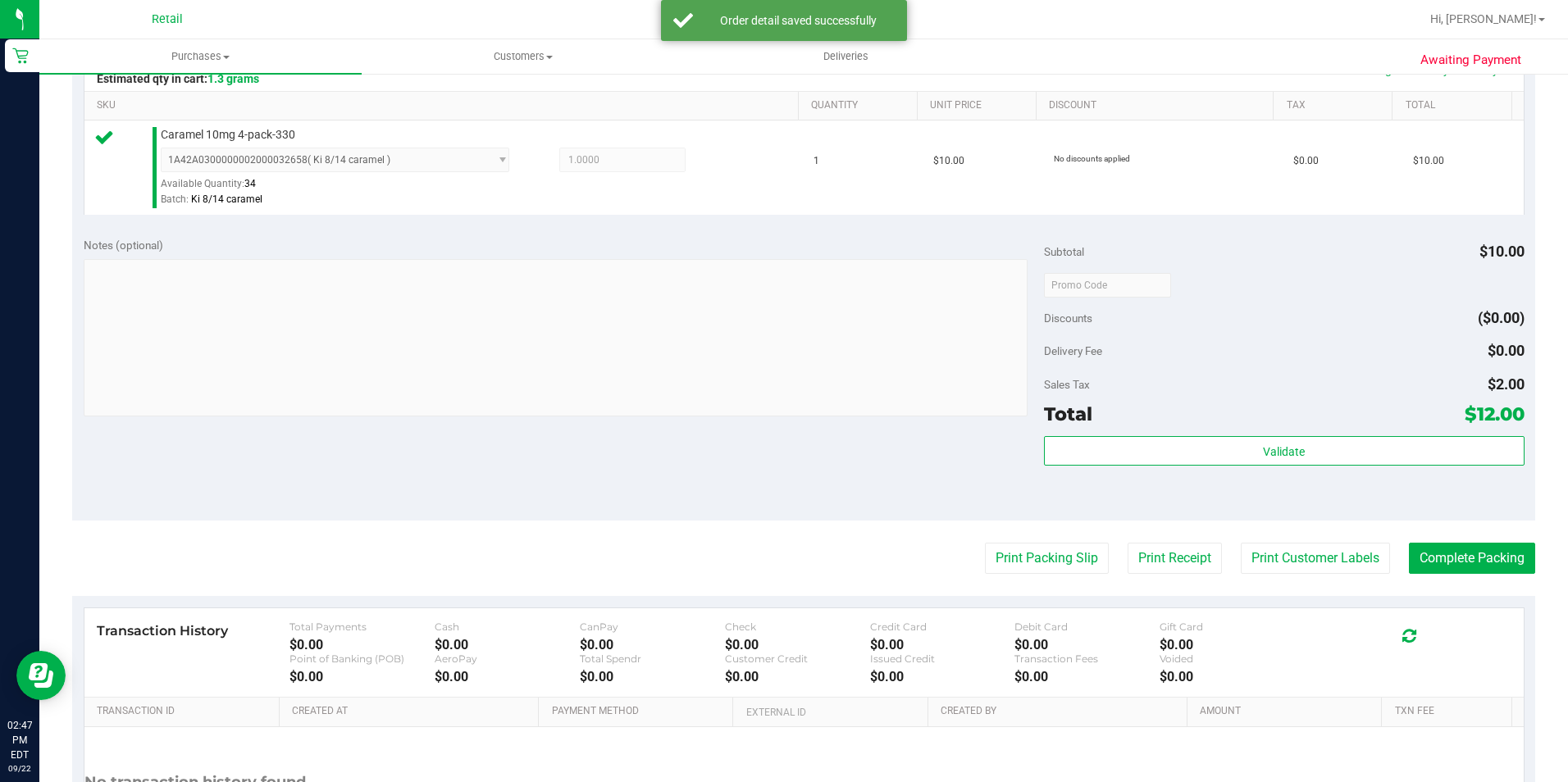
scroll to position [410, 0]
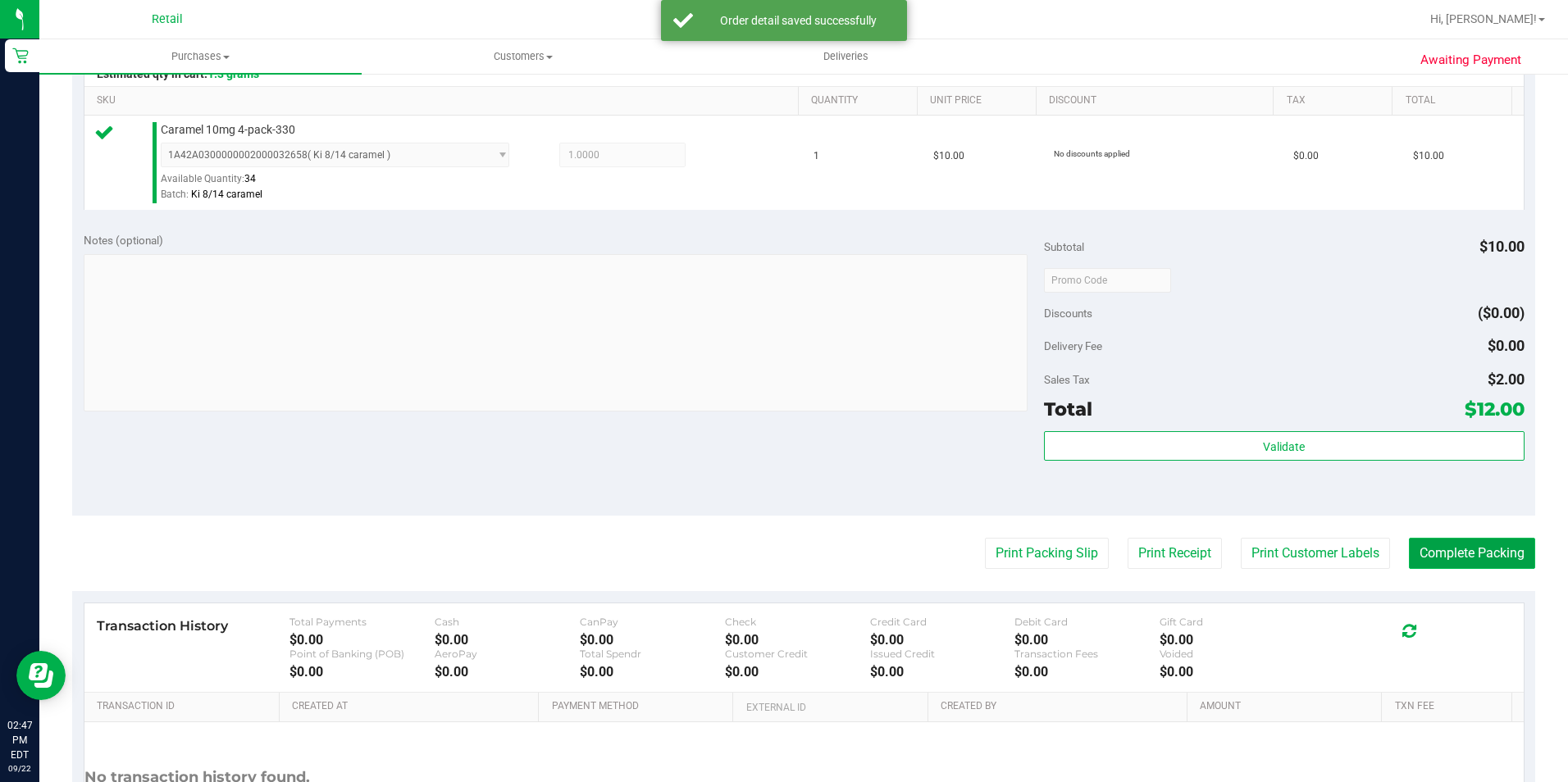
click at [1469, 552] on button "Complete Packing" at bounding box center [1472, 553] width 126 height 31
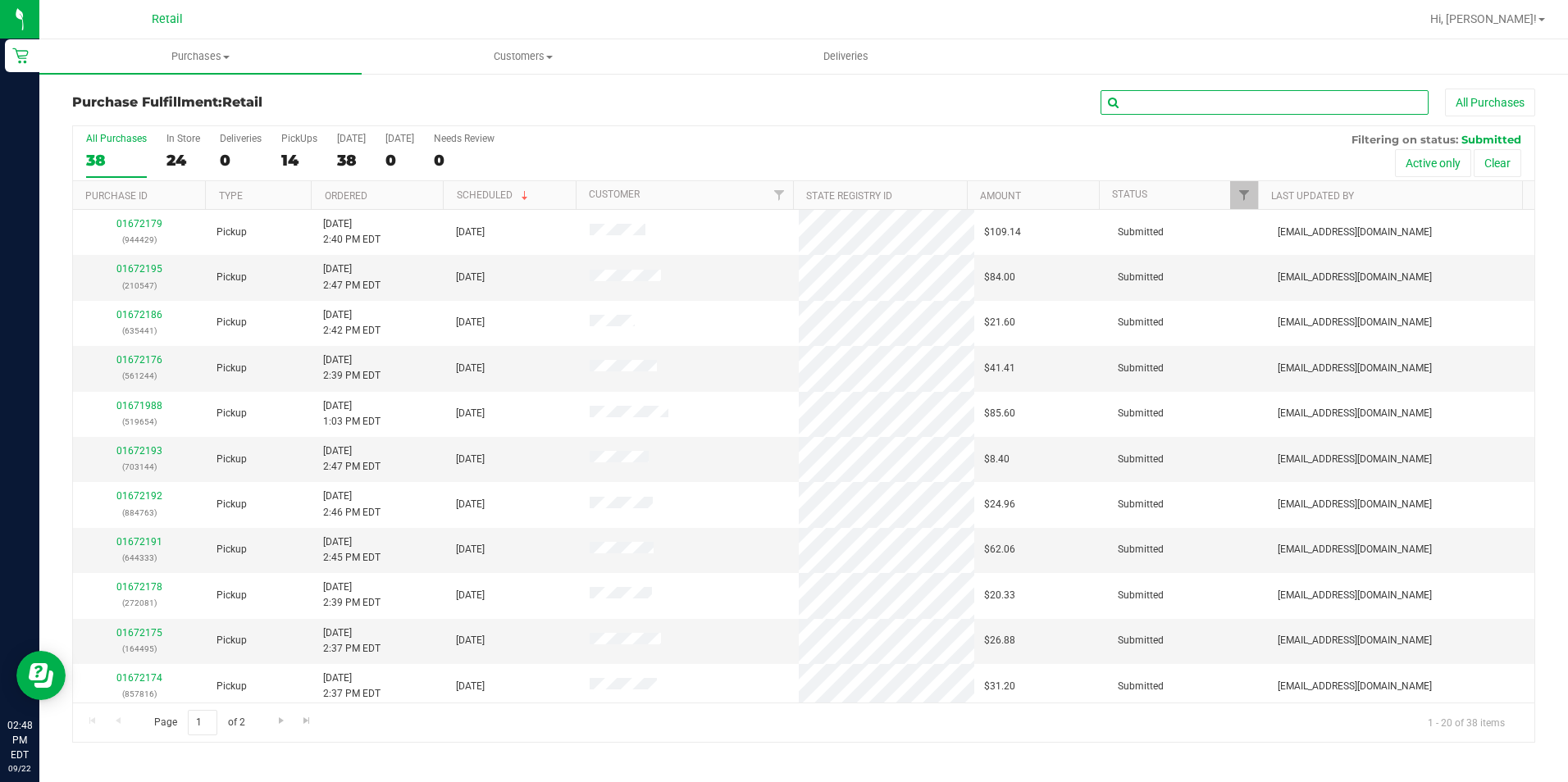
drag, startPoint x: 1218, startPoint y: 110, endPoint x: 1210, endPoint y: 105, distance: 9.4
click at [1211, 107] on input "text" at bounding box center [1264, 103] width 328 height 24
type input "272081"
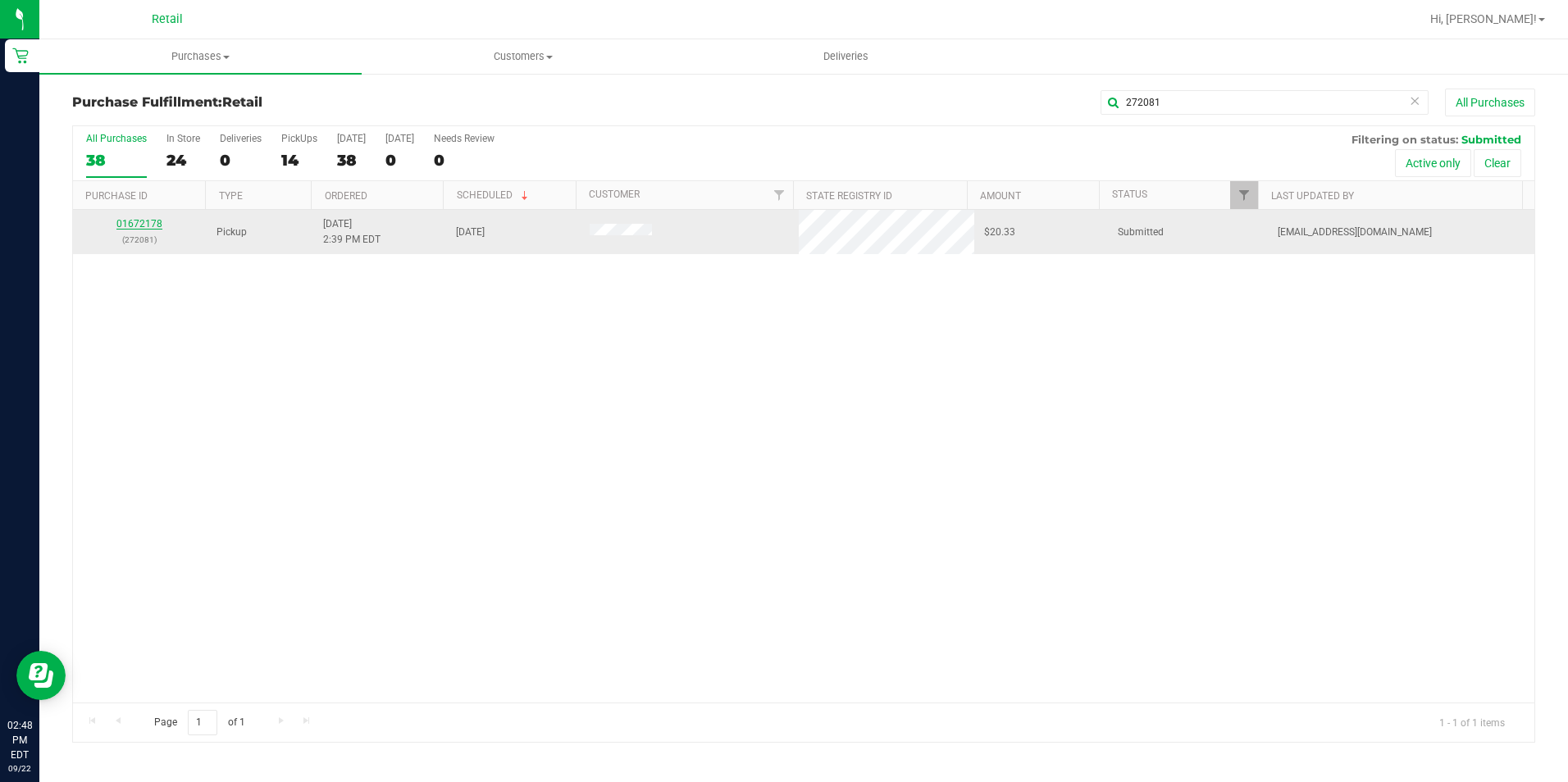
click at [137, 226] on link "01672178" at bounding box center [139, 223] width 46 height 11
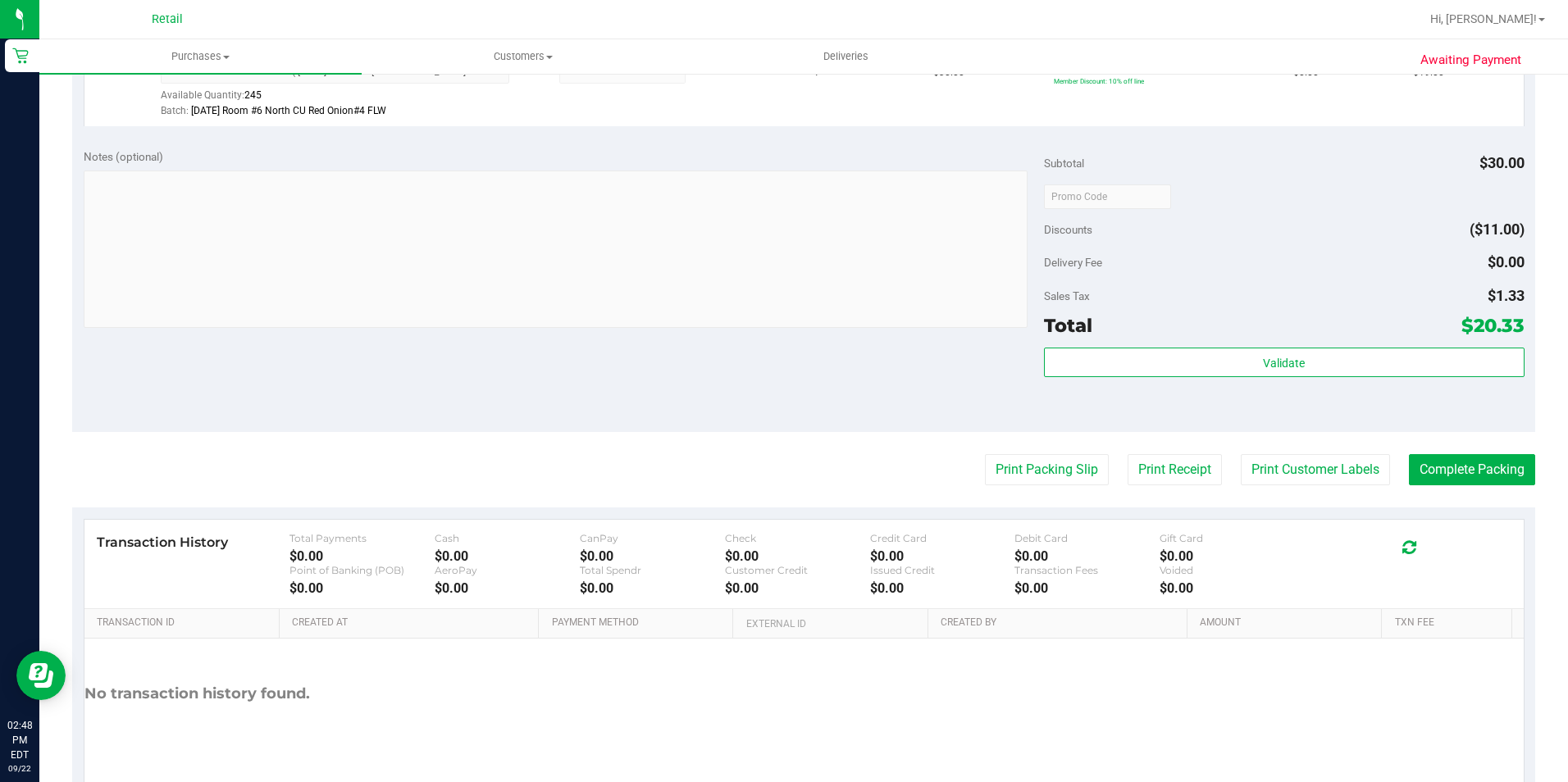
scroll to position [559, 0]
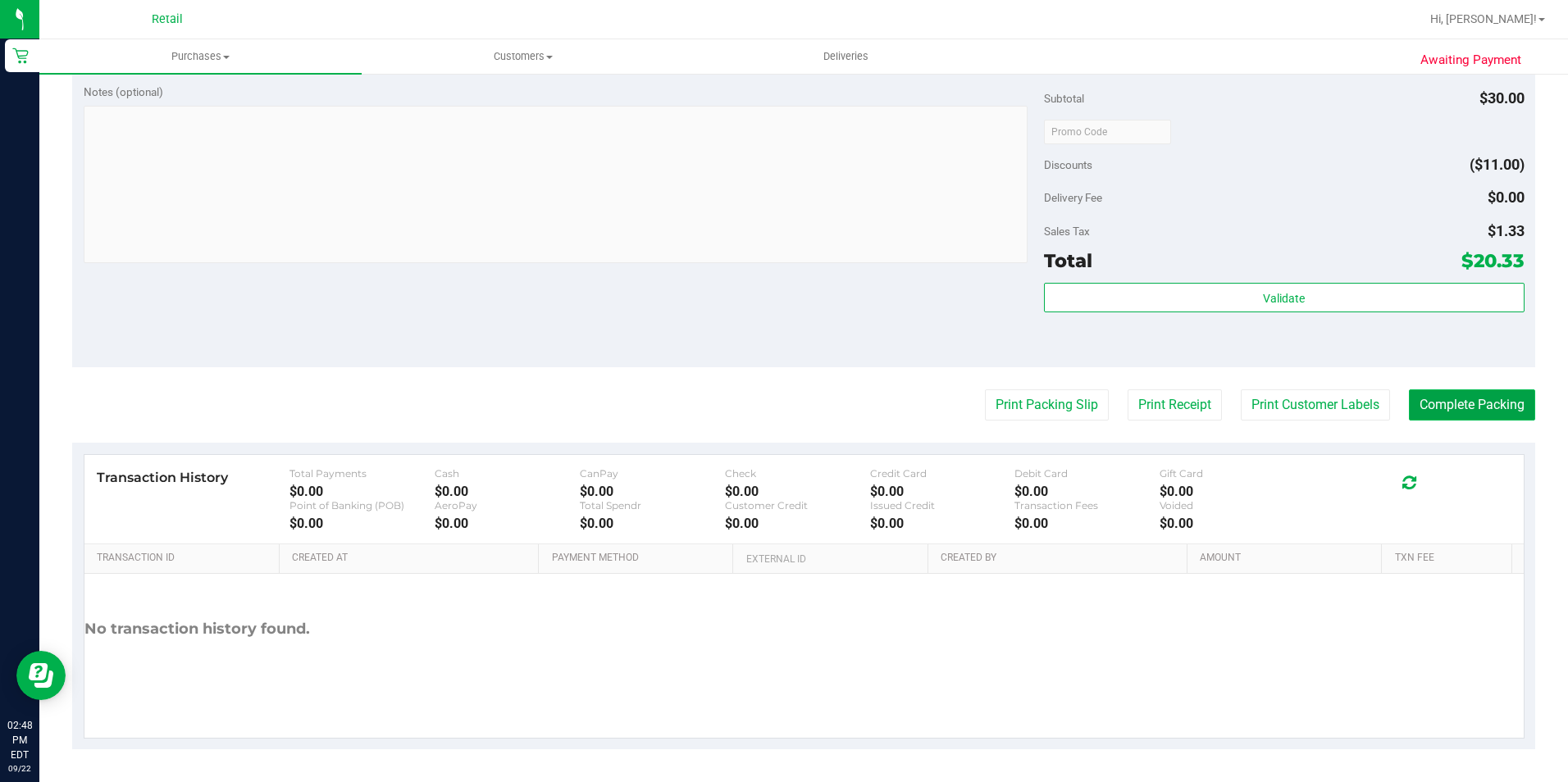
click at [1461, 413] on button "Complete Packing" at bounding box center [1472, 405] width 126 height 31
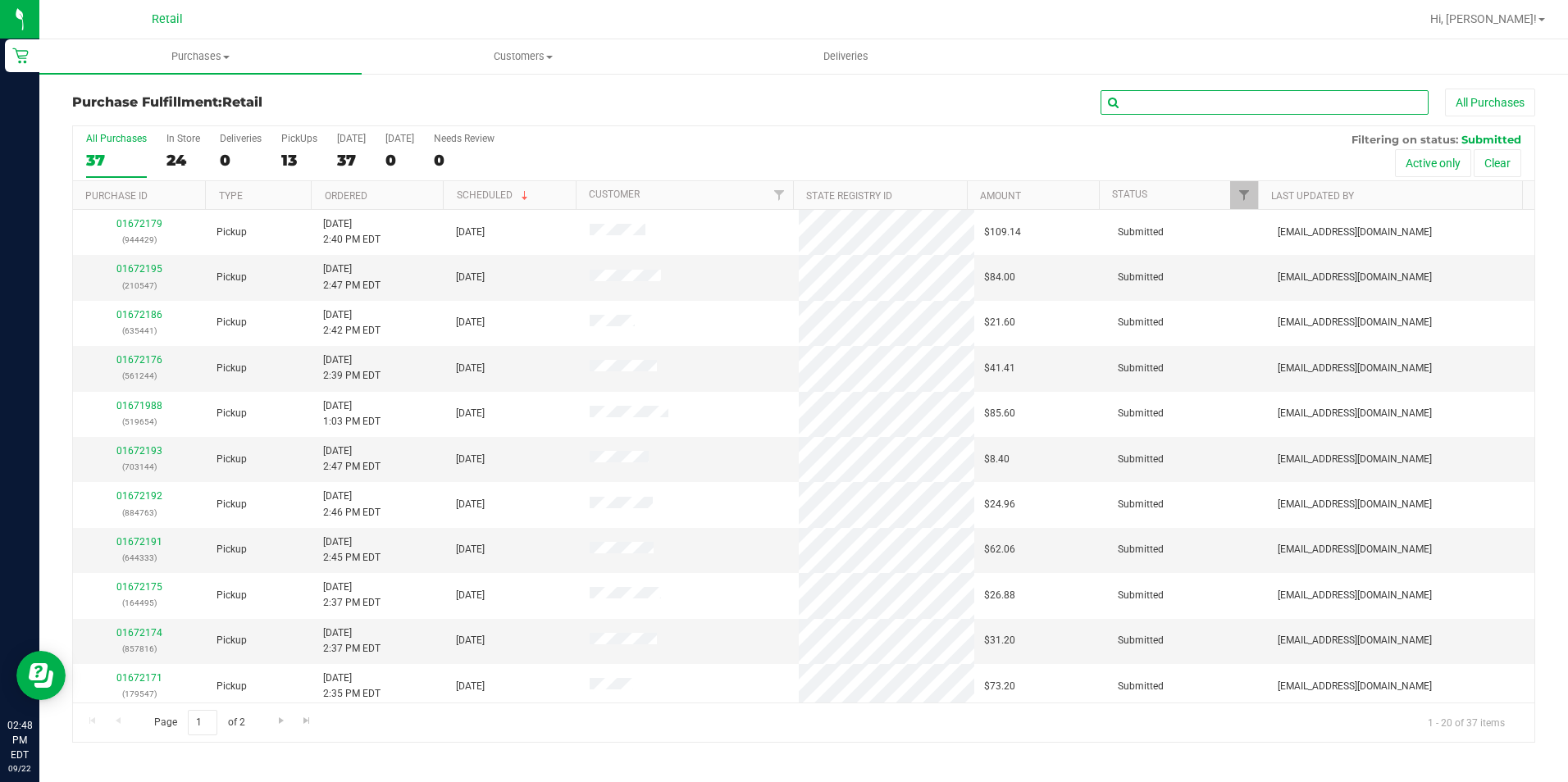
click at [1323, 107] on input "text" at bounding box center [1264, 103] width 328 height 24
type input "635441"
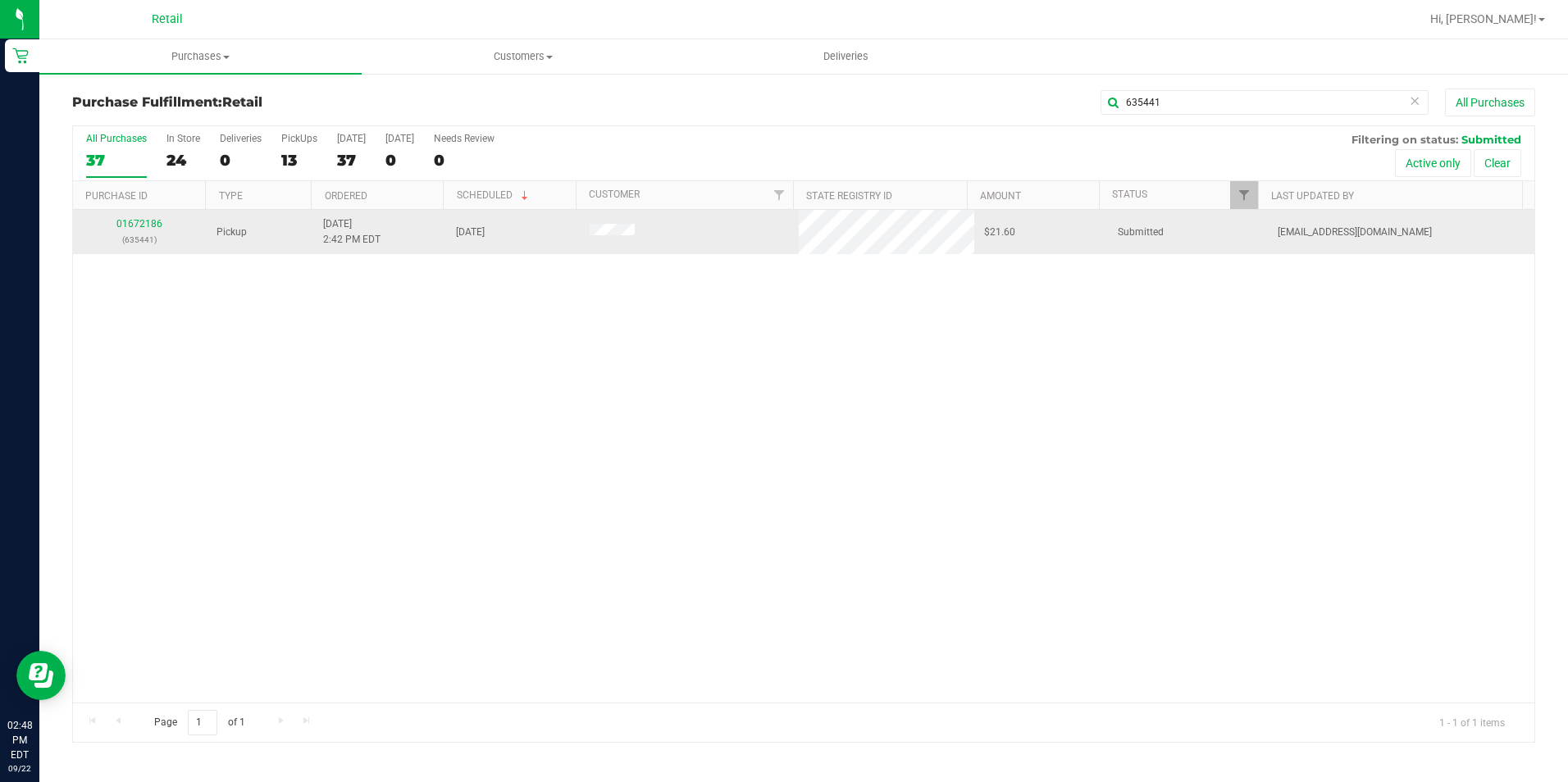
click at [141, 232] on div "01672186 (635441)" at bounding box center [140, 232] width 114 height 31
click at [130, 223] on link "01672186" at bounding box center [139, 223] width 46 height 11
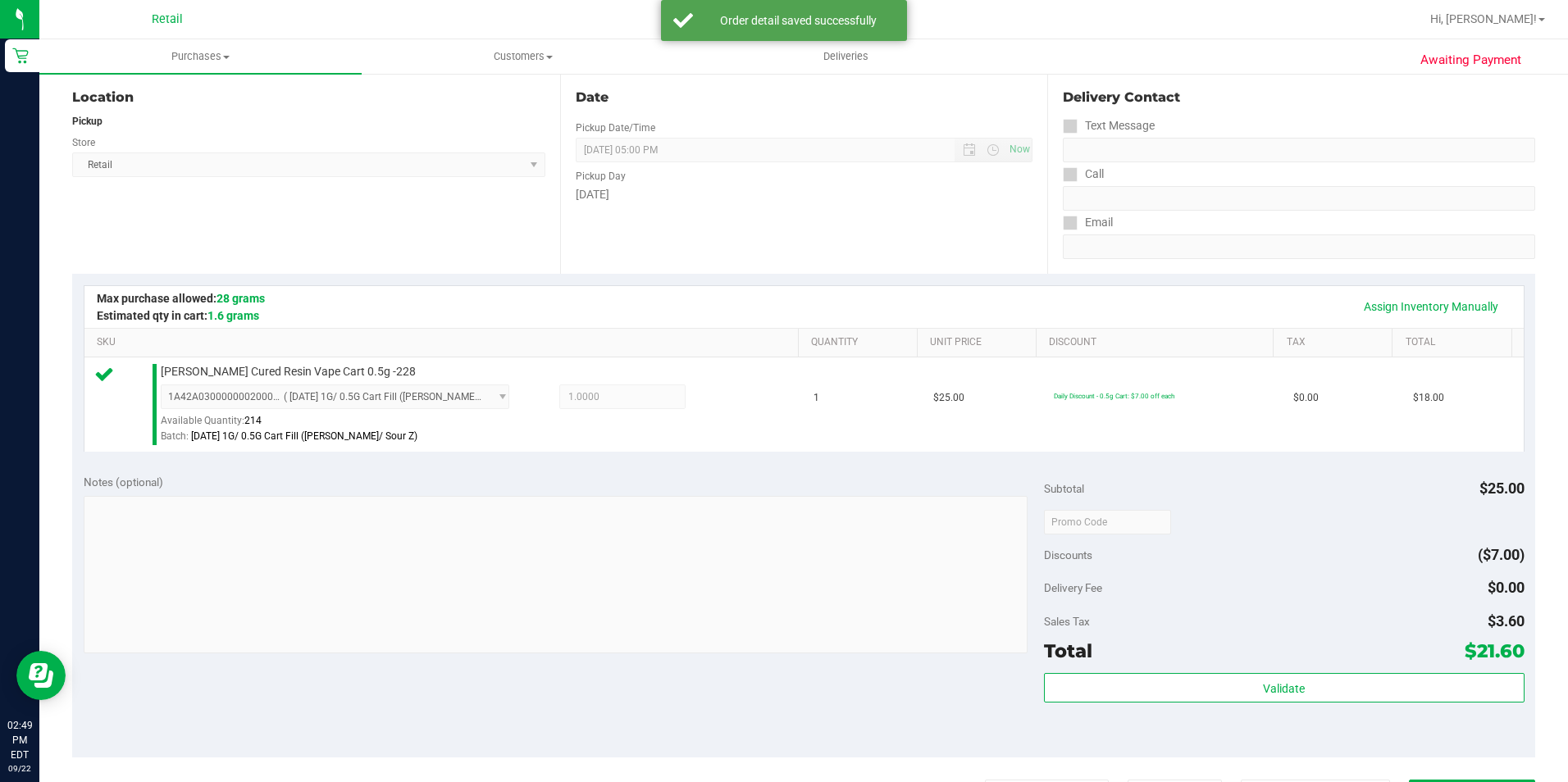
scroll to position [410, 0]
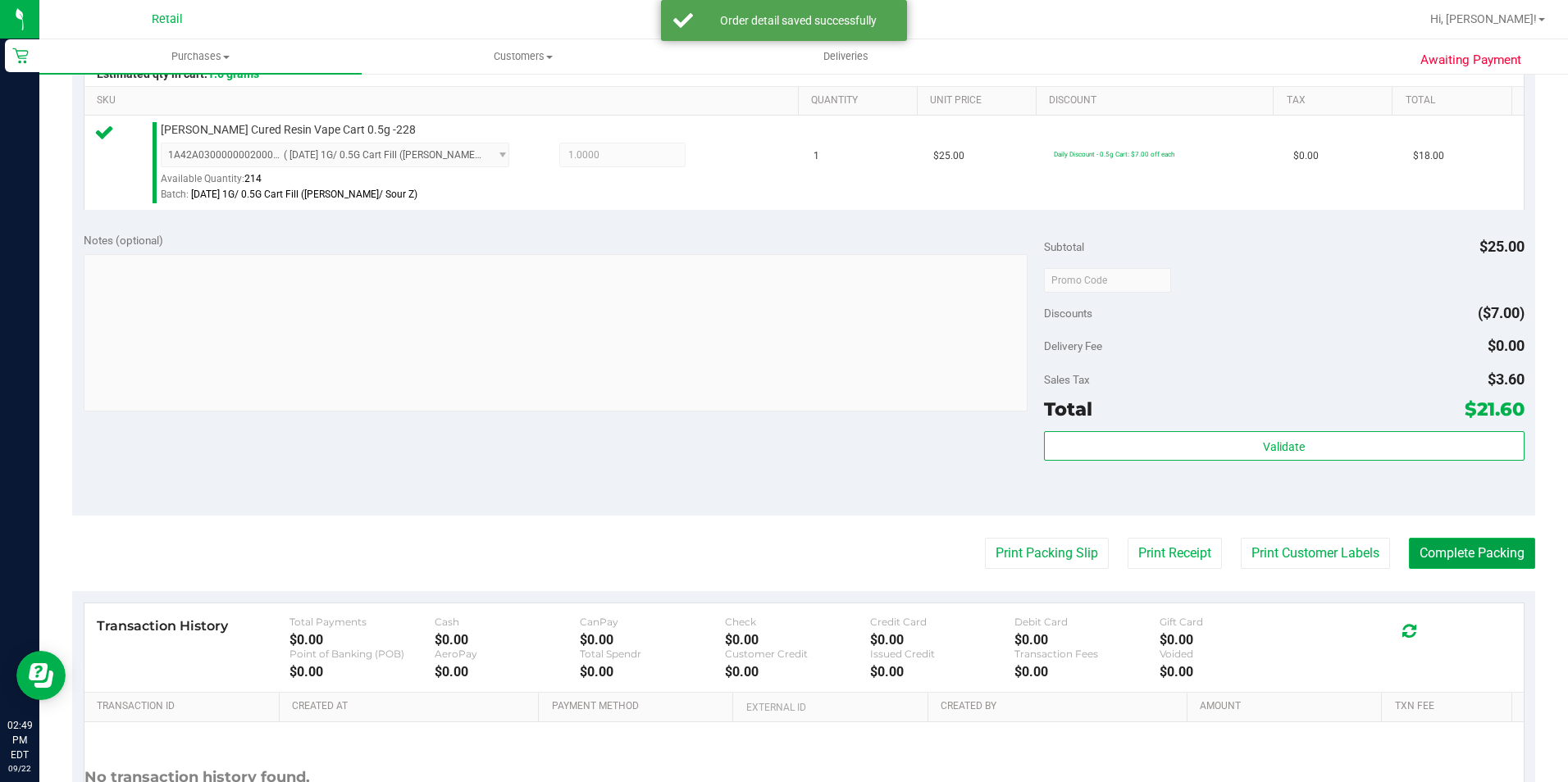
click at [1501, 568] on button "Complete Packing" at bounding box center [1472, 553] width 126 height 31
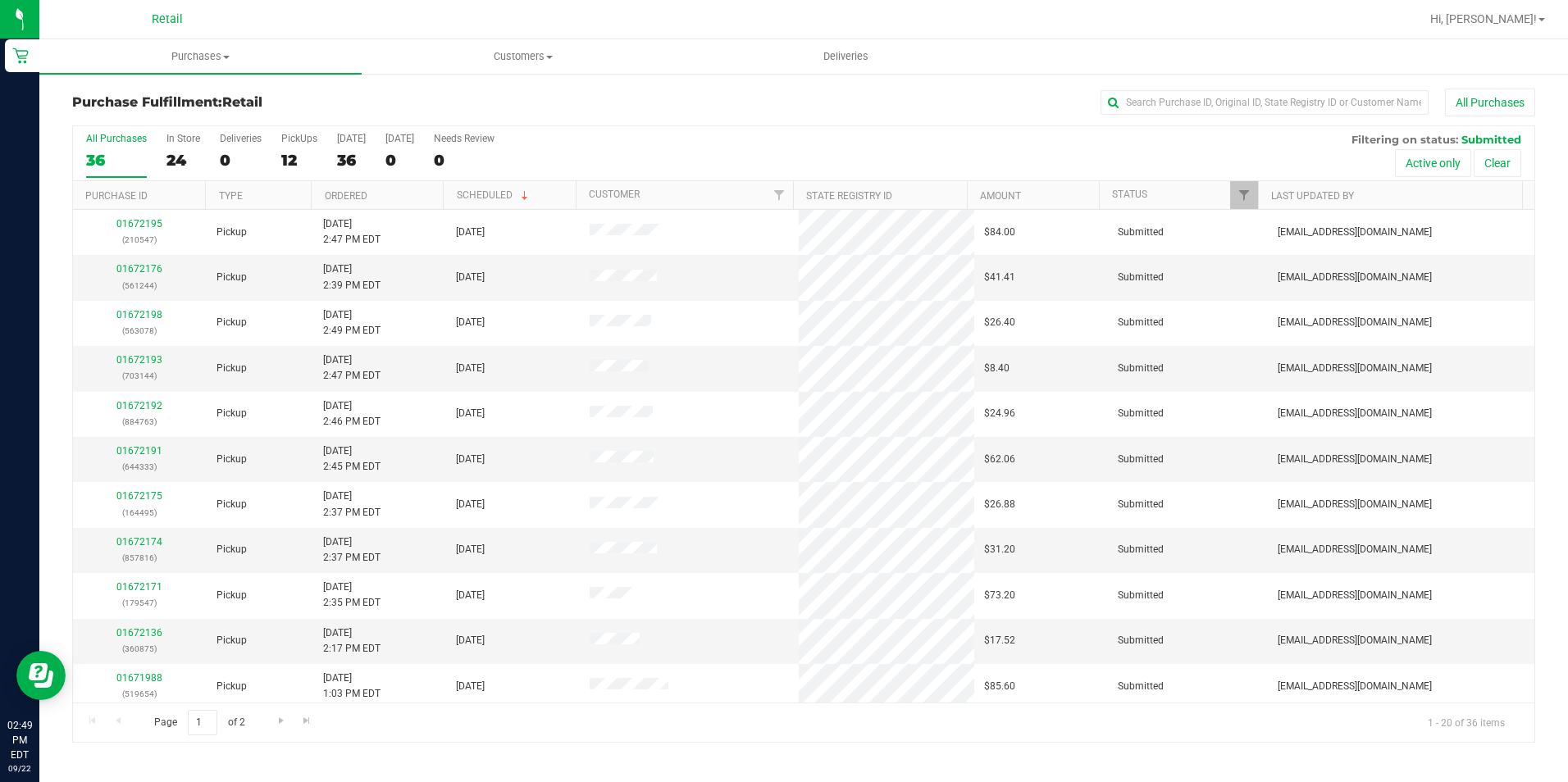
click at [1272, 83] on div "Purchase Fulfillment: Retail All Purchases All Purchases 36 In Store 24 Deliver…" at bounding box center [804, 416] width 1529 height 688
click at [1253, 92] on input "text" at bounding box center [1264, 103] width 328 height 24
type input "644333"
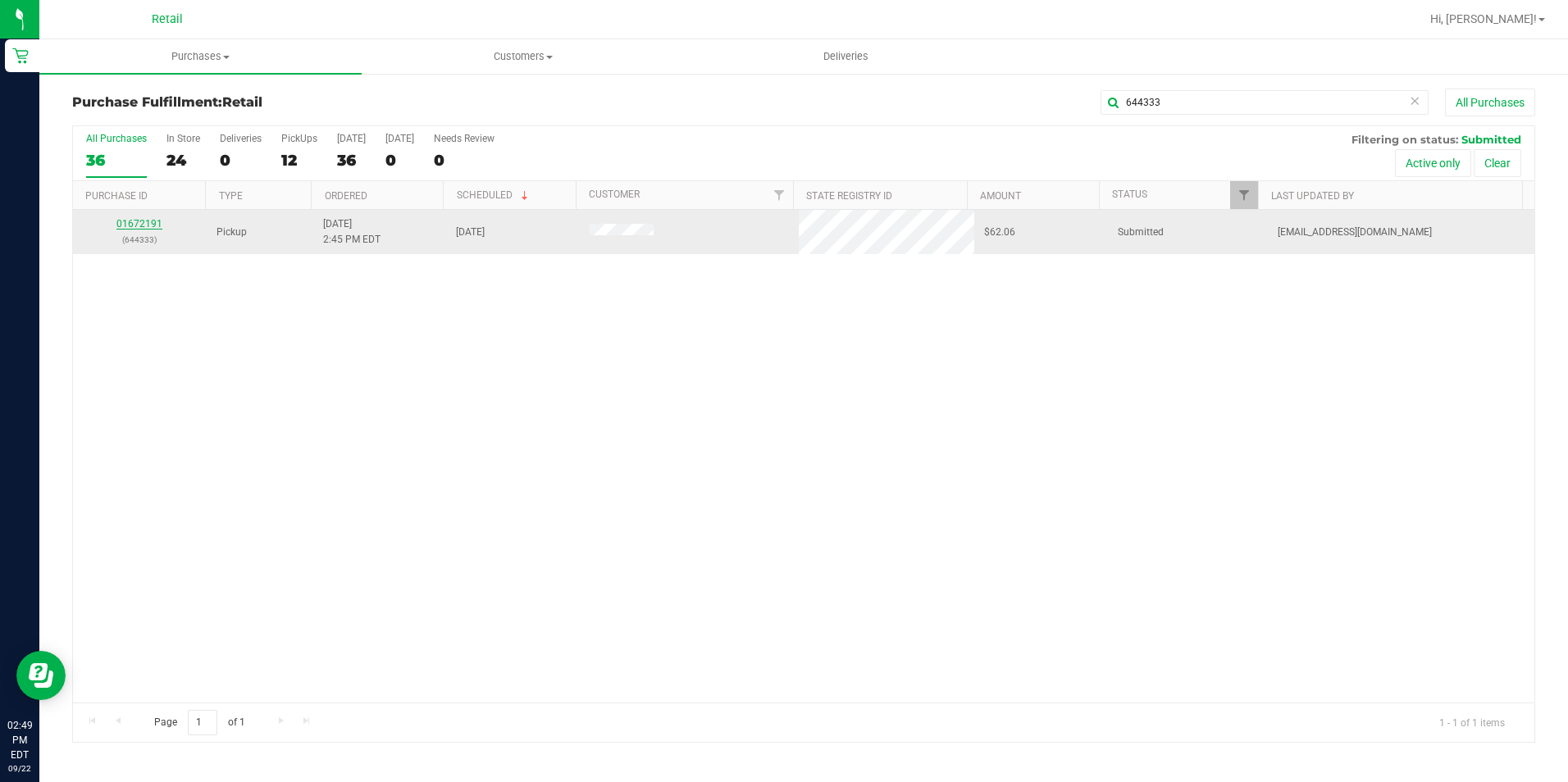
click at [125, 226] on link "01672191" at bounding box center [139, 223] width 46 height 11
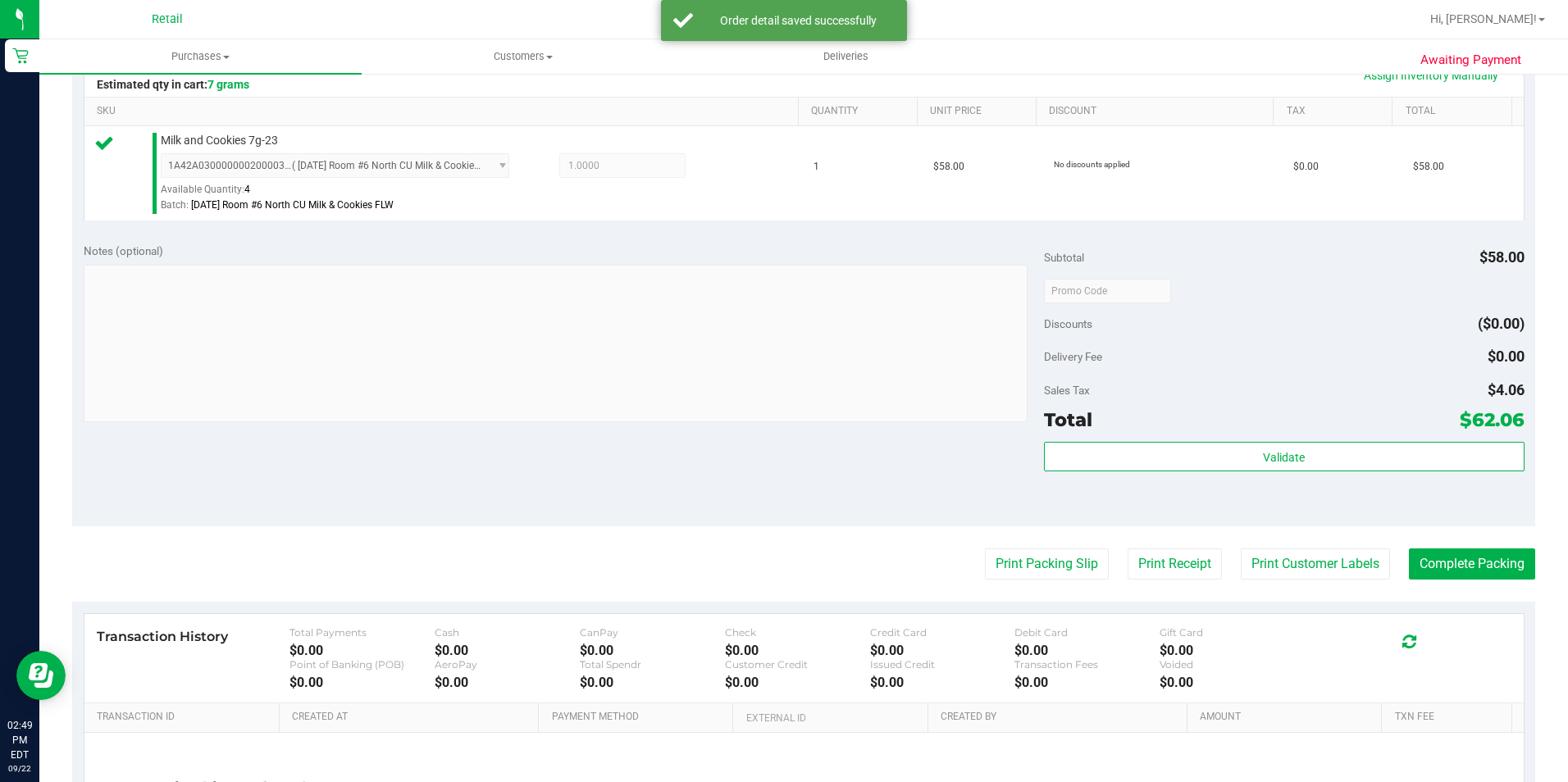
scroll to position [410, 0]
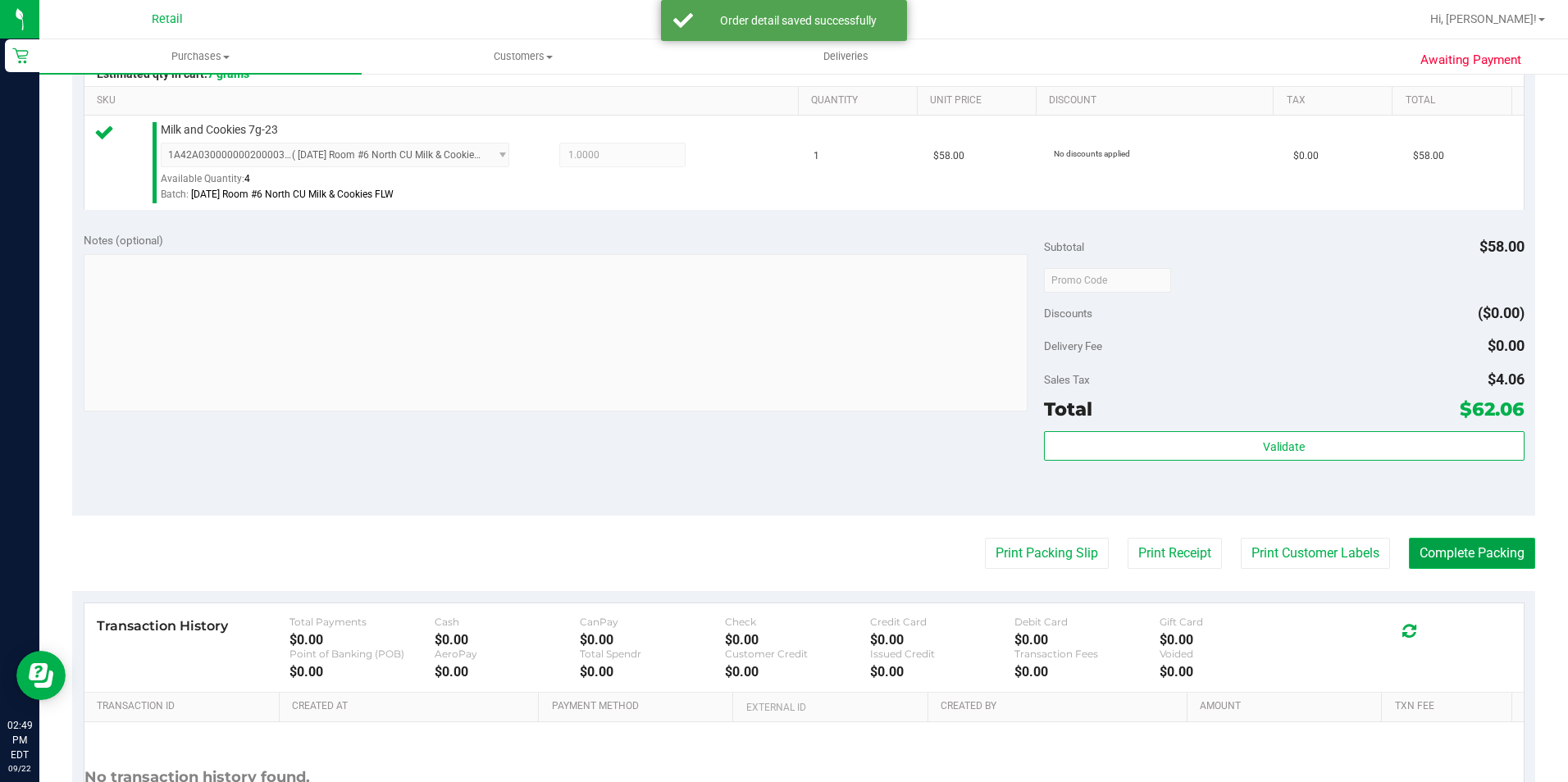
click at [1432, 539] on button "Complete Packing" at bounding box center [1472, 553] width 126 height 31
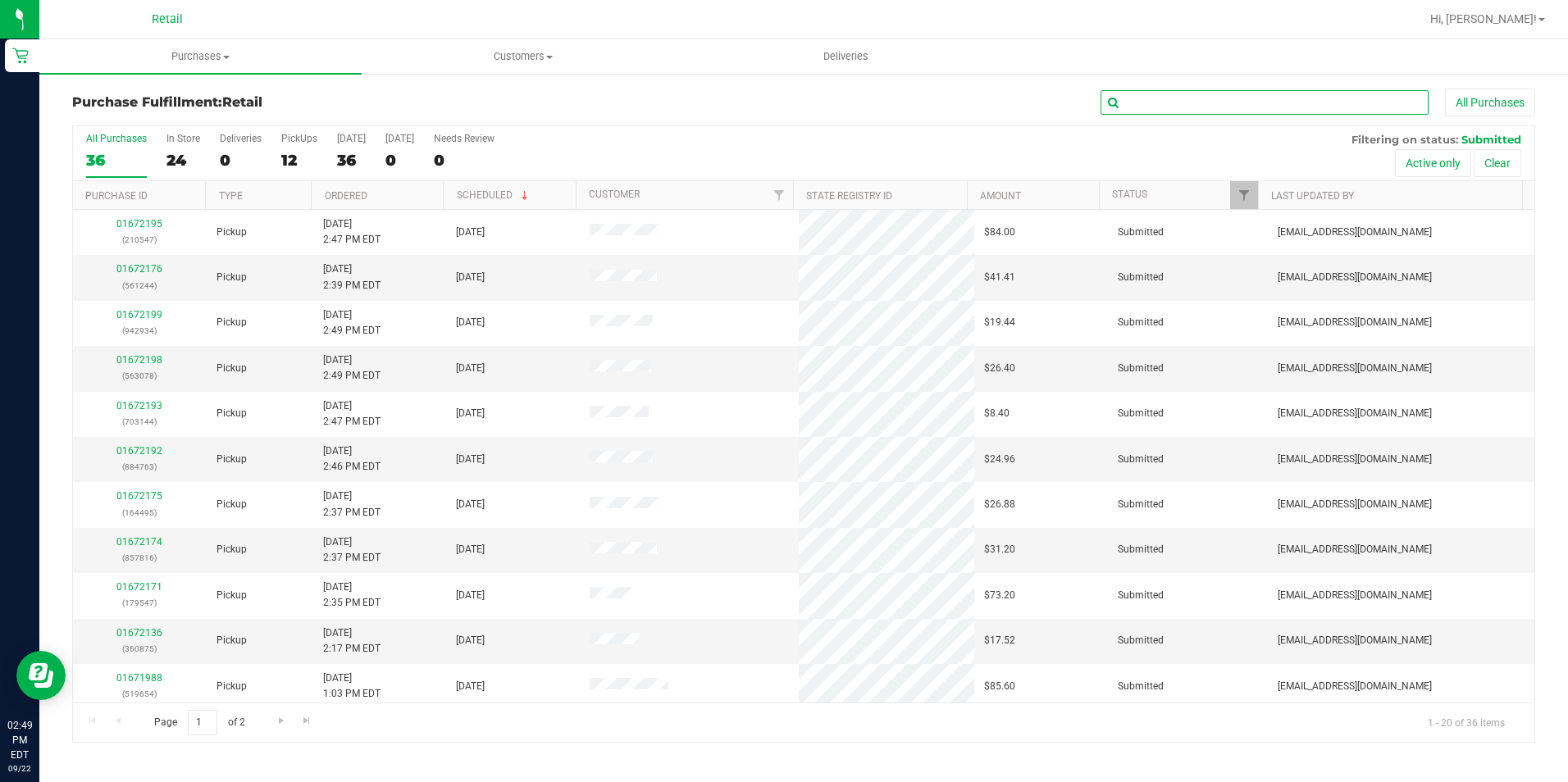
click at [1291, 94] on input "text" at bounding box center [1264, 103] width 328 height 24
type input "179547"
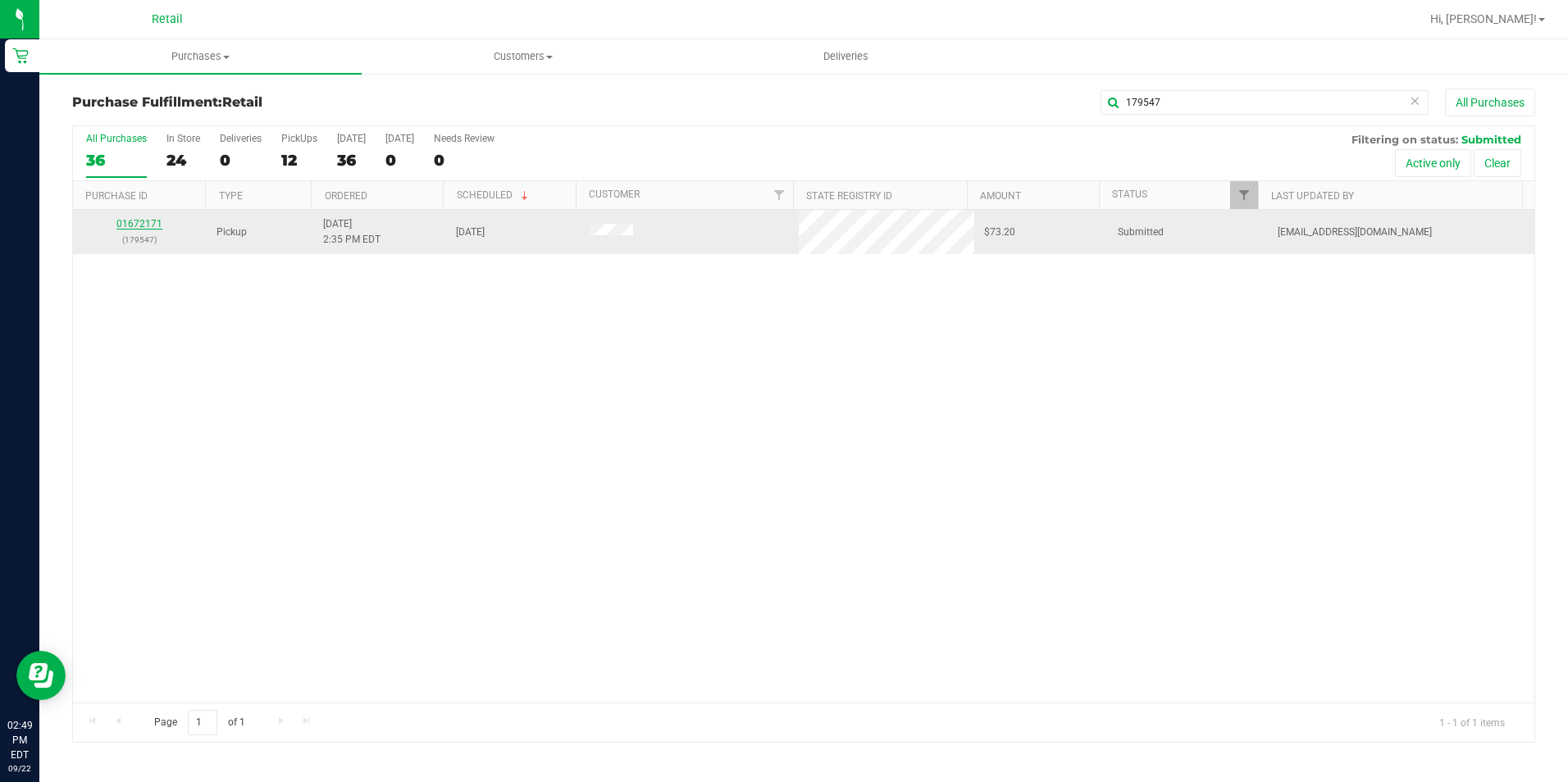
click at [144, 220] on link "01672171" at bounding box center [139, 223] width 46 height 11
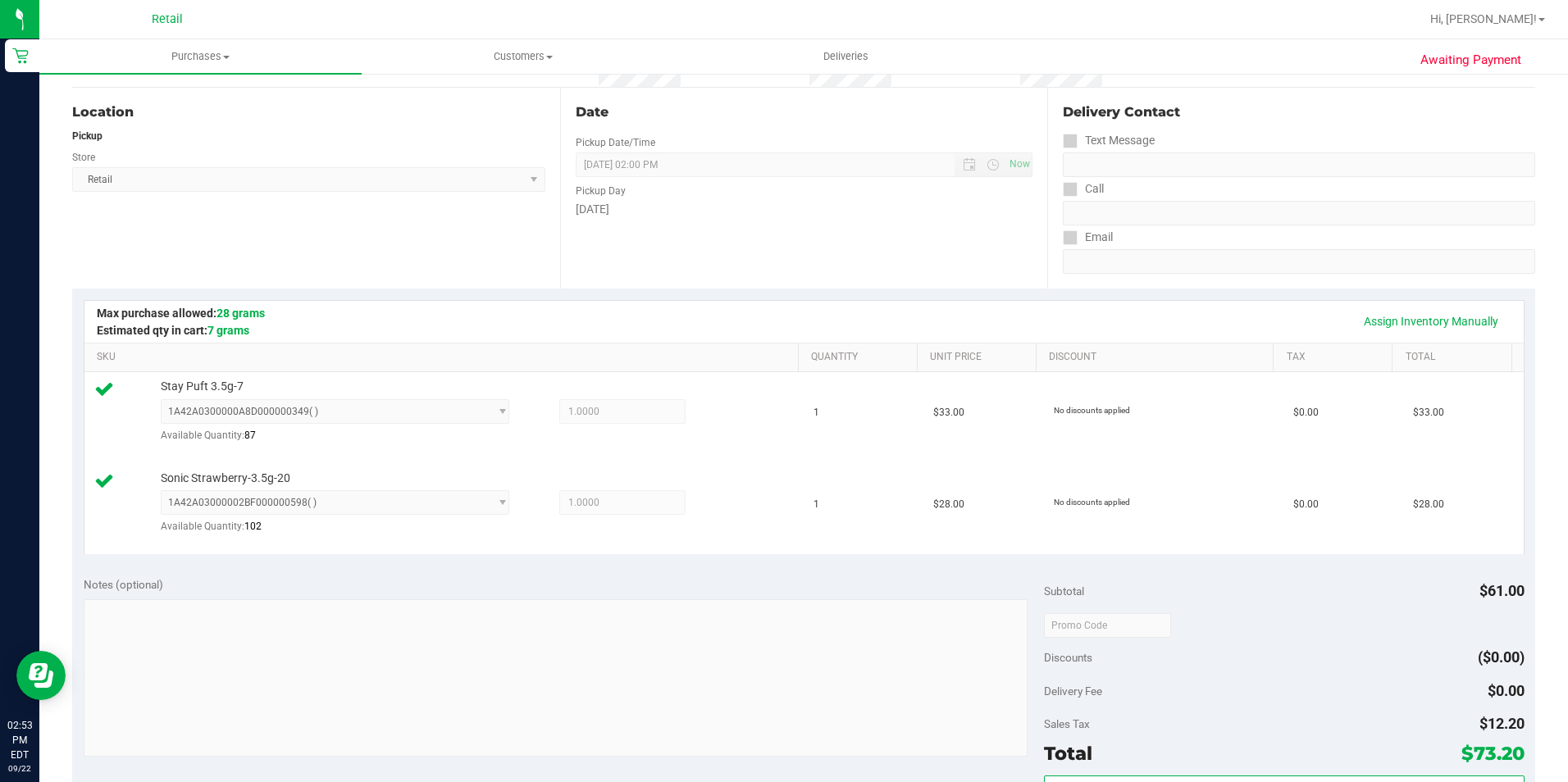
scroll to position [328, 0]
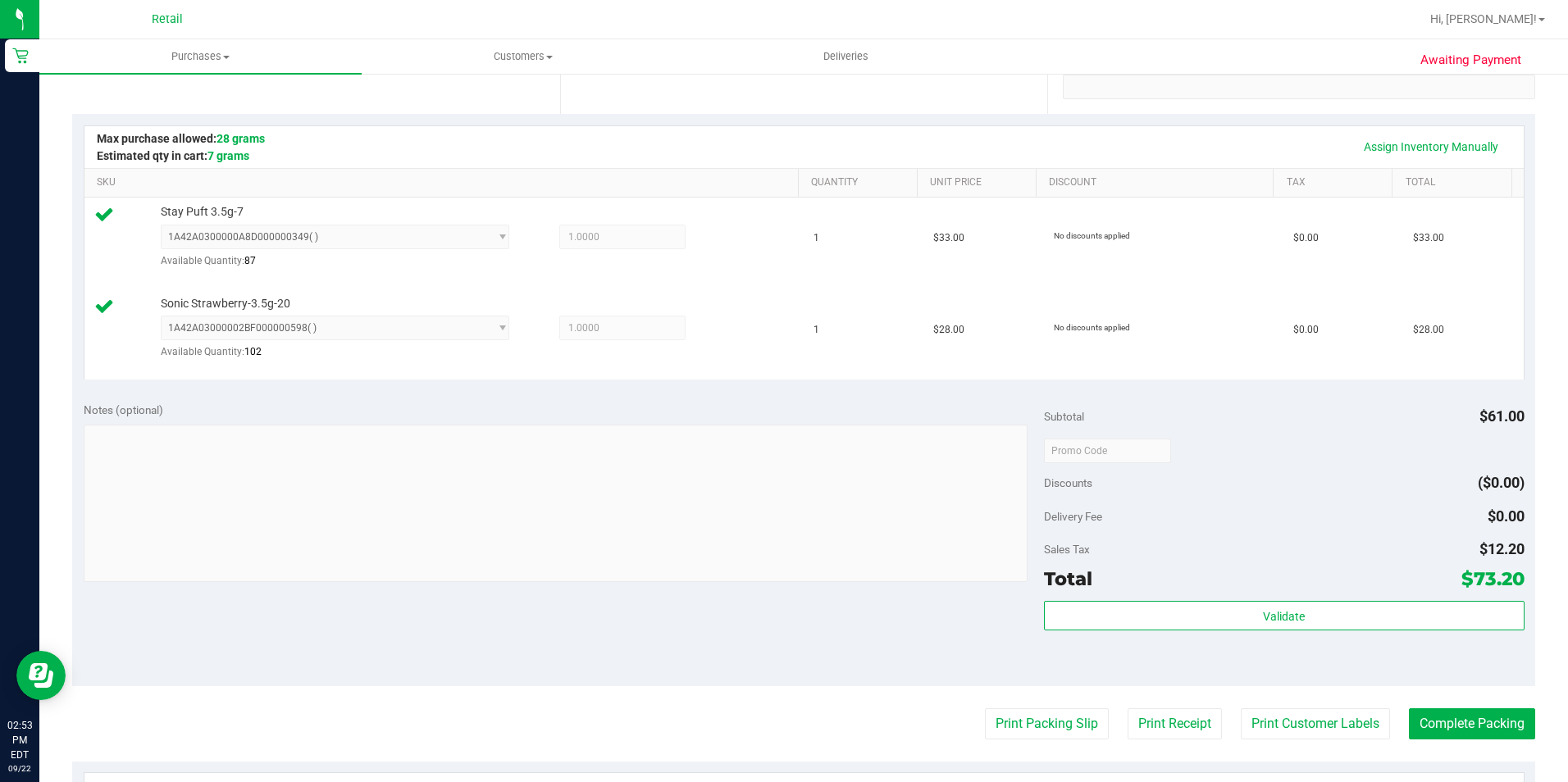
drag, startPoint x: 1461, startPoint y: 755, endPoint x: 1457, endPoint y: 745, distance: 10.8
click at [1461, 755] on purchase-details "Back Edit Purchase Cancel Purchase View Profile # 01672171 Med | Rec METRC ID: …" at bounding box center [804, 415] width 1463 height 1308
click at [1456, 741] on purchase-details "Back Edit Purchase Cancel Purchase View Profile # 01672171 Med | Rec METRC ID: …" at bounding box center [804, 415] width 1463 height 1308
click at [1469, 735] on button "Complete Packing" at bounding box center [1472, 723] width 126 height 31
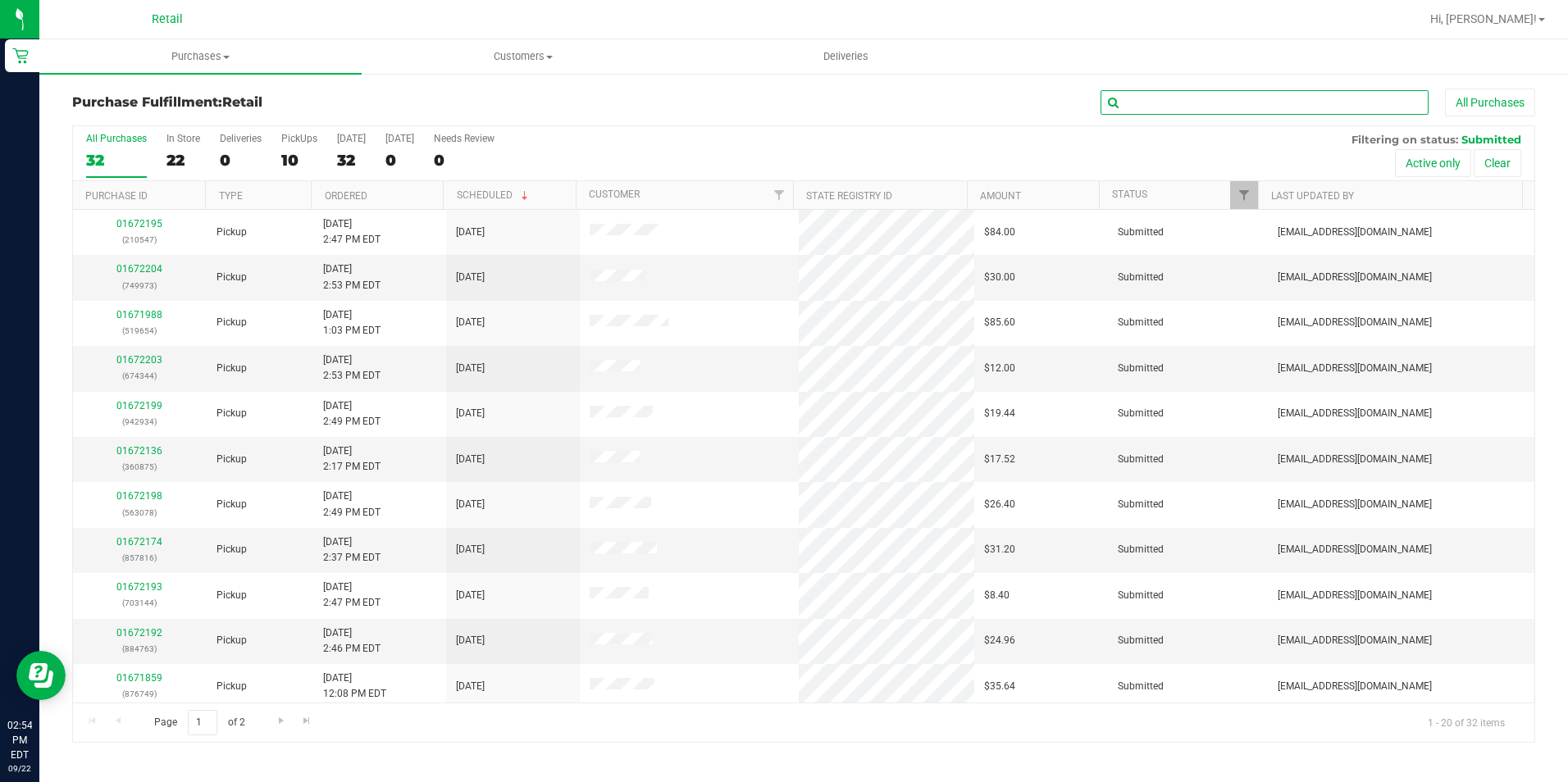
click at [1178, 91] on input "text" at bounding box center [1264, 103] width 328 height 24
type input "210547"
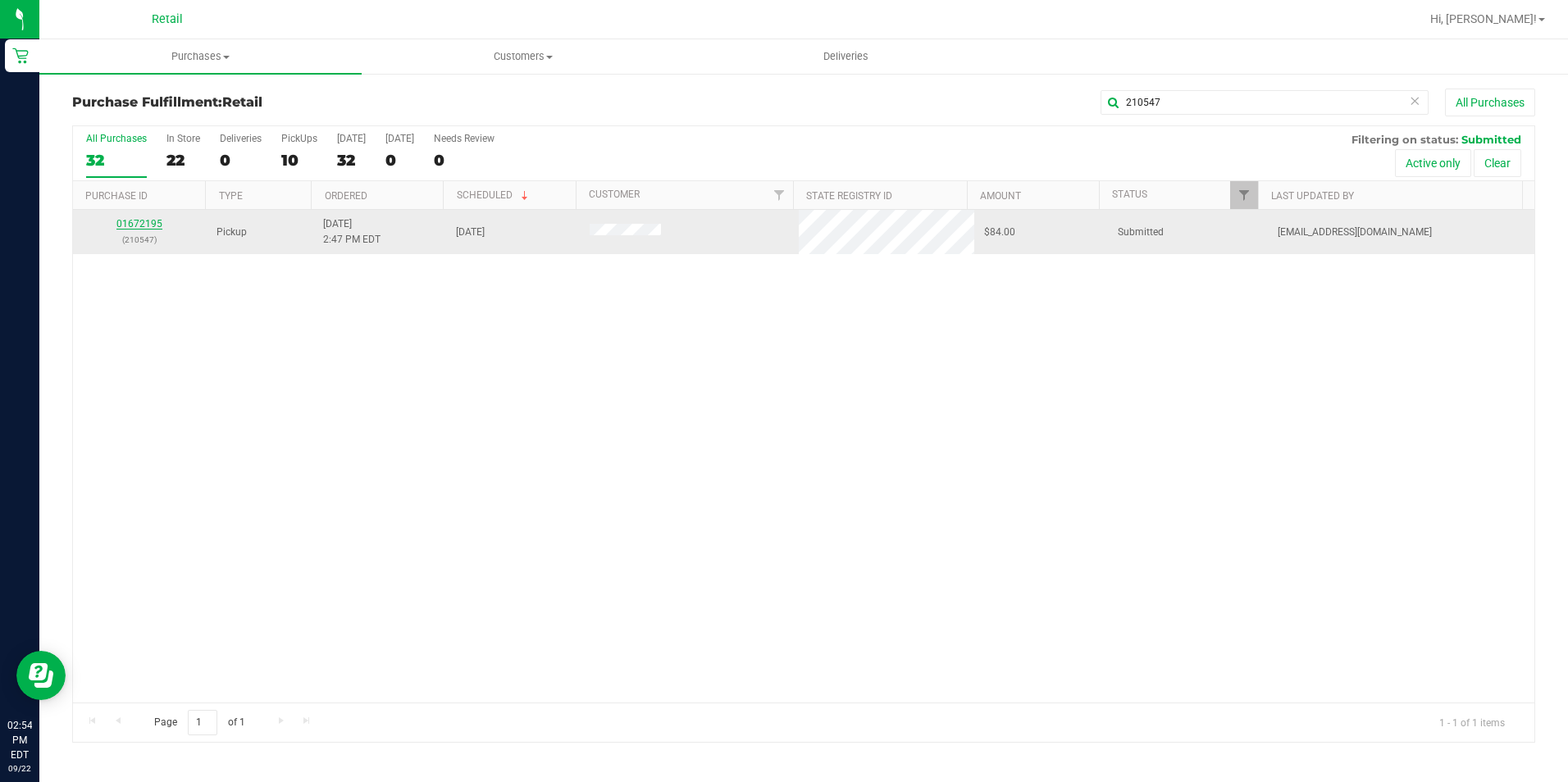
click at [141, 224] on link "01672195" at bounding box center [139, 223] width 46 height 11
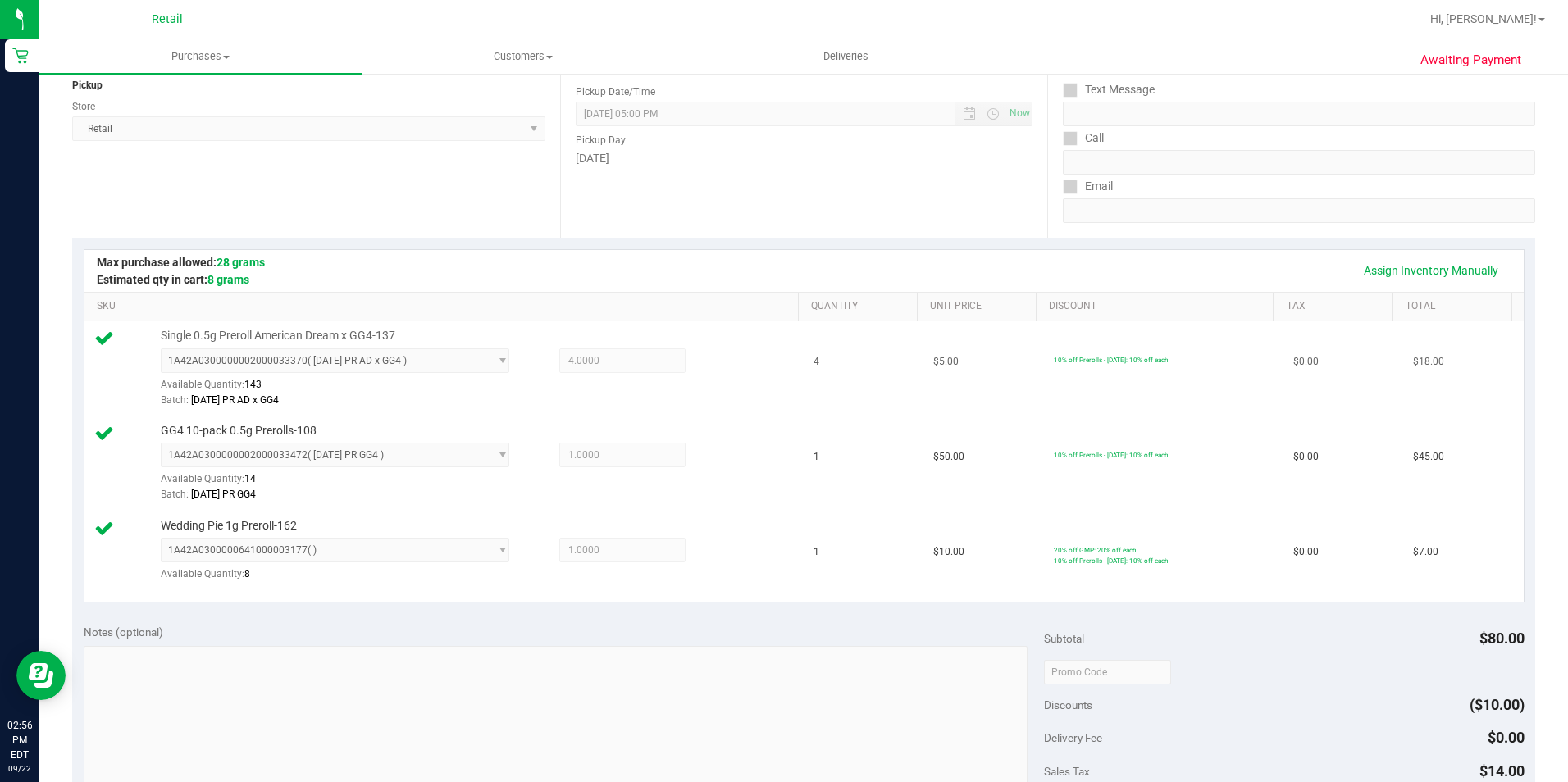
scroll to position [492, 0]
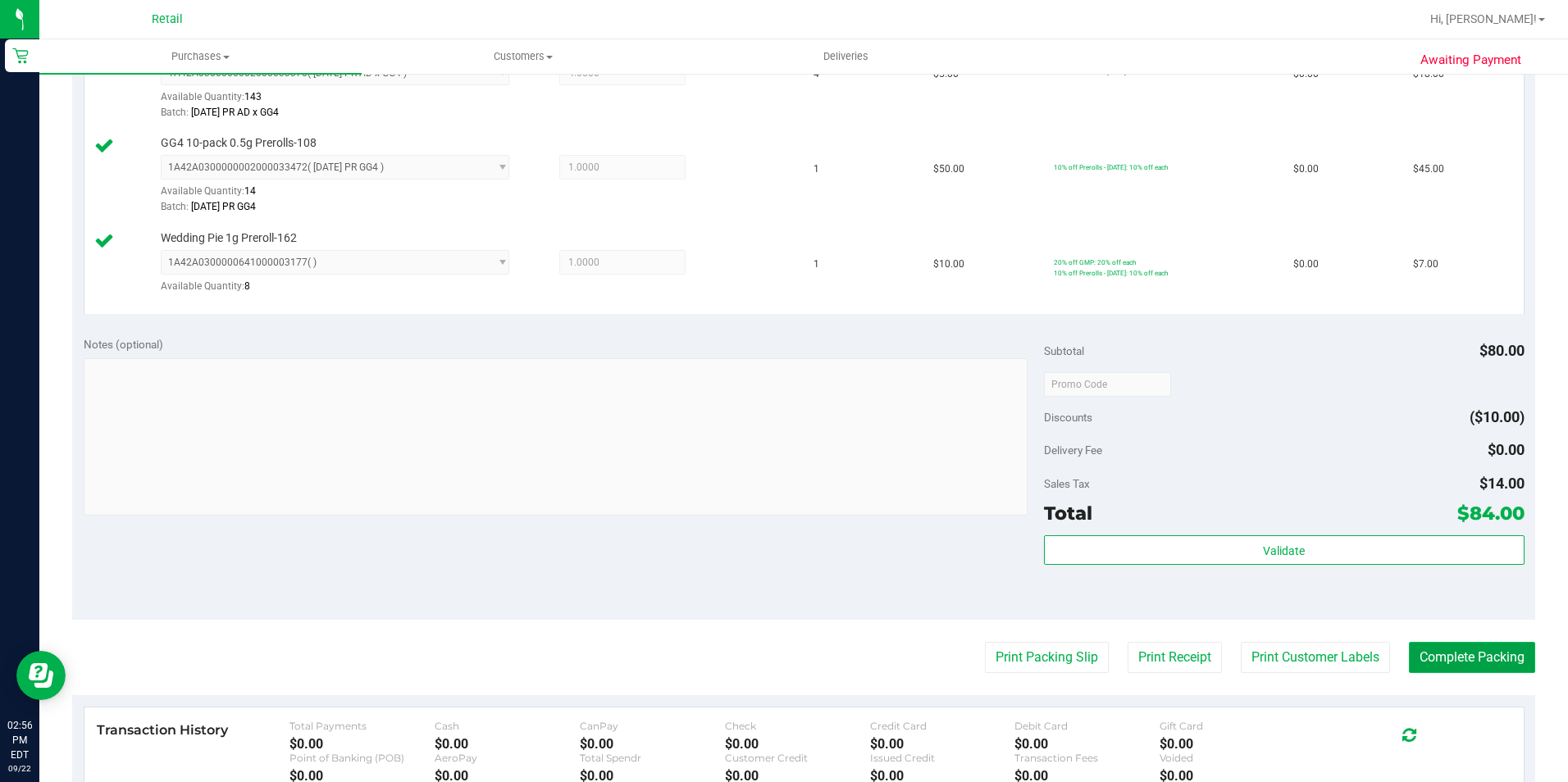
click at [1505, 648] on button "Complete Packing" at bounding box center [1472, 657] width 126 height 31
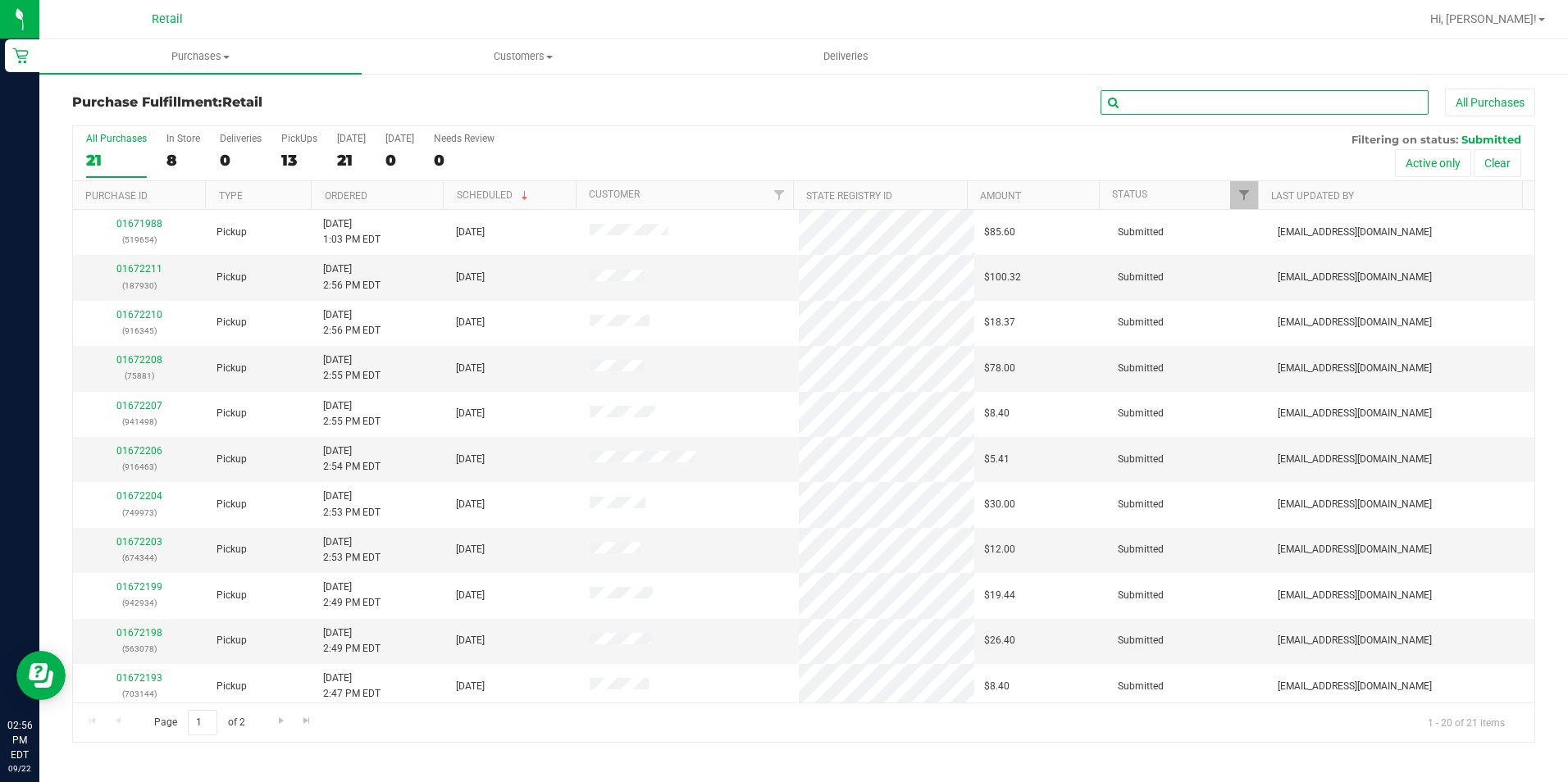
click at [1184, 102] on input "text" at bounding box center [1264, 103] width 328 height 24
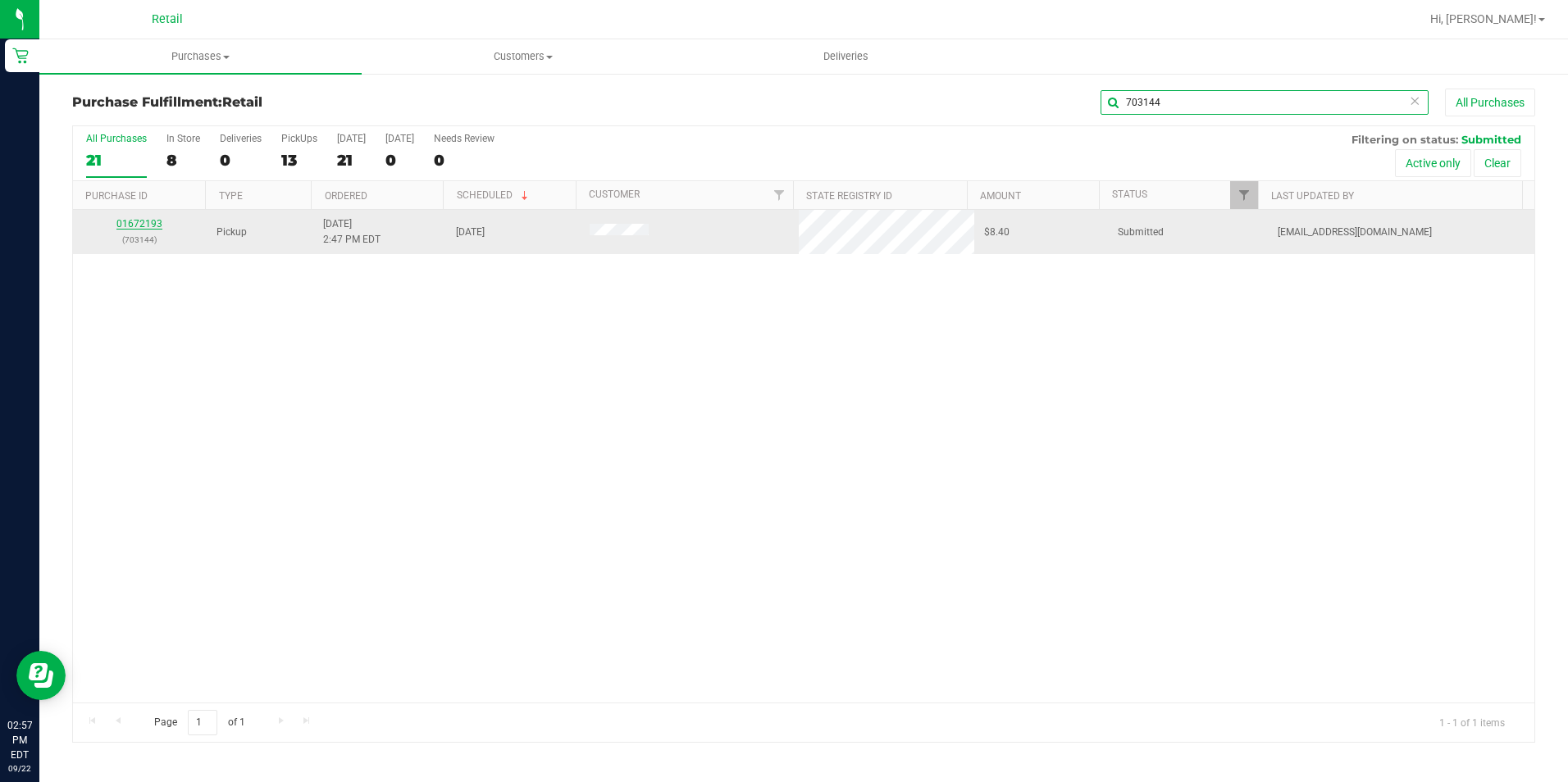
type input "703144"
click at [144, 229] on link "01672193" at bounding box center [139, 223] width 46 height 11
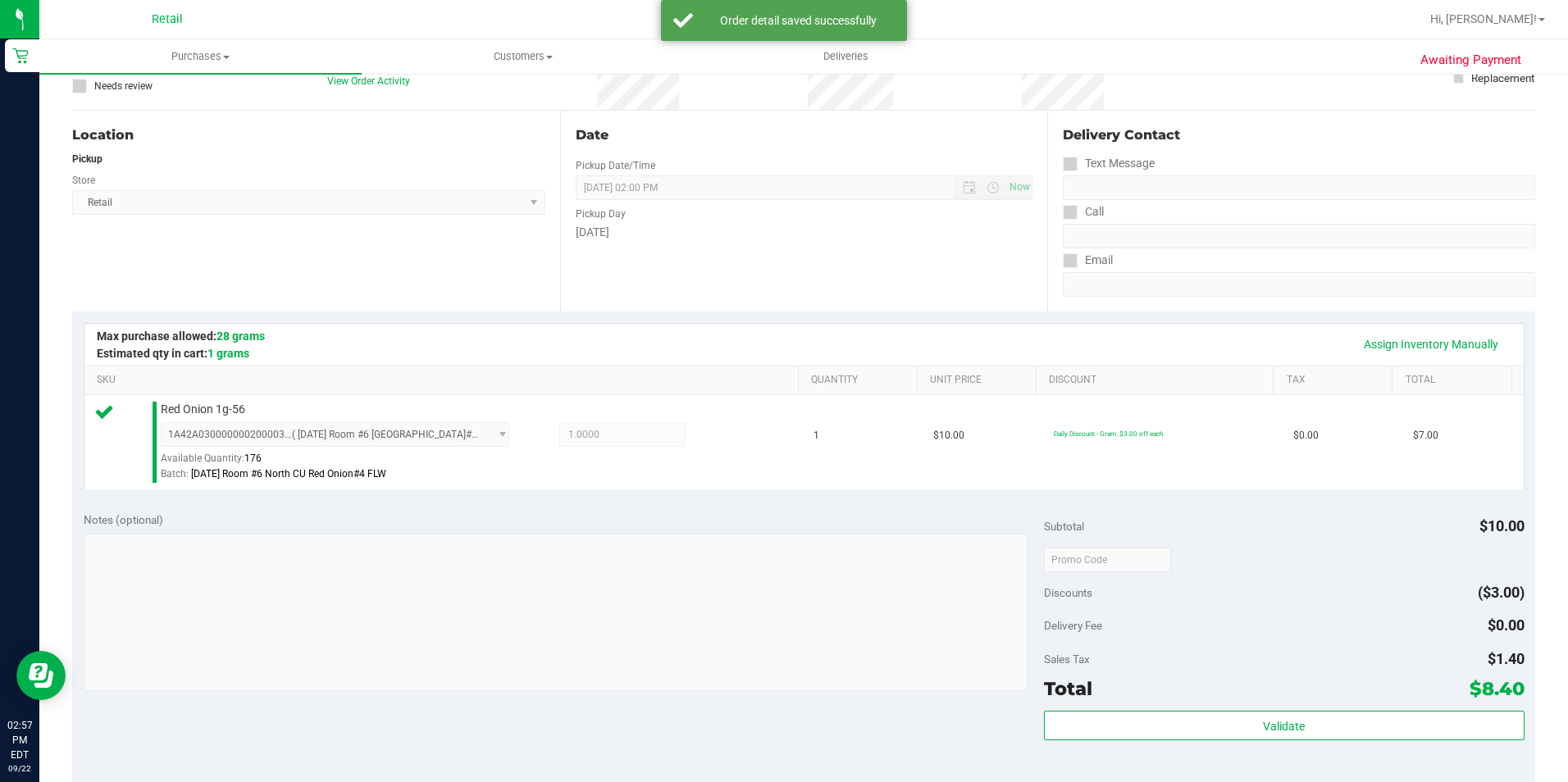
scroll to position [328, 0]
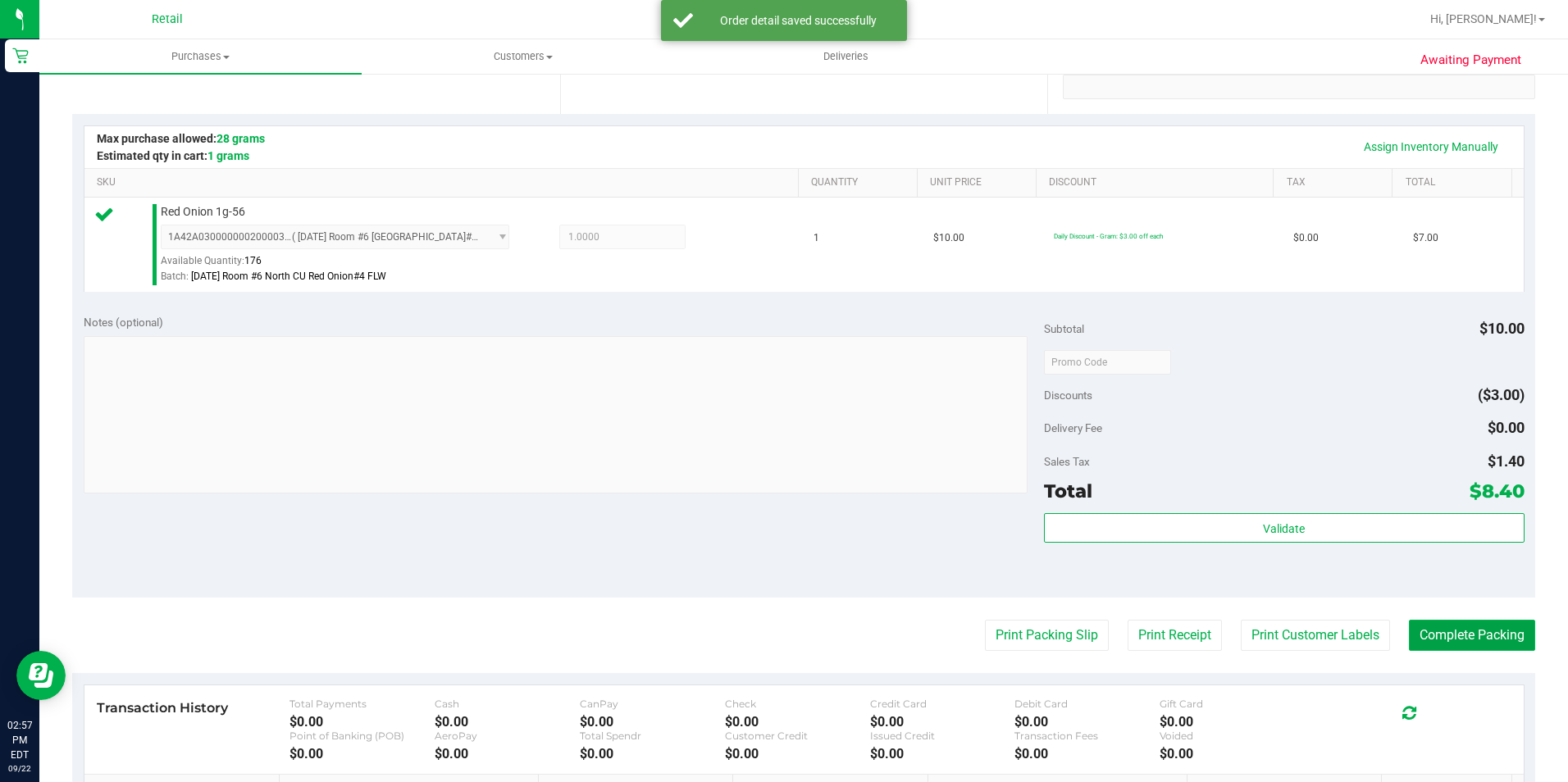
click at [1433, 640] on button "Complete Packing" at bounding box center [1472, 635] width 126 height 31
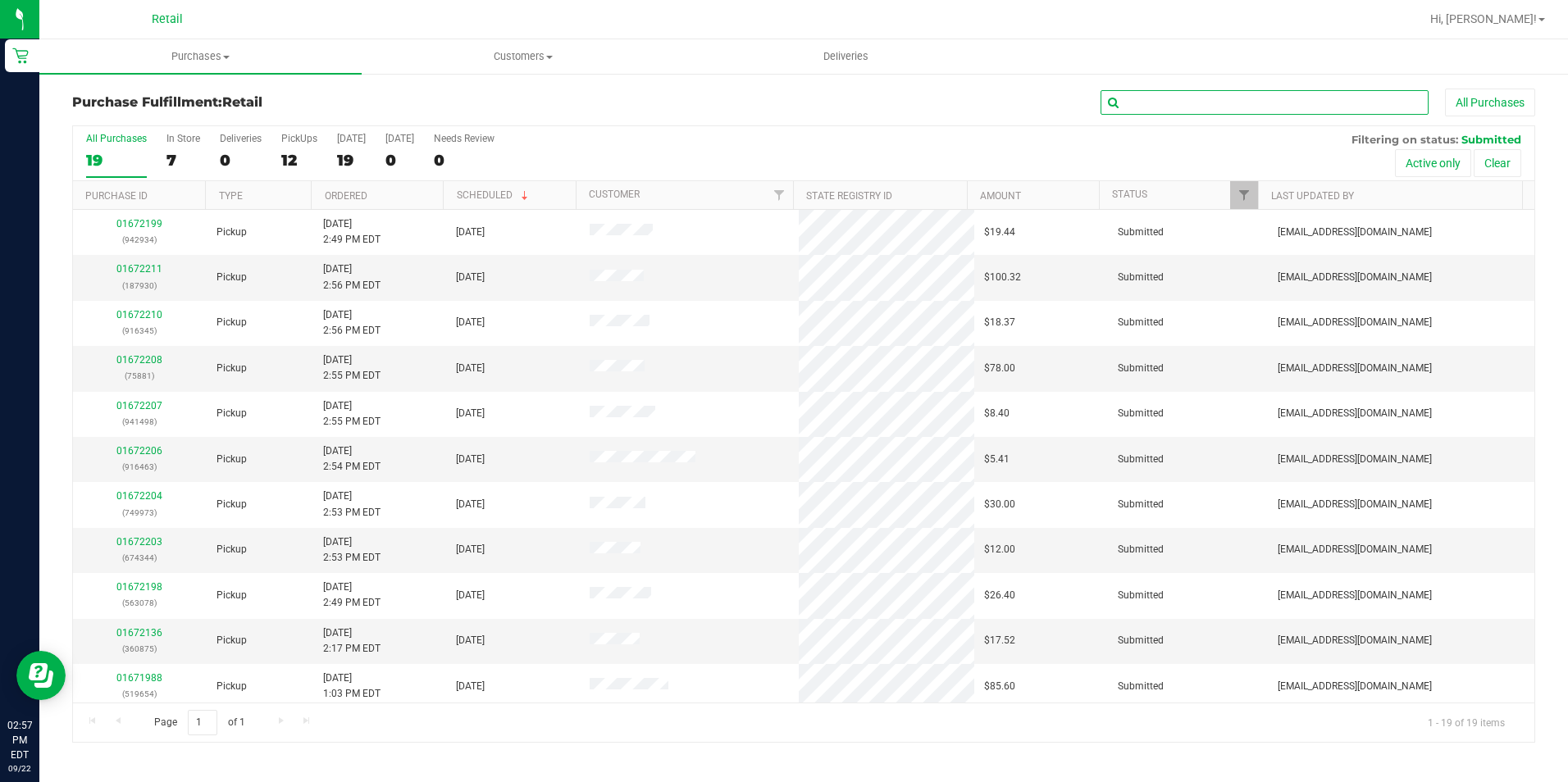
click at [1218, 112] on input "text" at bounding box center [1264, 103] width 328 height 24
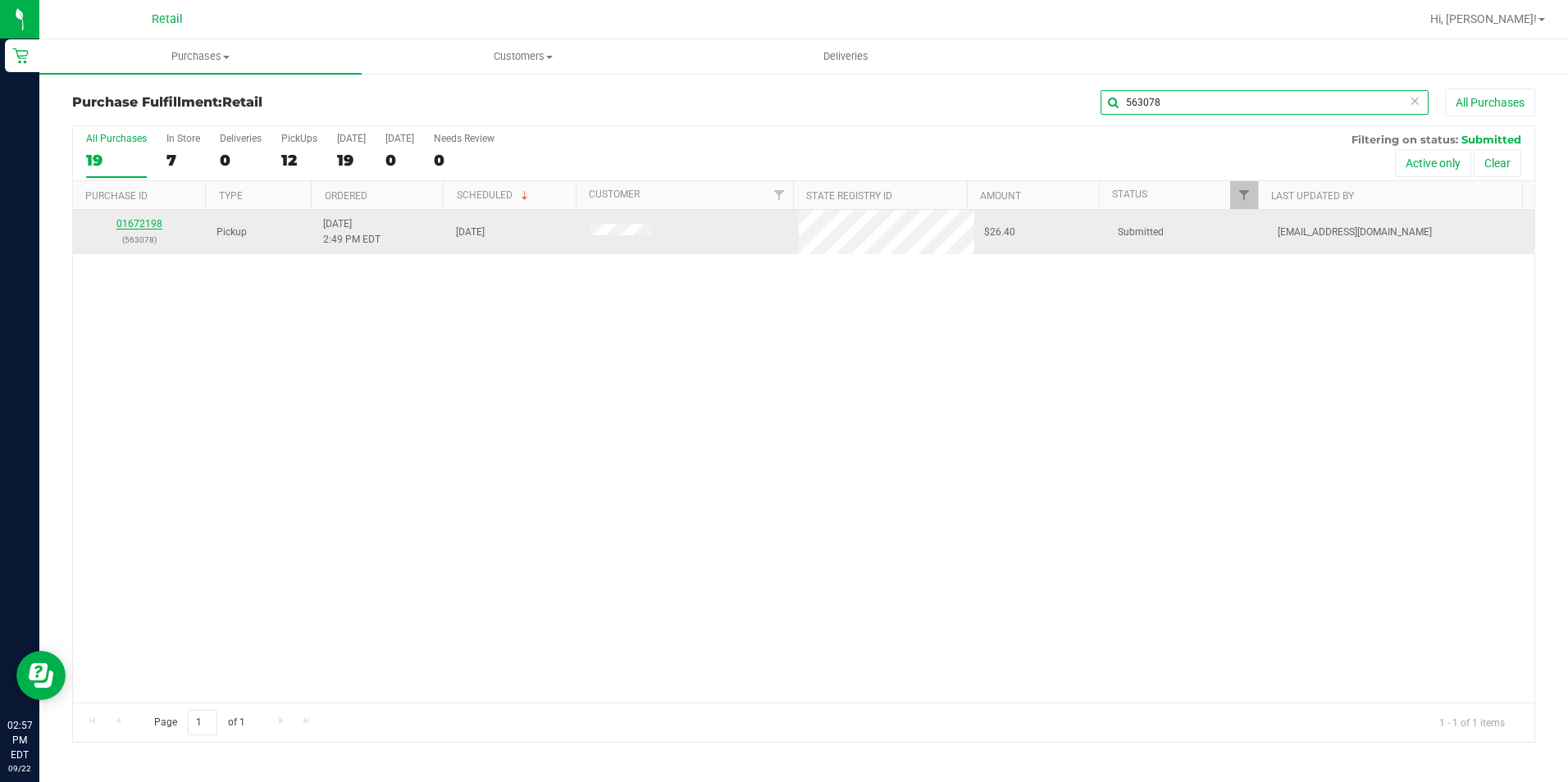
type input "563078"
click at [127, 221] on link "01672198" at bounding box center [139, 223] width 46 height 11
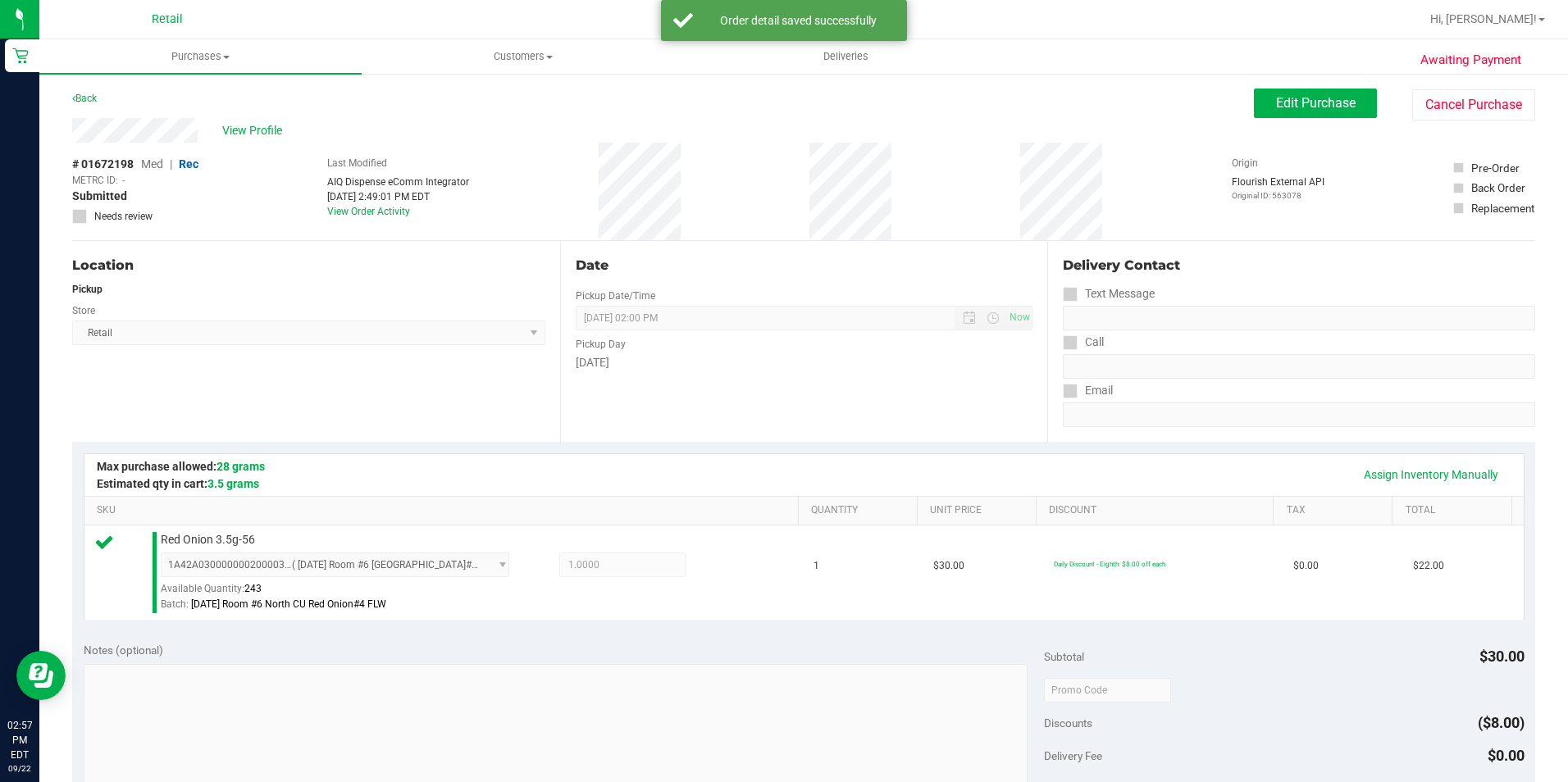
scroll to position [492, 0]
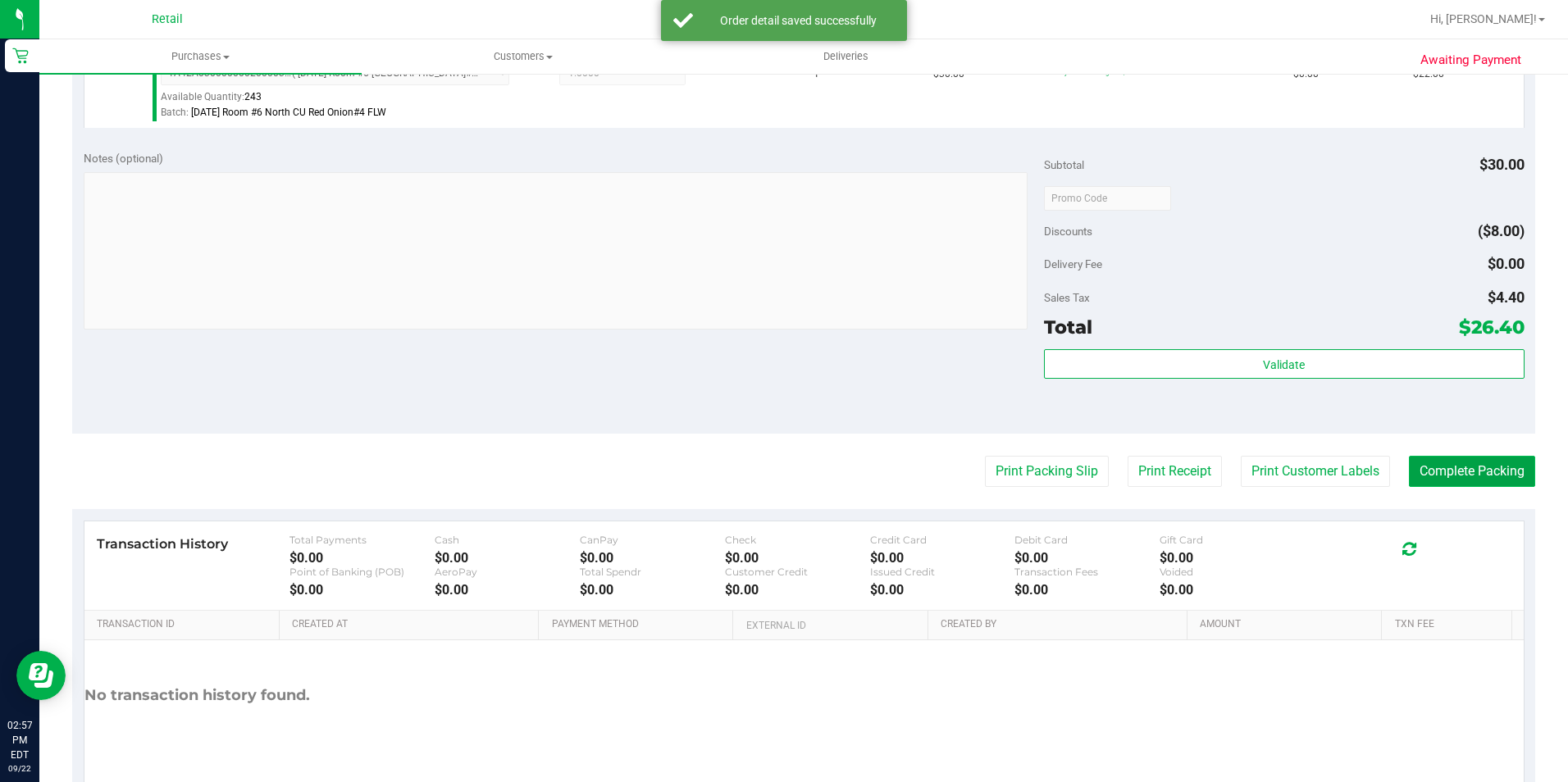
click at [1439, 459] on button "Complete Packing" at bounding box center [1472, 471] width 126 height 31
